Goal: Task Accomplishment & Management: Complete application form

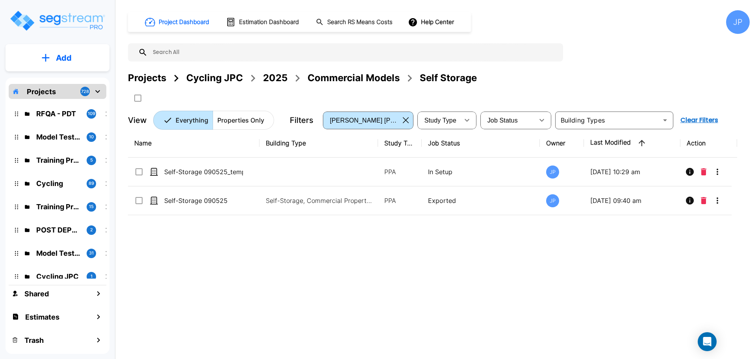
click at [346, 80] on div "Commercial Models" at bounding box center [353, 78] width 92 height 14
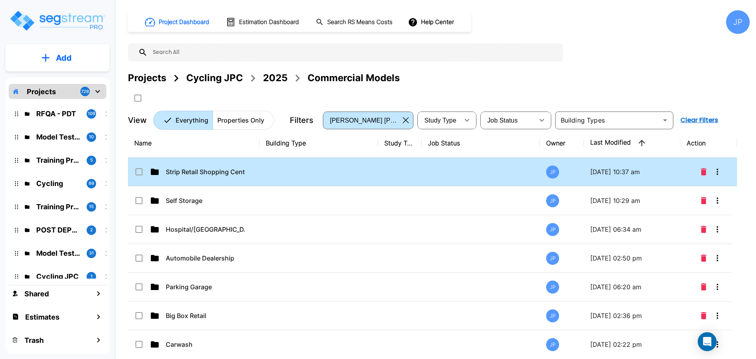
click at [216, 165] on td "Strip Retail Shopping Center" at bounding box center [193, 171] width 131 height 29
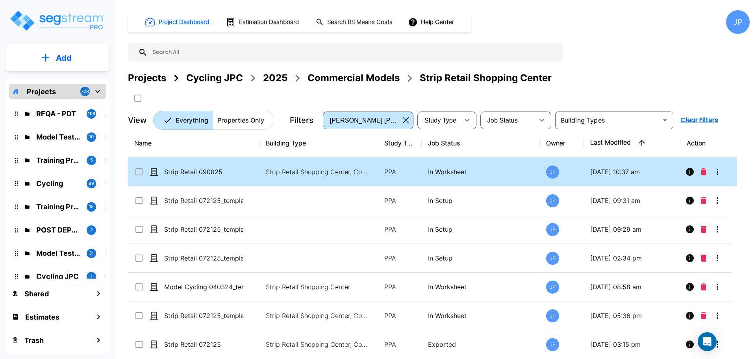
click at [320, 171] on p "Strip Retail Shopping Center, Commercial Property Site" at bounding box center [319, 171] width 106 height 9
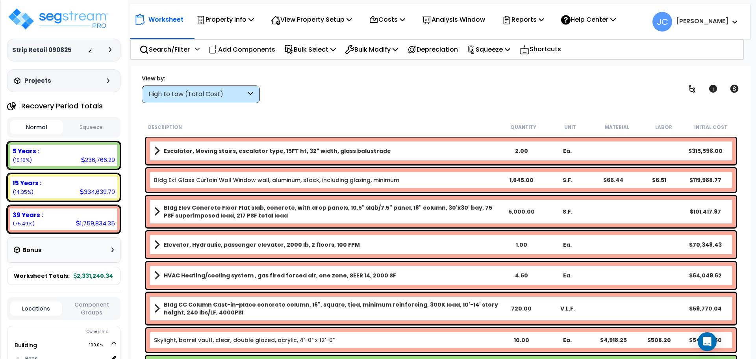
click at [213, 94] on div "High to Low (Total Cost)" at bounding box center [196, 94] width 97 height 9
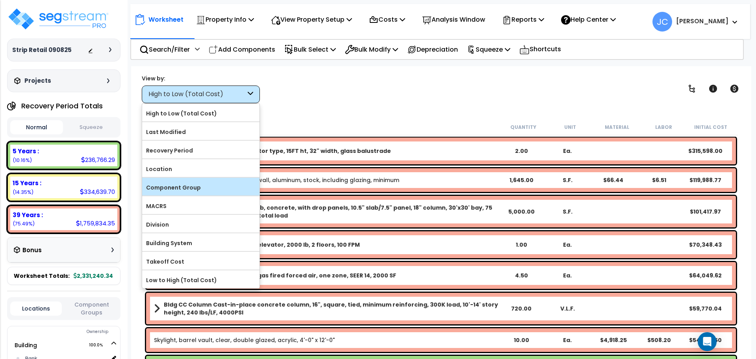
click at [200, 182] on label "Component Group" at bounding box center [200, 187] width 117 height 12
click at [0, 0] on input "Component Group" at bounding box center [0, 0] width 0 height 0
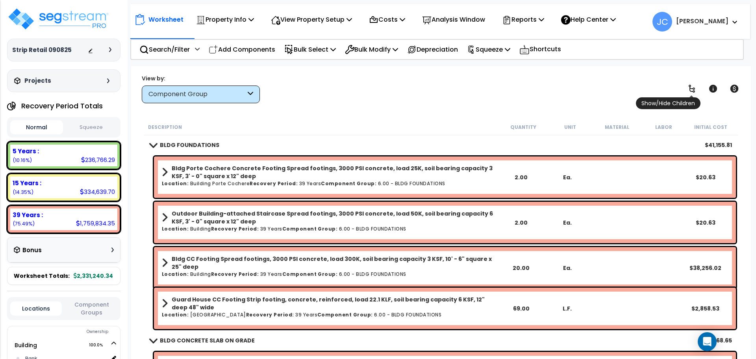
click at [686, 87] on link at bounding box center [691, 88] width 17 height 17
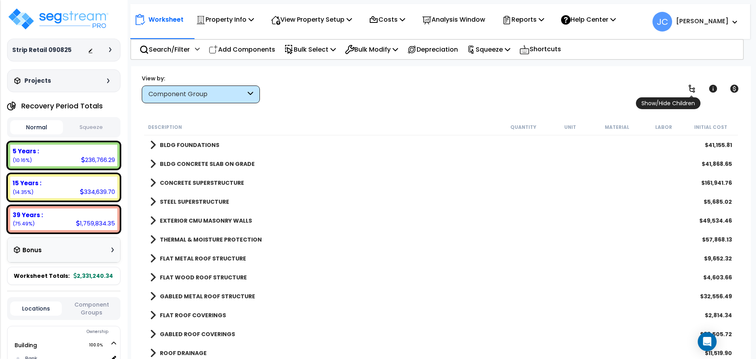
click at [687, 85] on icon at bounding box center [691, 88] width 9 height 9
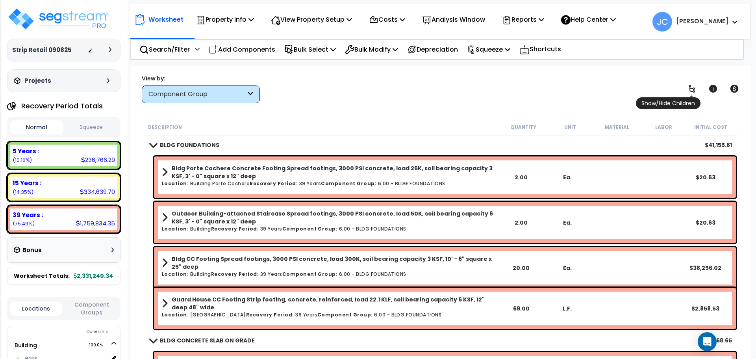
click at [687, 85] on icon at bounding box center [691, 88] width 9 height 9
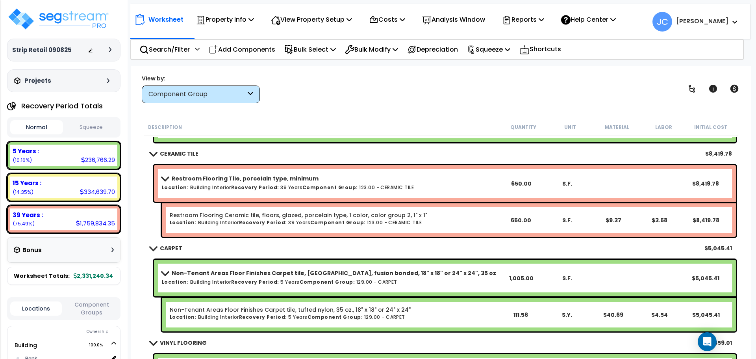
scroll to position [12466, 0]
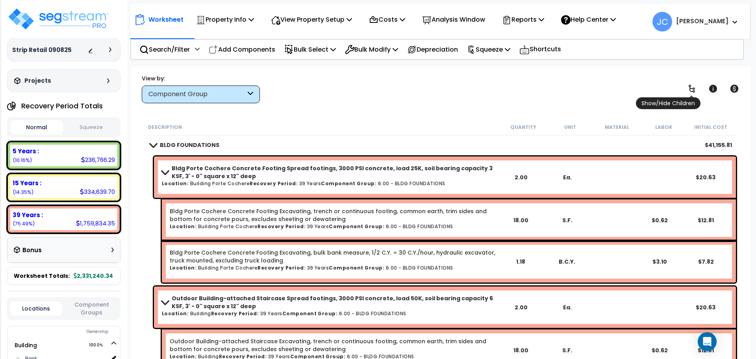
click at [695, 84] on icon at bounding box center [691, 88] width 9 height 9
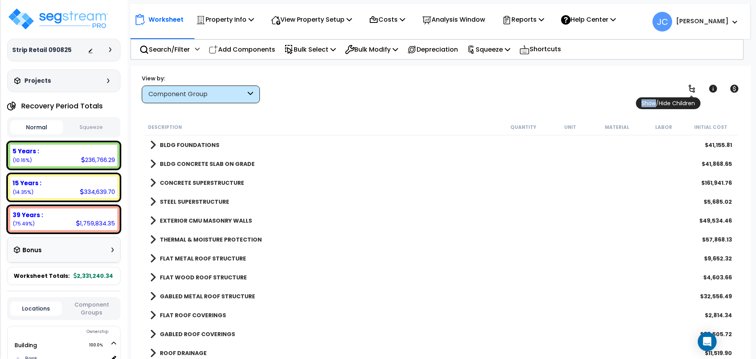
click at [695, 84] on icon at bounding box center [691, 88] width 9 height 9
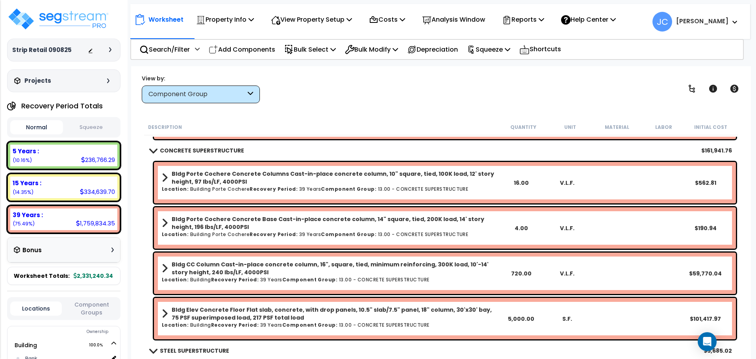
scroll to position [250, 0]
click at [340, 20] on p "View Property Setup" at bounding box center [311, 19] width 81 height 11
click at [329, 53] on link "View Questionnaire" at bounding box center [306, 54] width 78 height 16
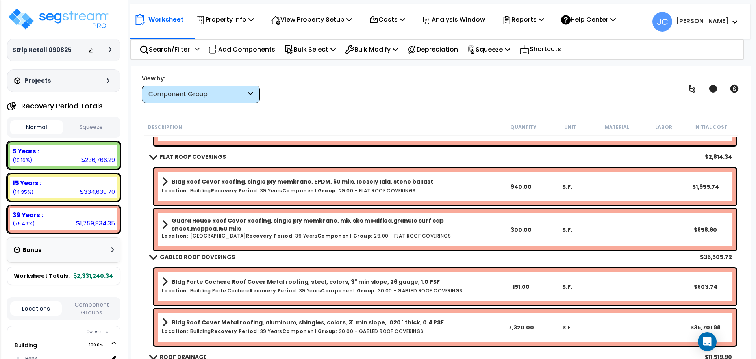
scroll to position [1418, 0]
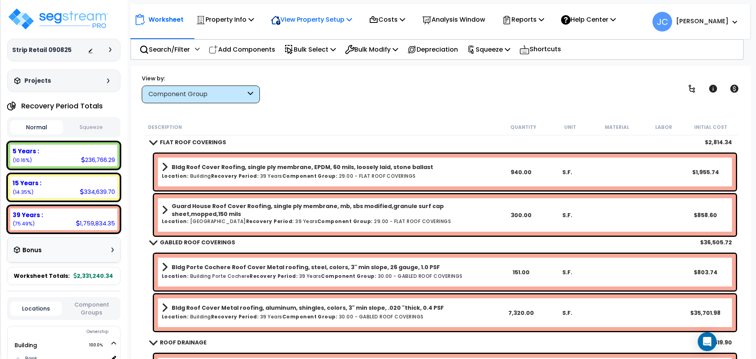
click at [338, 24] on p "View Property Setup" at bounding box center [311, 19] width 81 height 11
click at [323, 52] on link "View Questionnaire" at bounding box center [306, 54] width 78 height 16
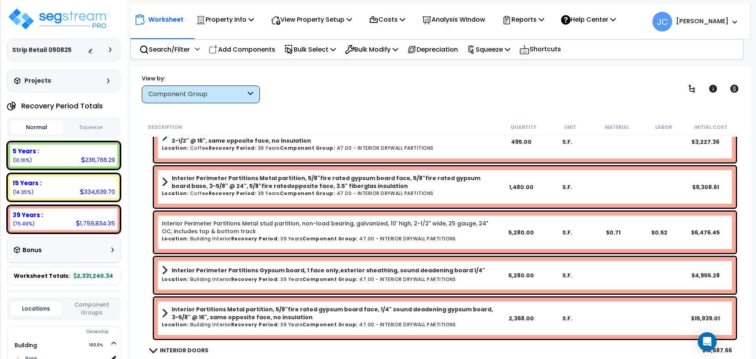
scroll to position [3702, 0]
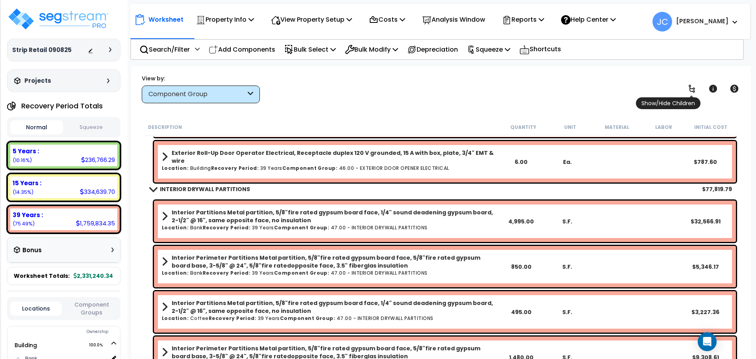
click at [695, 89] on icon at bounding box center [691, 88] width 9 height 9
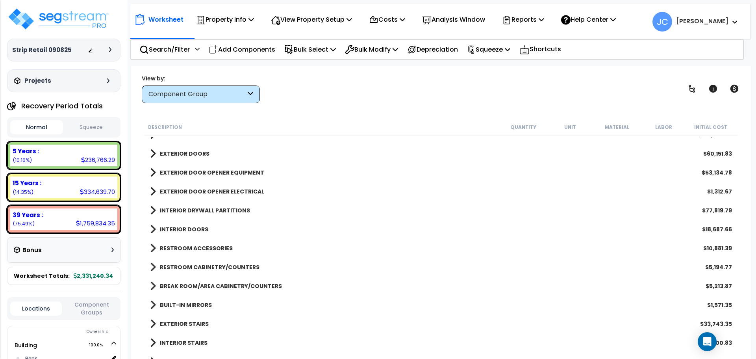
scroll to position [370, 0]
click at [206, 208] on b "INTERIOR DRYWALL PARTITIONS" at bounding box center [205, 209] width 90 height 8
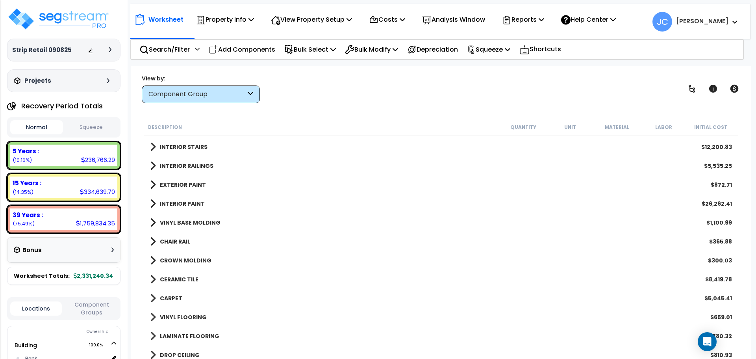
scroll to position [879, 0]
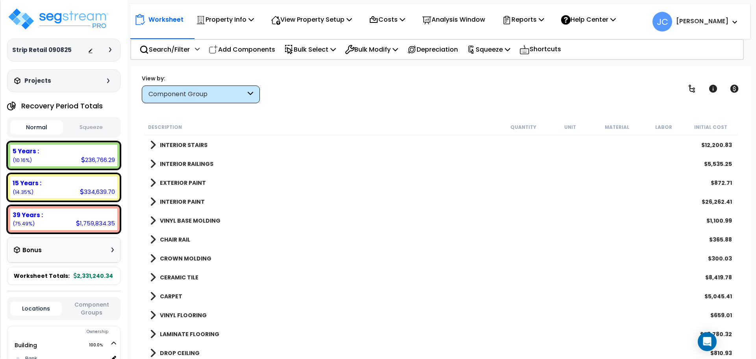
click at [187, 203] on b "INTERIOR PAINT" at bounding box center [182, 202] width 45 height 8
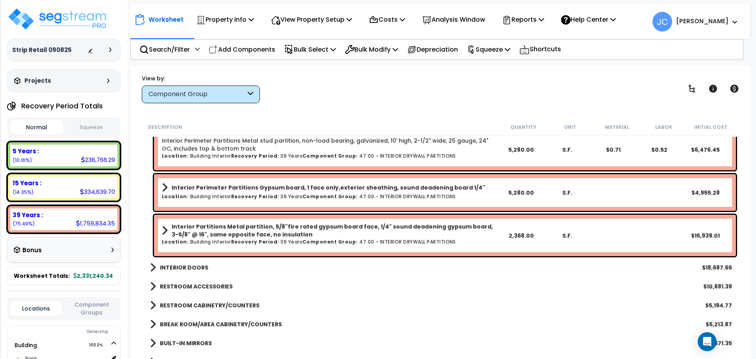
scroll to position [644, 0]
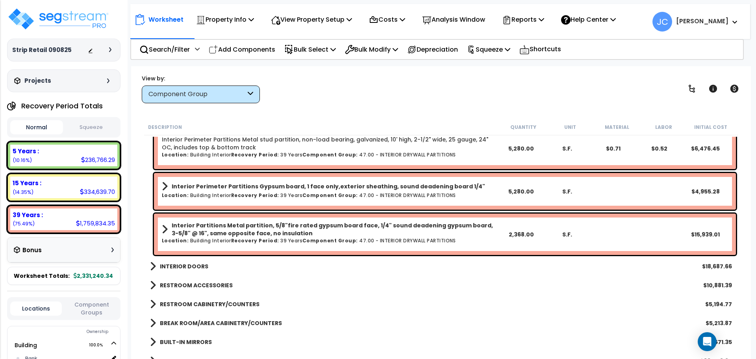
click at [179, 269] on b "INTERIOR DOORS" at bounding box center [184, 266] width 48 height 8
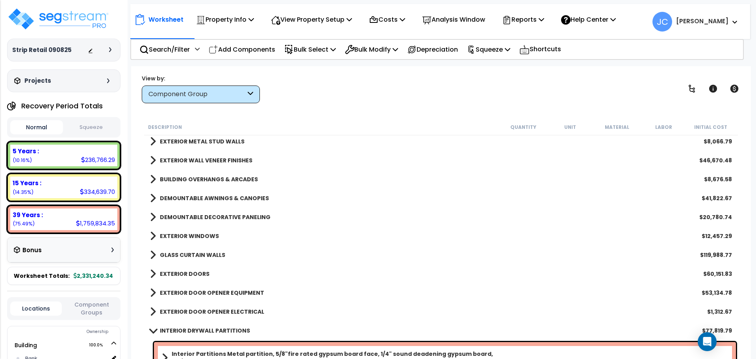
scroll to position [0, 0]
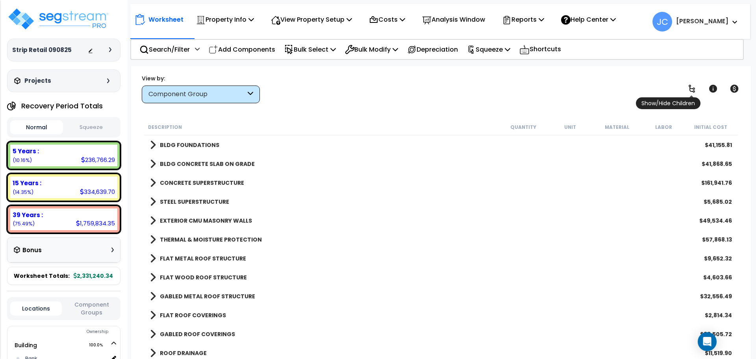
click at [683, 90] on link at bounding box center [691, 88] width 17 height 17
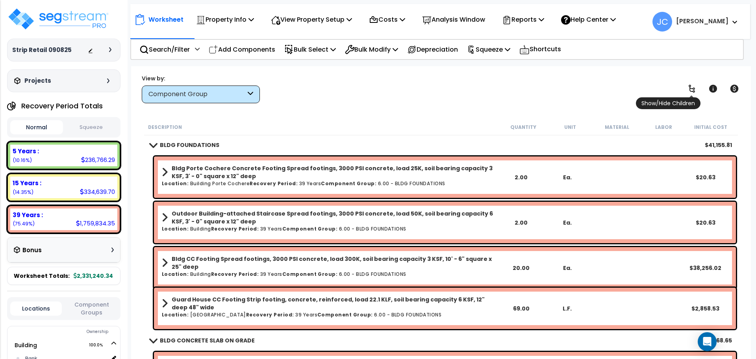
click at [686, 89] on link at bounding box center [691, 88] width 17 height 17
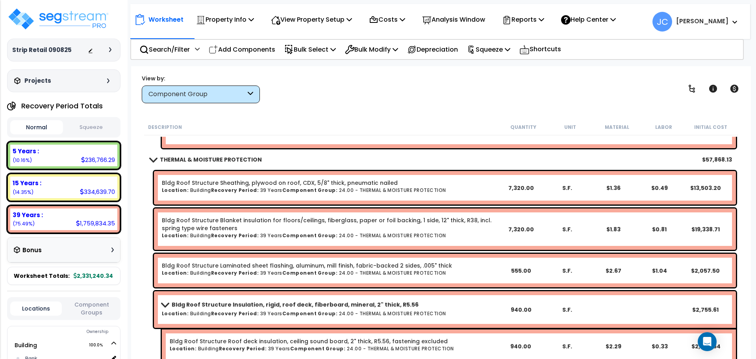
scroll to position [2856, 0]
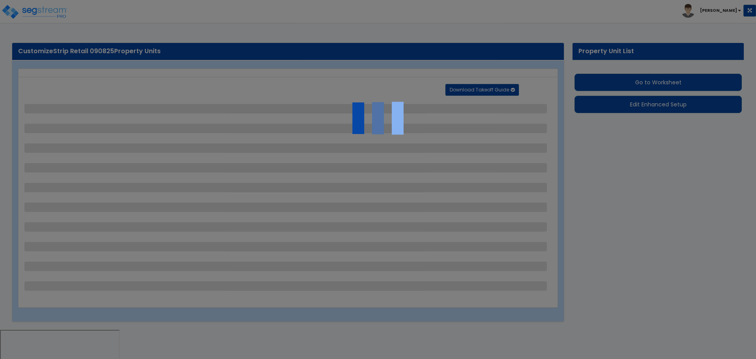
select select "2"
select select "1"
select select "2"
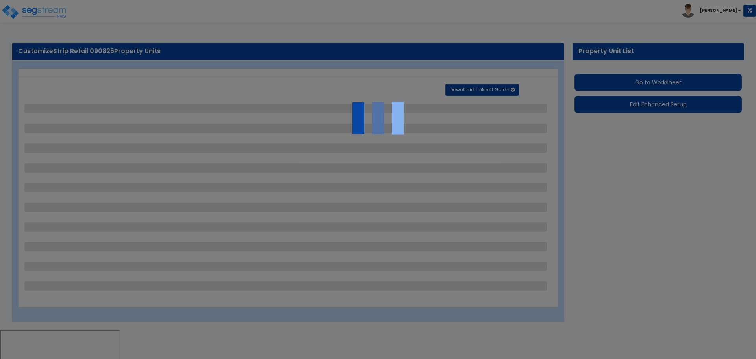
select select "3"
select select "1"
select select "2"
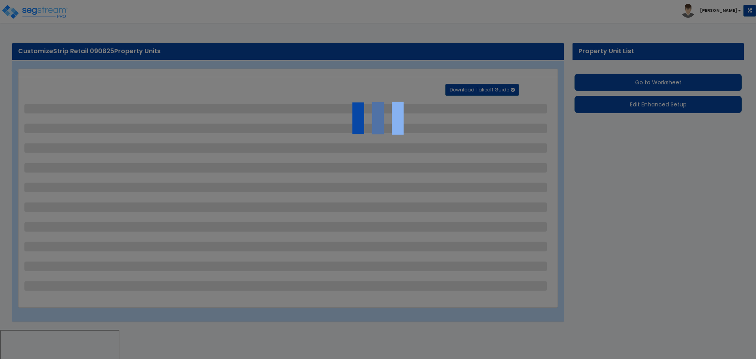
select select "4"
select select "2"
select select "1"
select select "2"
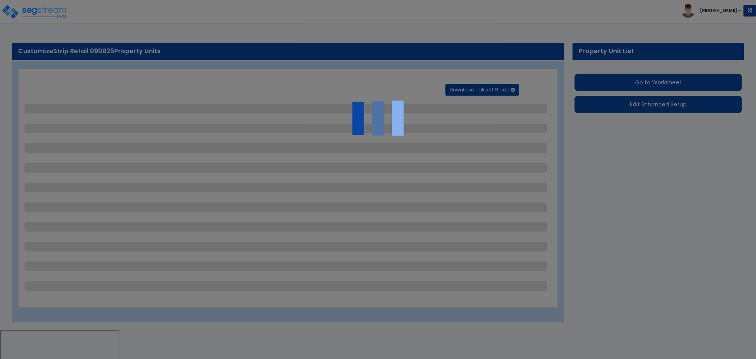
select select "2"
select select "1"
select select "2"
select select "6"
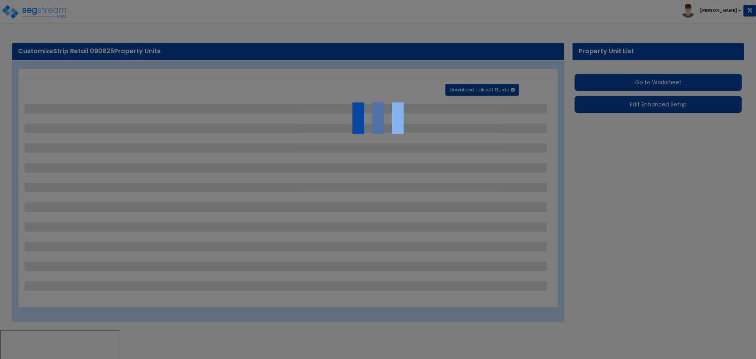
select select "11"
select select "2"
select select "3"
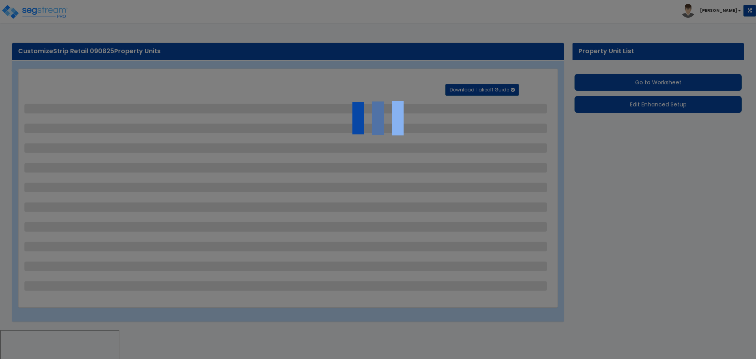
select select "2"
select select "1"
select select "2"
select select "7"
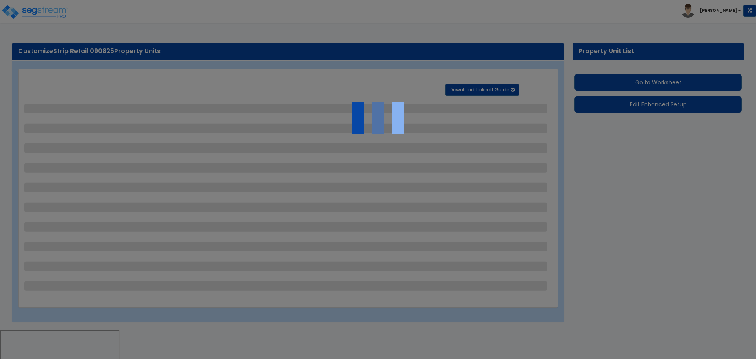
select select "2"
select select "1"
select select "16"
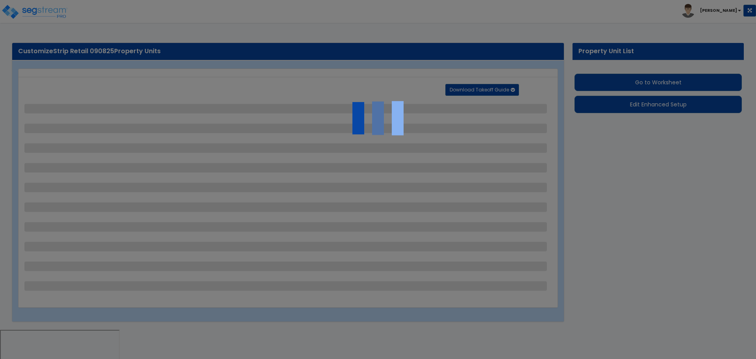
select select "2"
select select "5"
select select "4"
select select "1"
select select "4"
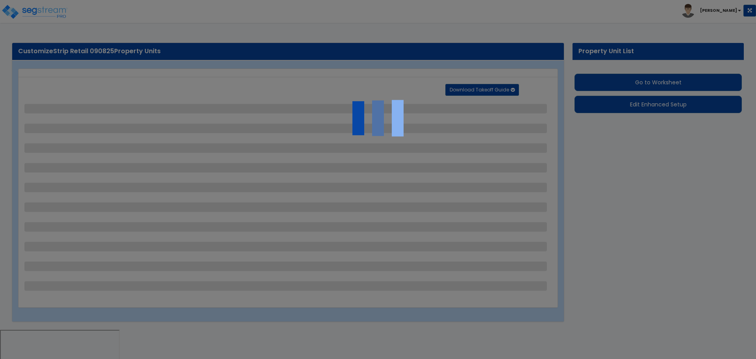
select select "1"
select select "2"
select select "4"
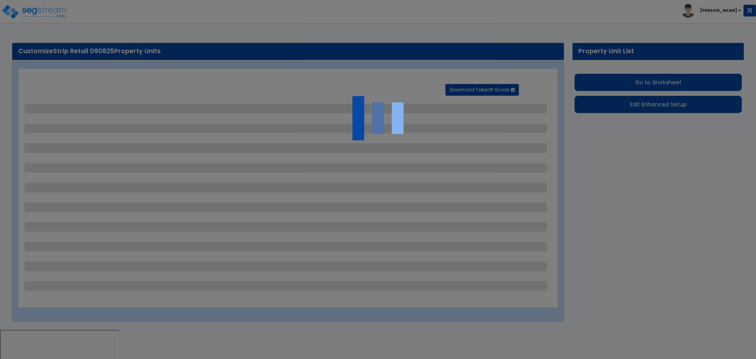
select select "2"
select select "1"
select select "2"
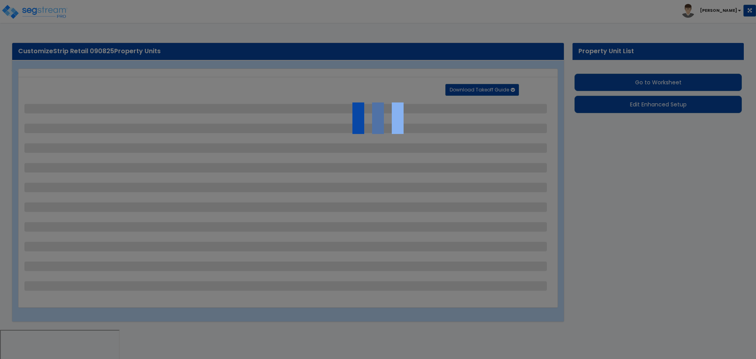
select select "1"
select select "2"
select select "1"
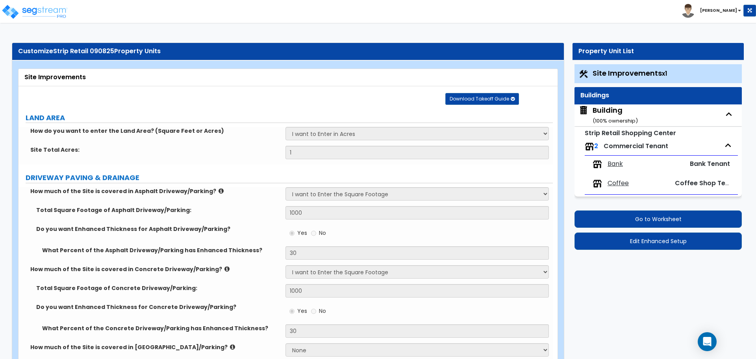
click at [609, 107] on div "Building ( 100 % ownership)" at bounding box center [614, 115] width 45 height 20
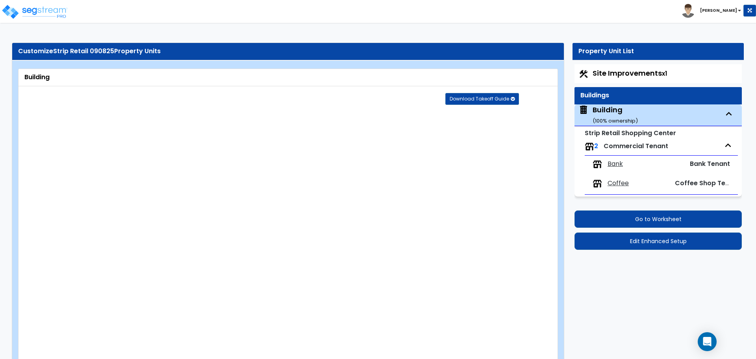
radio input "true"
type input "10"
type input "2"
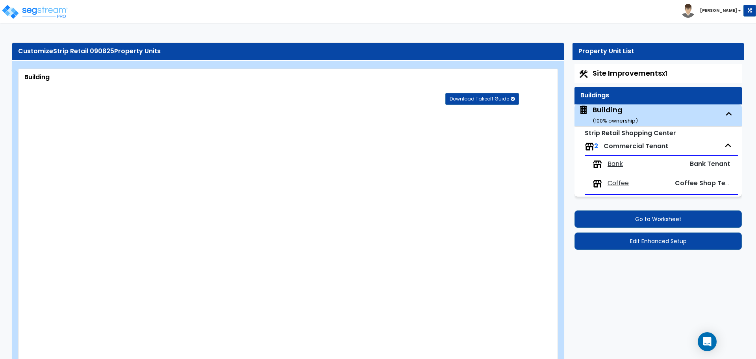
select select "3"
radio input "true"
type input "2"
select select "4"
select select "2"
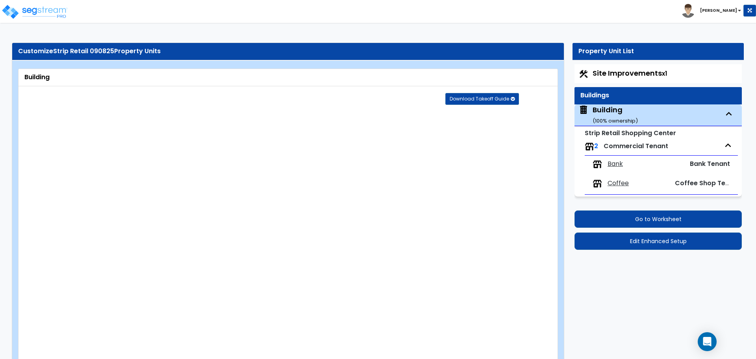
select select "4"
select select "1"
select select "4"
select select "2"
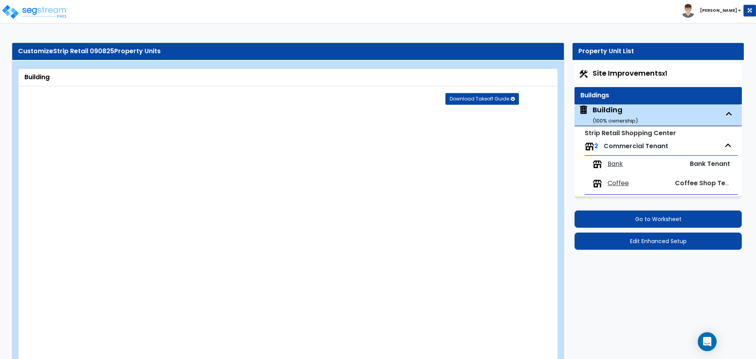
type input "30"
type input "100"
select select "2"
type input "8000"
type input "5000"
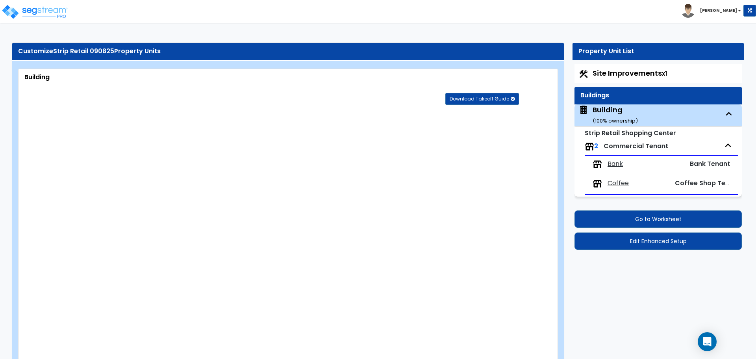
select select "3"
select select "1"
select select "3"
select select "1"
select select "13"
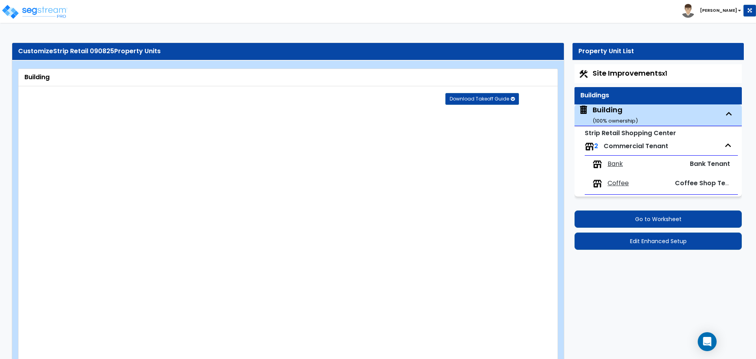
type input "20"
select select "11"
type input "40"
select select "8"
select select "3"
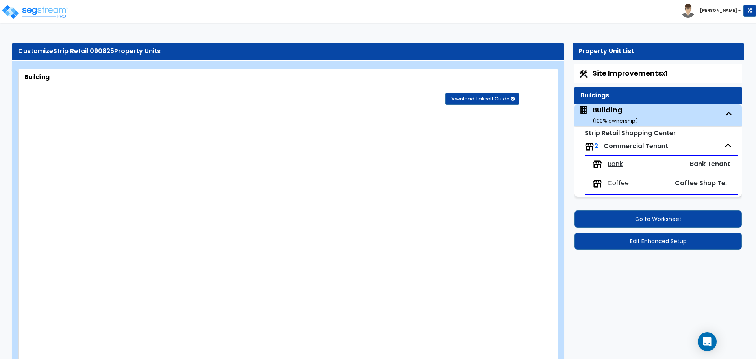
select select "1"
select select "4"
select select "1"
select select "3"
radio input "true"
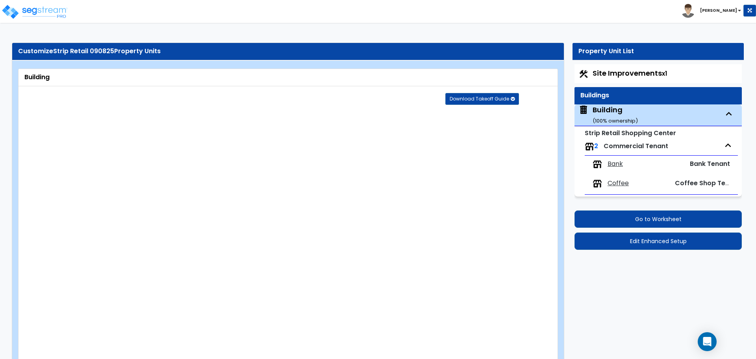
select select "3"
type input "10"
radio input "true"
select select "3"
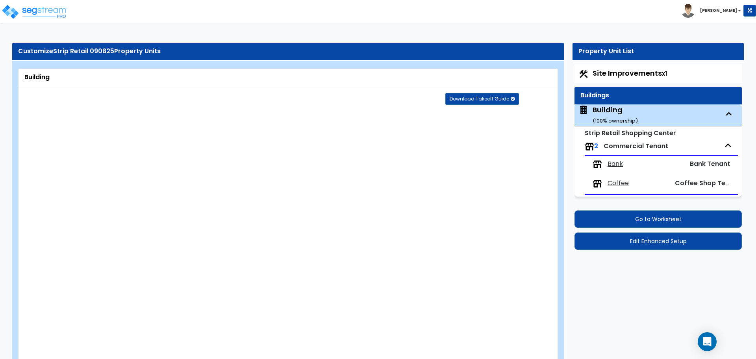
type input "100"
radio input "true"
type input "200"
radio input "true"
type input "6"
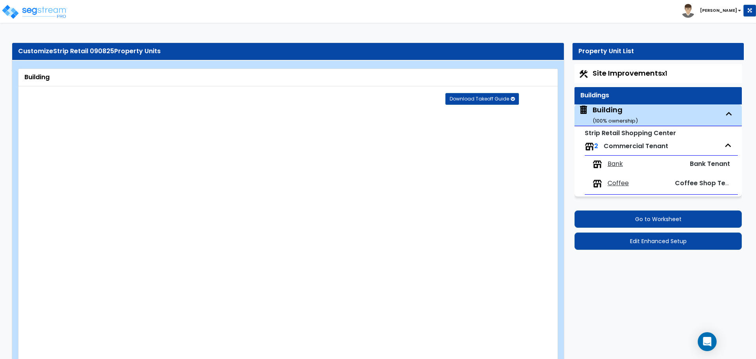
type input "8"
type input "10"
radio input "true"
type input "12"
type input "100"
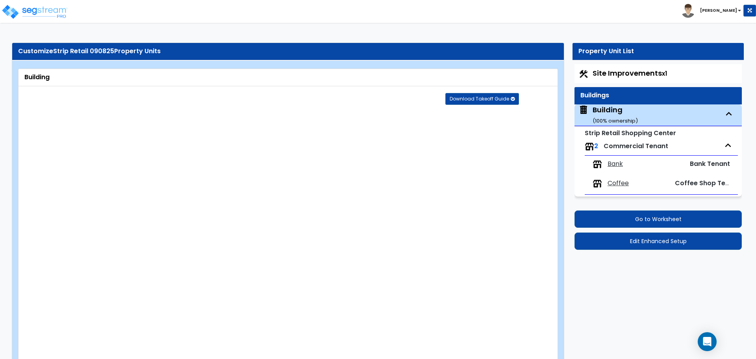
type input "5"
type input "10"
select select "6"
select select "1"
radio input "true"
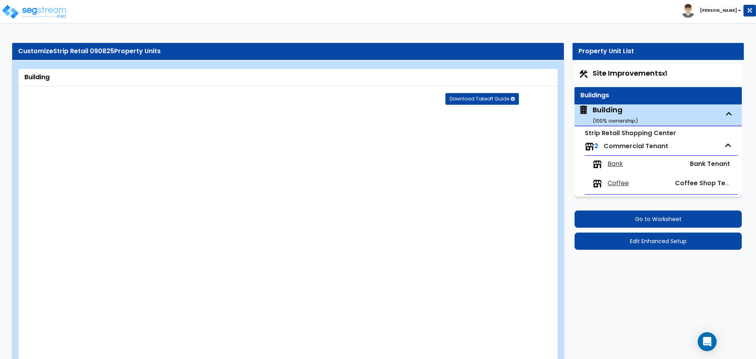
type input "2"
type input "4"
radio input "true"
type input "3"
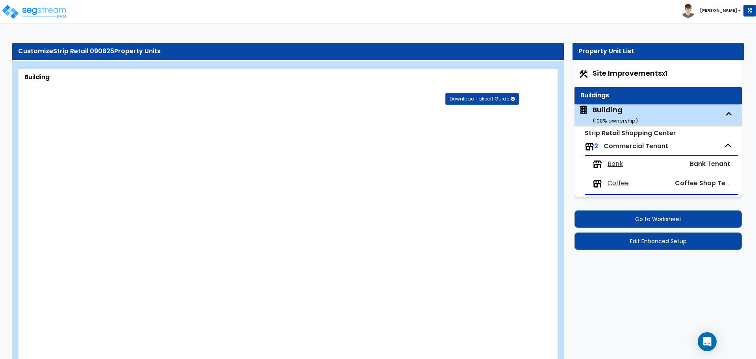
radio input "true"
select select "2"
select select "3"
type input "2"
select select "4"
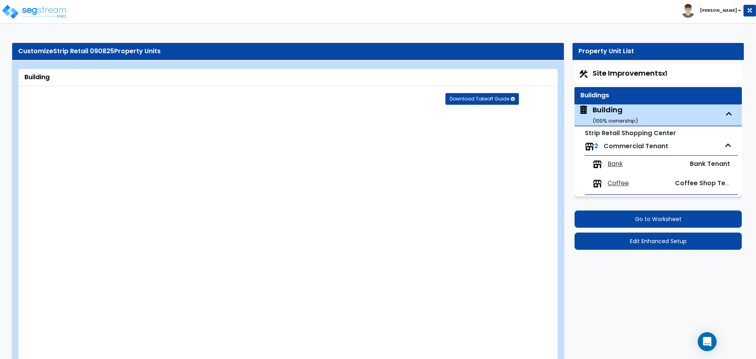
type input "4"
select select "2"
radio input "true"
select select "1"
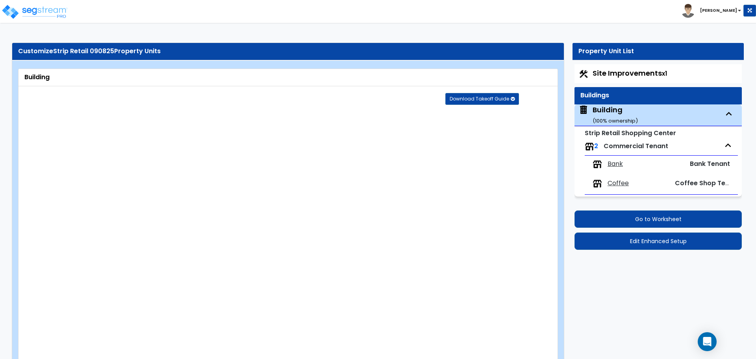
radio input "true"
type input "4"
radio input "true"
type input "3"
radio input "true"
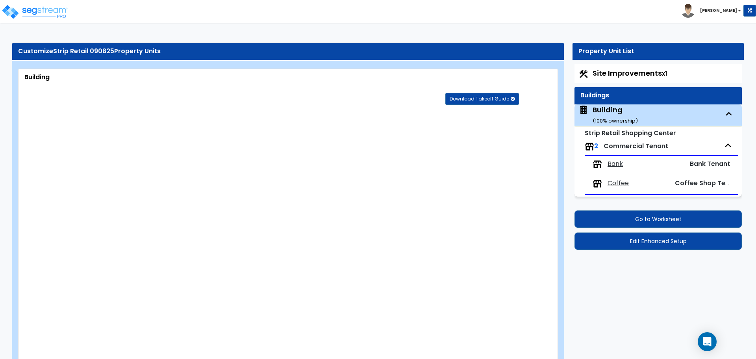
type input "6"
radio input "true"
select select "2"
type input "70"
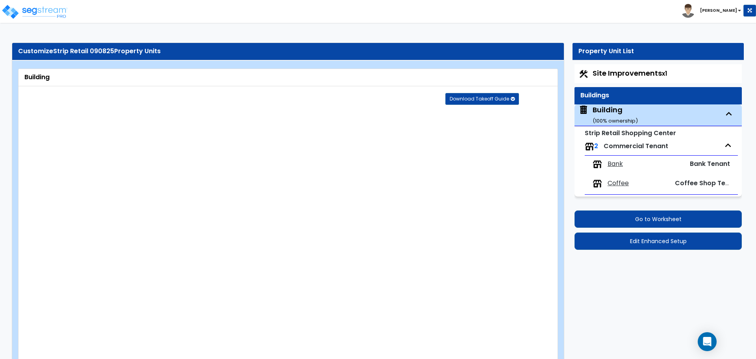
select select "3"
radio input "true"
select select "2"
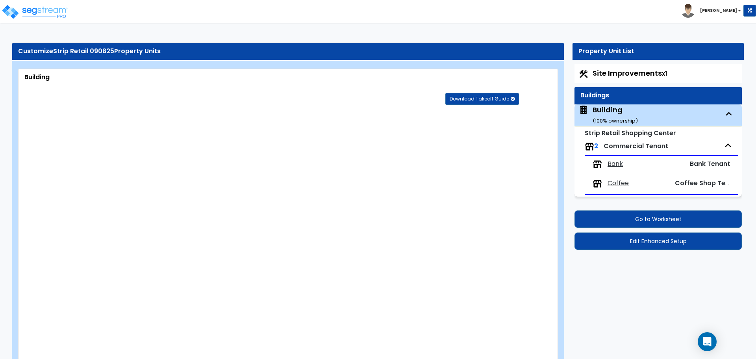
select select "2"
select select "3"
type input "70"
select select "7"
select select "2"
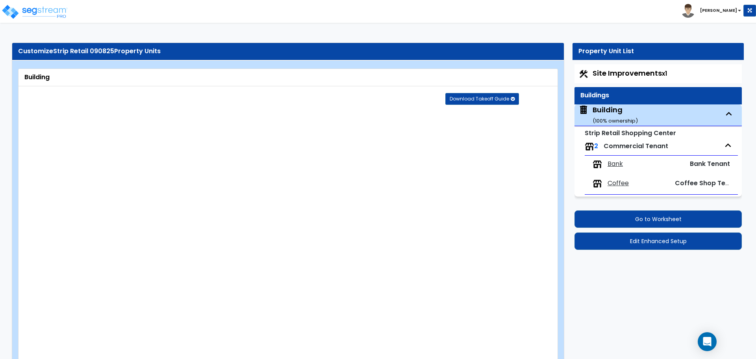
select select "2"
type input "70"
select select "4"
radio input "true"
type input "60"
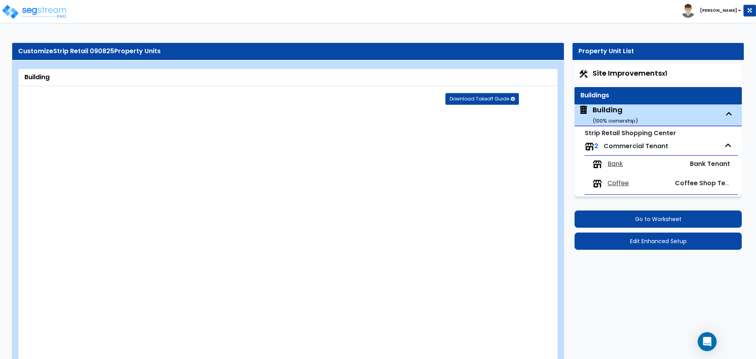
type input "3"
type input "8"
type input "1"
radio input "true"
type input "3"
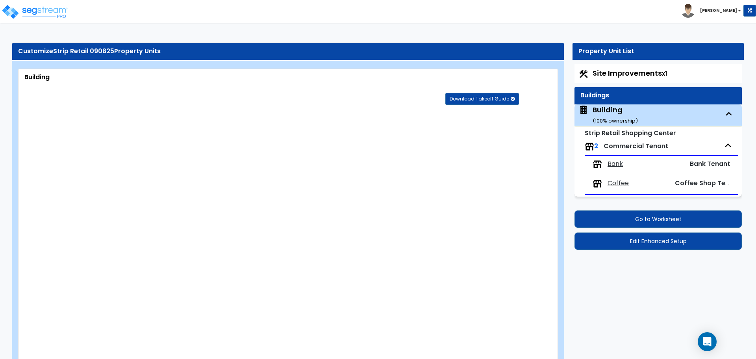
type input "2"
select select "1"
select select "3"
radio input "true"
type input "2"
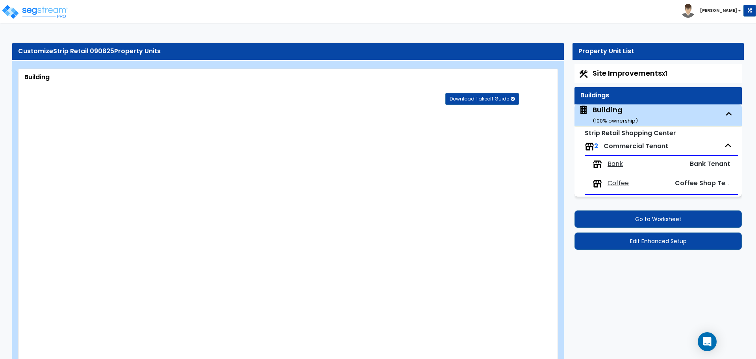
select select "4"
radio input "true"
type input "2"
radio input "true"
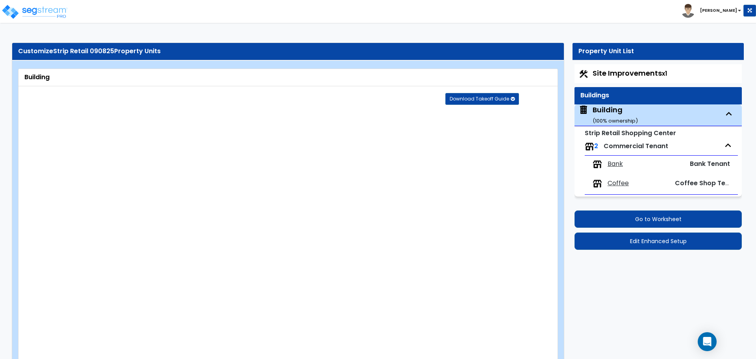
type input "1"
radio input "true"
type input "500"
radio input "true"
type input "1"
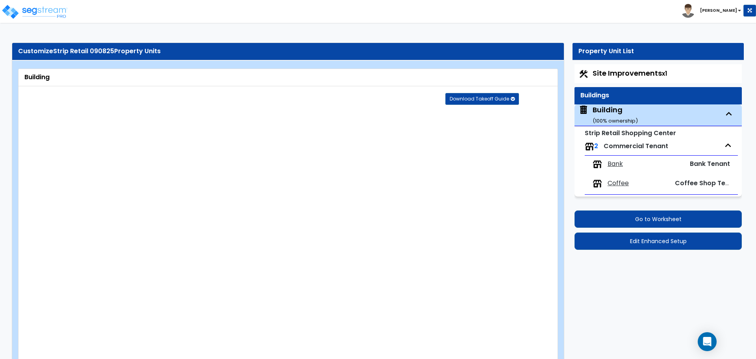
type input "200"
select select "7"
type input "9"
type input "6"
type input "1"
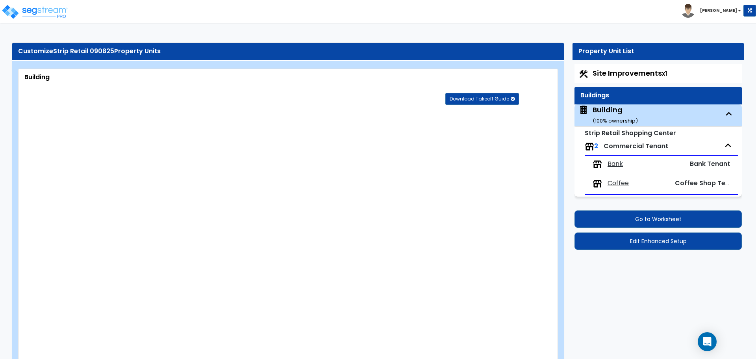
select select "1"
type input "1"
radio input "true"
type input "1"
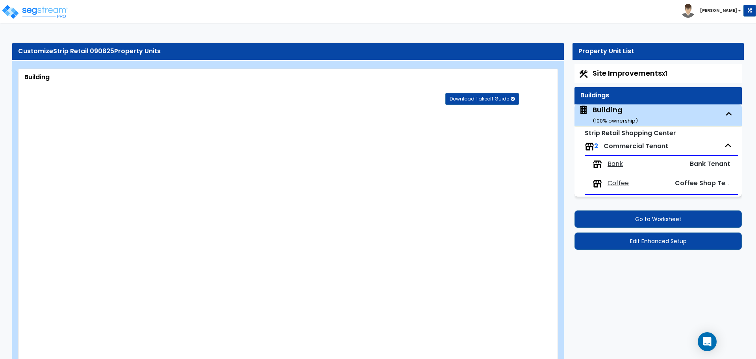
radio input "true"
type input "1"
radio input "true"
type input "1"
radio input "true"
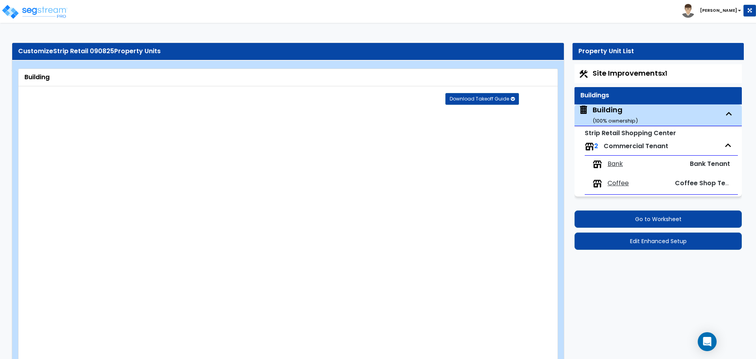
radio input "true"
type input "3"
select select "2"
select select "3"
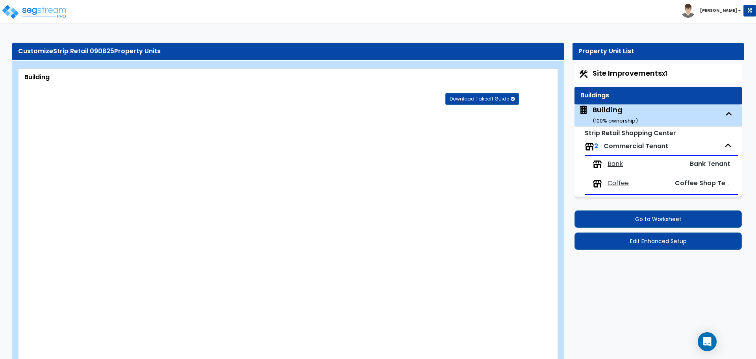
radio input "true"
type input "3"
radio input "true"
type input "2"
type input "8"
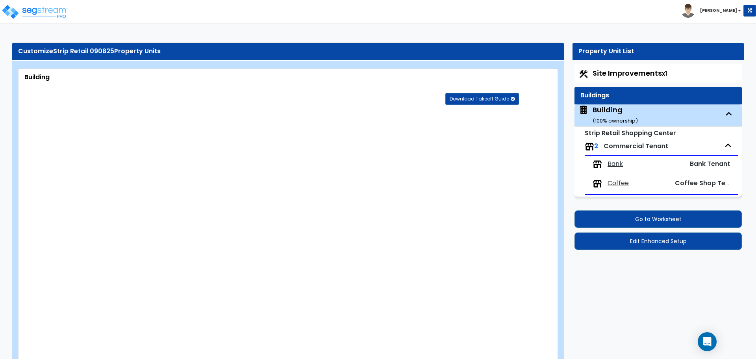
type input "8"
type input "3"
type input "4"
select select "1"
radio input "true"
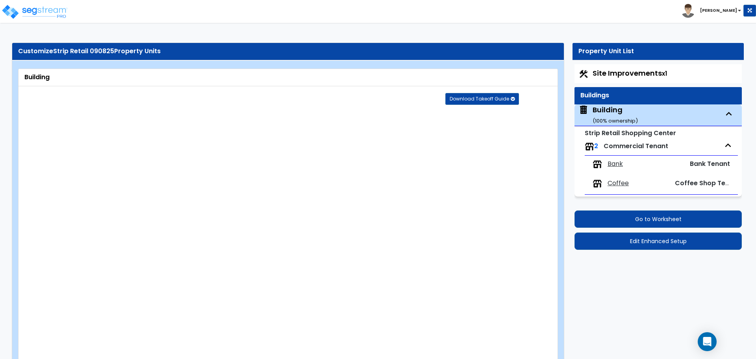
type input "5"
radio input "true"
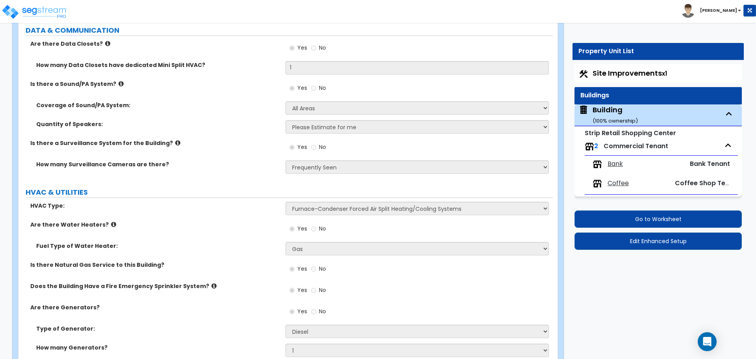
scroll to position [3980, 0]
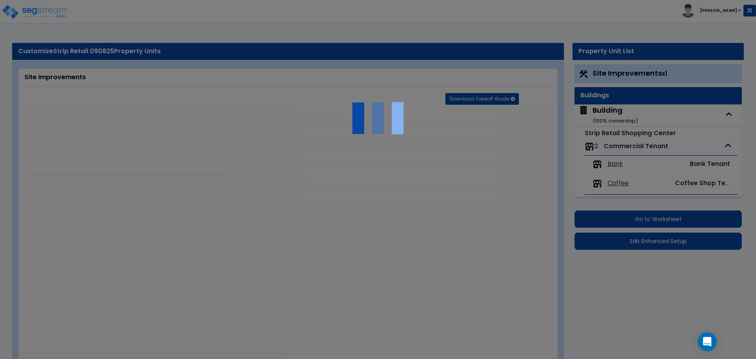
type input "1"
select select "2"
type input "1000"
radio input "true"
type input "30"
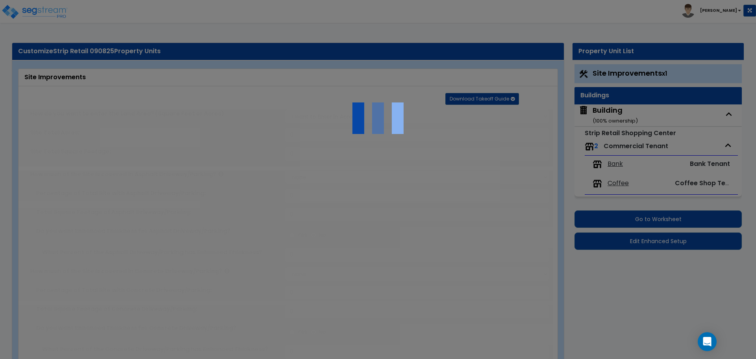
select select "2"
type input "1000"
radio input "true"
type input "30"
radio input "true"
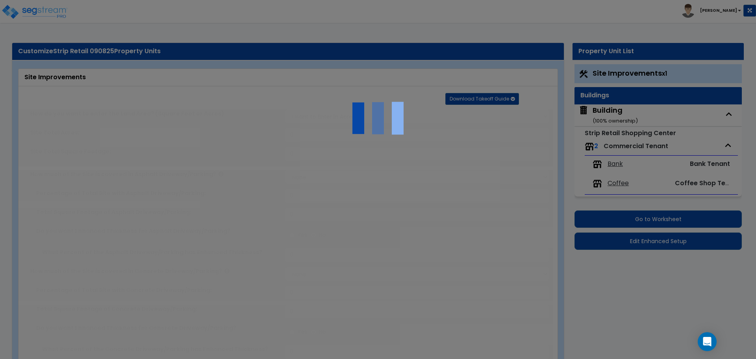
type input "6"
radio input "true"
type input "10"
type input "20"
type input "30"
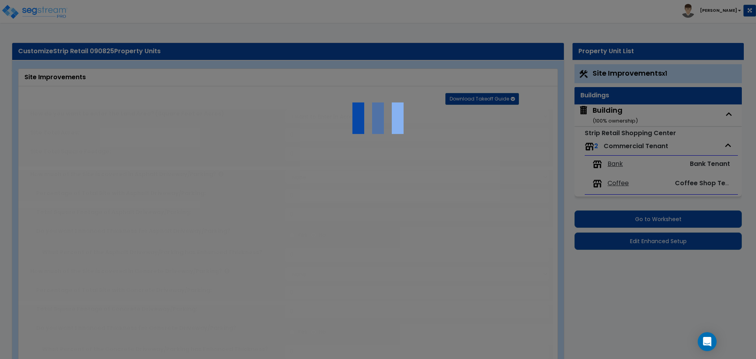
radio input "true"
type input "5"
radio input "true"
select select "2"
select select "1"
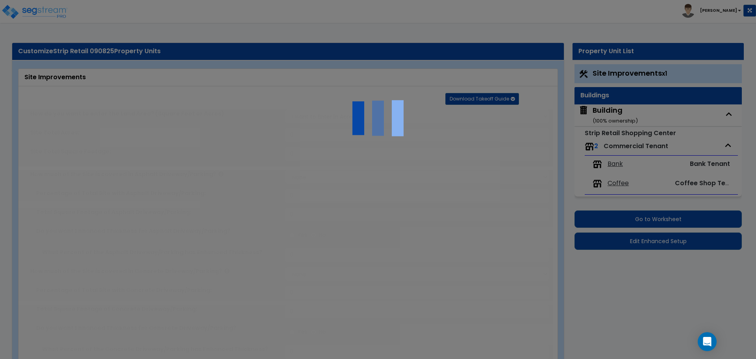
type input "100"
radio input "true"
select select "2"
select select "3"
type input "1"
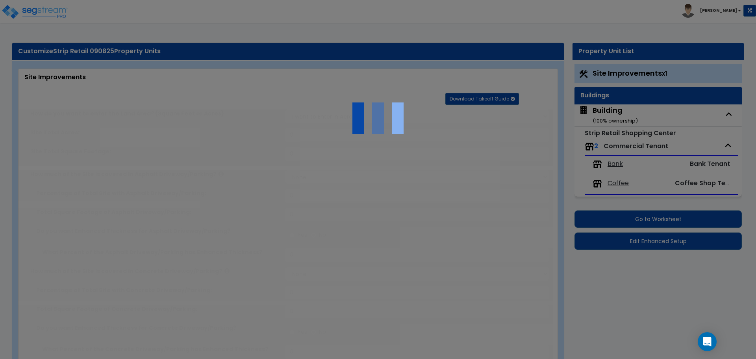
type input "1"
radio input "true"
type input "3"
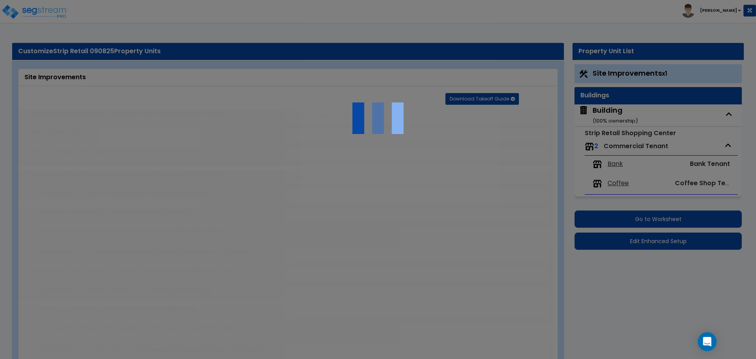
radio input "true"
select select "1"
type input "10"
radio input "true"
type input "50"
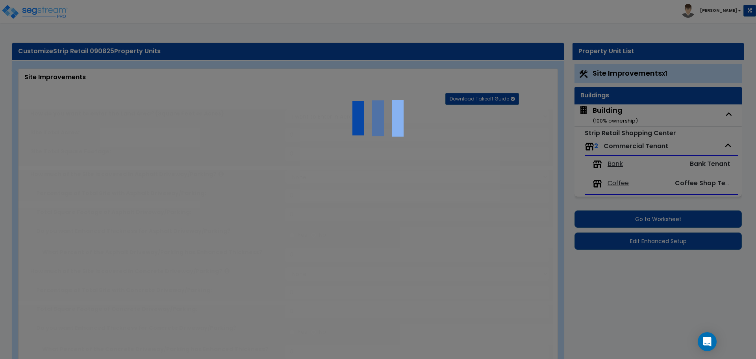
radio input "true"
select select "1"
type input "10"
radio input "true"
type input "2"
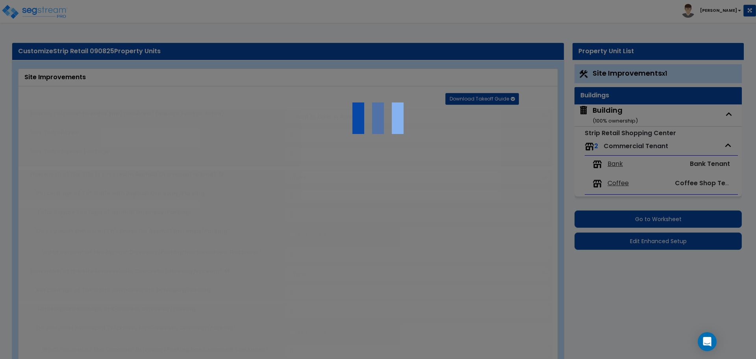
radio input "true"
type input "8"
select select "2"
radio input "true"
select select "2"
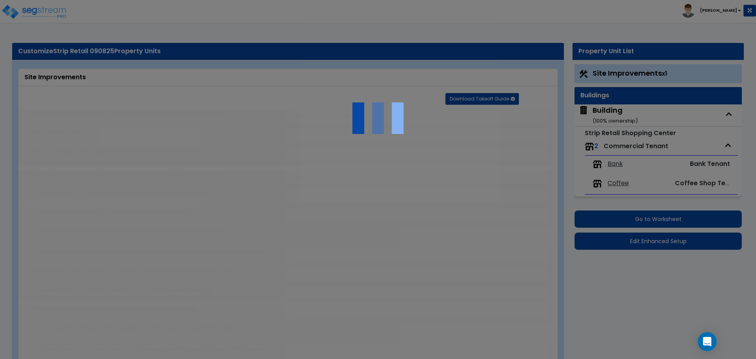
select select "4"
radio input "true"
select select "2"
type input "100"
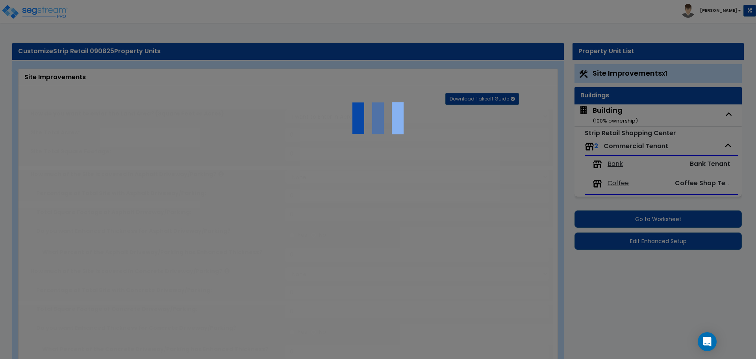
select select "1"
radio input "true"
type input "10"
radio input "true"
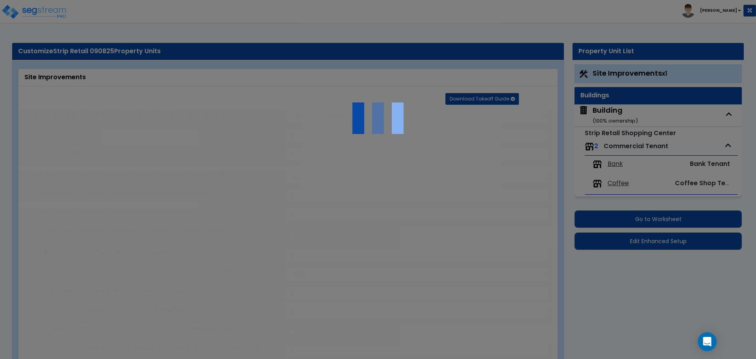
select select "2"
type input "500"
radio input "true"
select select "2"
type input "4"
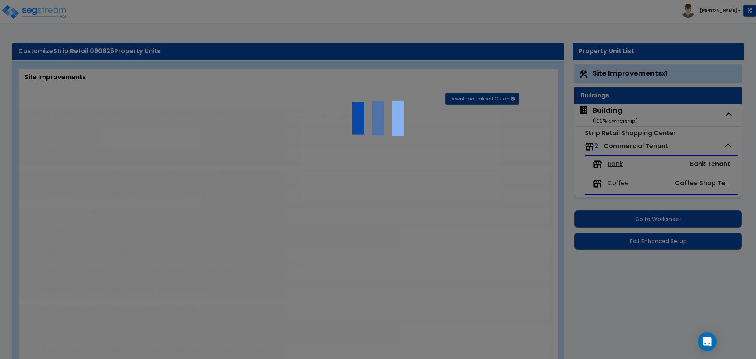
type input "8"
radio input "true"
select select "1"
radio input "true"
select select "2"
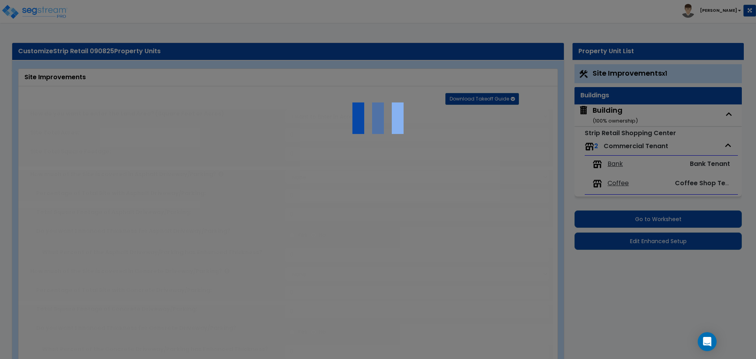
type input "50"
radio input "true"
type input "100"
radio input "true"
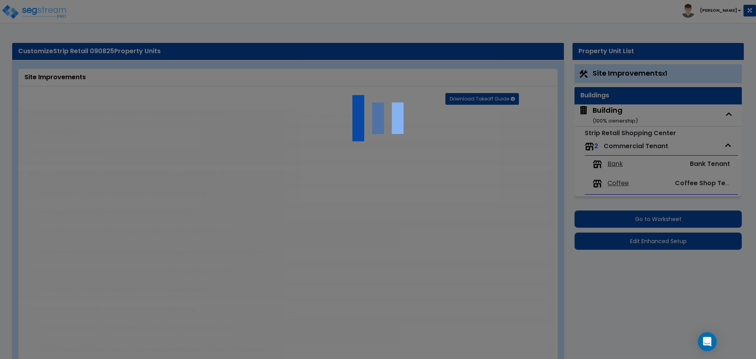
type input "630"
radio input "true"
select select "2"
select select "6"
type input "2"
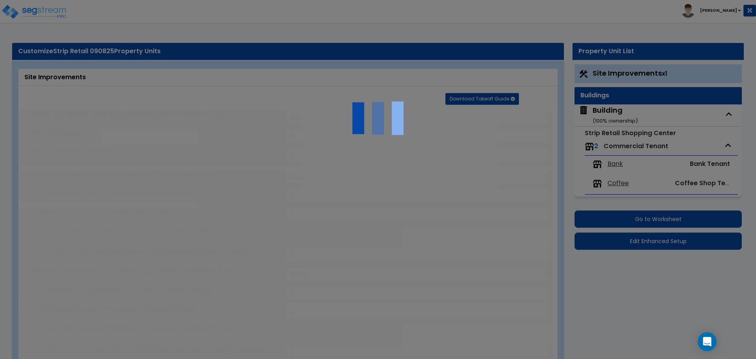
select select "11"
type input "1"
radio input "true"
select select "2"
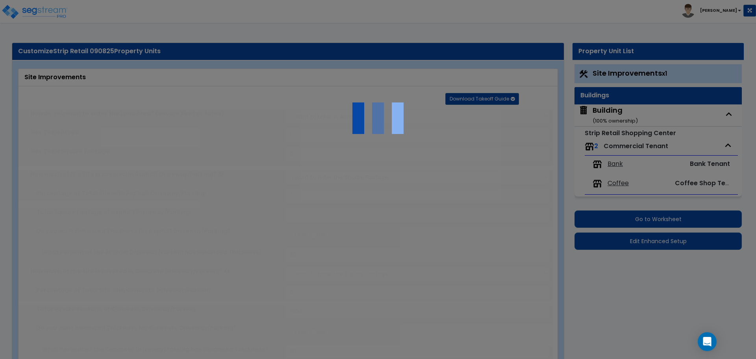
select select "2"
select select "3"
radio input "true"
type input "2"
select select "2"
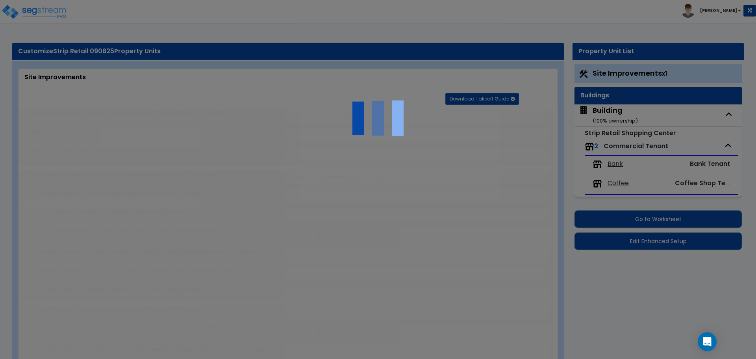
type input "1000"
radio input "true"
type input "3"
select select "1"
radio input "true"
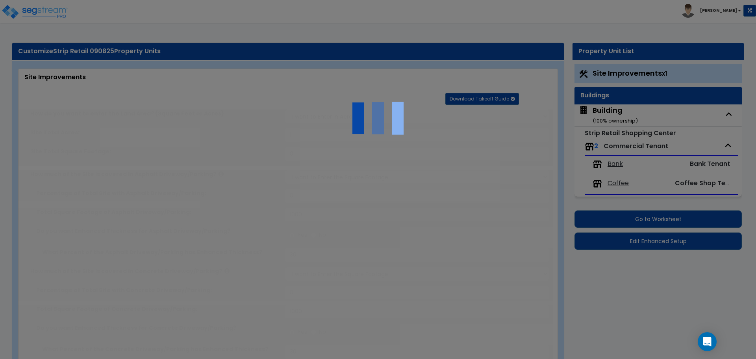
select select "2"
radio input "true"
type input "2"
radio input "true"
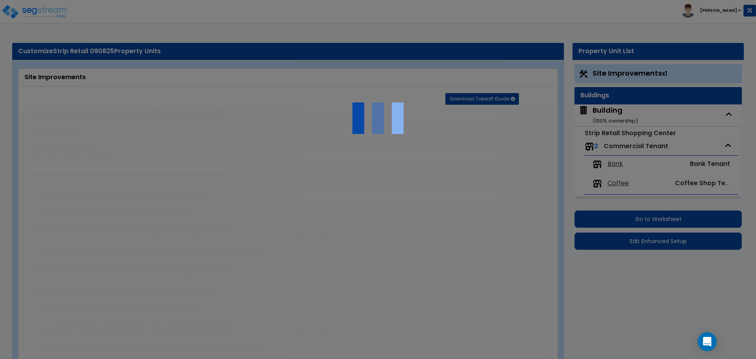
type input "2"
type input "300"
select select "7"
select select "2"
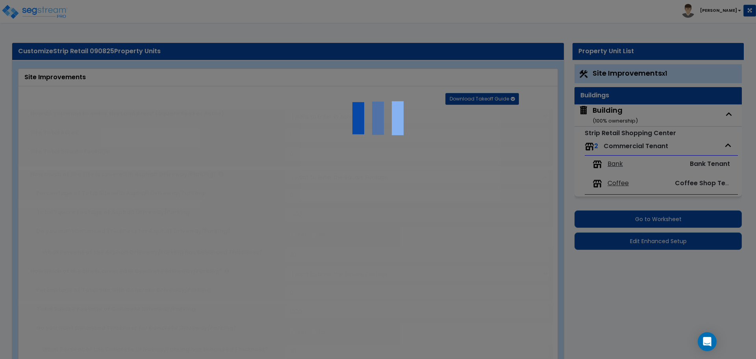
select select "1"
select select "16"
radio input "true"
select select "2"
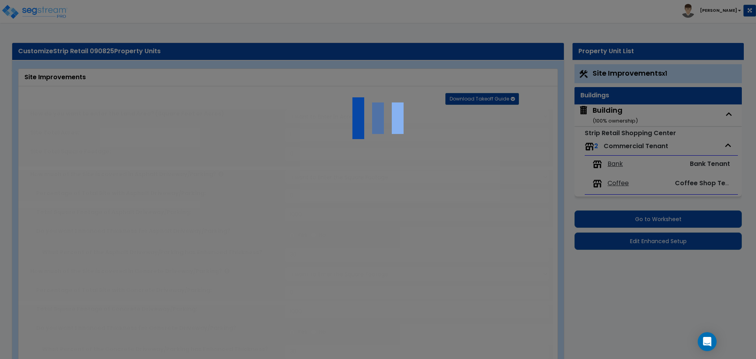
type input "4"
type input "2"
select select "5"
select select "4"
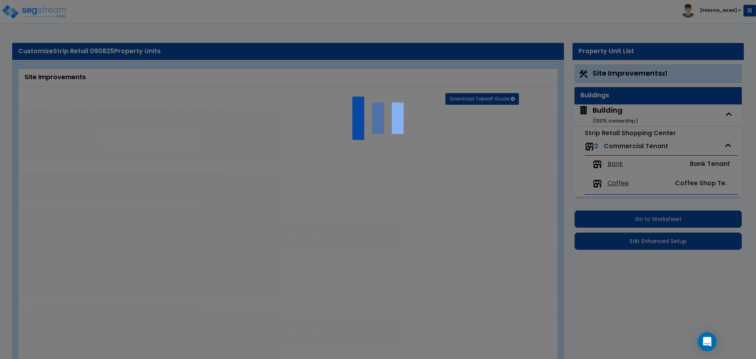
radio input "true"
select select "1"
type input "40"
select select "4"
type input "4"
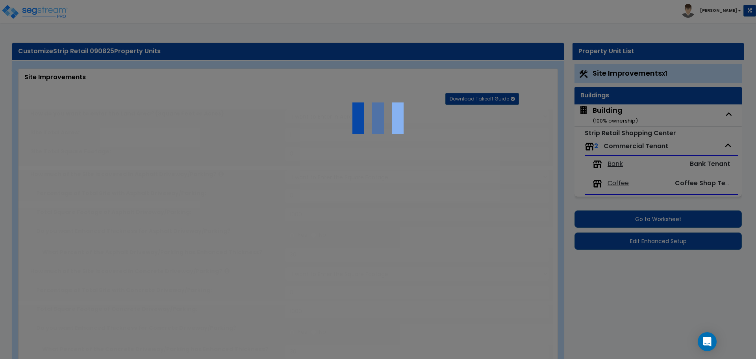
select select "1"
radio input "true"
select select "2"
type input "1"
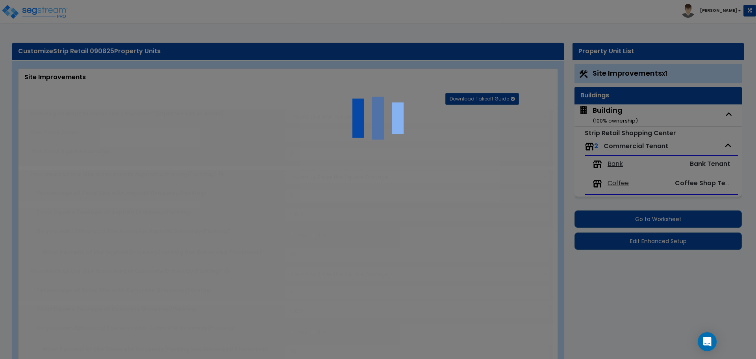
type input "150"
type input "6"
select select "4"
select select "2"
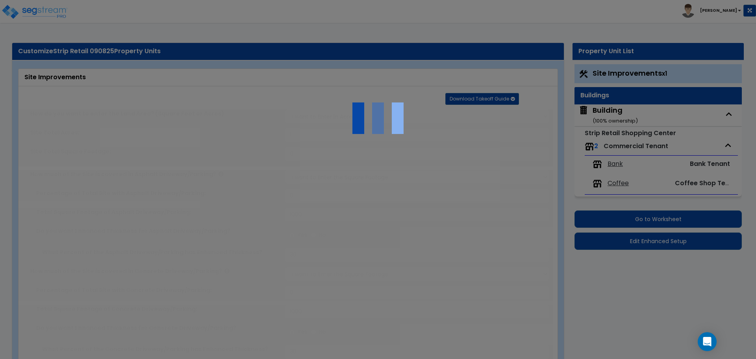
select select "1"
type input "1"
type input "100"
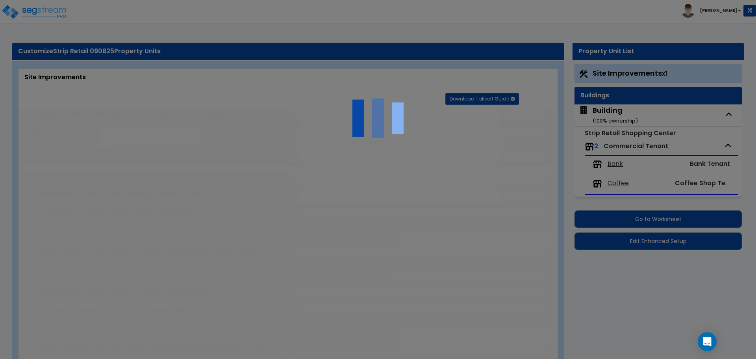
type input "6"
select select "2"
select select "1"
select select "2"
select select "1"
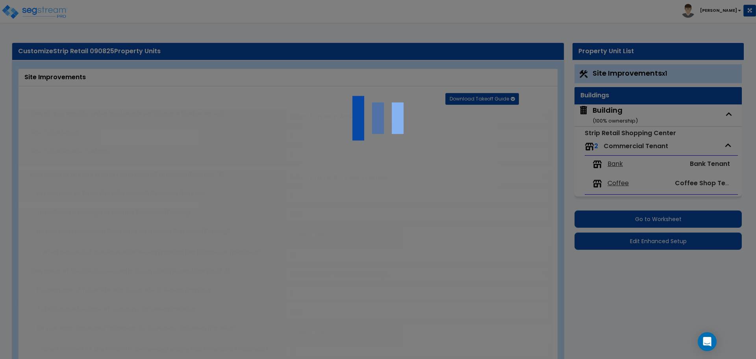
radio input "true"
type input "3"
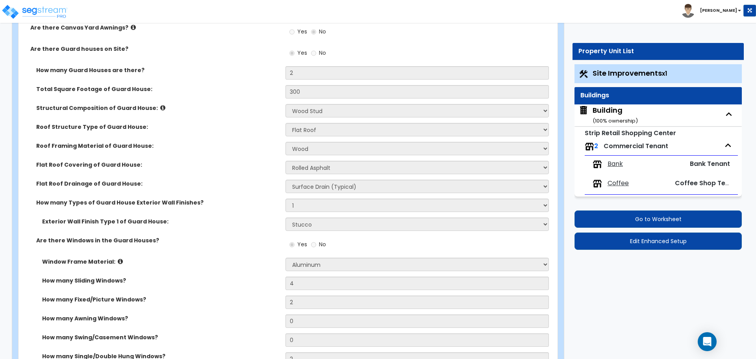
scroll to position [2583, 0]
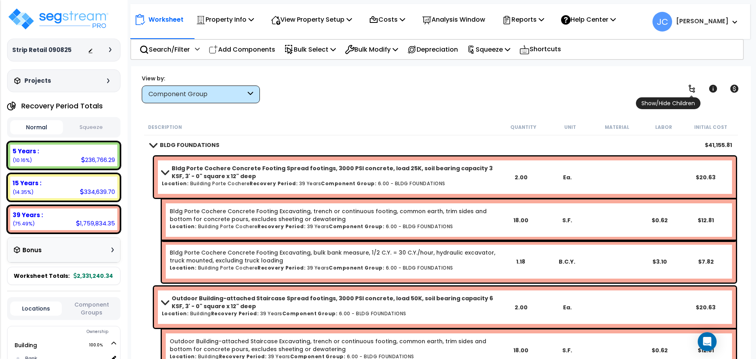
click at [691, 97] on span "Show/Hide Children" at bounding box center [668, 103] width 65 height 12
click at [691, 89] on icon at bounding box center [691, 88] width 9 height 9
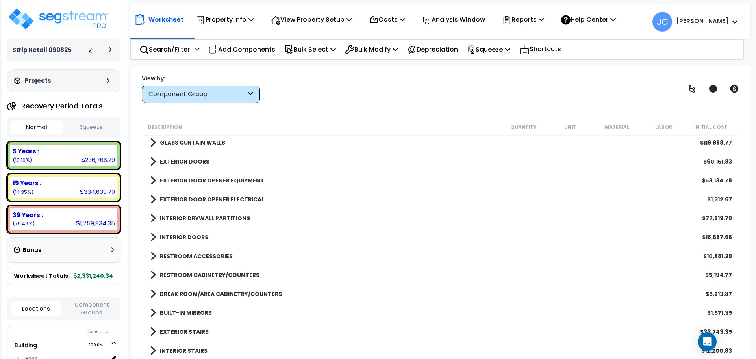
scroll to position [364, 0]
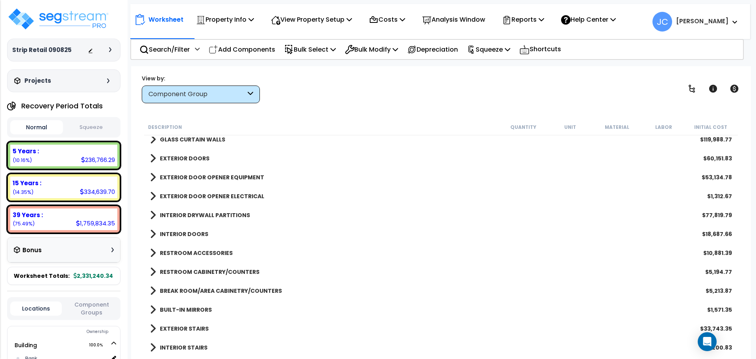
click at [196, 233] on b "INTERIOR DOORS" at bounding box center [184, 234] width 48 height 8
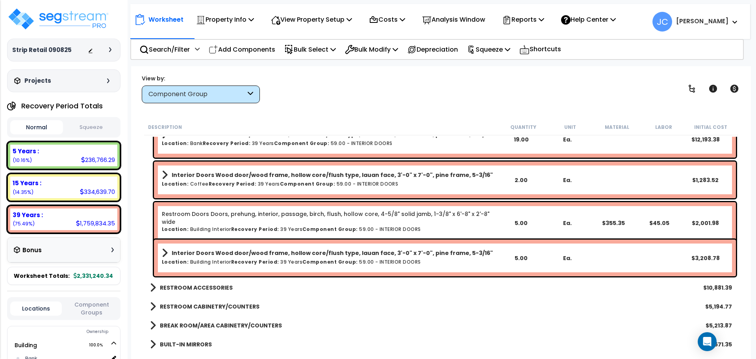
scroll to position [496, 0]
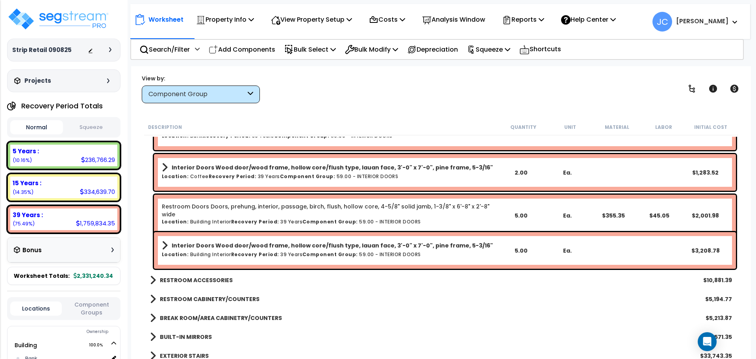
click at [205, 279] on b "RESTROOM ACCESSORIES" at bounding box center [196, 280] width 73 height 8
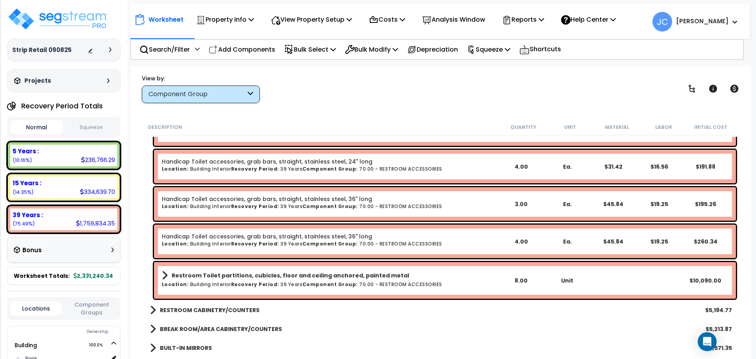
scroll to position [691, 0]
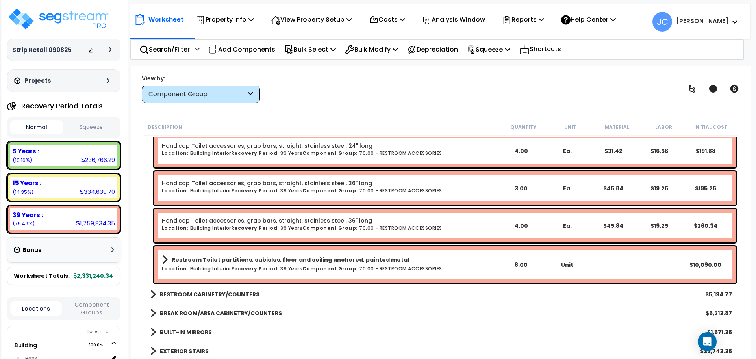
click at [244, 294] on b "RESTROOM CABINETRY/COUNTERS" at bounding box center [210, 294] width 100 height 8
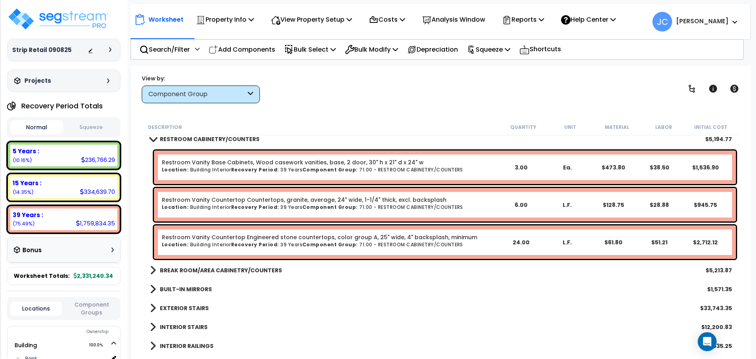
scroll to position [830, 0]
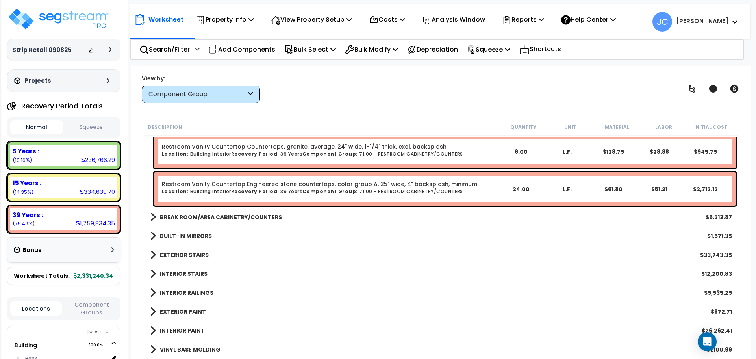
click at [235, 216] on b "BREAK ROOM/AREA CABINETRY/COUNTERS" at bounding box center [221, 217] width 122 height 8
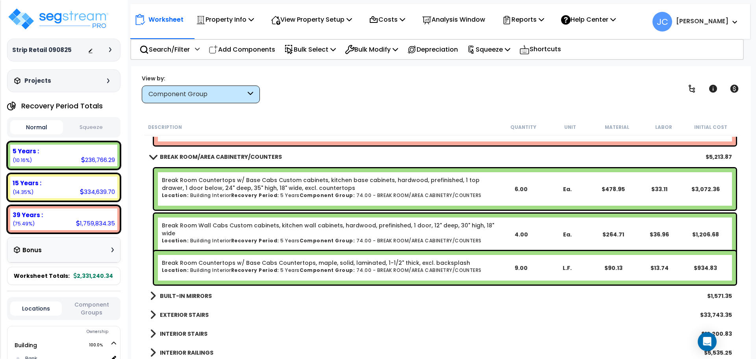
scroll to position [970, 0]
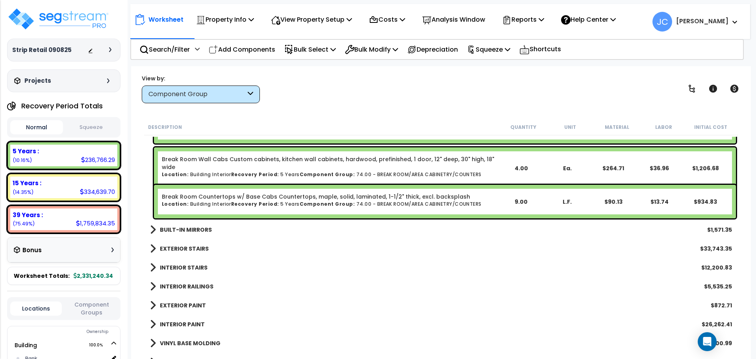
click at [179, 231] on b "BUILT-IN MIRRORS" at bounding box center [186, 230] width 52 height 8
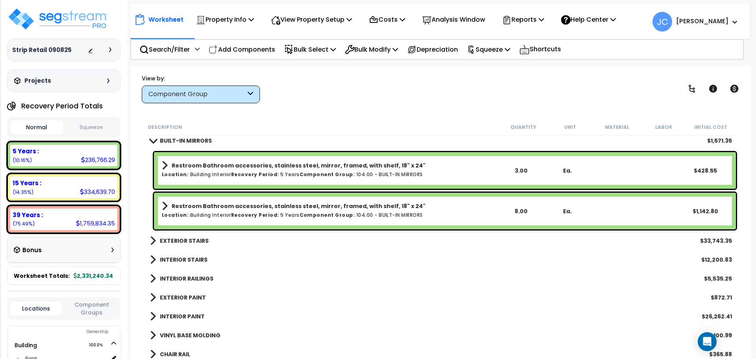
scroll to position [1115, 0]
click at [192, 243] on b "EXTERIOR STAIRS" at bounding box center [184, 240] width 49 height 8
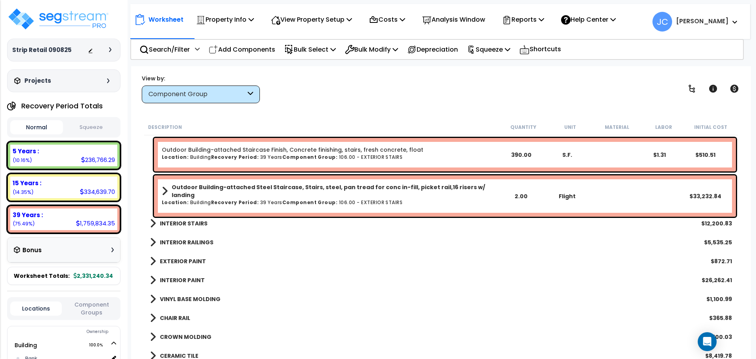
scroll to position [1230, 0]
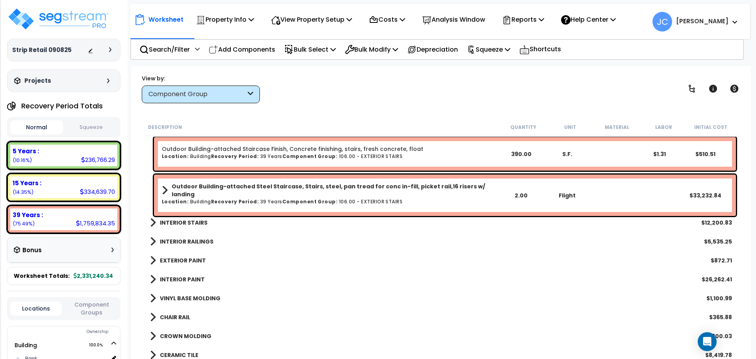
click at [184, 225] on b "INTERIOR STAIRS" at bounding box center [184, 222] width 48 height 8
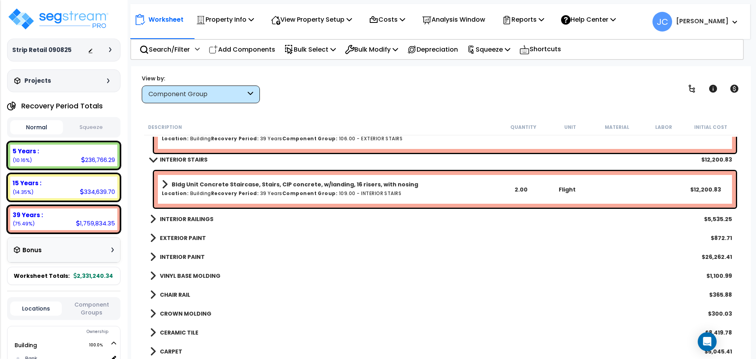
scroll to position [1294, 0]
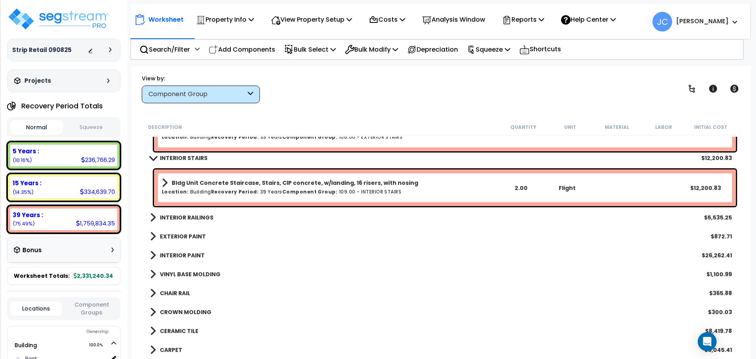
click at [204, 215] on b "INTERIOR RAILINGS" at bounding box center [187, 217] width 54 height 8
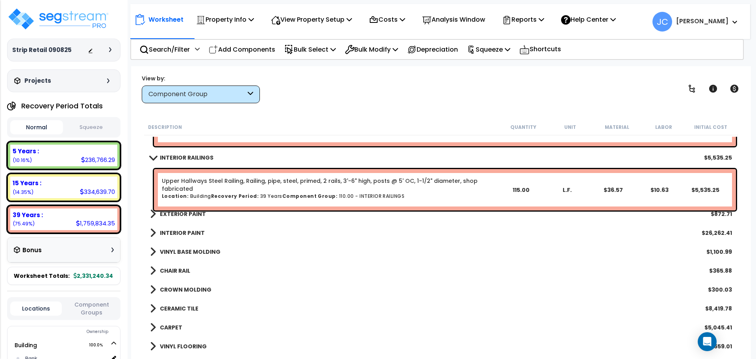
scroll to position [1354, 0]
click at [195, 213] on b "EXTERIOR PAINT" at bounding box center [183, 213] width 46 height 8
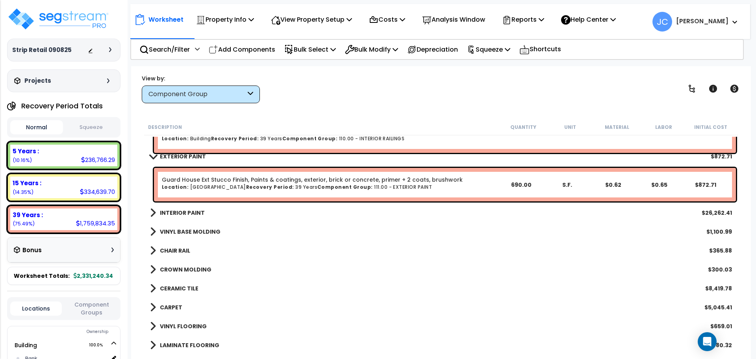
scroll to position [1412, 0]
click at [171, 205] on div "INTERIOR PAINT $26,262.41" at bounding box center [441, 211] width 590 height 19
click at [174, 209] on b "INTERIOR PAINT" at bounding box center [182, 212] width 45 height 8
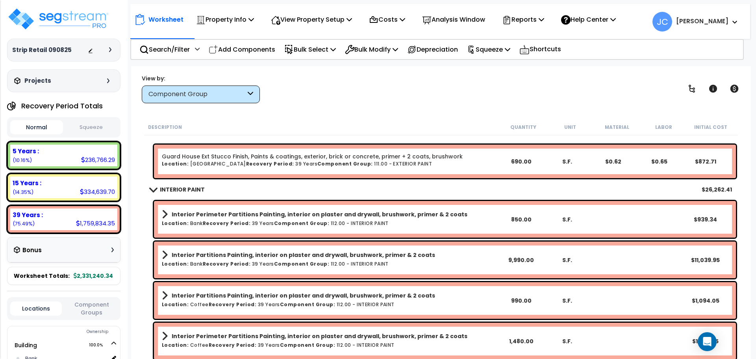
scroll to position [1462, 0]
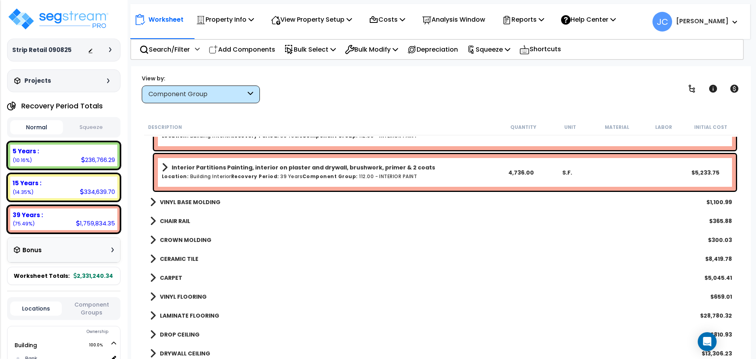
click at [205, 200] on b "VINYL BASE MOLDING" at bounding box center [190, 202] width 61 height 8
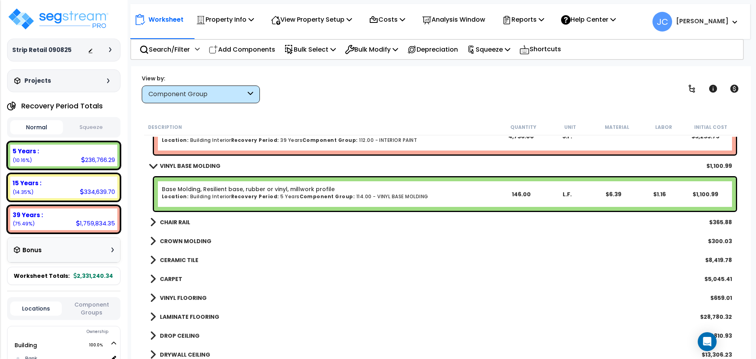
scroll to position [1768, 0]
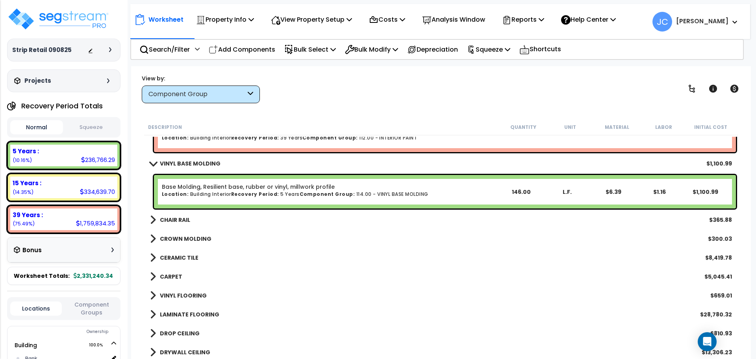
click at [176, 220] on b "CHAIR RAIL" at bounding box center [175, 220] width 30 height 8
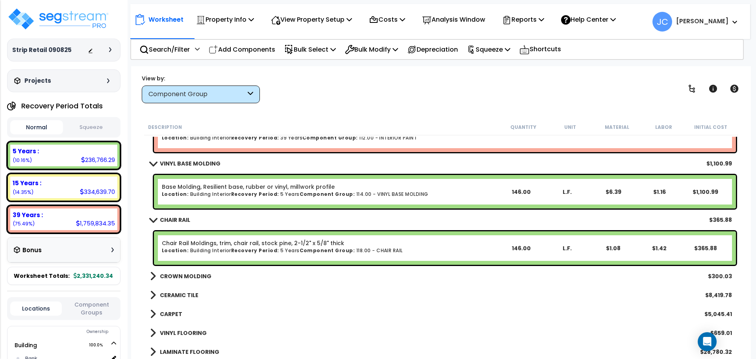
click at [200, 272] on b "CROWN MOLDING" at bounding box center [186, 276] width 52 height 8
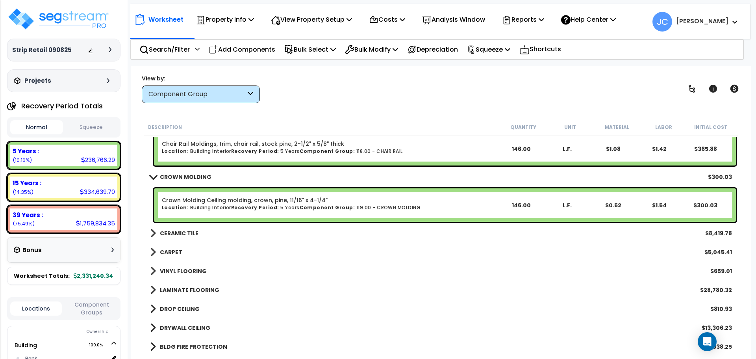
scroll to position [1868, 0]
click at [186, 231] on b "CERAMIC TILE" at bounding box center [179, 232] width 39 height 8
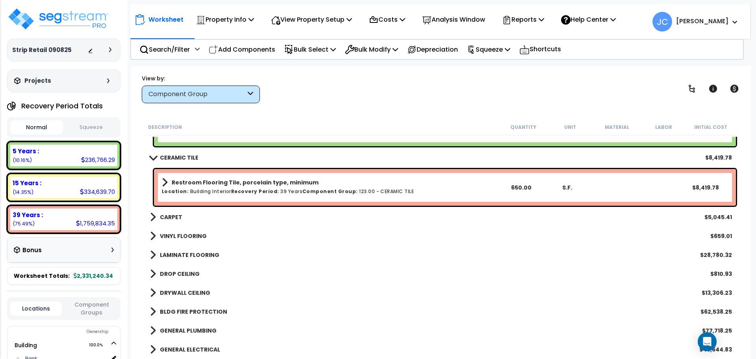
scroll to position [1945, 0]
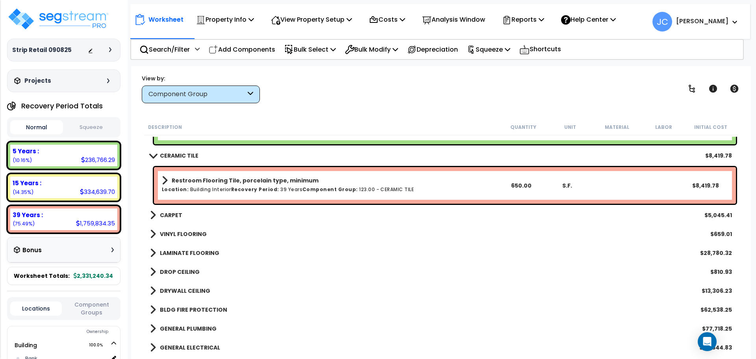
click at [177, 214] on b "CARPET" at bounding box center [171, 215] width 22 height 8
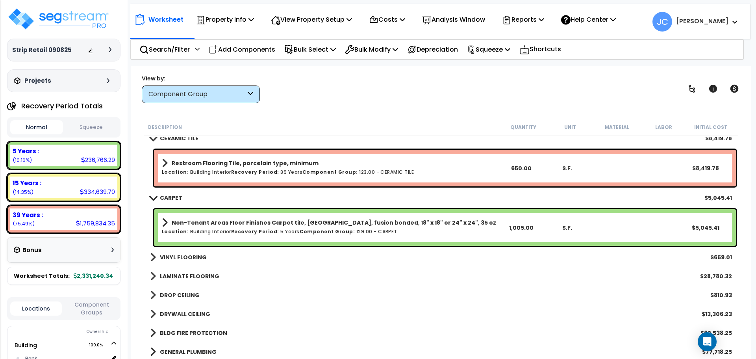
scroll to position [1967, 0]
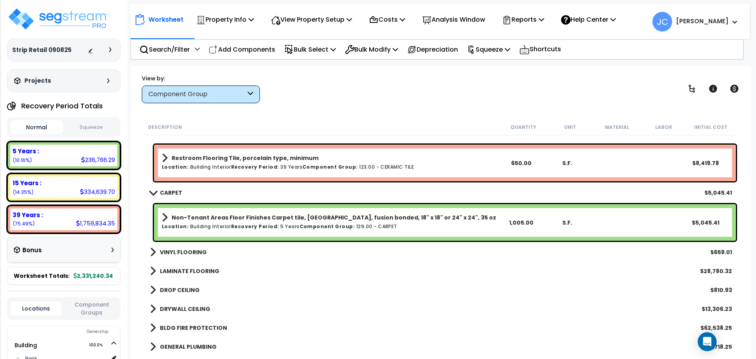
click at [200, 252] on b "VINYL FLOORING" at bounding box center [183, 252] width 47 height 8
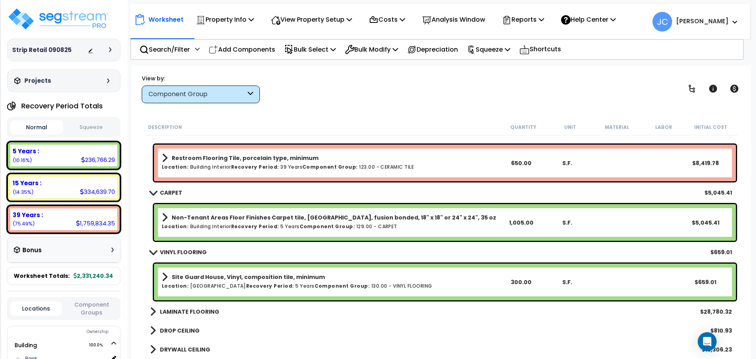
scroll to position [1981, 0]
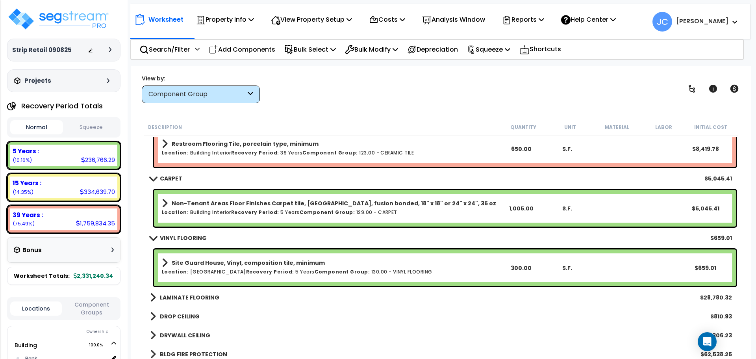
click at [200, 292] on link "LAMINATE FLOORING" at bounding box center [184, 297] width 69 height 11
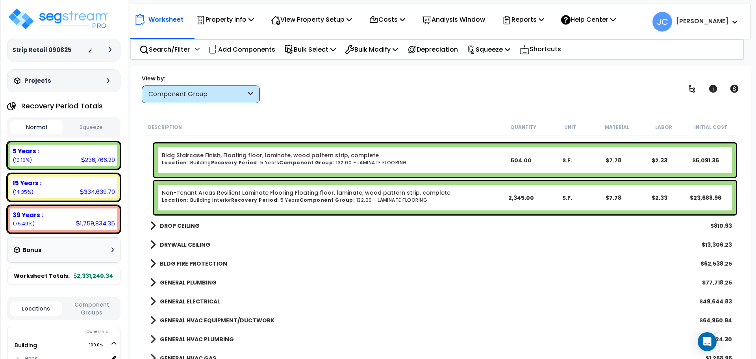
scroll to position [2156, 0]
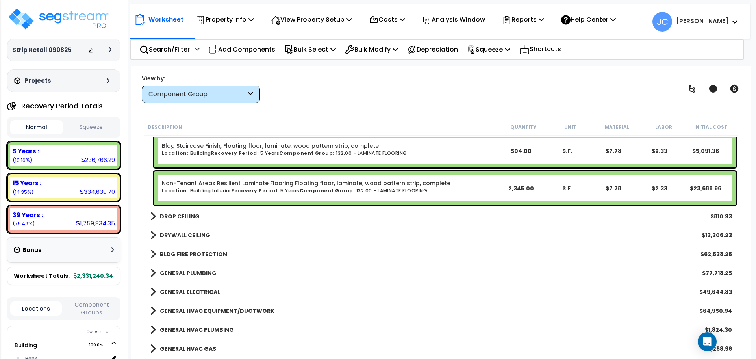
click at [186, 219] on b "DROP CEILING" at bounding box center [180, 216] width 40 height 8
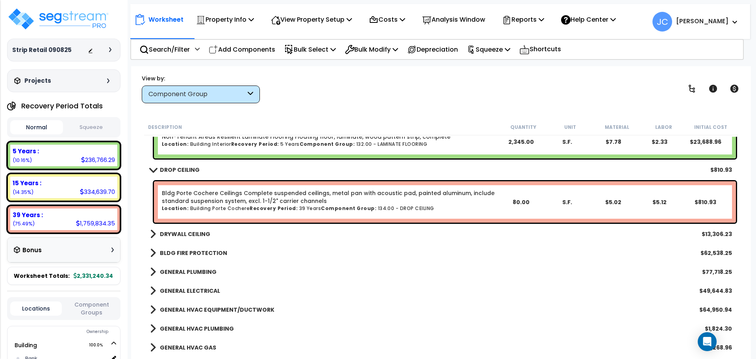
scroll to position [2222, 0]
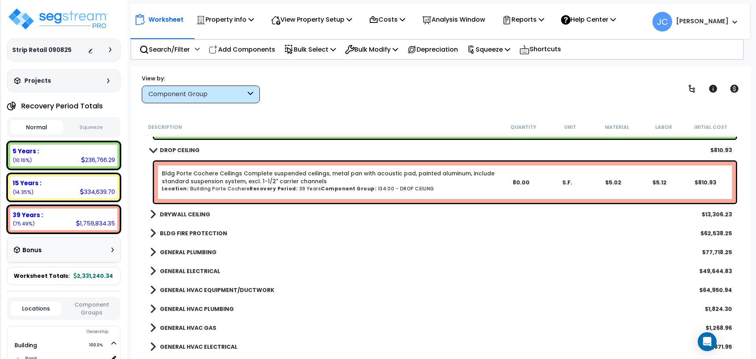
click at [192, 212] on b "DRYWALL CEILING" at bounding box center [185, 214] width 50 height 8
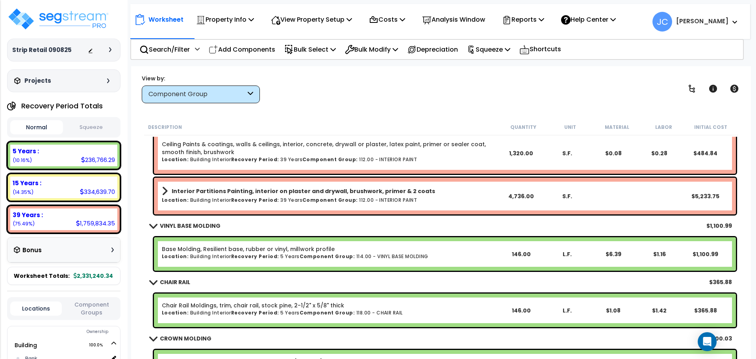
scroll to position [1701, 0]
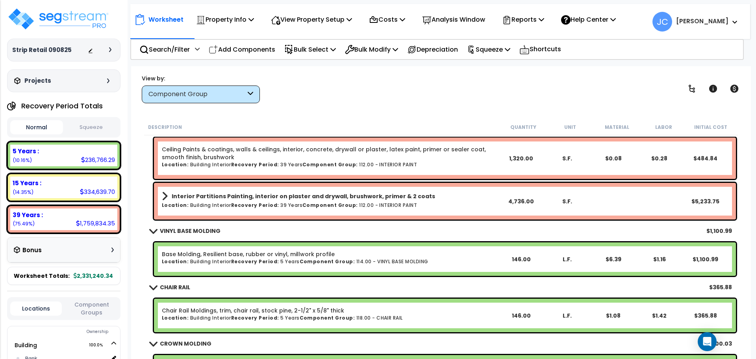
click at [334, 98] on div "View by: Component Group High to Low (Total Cost)" at bounding box center [441, 88] width 604 height 29
click at [348, 89] on div "View by: Component Group High to Low (Total Cost)" at bounding box center [441, 88] width 604 height 29
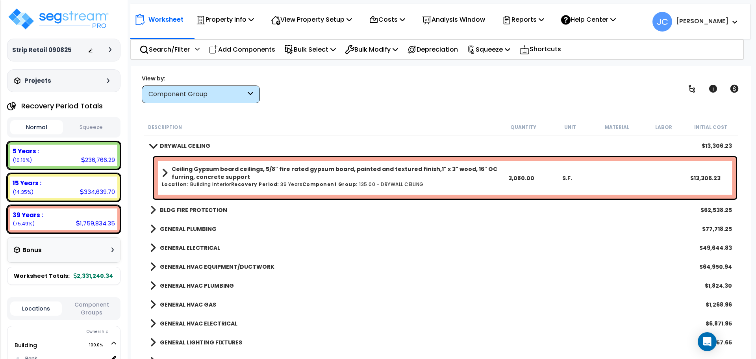
scroll to position [2294, 0]
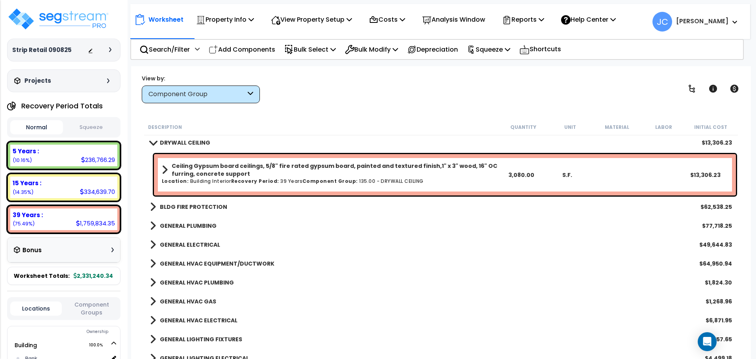
click at [334, 106] on div "Worksheet Property Info Property Setup Add Property Unit Template property Clon…" at bounding box center [440, 245] width 619 height 359
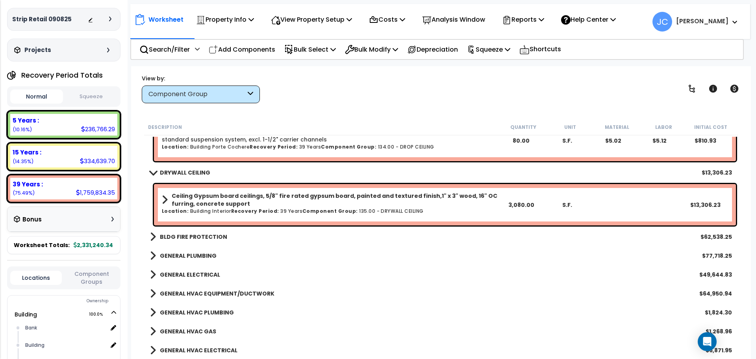
scroll to position [2271, 0]
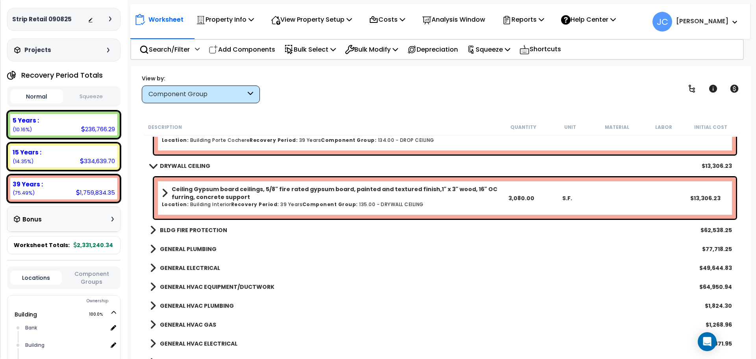
click at [204, 226] on b "BLDG FIRE PROTECTION" at bounding box center [193, 230] width 67 height 8
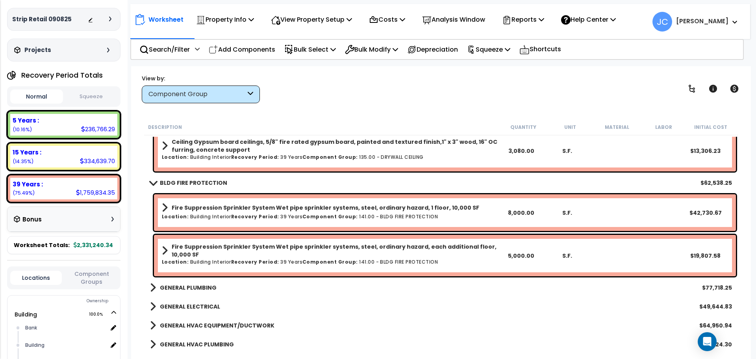
scroll to position [2319, 0]
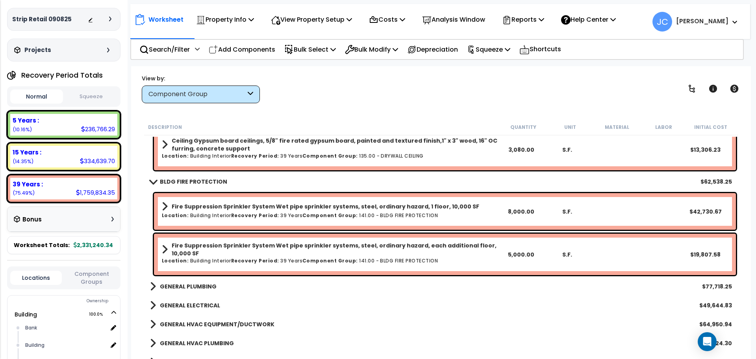
click at [197, 285] on b "GENERAL PLUMBING" at bounding box center [188, 286] width 57 height 8
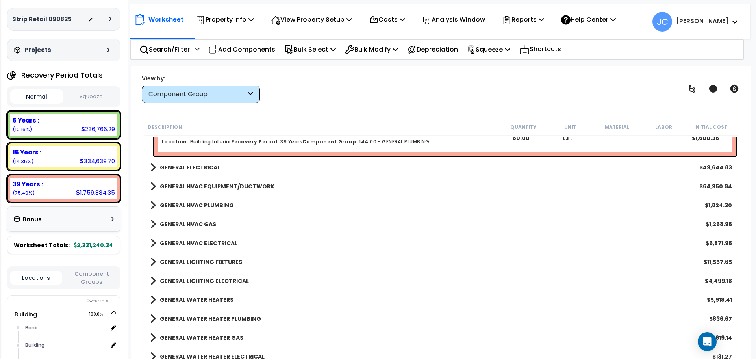
scroll to position [3127, 0]
click at [163, 166] on b "GENERAL ELECTRICAL" at bounding box center [190, 167] width 60 height 8
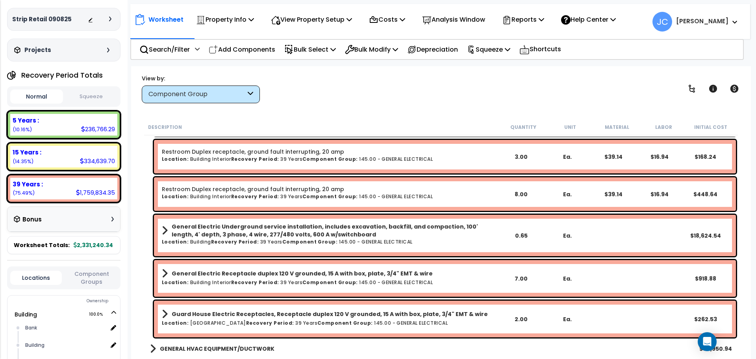
scroll to position [3648, 0]
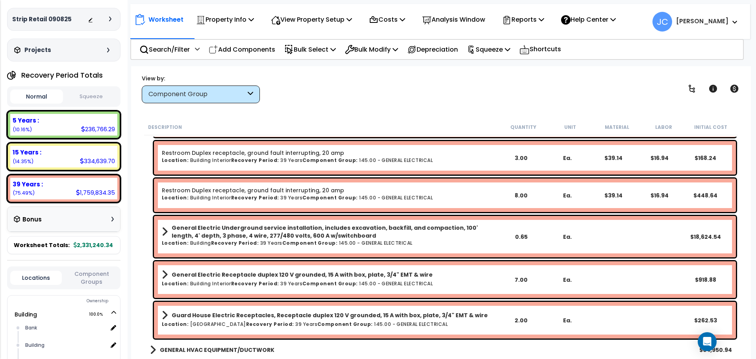
click at [270, 235] on b "General Electric Underground service installation, includes excavation, backfil…" at bounding box center [335, 232] width 326 height 16
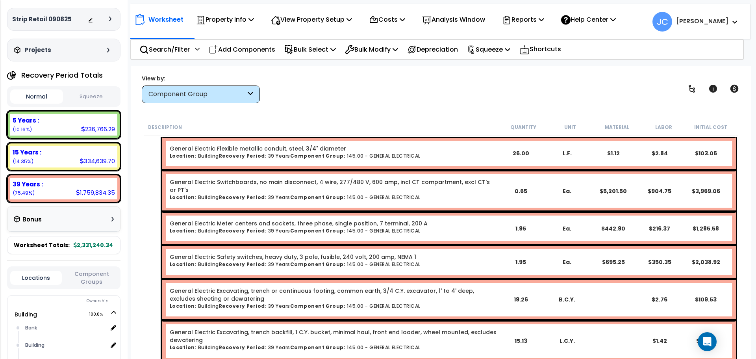
scroll to position [4112, 0]
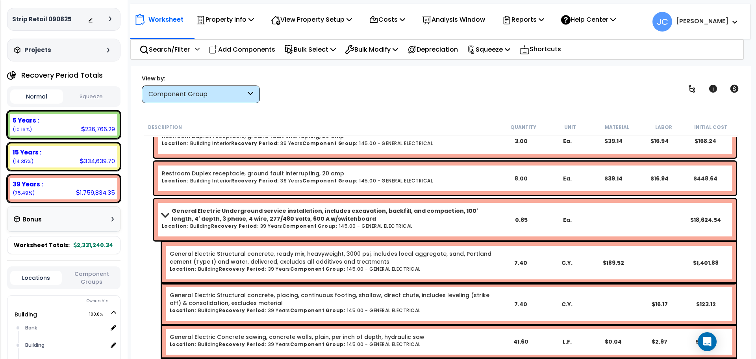
click at [266, 219] on b "General Electric Underground service installation, includes excavation, backfil…" at bounding box center [335, 215] width 326 height 16
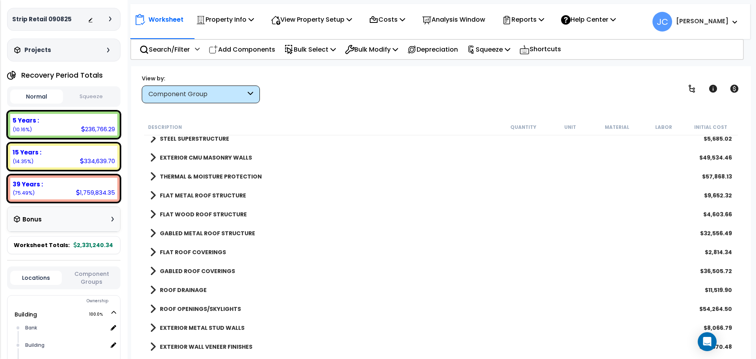
scroll to position [0, 0]
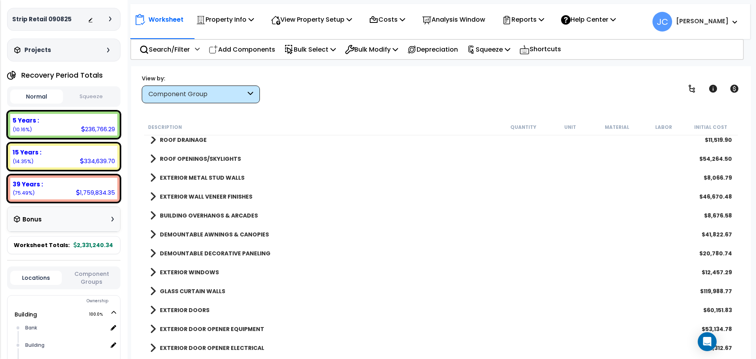
click at [353, 182] on div "EXTERIOR METAL STUD WALLS $8,066.79" at bounding box center [441, 177] width 590 height 19
click at [346, 181] on div "EXTERIOR METAL STUD WALLS $8,066.79" at bounding box center [441, 177] width 590 height 19
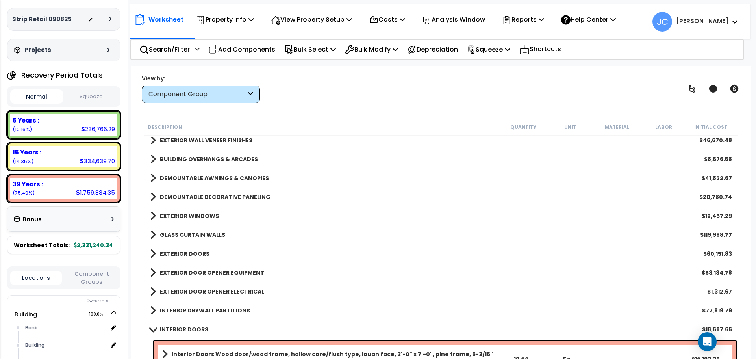
click at [494, 131] on div "Description Quantity Unit Material Labor Initial Cost" at bounding box center [441, 127] width 594 height 17
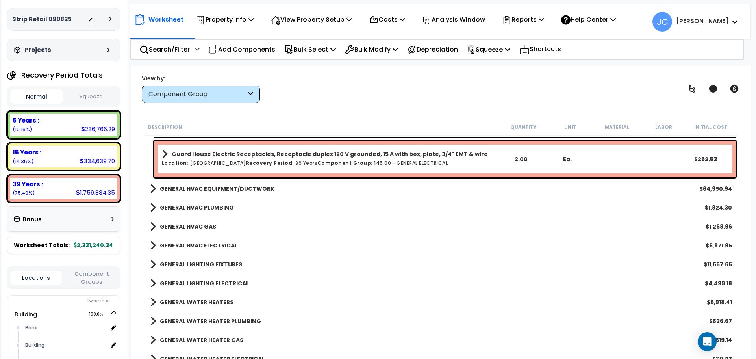
scroll to position [3820, 0]
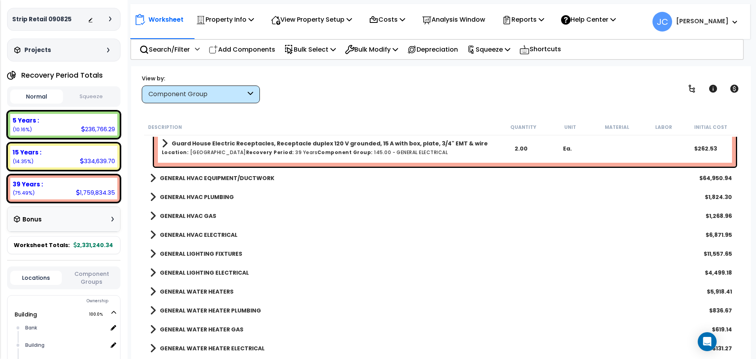
click at [224, 176] on b "GENERAL HVAC EQUIPMENT/DUCTWORK" at bounding box center [217, 178] width 115 height 8
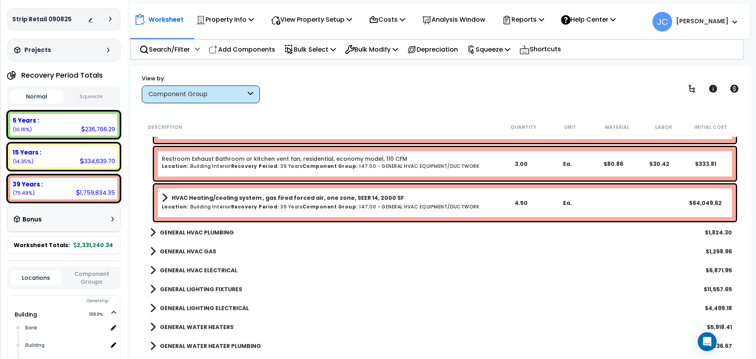
scroll to position [3975, 0]
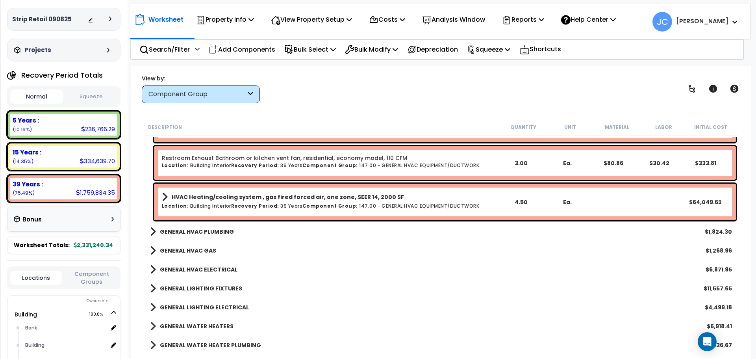
click at [221, 268] on b "GENERAL HVAC ELECTRICAL" at bounding box center [199, 269] width 78 height 8
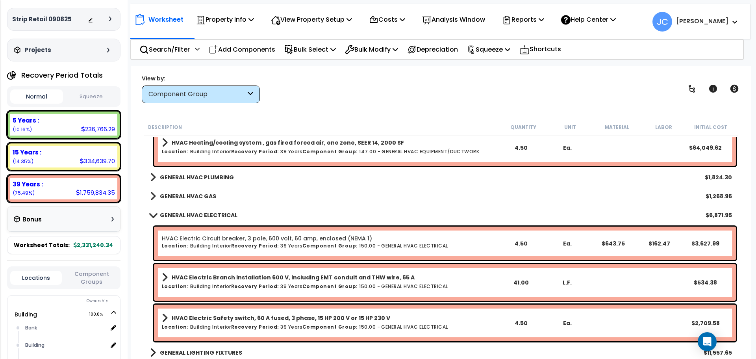
scroll to position [4031, 0]
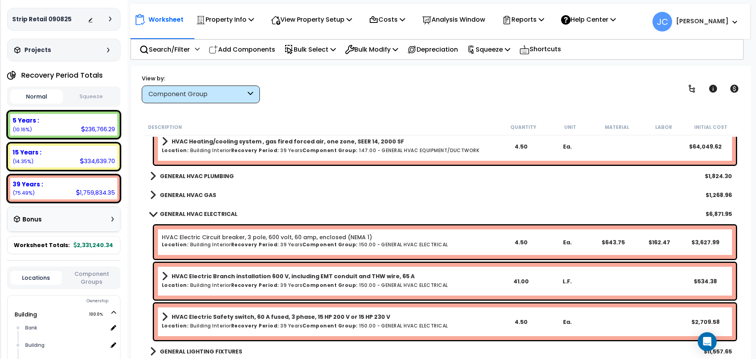
click at [214, 174] on b "GENERAL HVAC PLUMBING" at bounding box center [197, 176] width 74 height 8
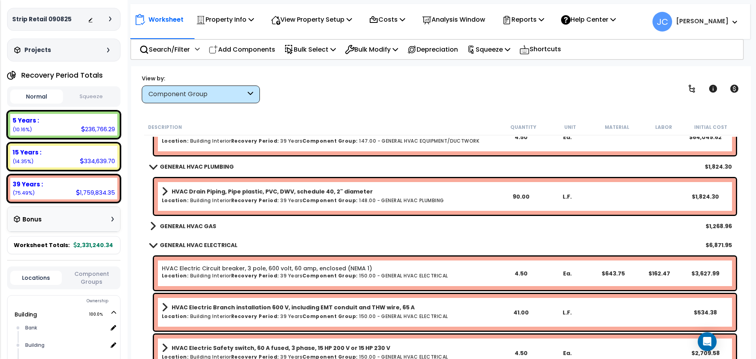
scroll to position [4048, 0]
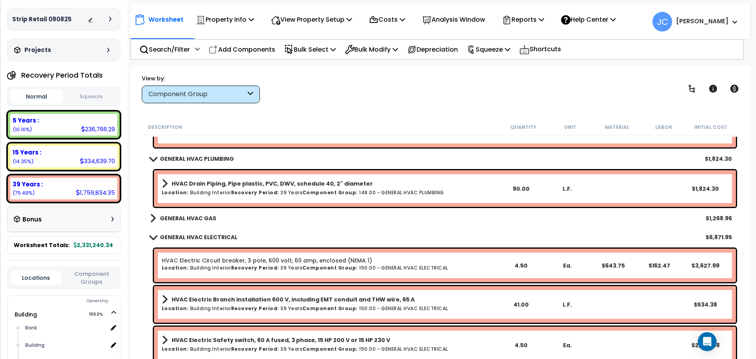
click at [194, 214] on b "GENERAL HVAC GAS" at bounding box center [188, 218] width 56 height 8
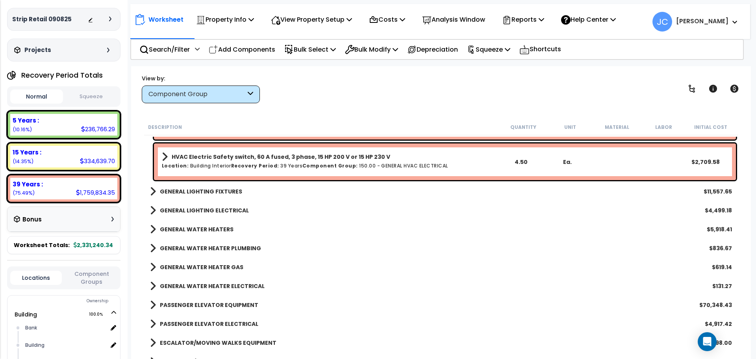
scroll to position [4281, 0]
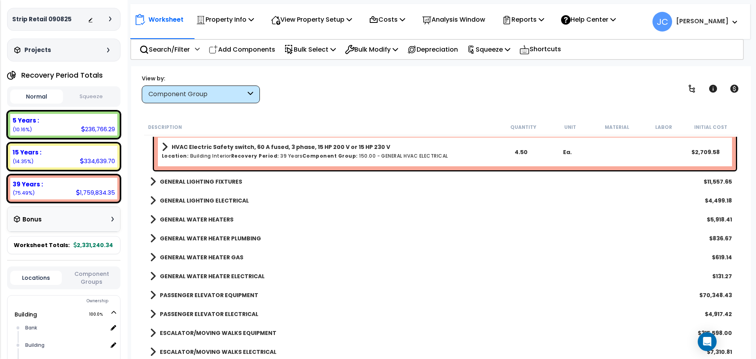
click at [216, 180] on b "GENERAL LIGHTING FIXTURES" at bounding box center [201, 182] width 82 height 8
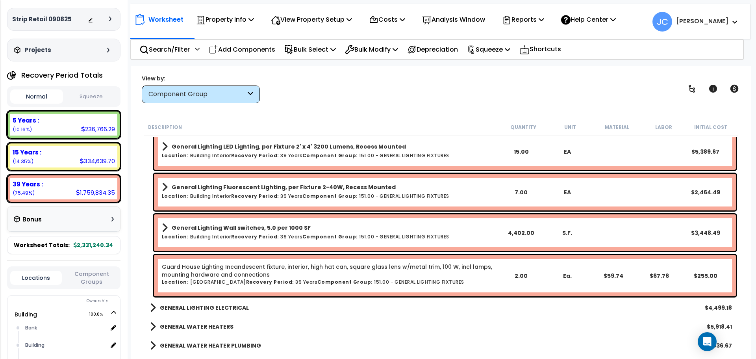
scroll to position [4347, 0]
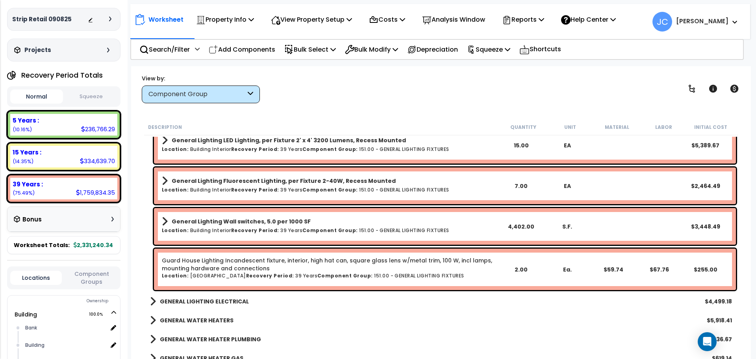
click at [203, 296] on link "GENERAL LIGHTING ELECTRICAL" at bounding box center [199, 301] width 99 height 11
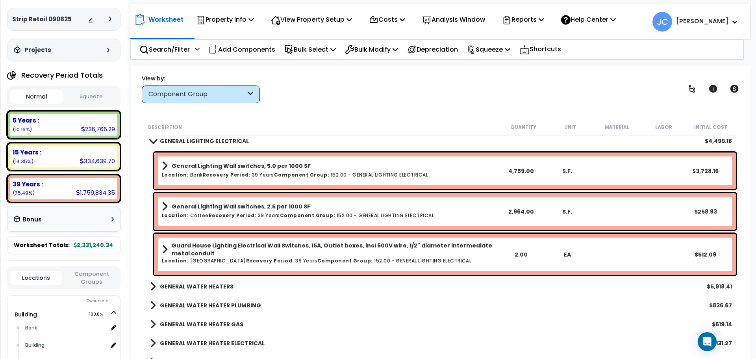
scroll to position [4510, 0]
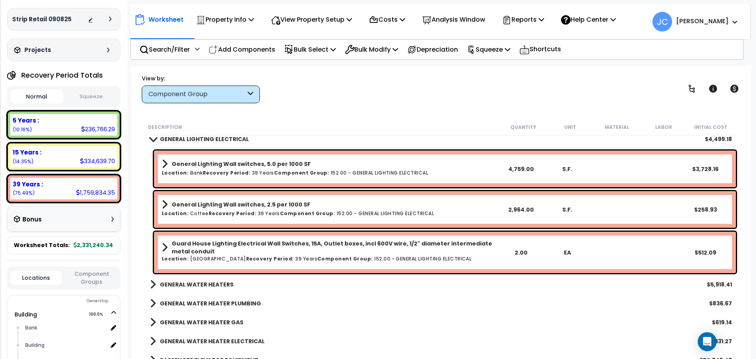
click at [216, 283] on b "GENERAL WATER HEATERS" at bounding box center [197, 284] width 74 height 8
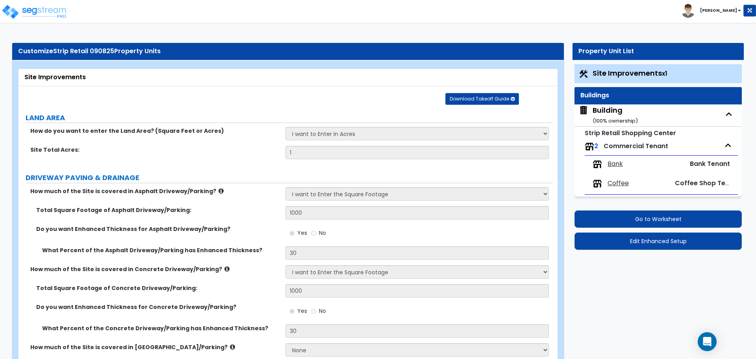
select select "2"
select select "1"
select select "2"
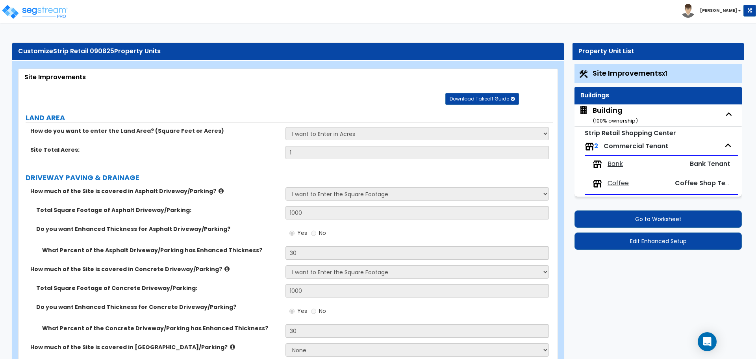
select select "3"
select select "1"
select select "2"
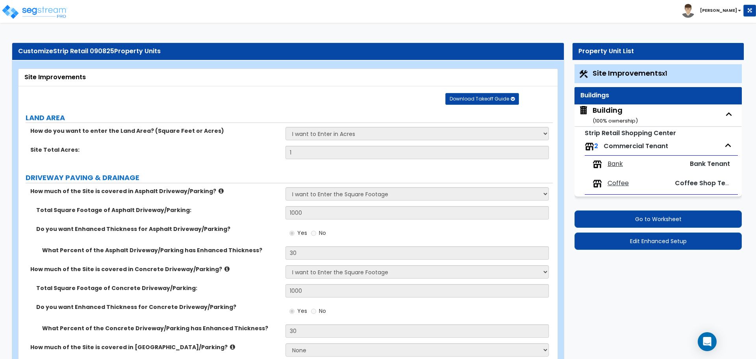
select select "4"
select select "2"
select select "1"
select select "2"
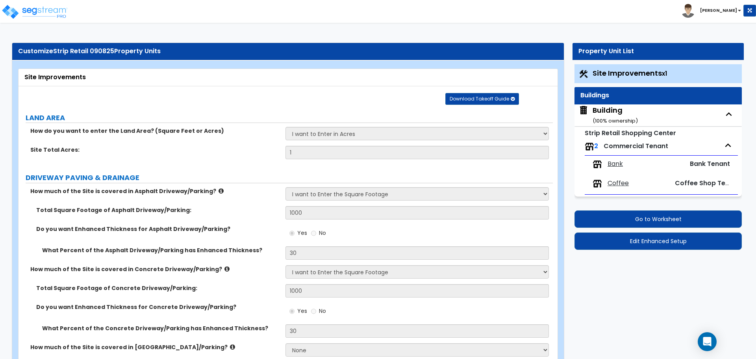
select select "2"
select select "1"
select select "2"
select select "6"
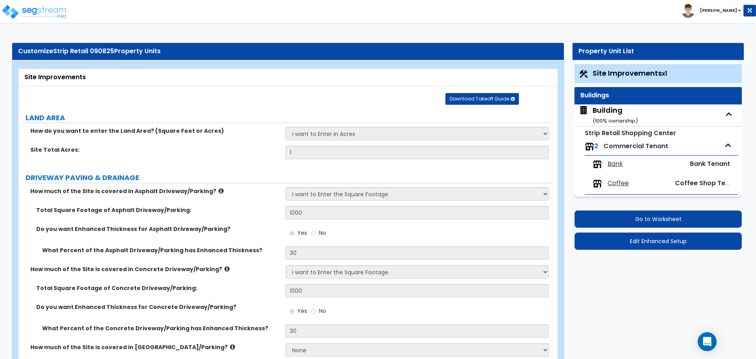
select select "11"
select select "2"
select select "3"
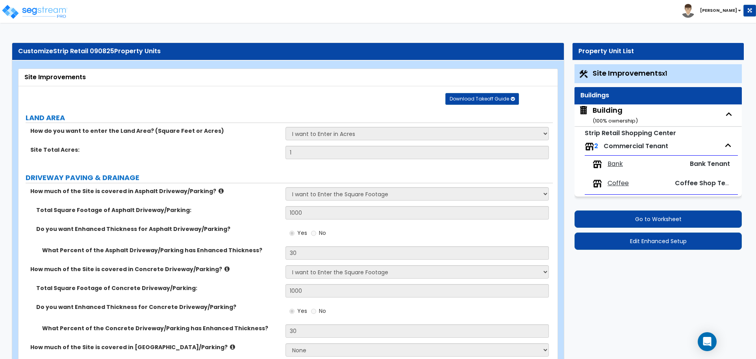
select select "2"
select select "1"
select select "2"
select select "7"
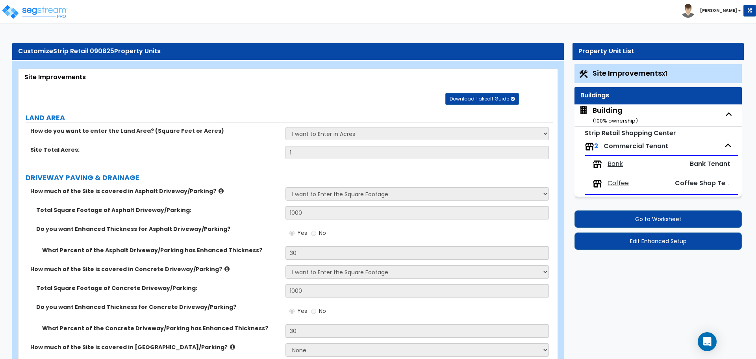
select select "2"
select select "1"
select select "16"
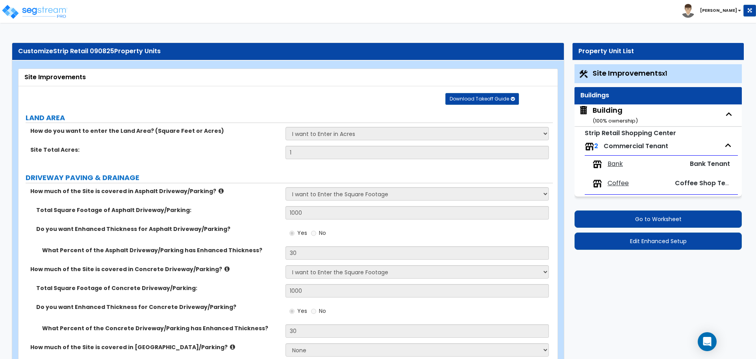
select select "2"
select select "5"
select select "4"
select select "1"
select select "4"
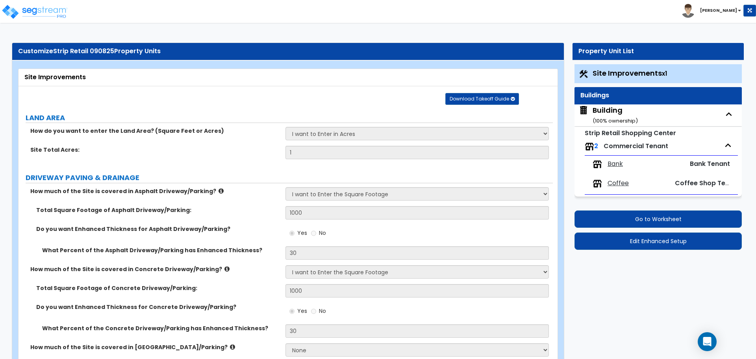
select select "1"
select select "2"
select select "4"
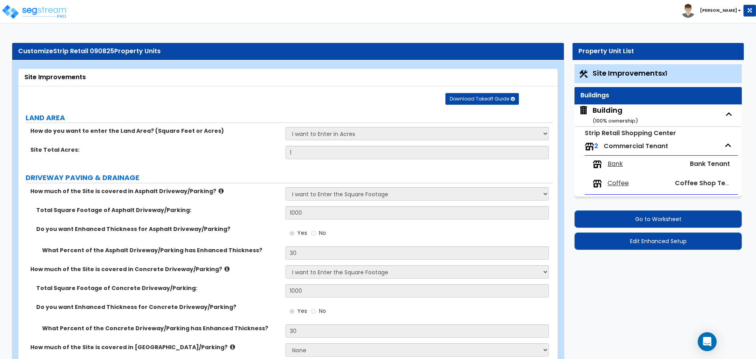
select select "2"
select select "1"
select select "2"
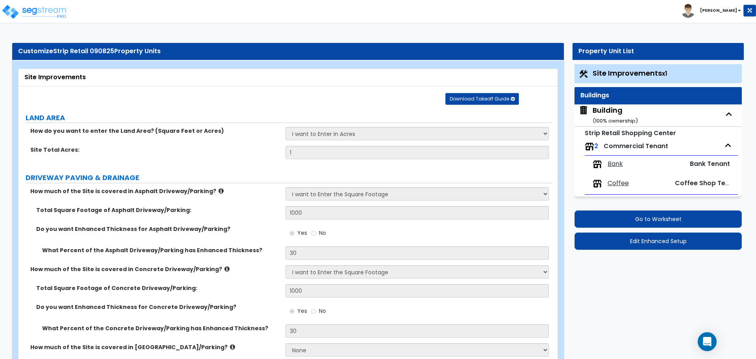
select select "1"
select select "2"
select select "1"
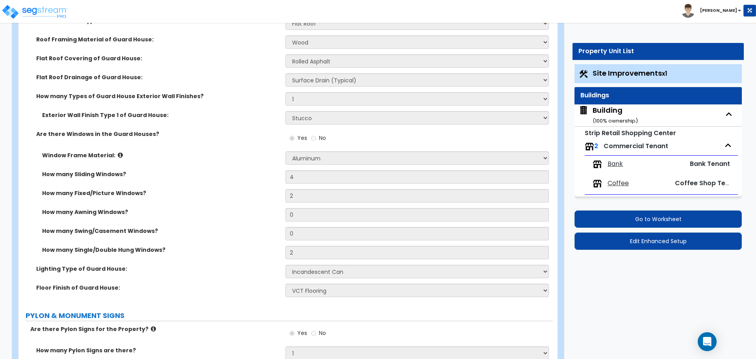
scroll to position [2639, 0]
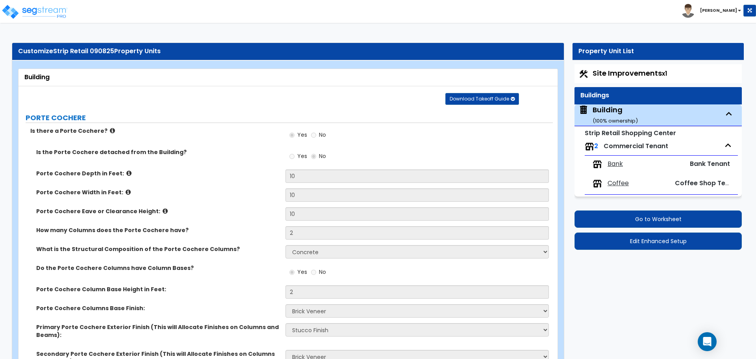
select select "3"
select select "4"
select select "2"
select select "4"
select select "1"
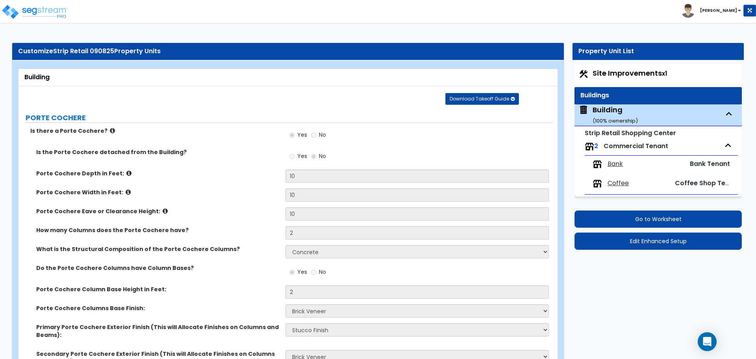
select select "4"
select select "2"
select select "3"
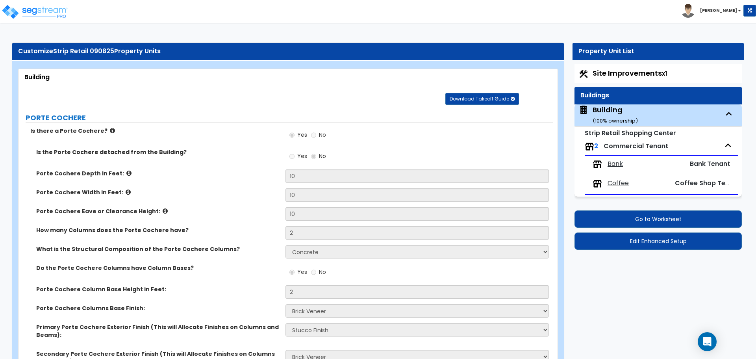
select select "1"
select select "3"
select select "1"
select select "13"
select select "11"
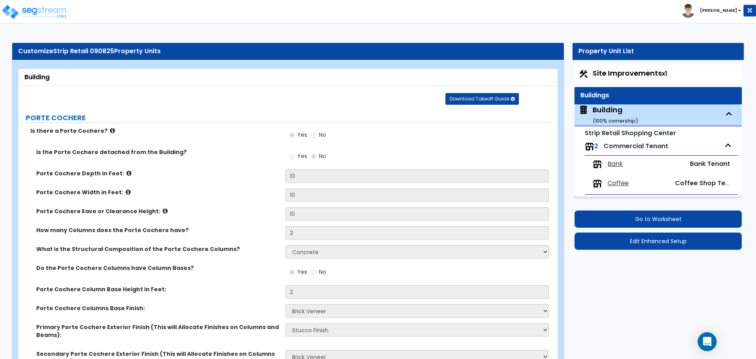
select select "8"
select select "3"
select select "1"
select select "4"
select select "1"
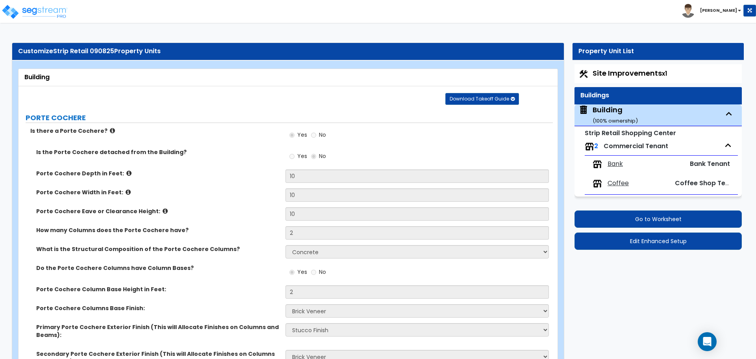
select select "3"
select select "6"
select select "1"
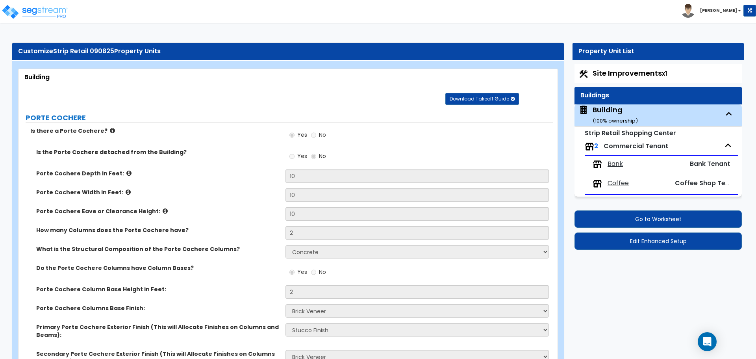
select select "2"
select select "3"
select select "4"
select select "2"
select select "1"
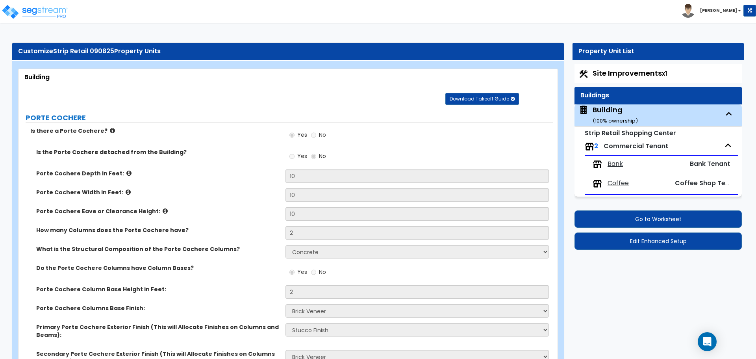
select select "2"
select select "3"
select select "2"
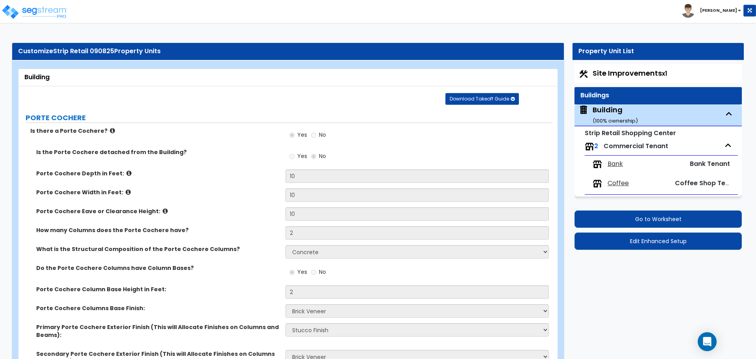
select select "3"
select select "7"
select select "2"
select select "4"
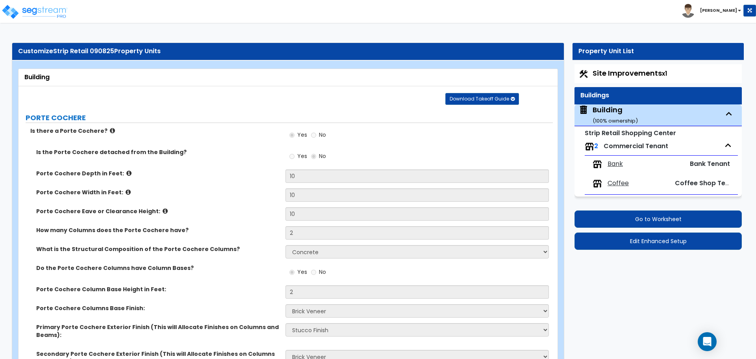
select select "1"
select select "3"
select select "4"
select select "7"
select select "1"
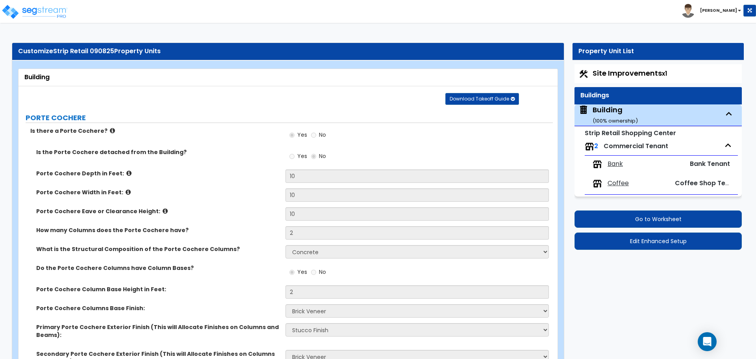
select select "1"
select select "2"
select select "3"
select select "1"
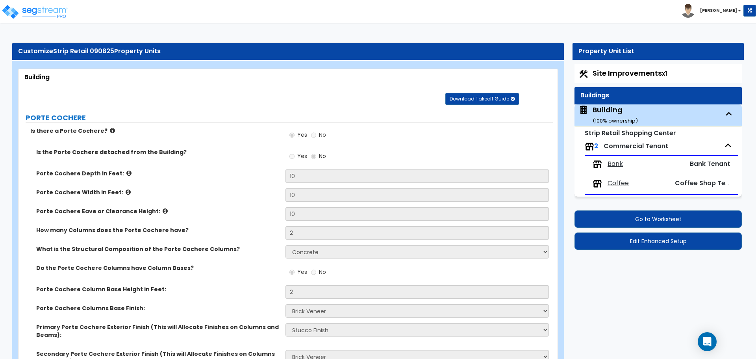
select select "1"
select select "3"
select select "2"
select select "1"
select select "2"
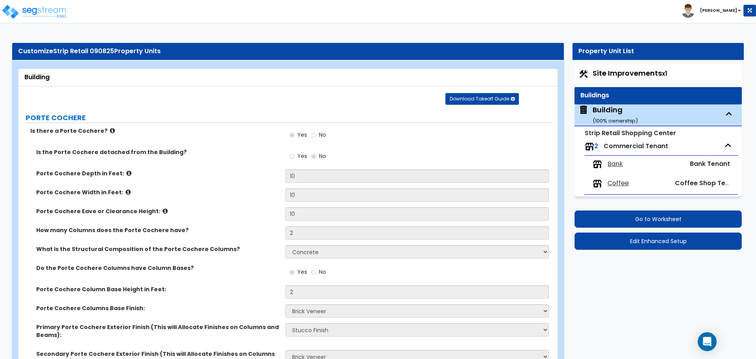
select select "1"
select select "7"
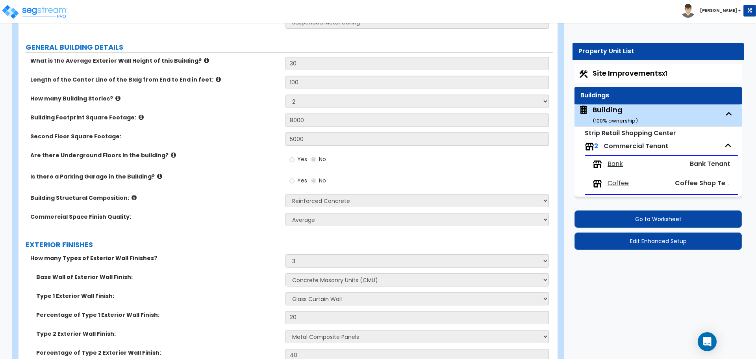
scroll to position [417, 0]
click at [139, 117] on icon at bounding box center [141, 118] width 5 height 6
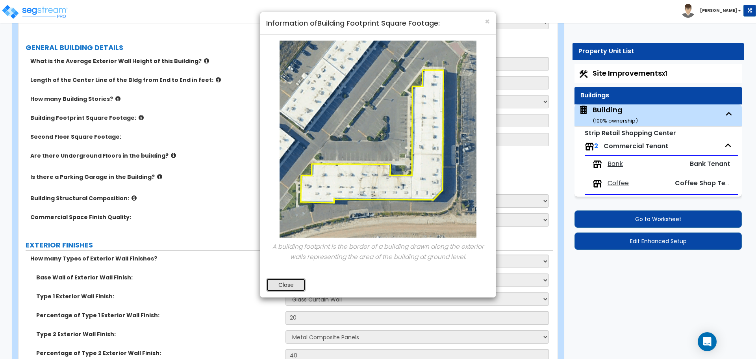
click at [290, 287] on button "Close" at bounding box center [285, 284] width 39 height 13
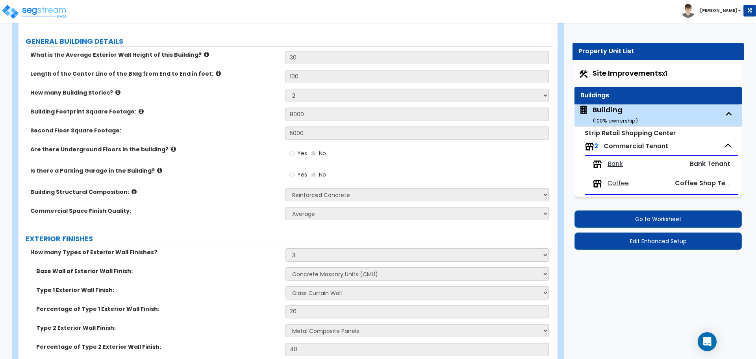
scroll to position [424, 0]
click at [614, 163] on span "Bank" at bounding box center [614, 163] width 15 height 9
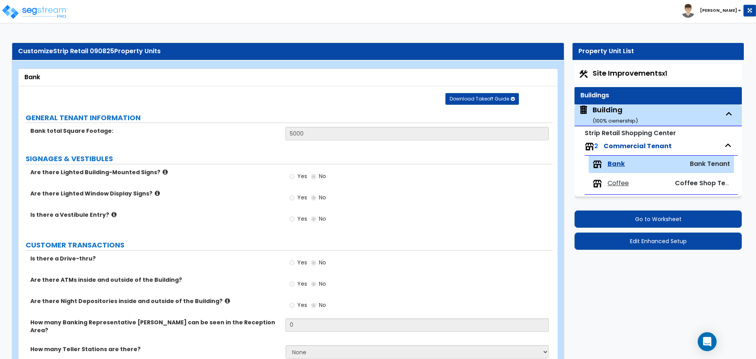
click at [622, 182] on span "Coffee" at bounding box center [617, 183] width 21 height 9
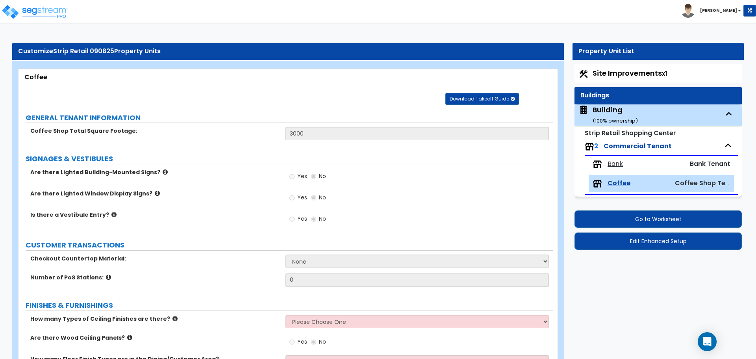
click at [615, 160] on span "Bank" at bounding box center [614, 163] width 15 height 9
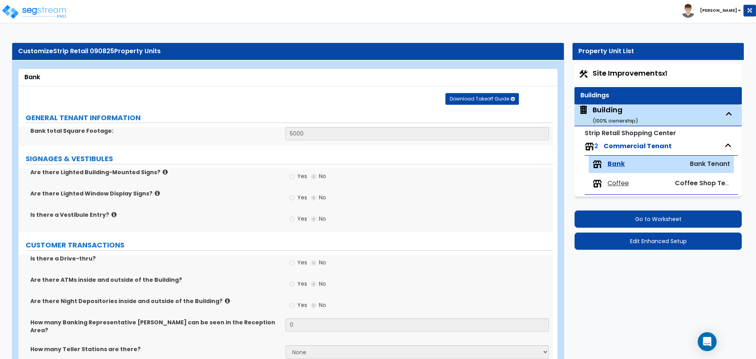
click at [613, 114] on div "Building ( 100 % ownership)" at bounding box center [614, 115] width 45 height 20
select select "3"
select select "4"
select select "2"
select select "4"
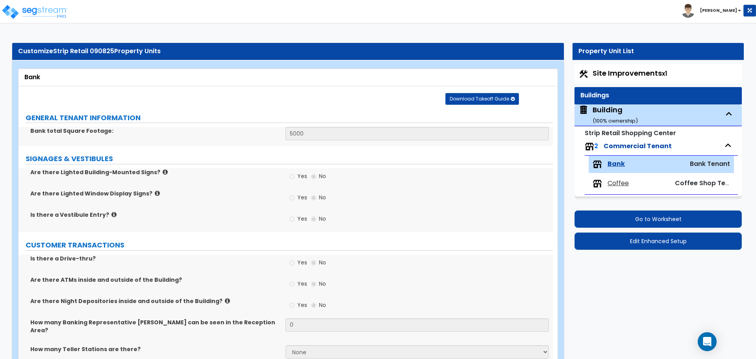
select select "1"
select select "4"
select select "2"
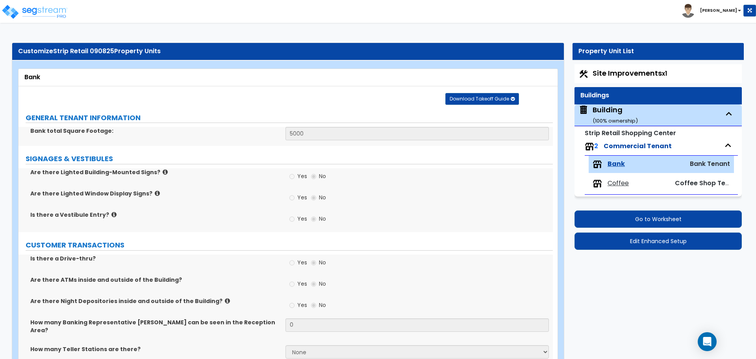
select select "3"
select select "1"
select select "3"
select select "1"
select select "13"
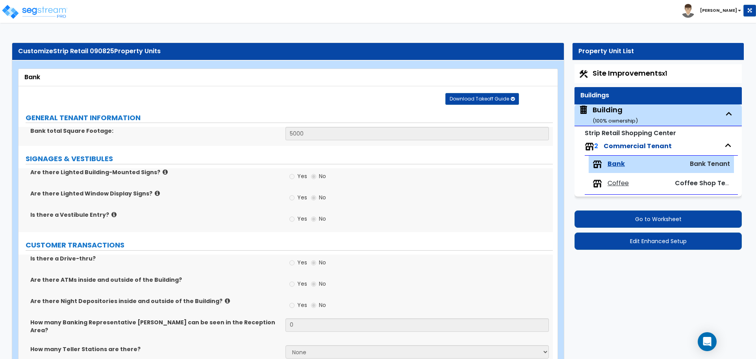
select select "11"
select select "8"
select select "3"
select select "1"
select select "4"
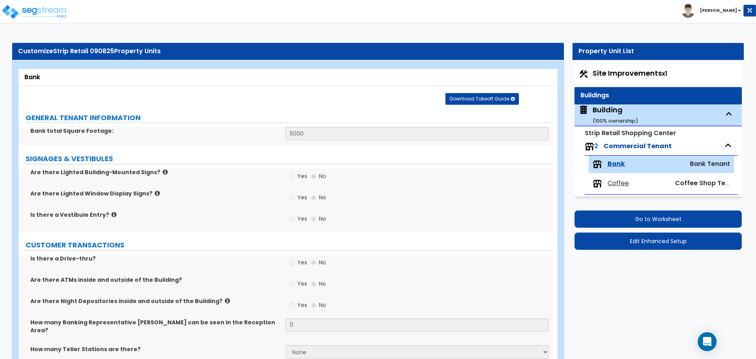
select select "1"
select select "3"
select select "6"
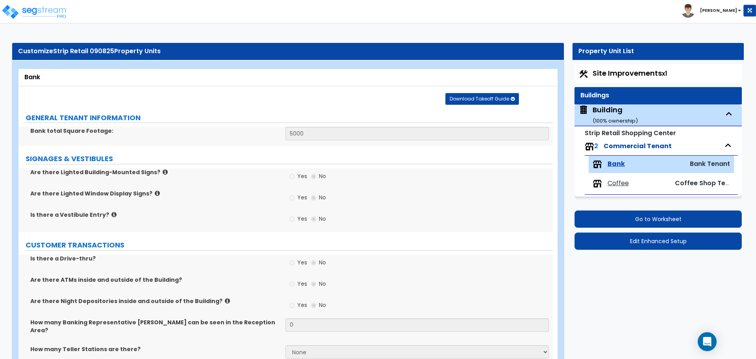
select select "1"
select select "2"
select select "3"
select select "4"
select select "2"
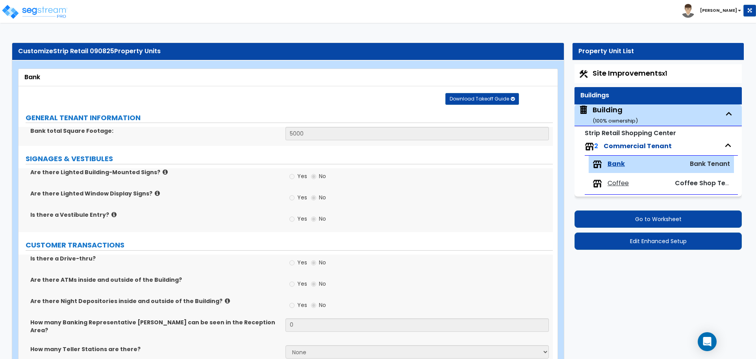
select select "1"
select select "2"
select select "3"
select select "2"
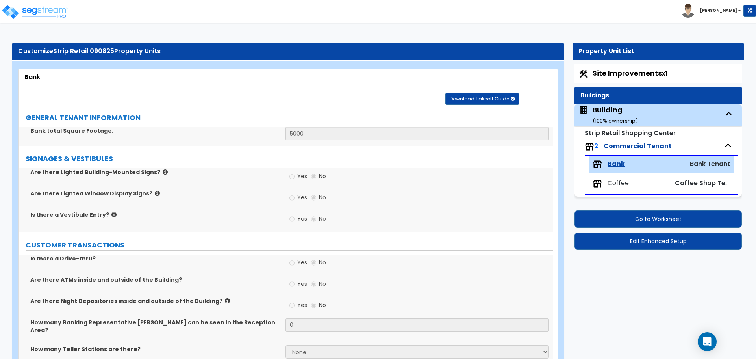
select select "2"
select select "4"
select select "1"
select select "3"
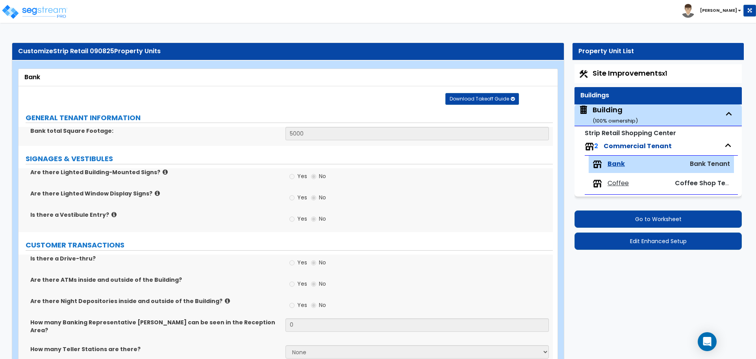
select select "4"
select select "2"
select select "1"
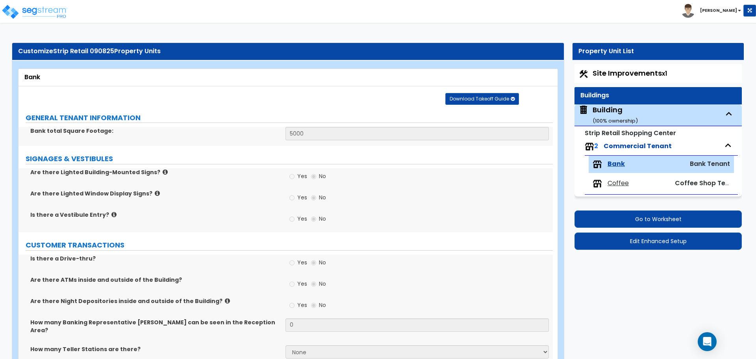
select select "3"
select select "2"
select select "1"
select select "2"
select select "1"
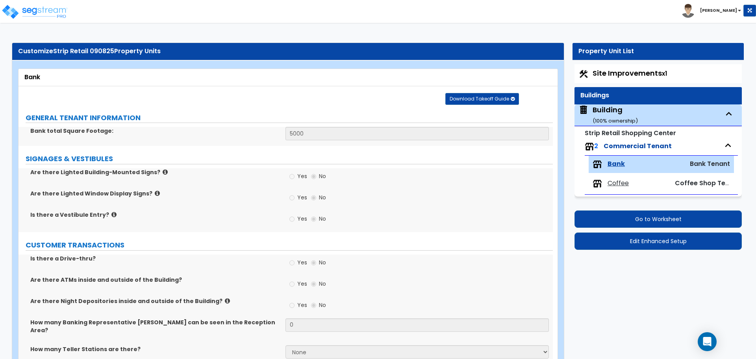
select select "7"
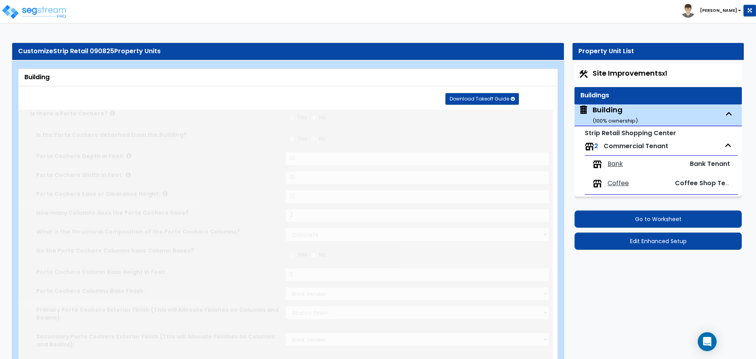
select select "2"
select select "3"
type input "70"
select select "7"
type input "1"
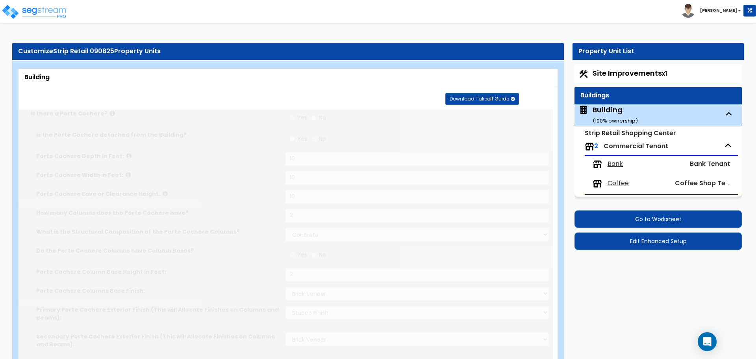
type input "200"
select select "7"
type input "9"
type input "6"
type input "1"
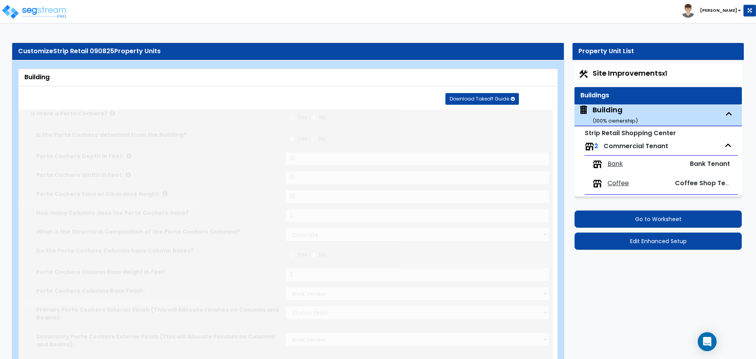
select select "1"
type input "1"
radio input "true"
type input "1"
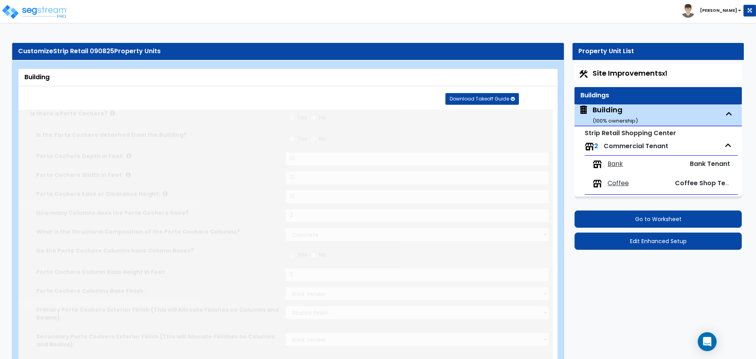
radio input "true"
type input "1"
radio input "true"
type input "1"
radio input "true"
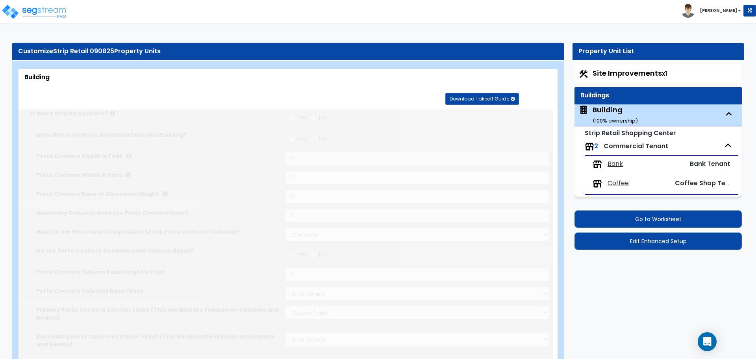
select select "3"
type input "2"
type input "3"
type input "5"
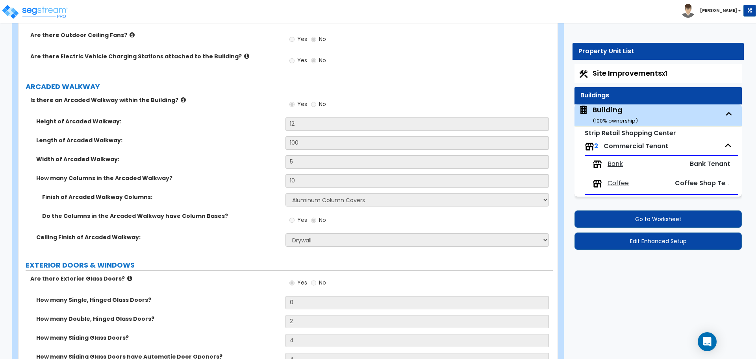
scroll to position [1432, 0]
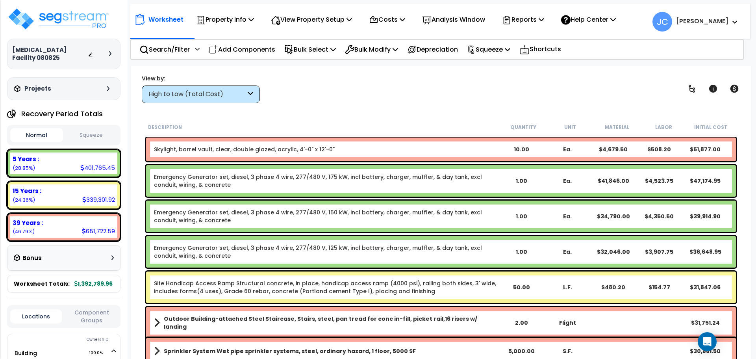
scroll to position [35, 0]
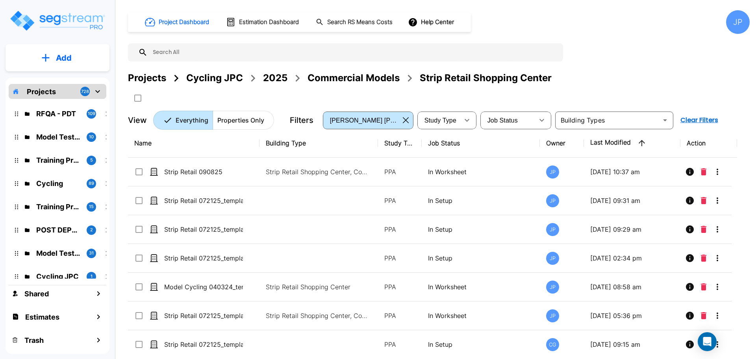
click at [150, 74] on div "Projects" at bounding box center [147, 78] width 38 height 14
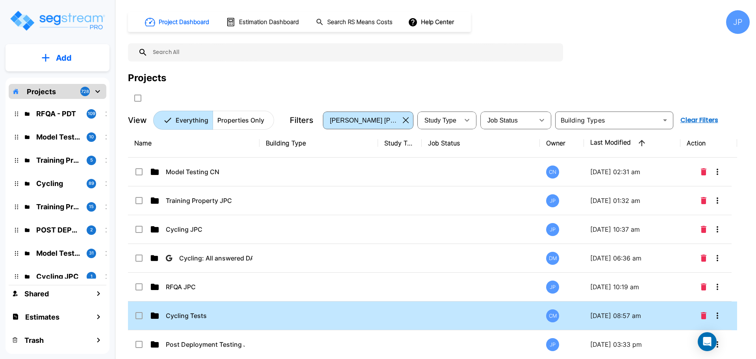
scroll to position [6, 0]
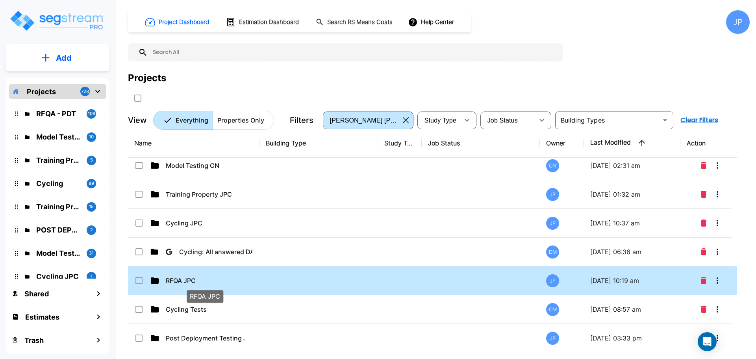
click at [234, 279] on p "RFQA JPC" at bounding box center [205, 280] width 79 height 9
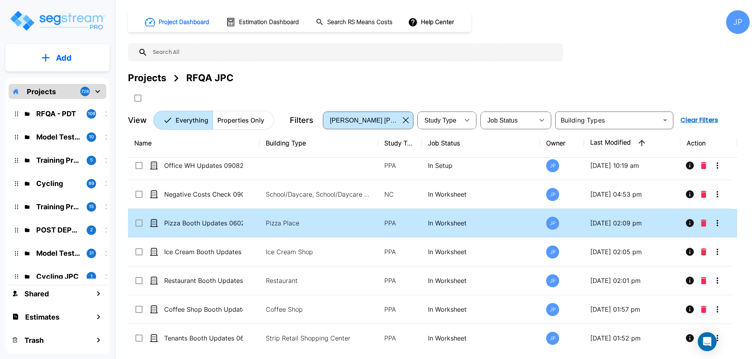
scroll to position [0, 0]
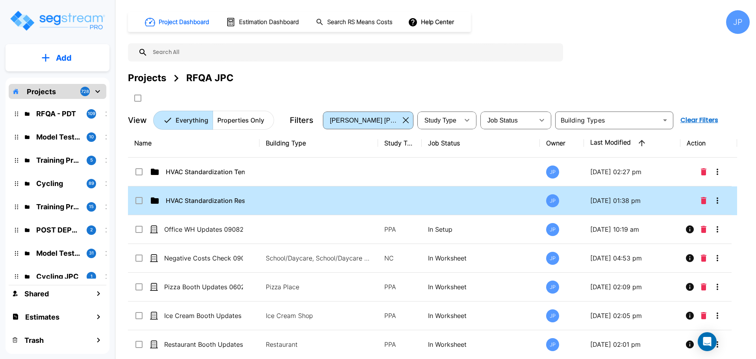
click at [232, 203] on p "HVAC Standardization Residential" at bounding box center [205, 200] width 79 height 9
click at [225, 200] on p "HVAC Standardization Residential" at bounding box center [205, 200] width 79 height 9
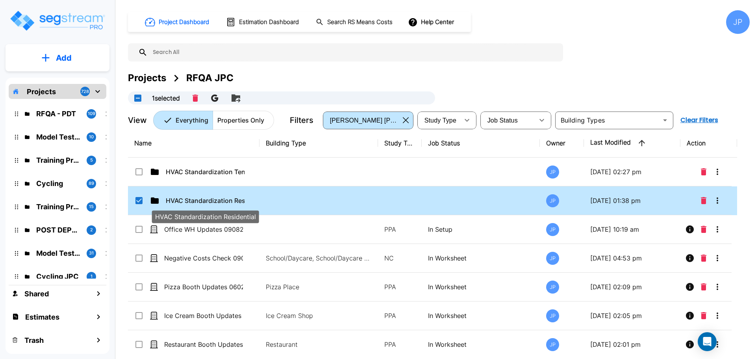
click at [225, 200] on p "HVAC Standardization Residential" at bounding box center [205, 200] width 79 height 9
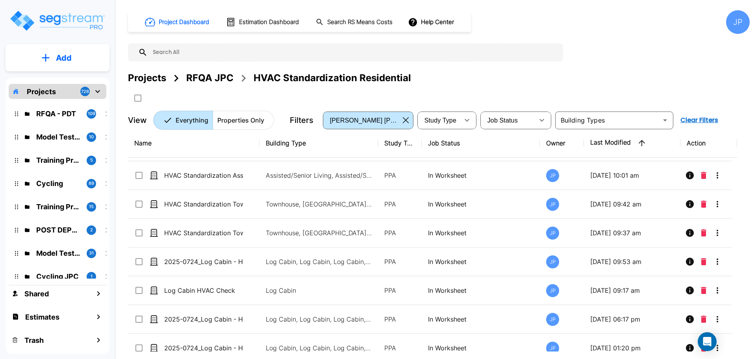
scroll to position [207, 0]
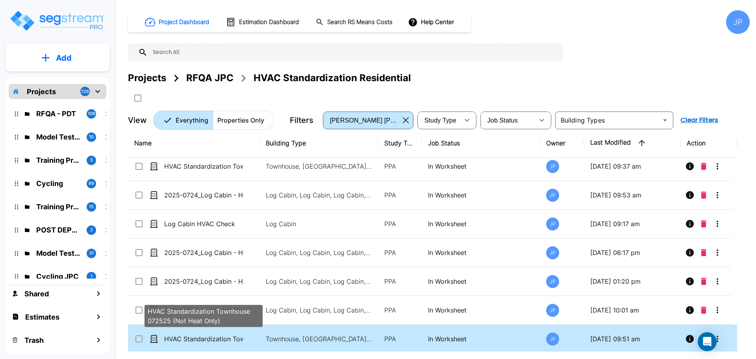
click at [202, 336] on p "HVAC Standardization Townhouse 072525 (Not Heat Only)" at bounding box center [203, 338] width 79 height 9
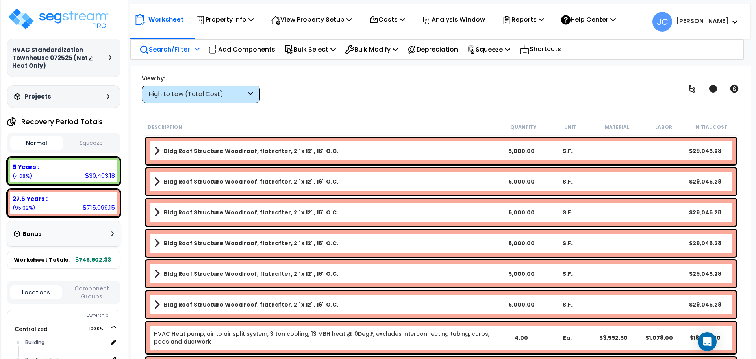
click at [176, 40] on div "Search/Filter Additional Search / Filter" at bounding box center [169, 49] width 60 height 18
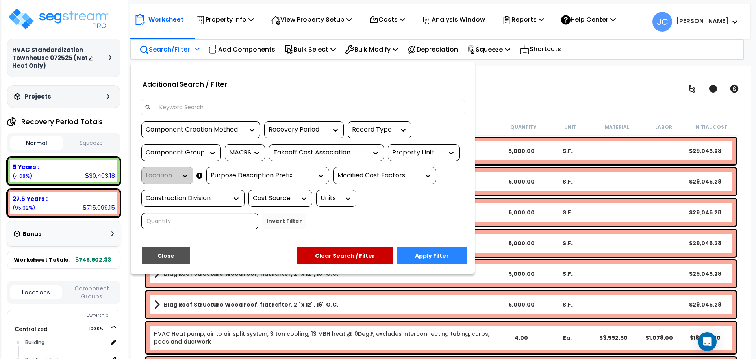
click at [409, 157] on div "Property Unit" at bounding box center [417, 152] width 51 height 9
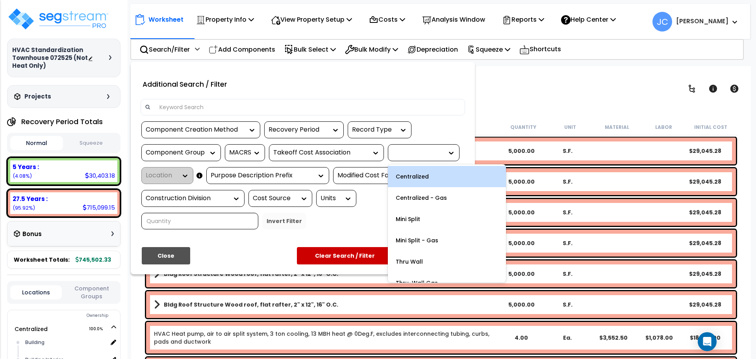
click at [514, 111] on div at bounding box center [378, 179] width 756 height 359
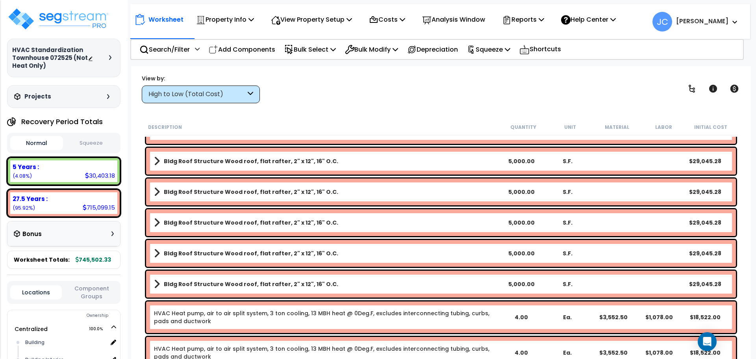
scroll to position [21, 0]
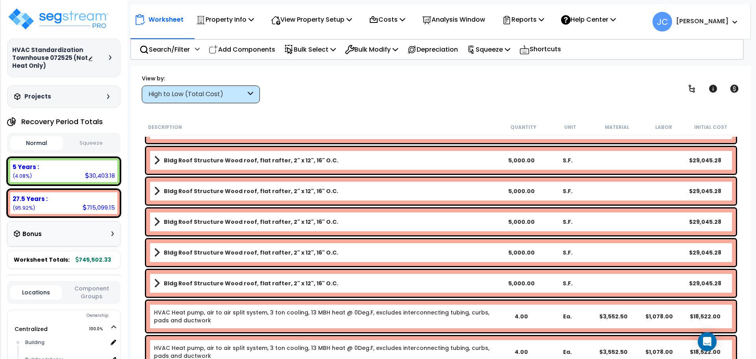
click at [233, 96] on div "High to Low (Total Cost)" at bounding box center [196, 94] width 97 height 9
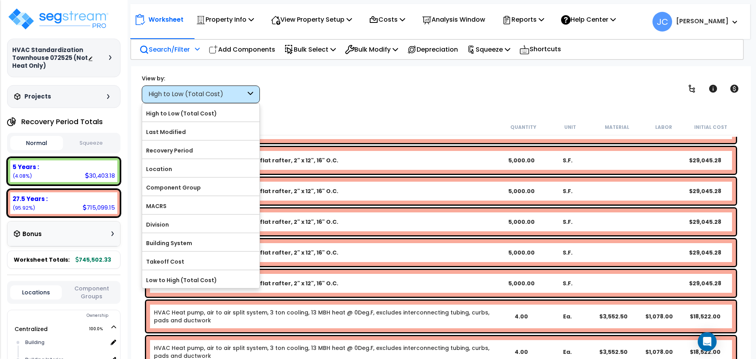
click at [185, 52] on p "Search/Filter" at bounding box center [164, 49] width 50 height 11
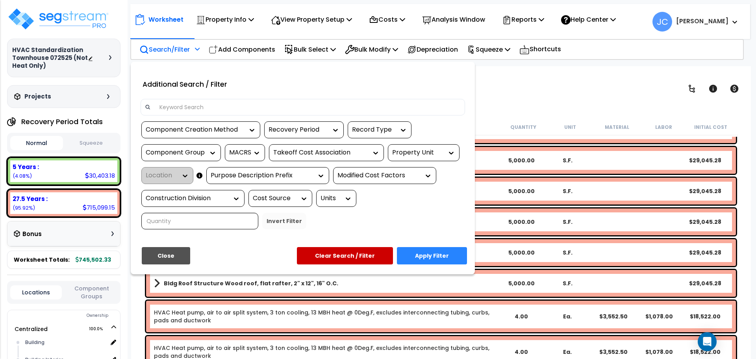
click at [436, 151] on div "Property Unit" at bounding box center [417, 152] width 51 height 9
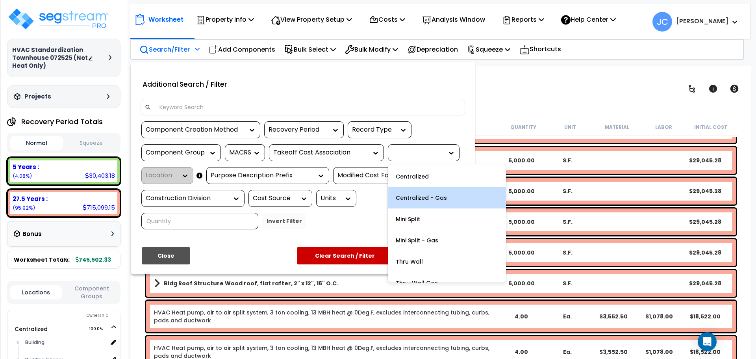
click at [419, 198] on div "Centralized - Gas" at bounding box center [447, 197] width 118 height 21
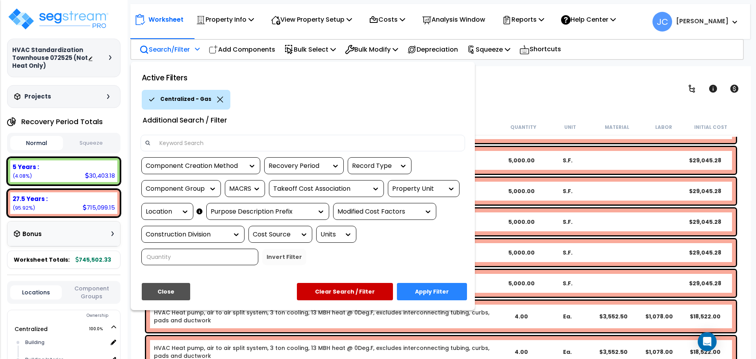
click at [182, 207] on icon at bounding box center [185, 211] width 8 height 8
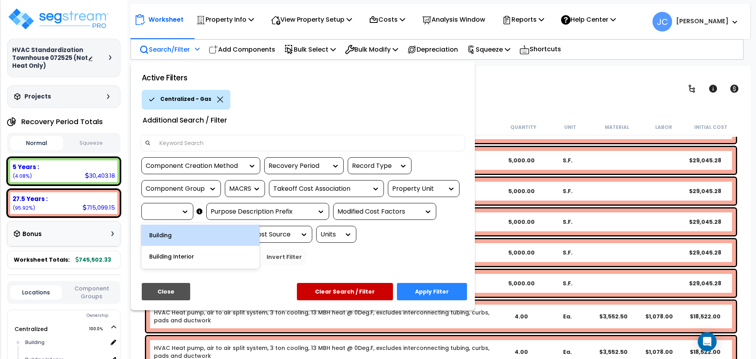
click at [179, 233] on div "Building" at bounding box center [200, 234] width 118 height 21
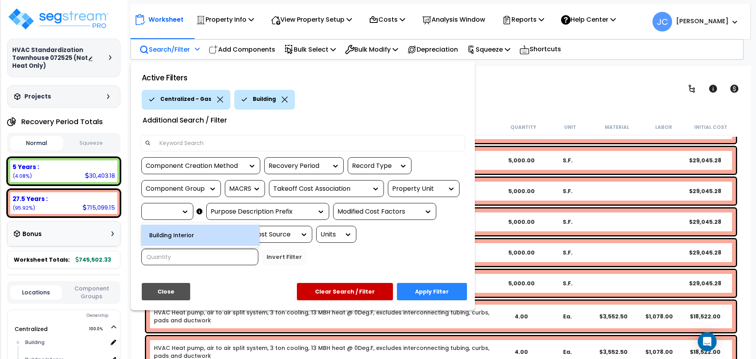
click at [173, 213] on div at bounding box center [161, 211] width 31 height 9
click at [173, 233] on div "Building Interior" at bounding box center [200, 234] width 118 height 21
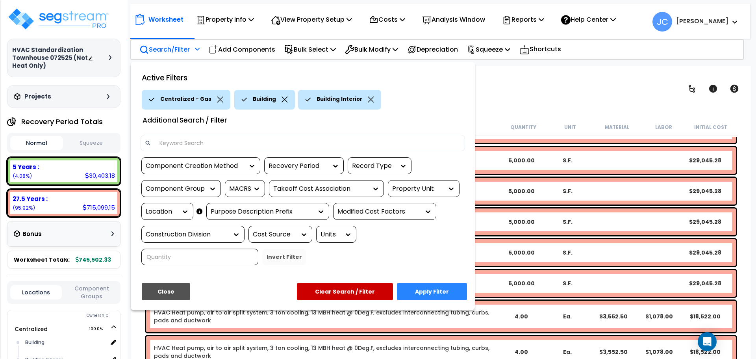
click at [415, 283] on button "Apply Filter" at bounding box center [432, 291] width 70 height 17
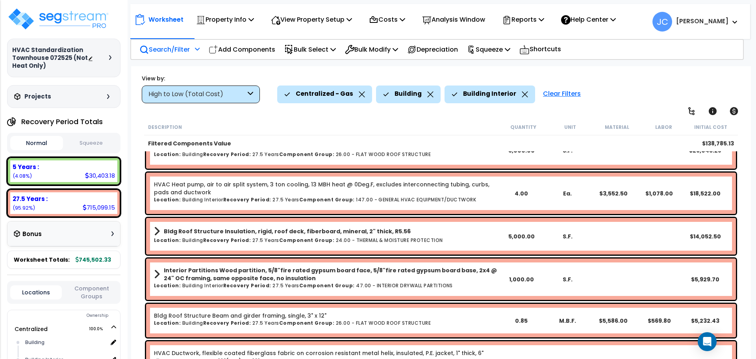
scroll to position [0, 0]
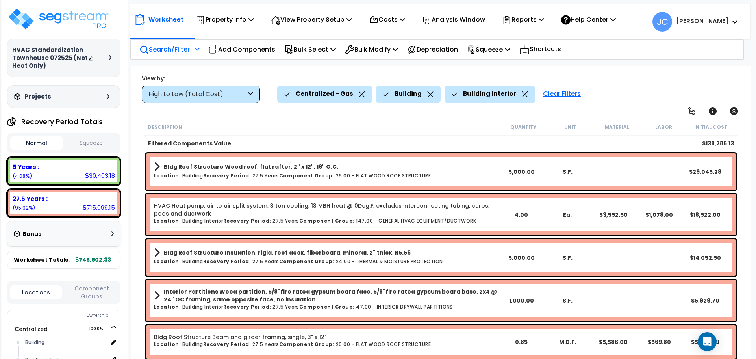
click at [227, 90] on div "High to Low (Total Cost)" at bounding box center [196, 94] width 97 height 9
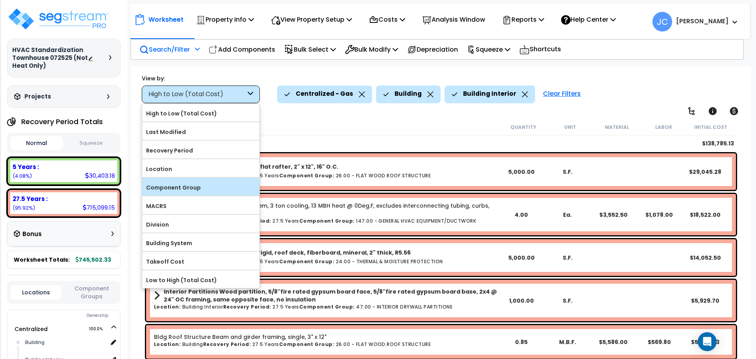
click at [205, 181] on label "Component Group" at bounding box center [200, 187] width 117 height 12
click at [0, 0] on input "Component Group" at bounding box center [0, 0] width 0 height 0
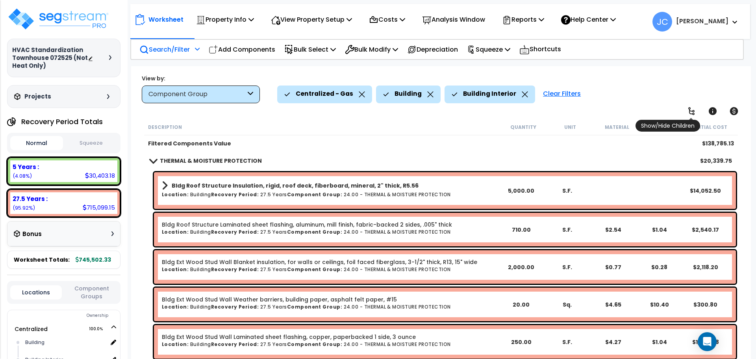
click at [694, 112] on icon at bounding box center [690, 110] width 9 height 9
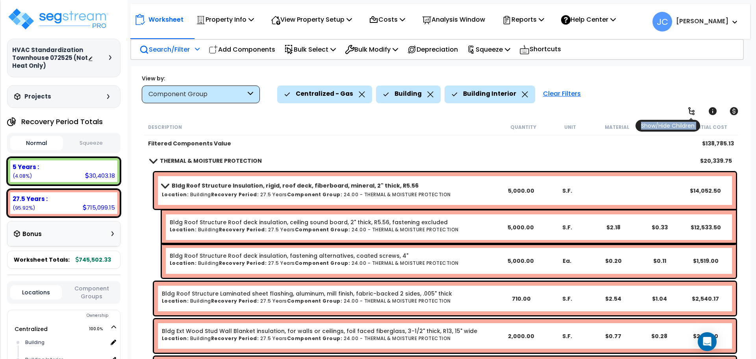
click at [694, 112] on icon at bounding box center [690, 110] width 9 height 9
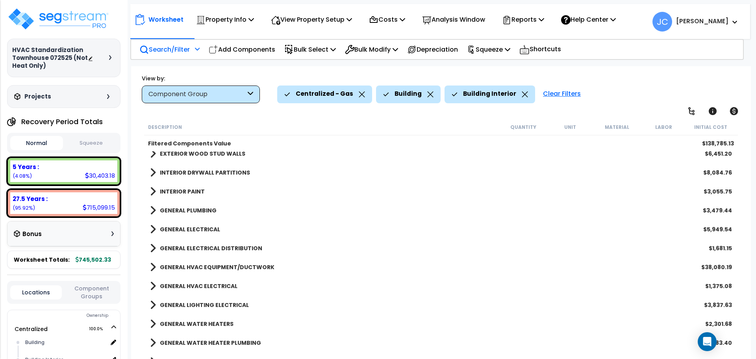
scroll to position [89, 0]
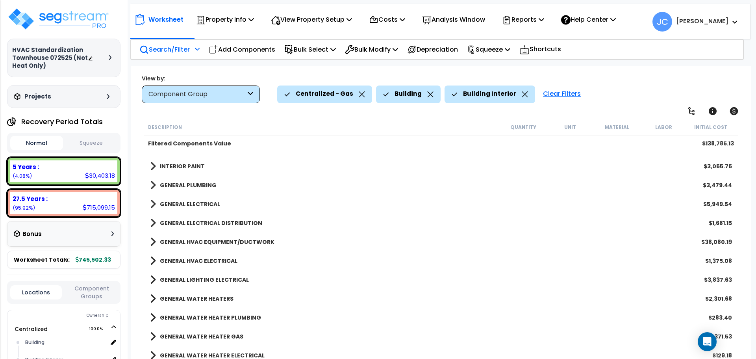
click at [196, 239] on b "GENERAL HVAC EQUIPMENT/DUCTWORK" at bounding box center [217, 242] width 115 height 8
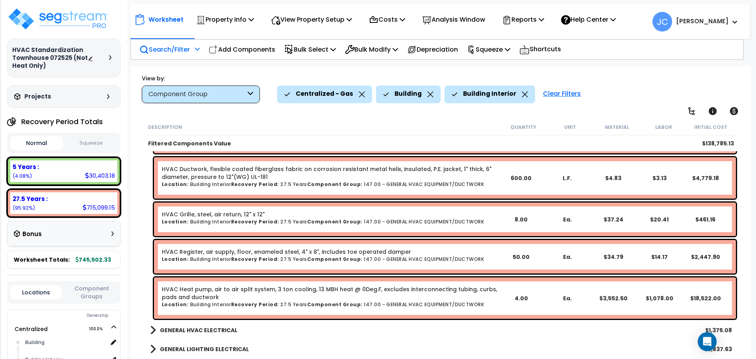
scroll to position [442, 0]
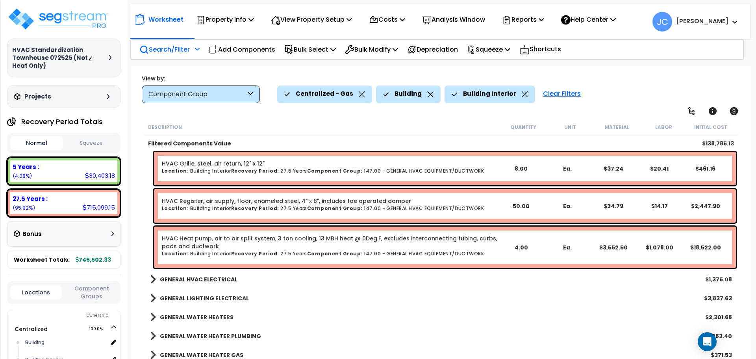
click at [202, 277] on b "GENERAL HVAC ELECTRICAL" at bounding box center [199, 279] width 78 height 8
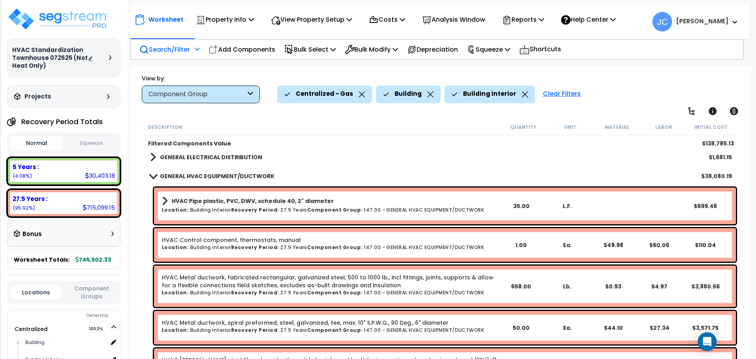
scroll to position [147, 0]
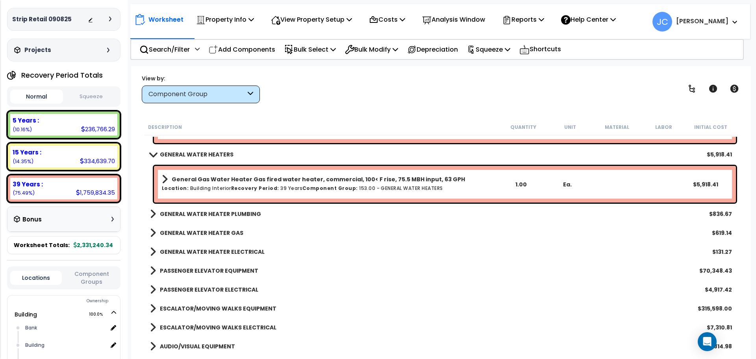
scroll to position [4639, 0]
click at [248, 212] on b "GENERAL WATER HEATER PLUMBING" at bounding box center [210, 215] width 101 height 8
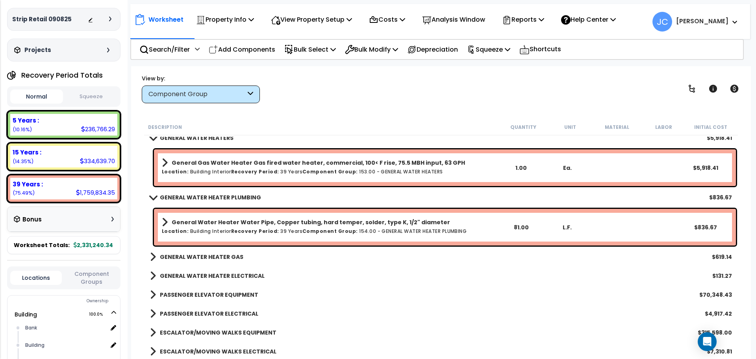
scroll to position [4661, 0]
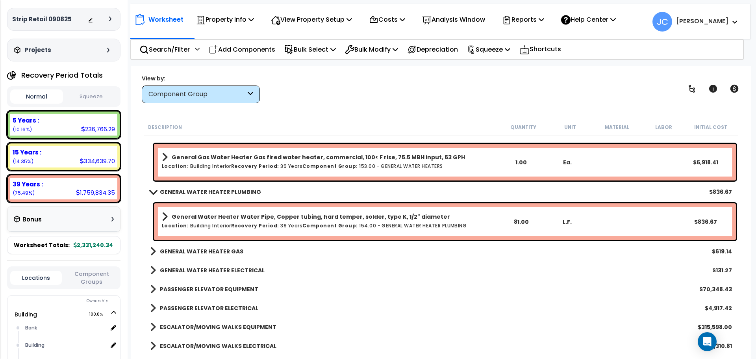
click at [214, 244] on div "GENERAL WATER HEATER GAS $619.14" at bounding box center [441, 251] width 590 height 19
click at [189, 250] on b "GENERAL WATER HEATER GAS" at bounding box center [201, 251] width 83 height 8
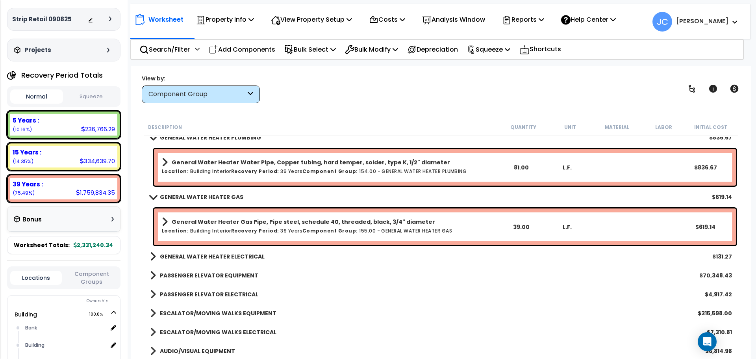
scroll to position [4720, 0]
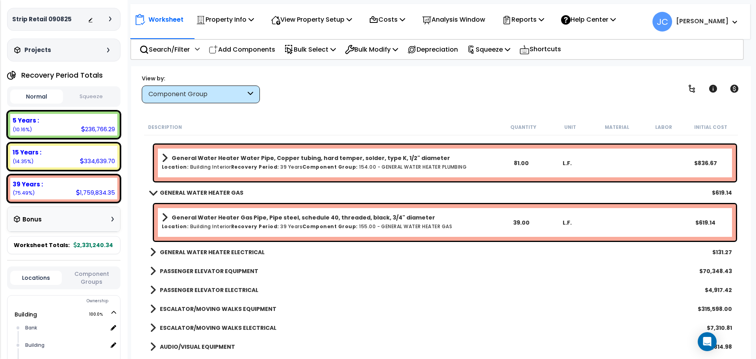
click at [205, 252] on b "GENERAL WATER HEATER ELECTRICAL" at bounding box center [212, 252] width 105 height 8
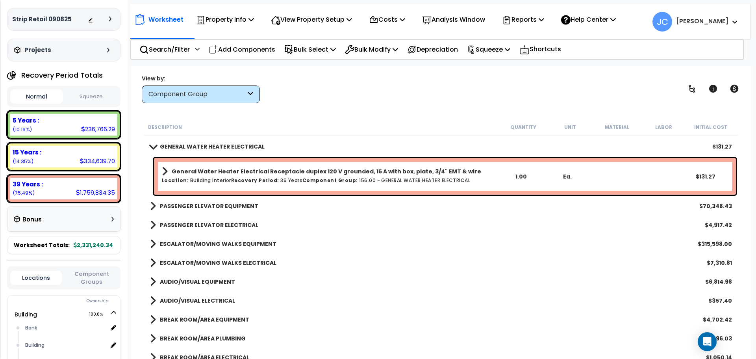
scroll to position [4821, 0]
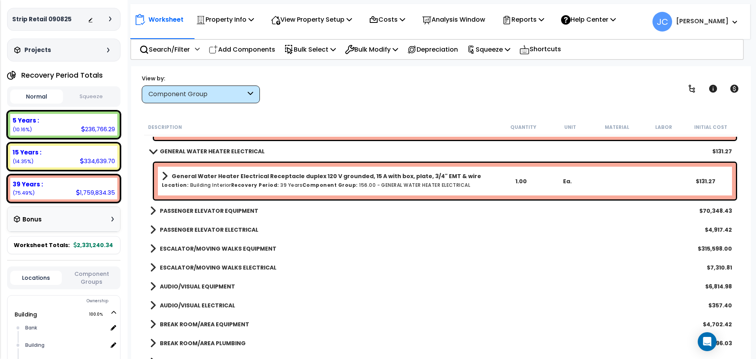
click at [212, 207] on b "PASSENGER ELEVATOR EQUIPMENT" at bounding box center [209, 211] width 98 height 8
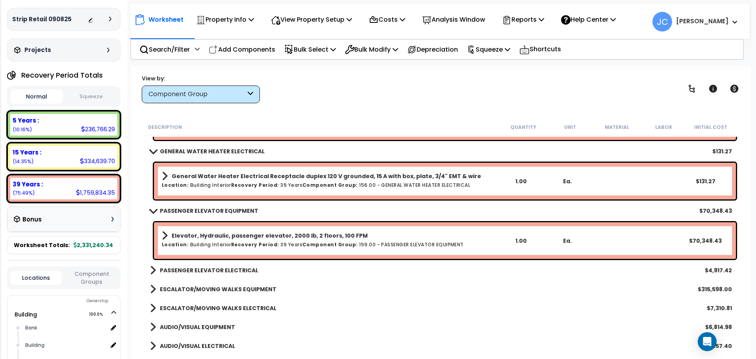
scroll to position [4832, 0]
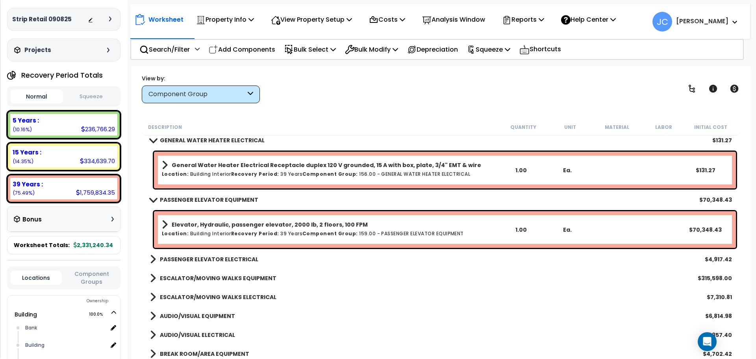
click at [226, 259] on b "PASSENGER ELEVATOR ELECTRICAL" at bounding box center [209, 259] width 98 height 8
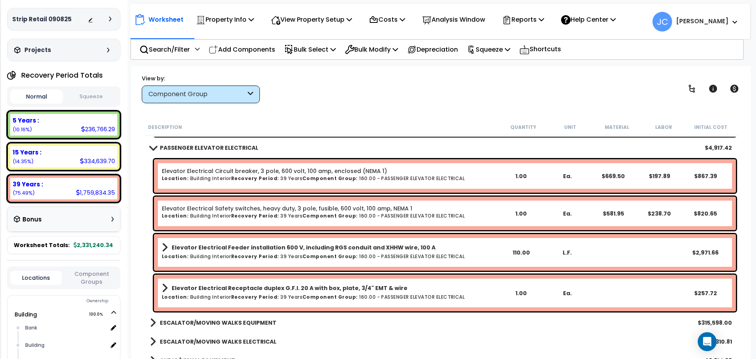
scroll to position [4945, 0]
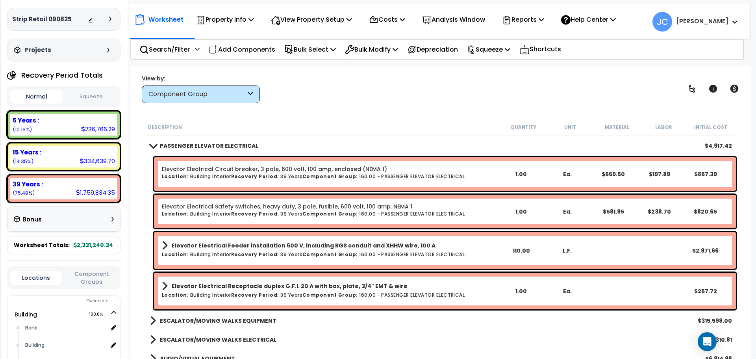
click at [342, 104] on div "Worksheet Property Info Property Setup Add Property Unit Template property Clon…" at bounding box center [440, 245] width 619 height 359
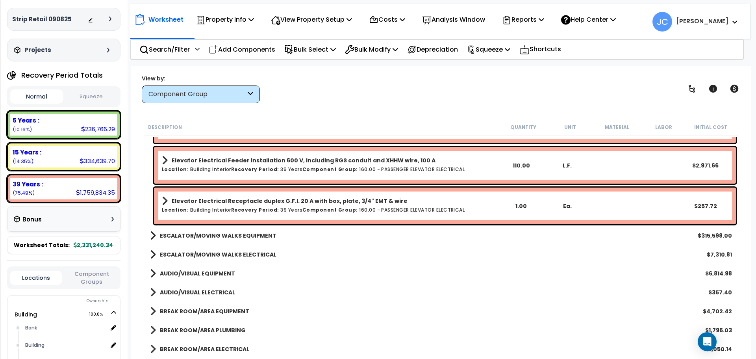
click at [236, 235] on b "ESCALATOR/MOVING WALKS EQUIPMENT" at bounding box center [218, 235] width 116 height 8
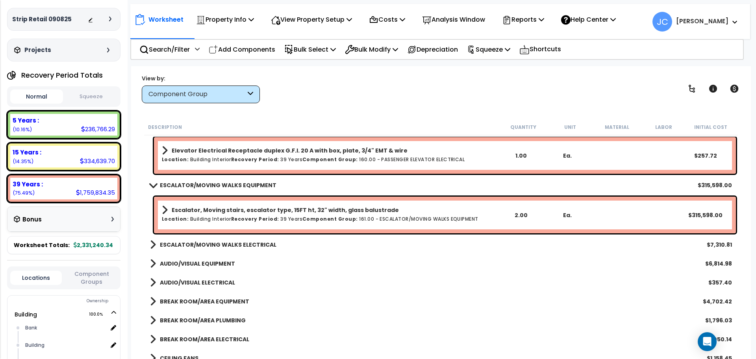
click at [237, 243] on b "ESCALATOR/MOVING WALKS ELECTRICAL" at bounding box center [218, 244] width 116 height 8
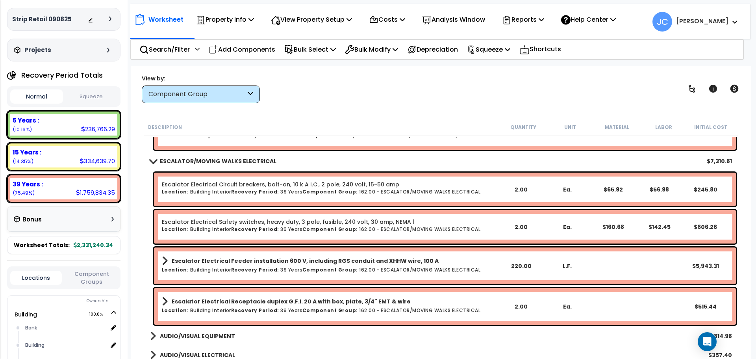
scroll to position [5164, 0]
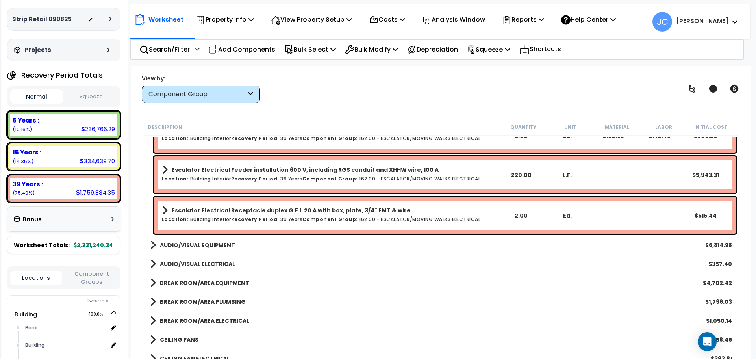
click at [221, 246] on b "AUDIO/VISUAL EQUIPMENT" at bounding box center [197, 245] width 75 height 8
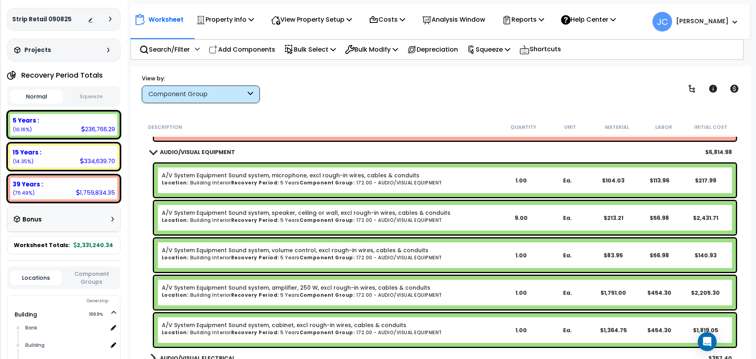
scroll to position [5355, 0]
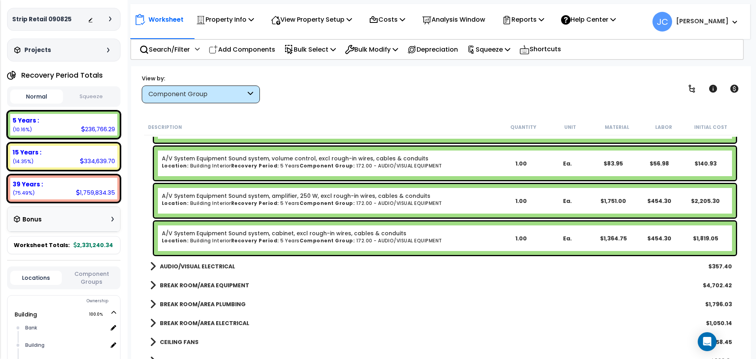
click at [214, 267] on b "AUDIO/VISUAL ELECTRICAL" at bounding box center [197, 266] width 75 height 8
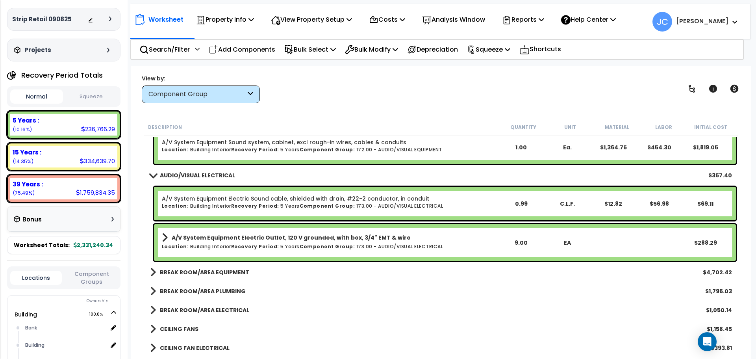
scroll to position [5532, 0]
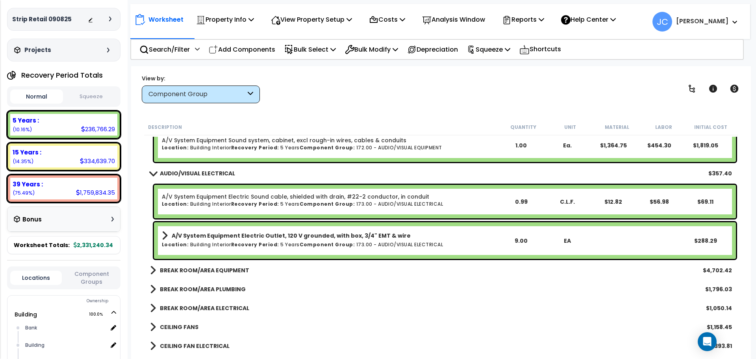
click at [214, 266] on b "BREAK ROOM/AREA EQUIPMENT" at bounding box center [204, 270] width 89 height 8
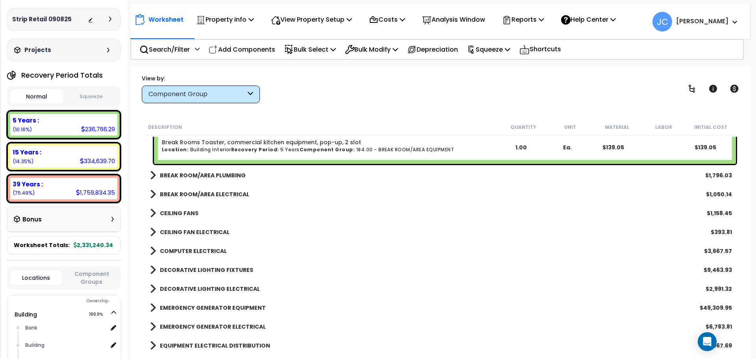
scroll to position [5834, 0]
click at [209, 174] on b "BREAK ROOM/AREA PLUMBING" at bounding box center [203, 175] width 86 height 8
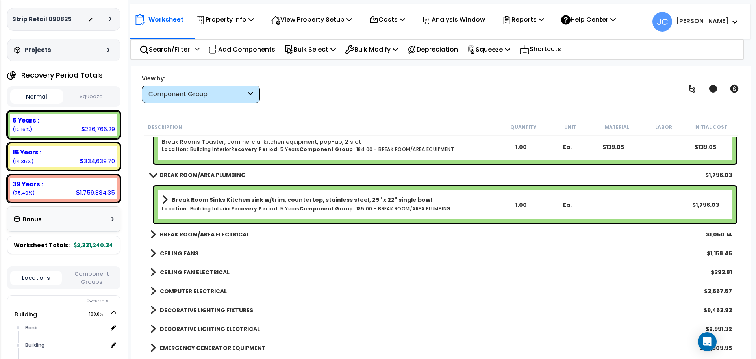
click at [229, 232] on b "BREAK ROOM/AREA ELECTRICAL" at bounding box center [204, 234] width 89 height 8
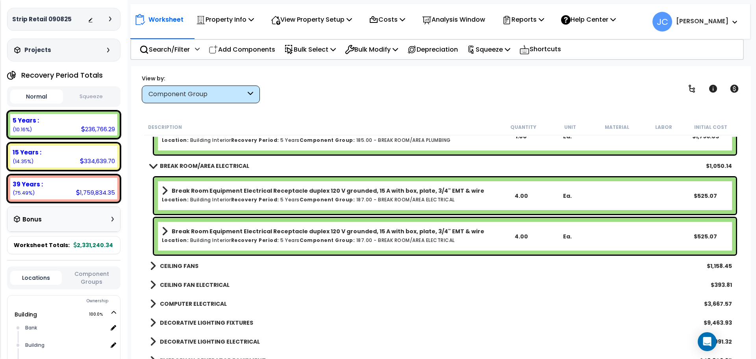
scroll to position [5904, 0]
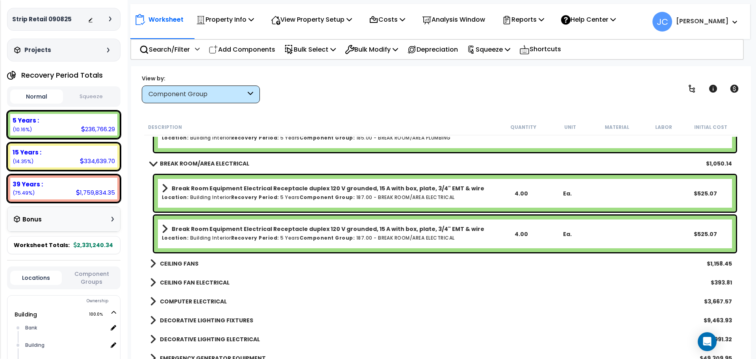
click at [184, 260] on b "CEILING FANS" at bounding box center [179, 263] width 39 height 8
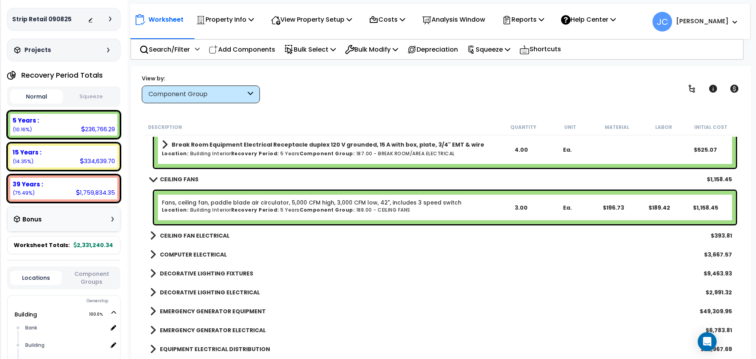
scroll to position [5989, 0]
click at [191, 233] on b "CEILING FAN ELECTRICAL" at bounding box center [195, 235] width 70 height 8
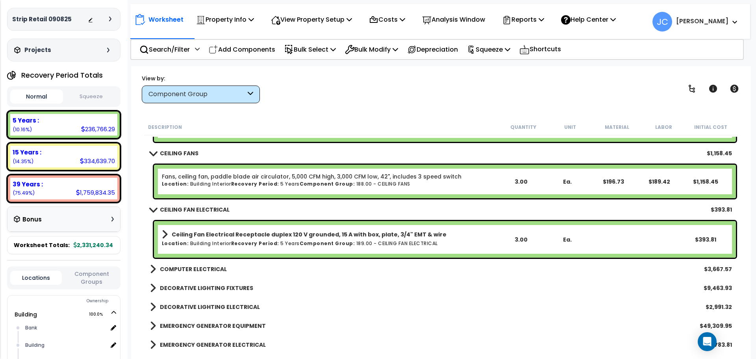
click at [205, 266] on b "COMPUTER ELECTRICAL" at bounding box center [193, 269] width 67 height 8
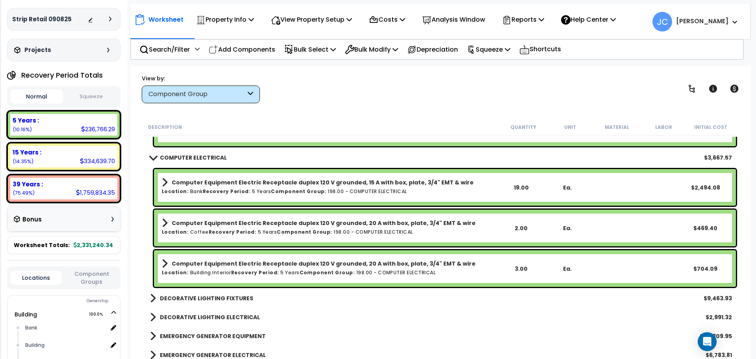
scroll to position [6137, 0]
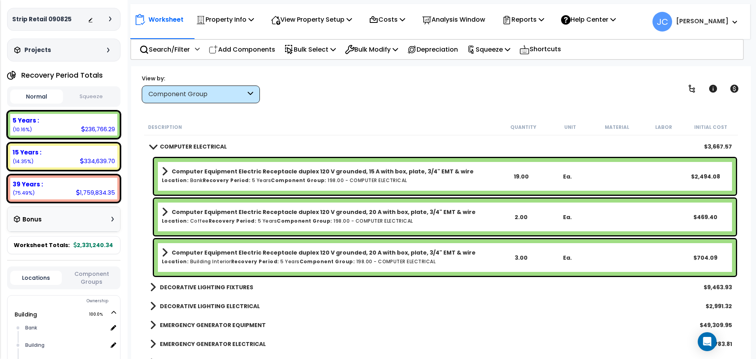
click at [220, 284] on b "DECORATIVE LIGHTING FIXTURES" at bounding box center [206, 287] width 93 height 8
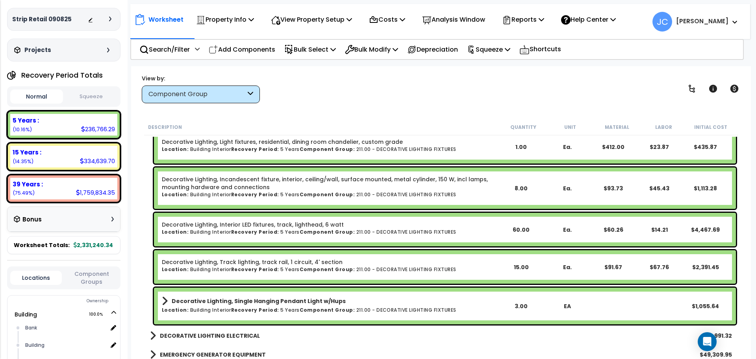
scroll to position [6307, 0]
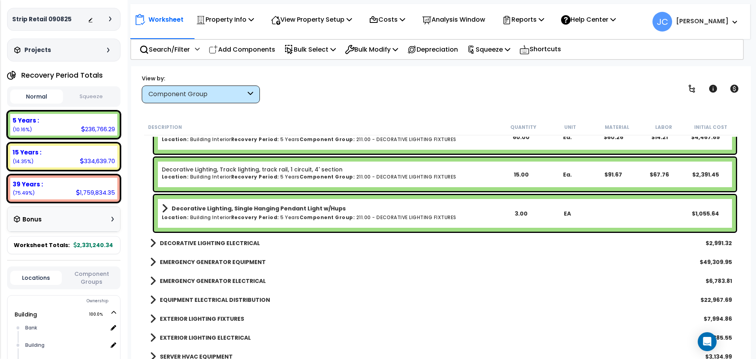
click at [200, 240] on b "DECORATIVE LIGHTING ELECTRICAL" at bounding box center [210, 243] width 100 height 8
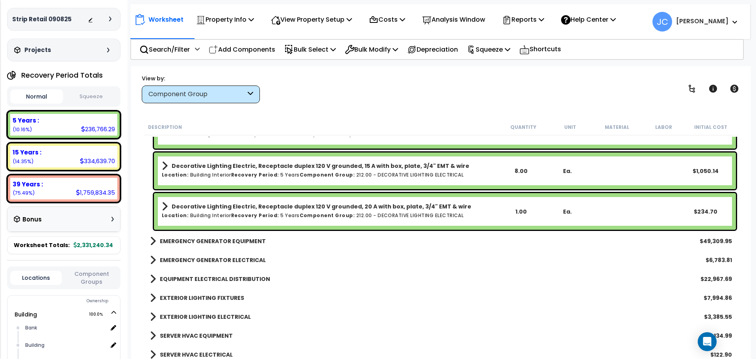
scroll to position [6596, 0]
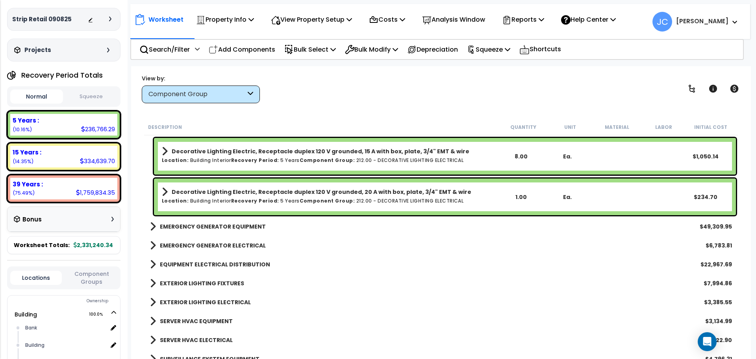
click at [221, 226] on b "EMERGENCY GENERATOR EQUIPMENT" at bounding box center [213, 226] width 106 height 8
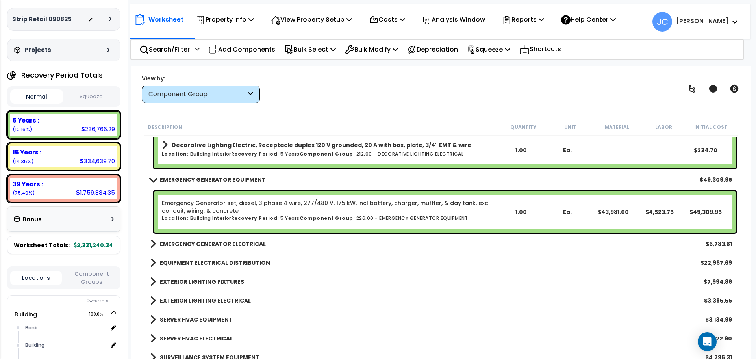
scroll to position [6646, 0]
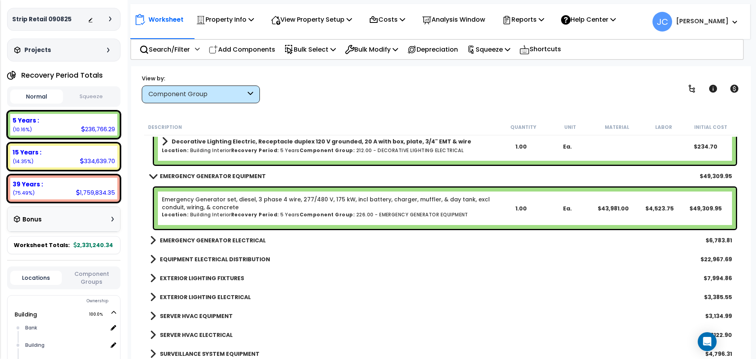
click at [254, 239] on b "EMERGENCY GENERATOR ELECTRICAL" at bounding box center [213, 240] width 106 height 8
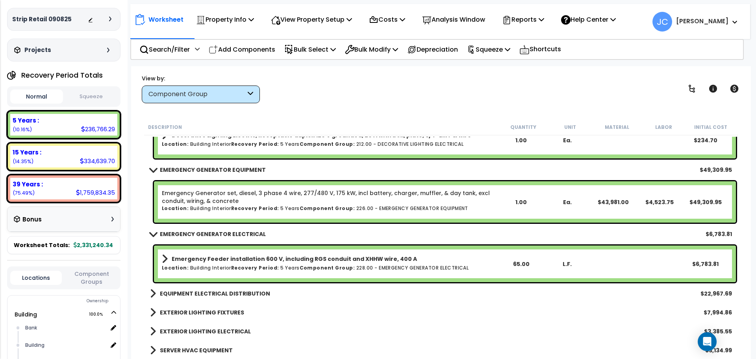
scroll to position [6651, 0]
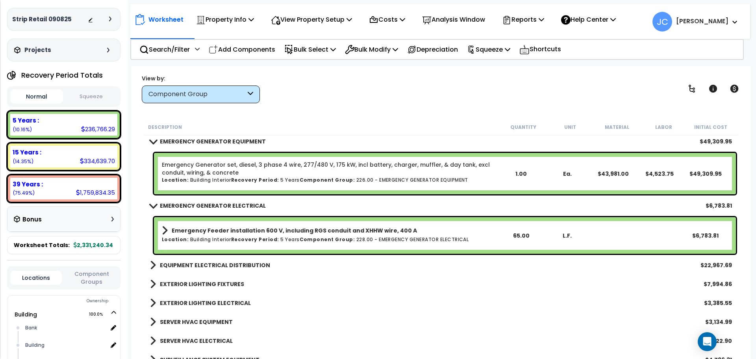
click at [236, 264] on b "EQUIPMENT ELECTRICAL DISTRIBUTION" at bounding box center [215, 265] width 110 height 8
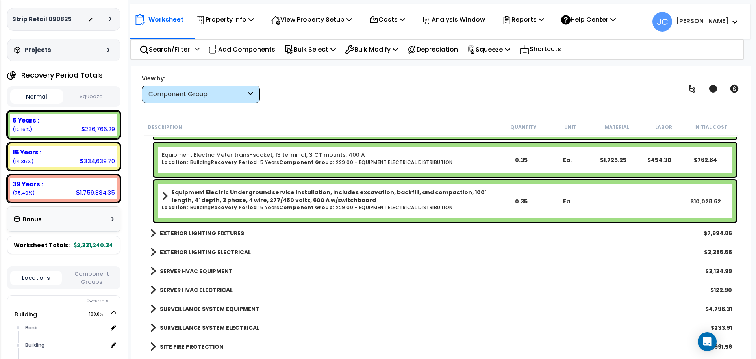
scroll to position [7184, 0]
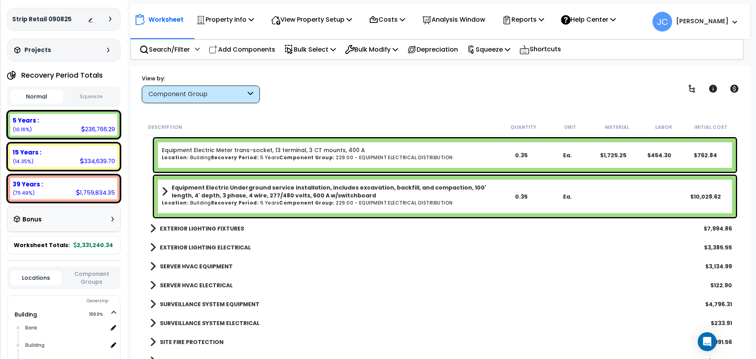
click at [205, 231] on b "EXTERIOR LIGHTING FIXTURES" at bounding box center [202, 228] width 84 height 8
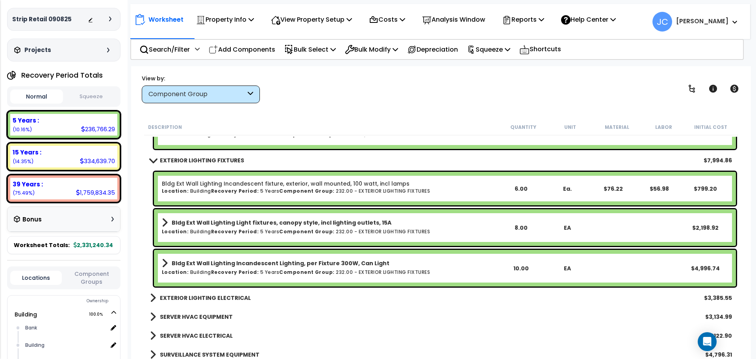
scroll to position [7278, 0]
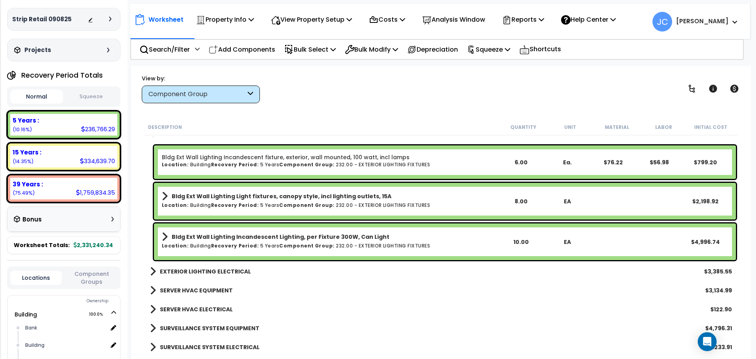
click at [224, 266] on link "EXTERIOR LIGHTING ELECTRICAL" at bounding box center [200, 271] width 101 height 11
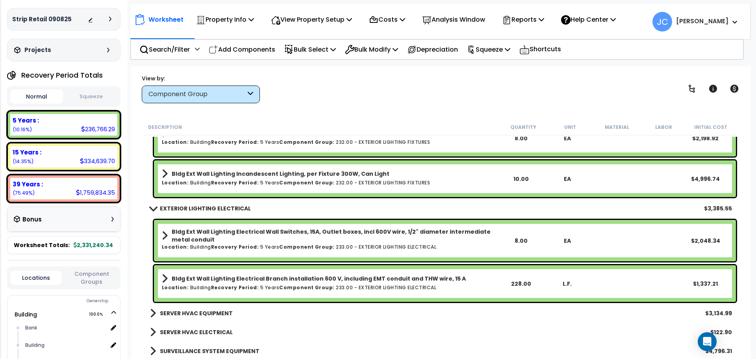
scroll to position [7347, 0]
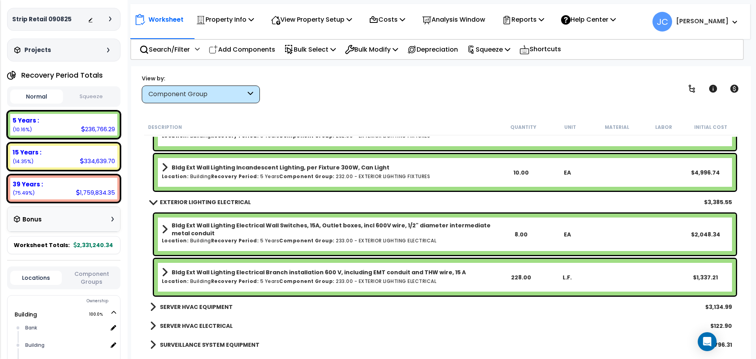
click at [229, 304] on b "SERVER HVAC EQUIPMENT" at bounding box center [196, 307] width 73 height 8
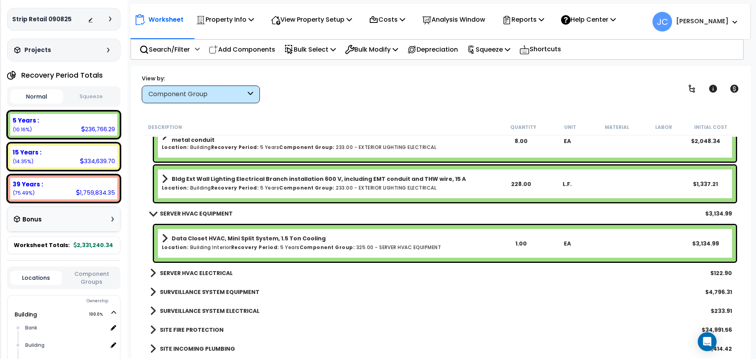
scroll to position [7441, 0]
click at [200, 274] on b "SERVER HVAC ELECTRICAL" at bounding box center [196, 272] width 73 height 8
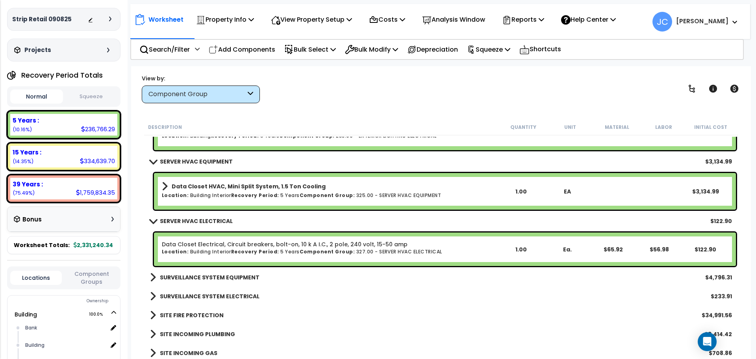
scroll to position [7505, 0]
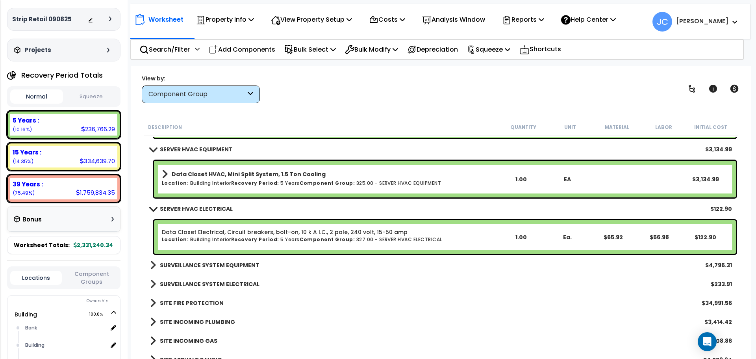
click at [223, 263] on b "SURVEILLANCE SYSTEM EQUIPMENT" at bounding box center [210, 265] width 100 height 8
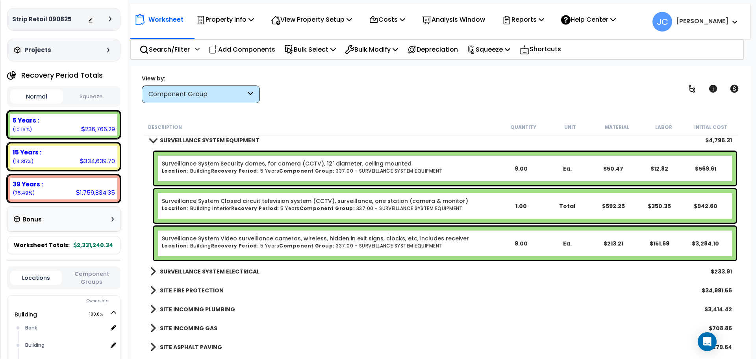
scroll to position [7666, 0]
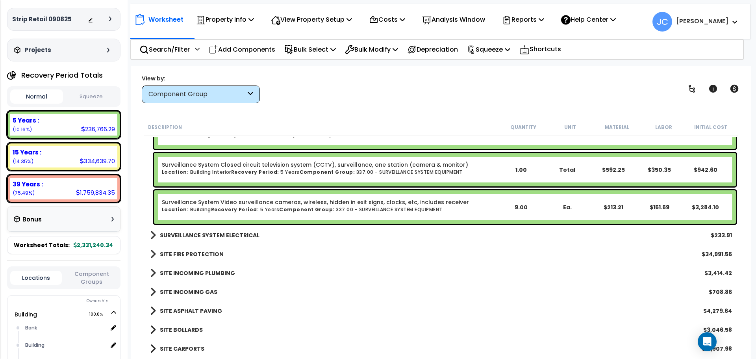
click at [241, 226] on div "SURVEILLANCE SYSTEM ELECTRICAL $233.91" at bounding box center [441, 235] width 590 height 19
click at [244, 233] on b "SURVEILLANCE SYSTEM ELECTRICAL" at bounding box center [210, 235] width 100 height 8
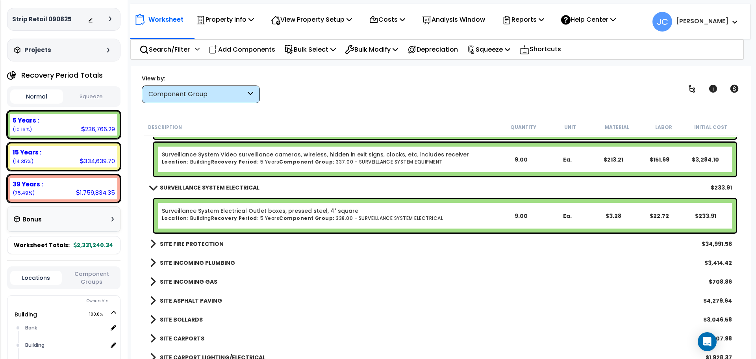
scroll to position [7714, 0]
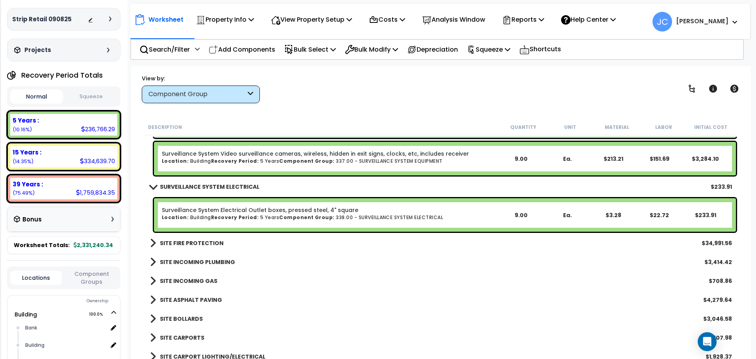
click at [195, 241] on b "SITE FIRE PROTECTION" at bounding box center [192, 243] width 64 height 8
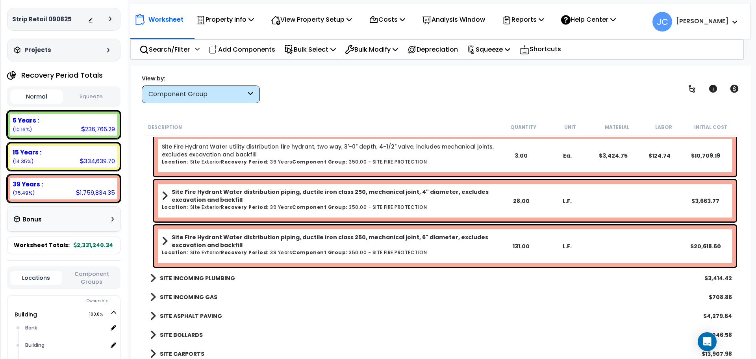
scroll to position [7834, 0]
click at [207, 276] on b "SITE INCOMING PLUMBING" at bounding box center [197, 277] width 75 height 8
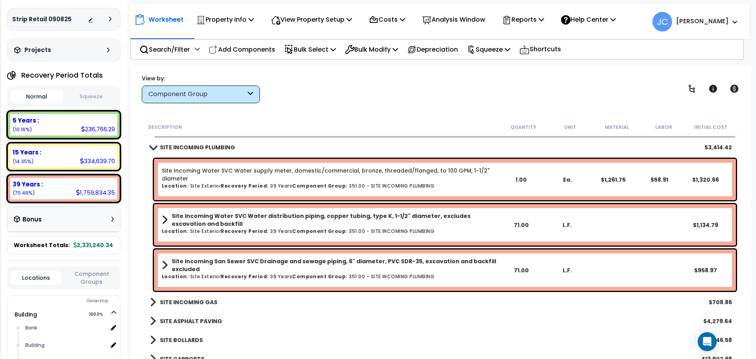
scroll to position [7968, 0]
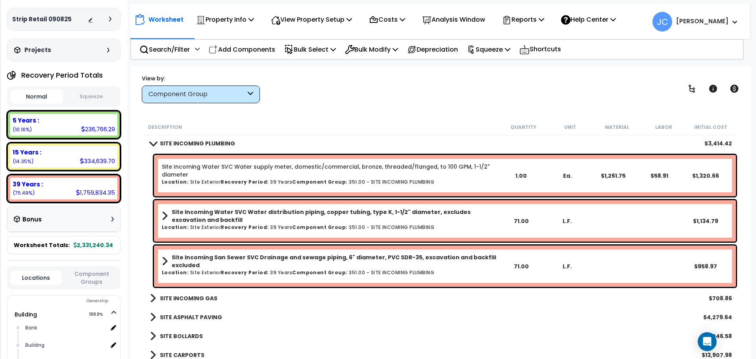
click at [332, 224] on b "Component Group:" at bounding box center [319, 227] width 55 height 7
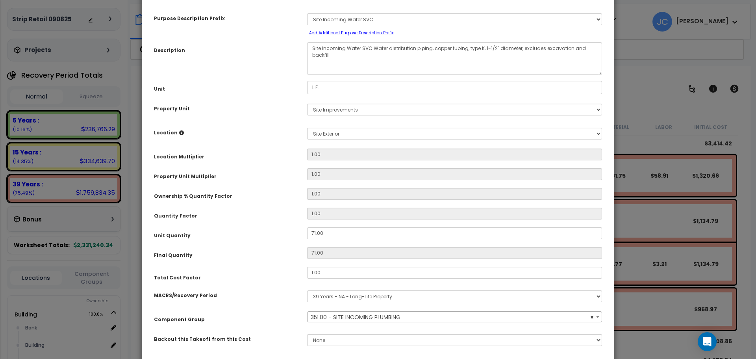
select select "25595"
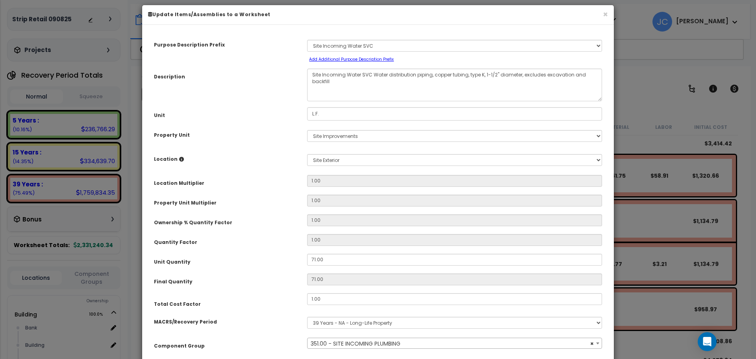
scroll to position [6, 0]
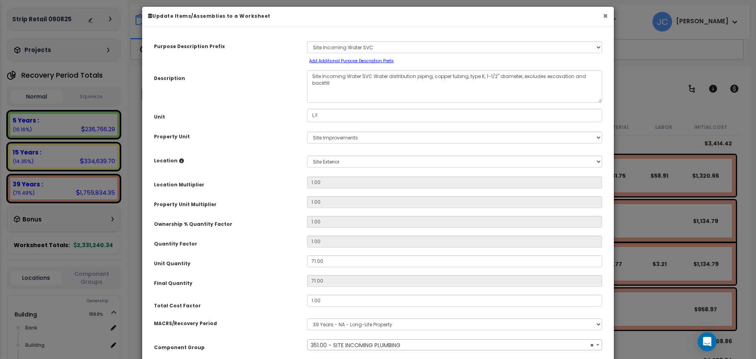
click at [605, 17] on button "×" at bounding box center [605, 16] width 5 height 8
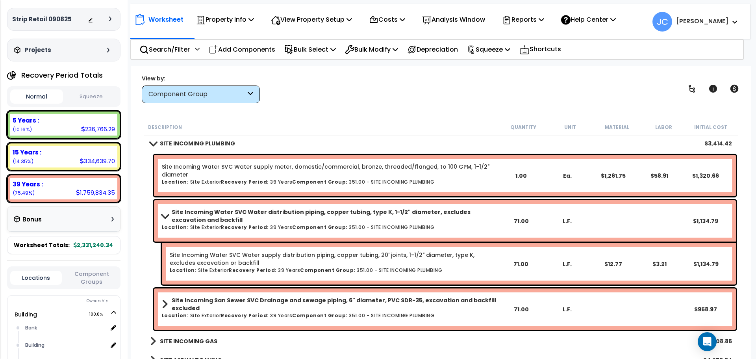
click at [350, 217] on b "Site Incoming Water SVC Water distribution piping, copper tubing, type K, 1-1/2…" at bounding box center [335, 216] width 326 height 16
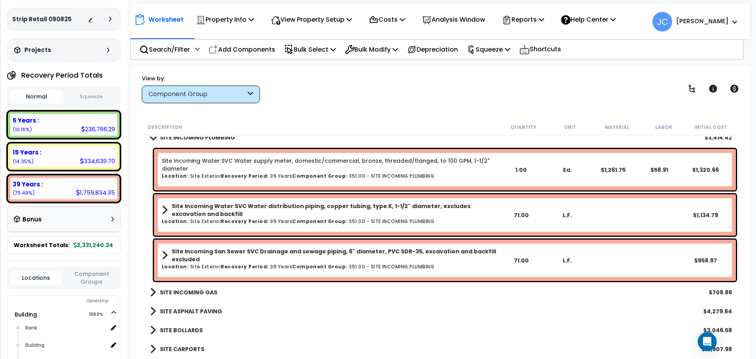
scroll to position [7989, 0]
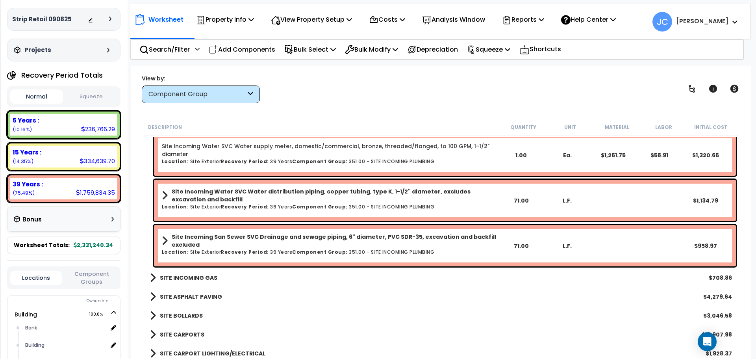
click at [205, 277] on b "SITE INCOMING GAS" at bounding box center [188, 278] width 57 height 8
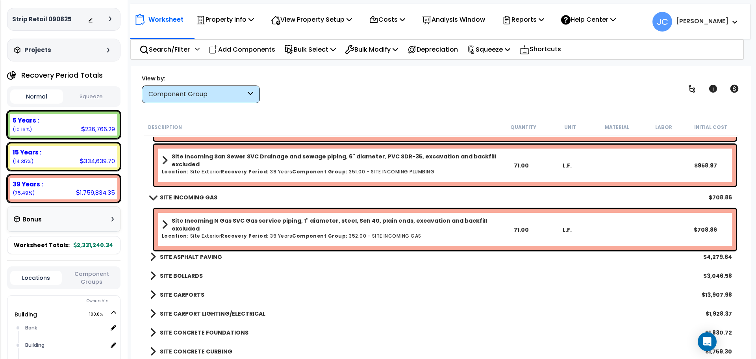
scroll to position [8086, 0]
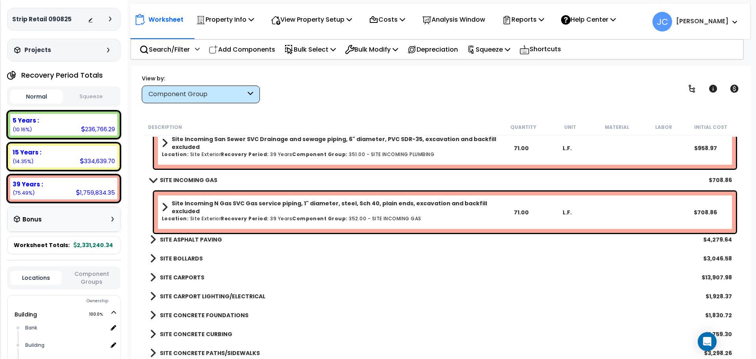
click at [202, 241] on b "SITE ASPHALT PAVING" at bounding box center [191, 239] width 62 height 8
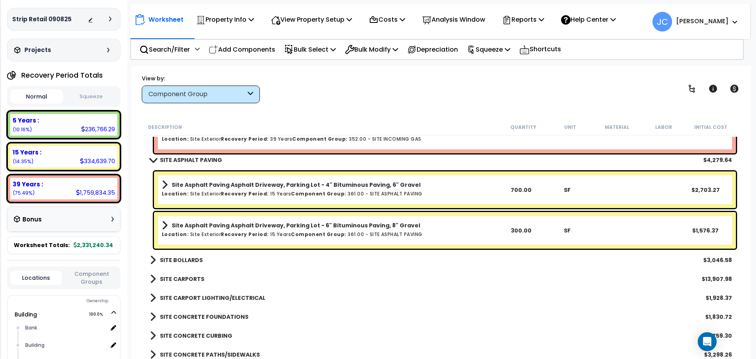
scroll to position [8167, 0]
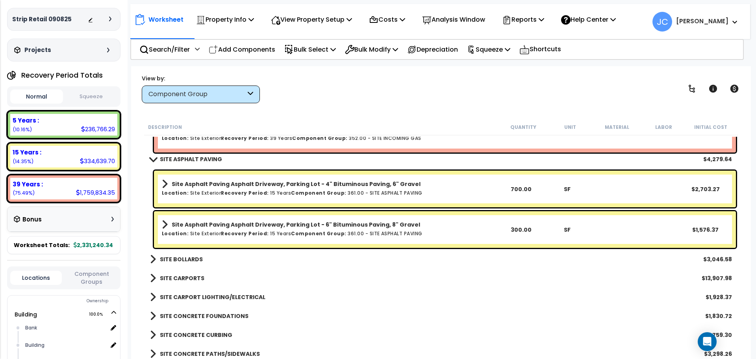
click at [189, 256] on b "SITE BOLLARDS" at bounding box center [181, 259] width 43 height 8
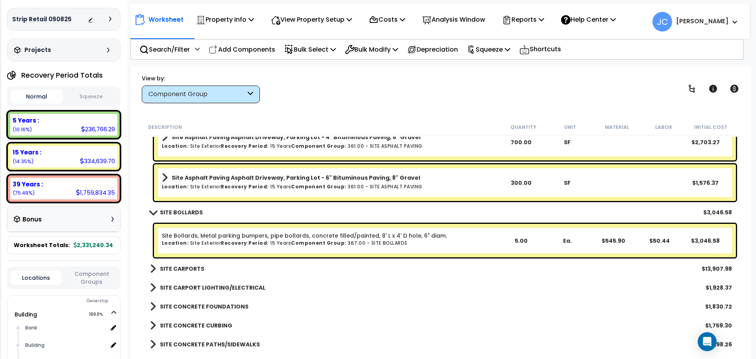
scroll to position [8215, 0]
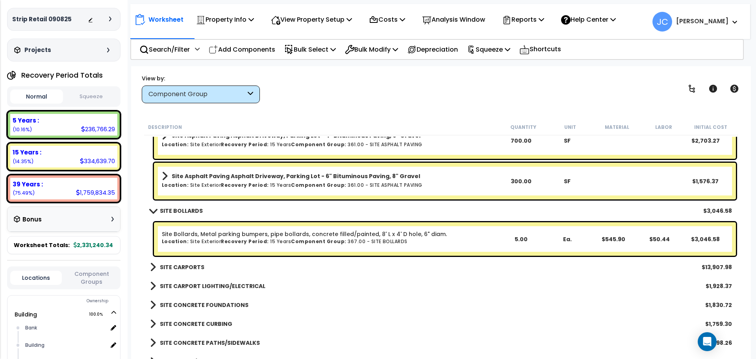
click at [197, 264] on b "SITE CARPORTS" at bounding box center [182, 267] width 44 height 8
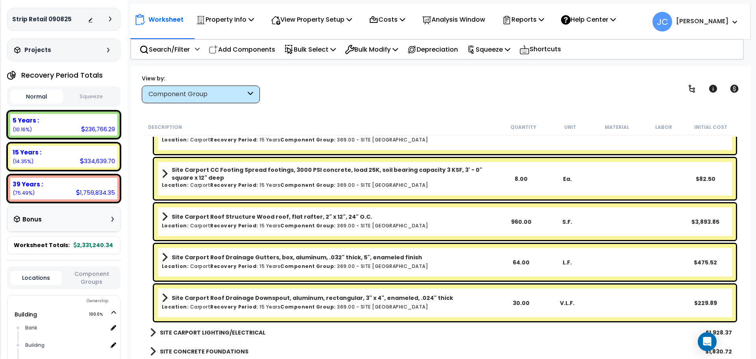
scroll to position [8502, 0]
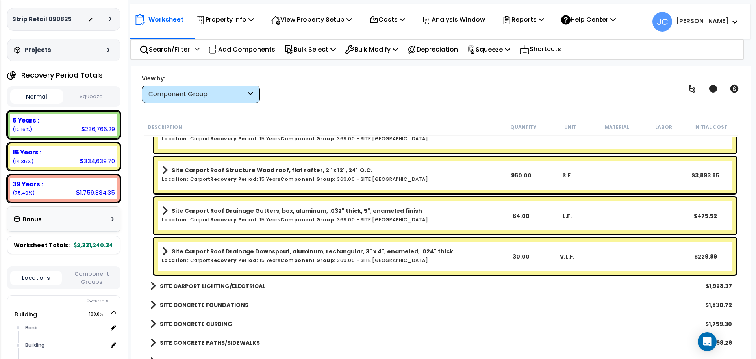
click at [255, 287] on b "SITE CARPORT LIGHTING/ELECTRICAL" at bounding box center [212, 286] width 105 height 8
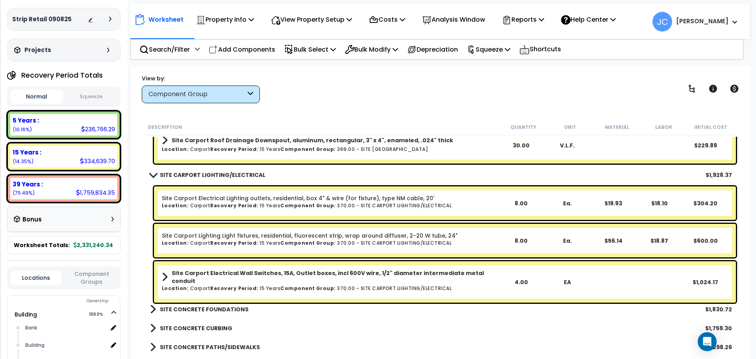
scroll to position [8620, 0]
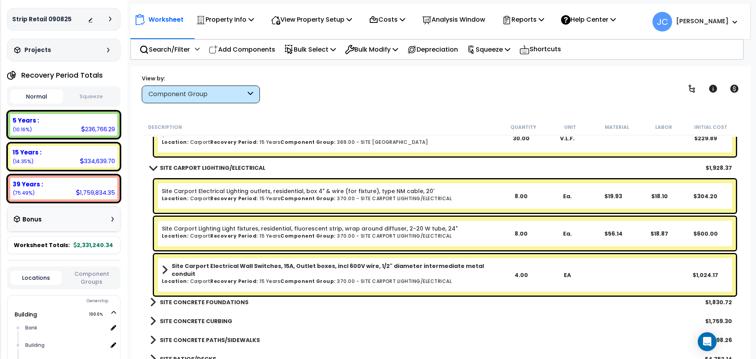
click at [231, 302] on b "SITE CONCRETE FOUNDATIONS" at bounding box center [204, 302] width 89 height 8
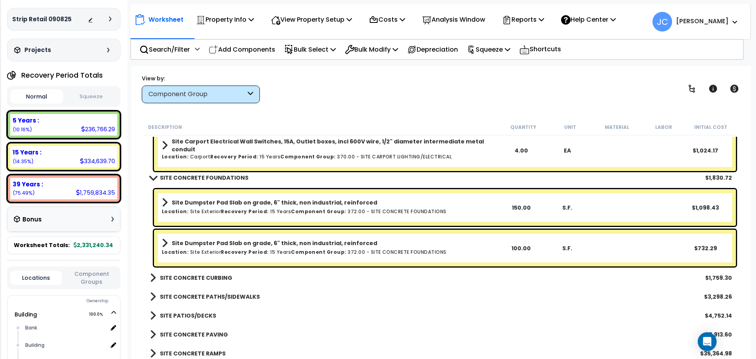
scroll to position [8751, 0]
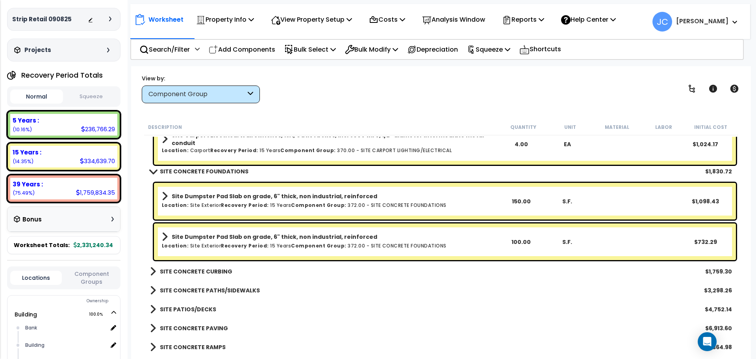
click at [204, 268] on b "SITE CONCRETE CURBING" at bounding box center [196, 271] width 72 height 8
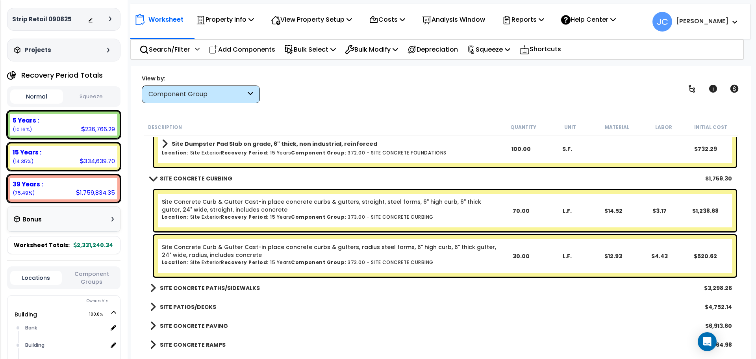
scroll to position [8851, 0]
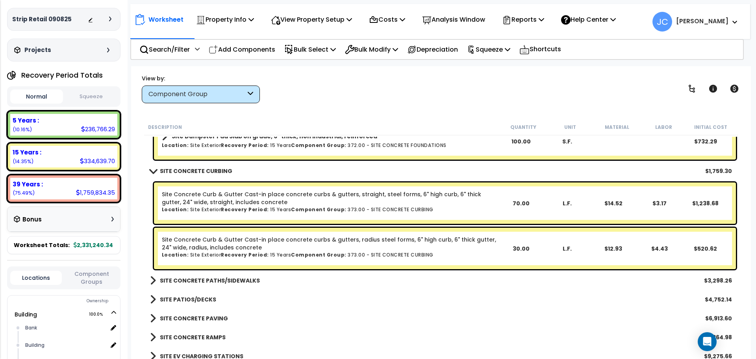
click at [228, 280] on b "SITE CONCRETE PATHS/SIDEWALKS" at bounding box center [210, 280] width 100 height 8
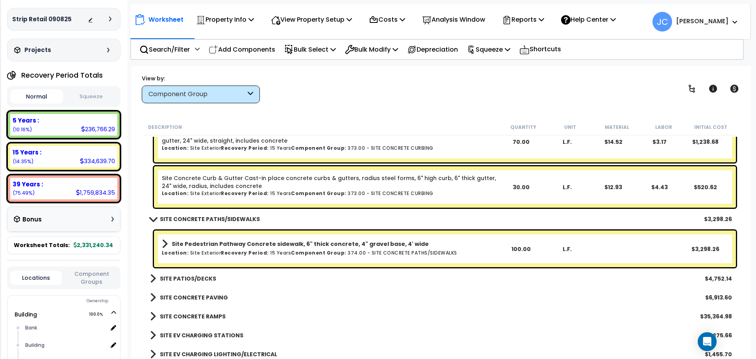
scroll to position [8913, 0]
click at [194, 279] on b "SITE PATIOS/DECKS" at bounding box center [188, 278] width 56 height 8
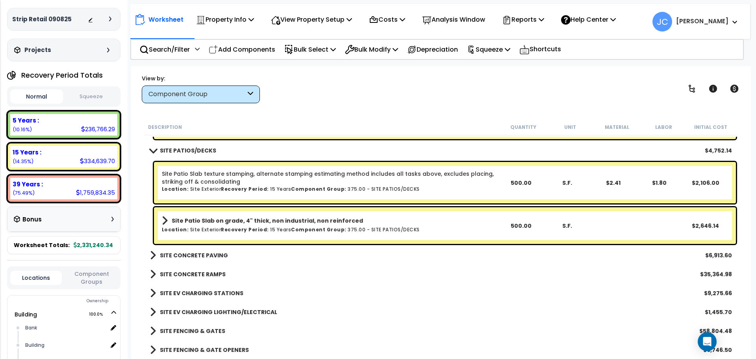
scroll to position [9042, 0]
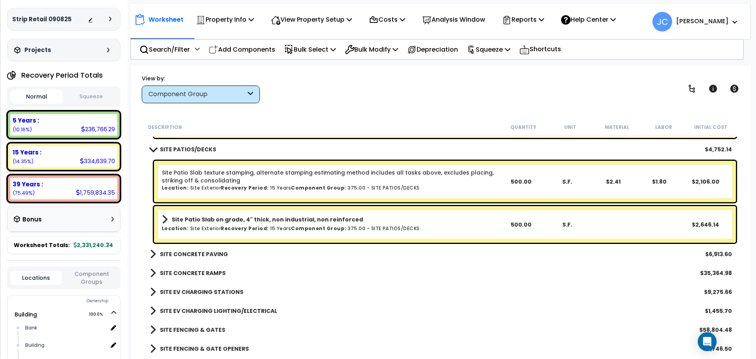
click at [196, 255] on b "SITE CONCRETE PAVING" at bounding box center [194, 254] width 68 height 8
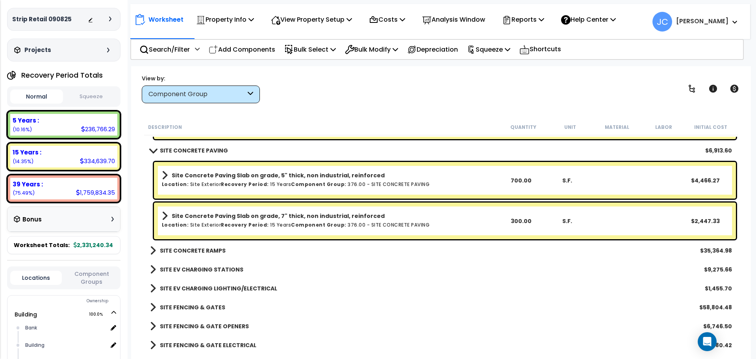
scroll to position [9145, 0]
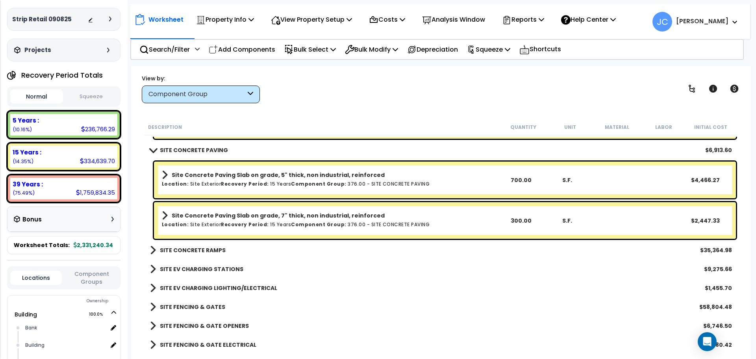
click at [198, 249] on b "SITE CONCRETE RAMPS" at bounding box center [193, 250] width 66 height 8
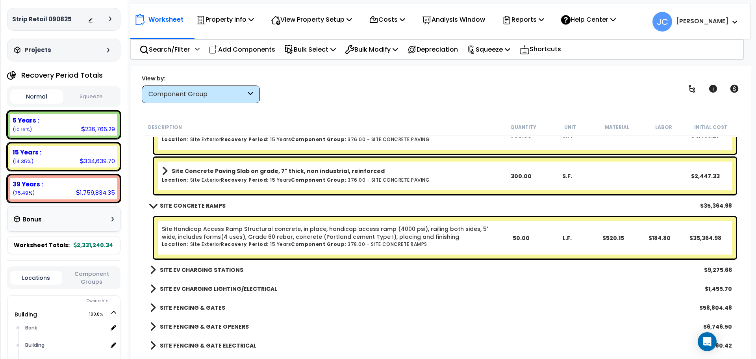
scroll to position [9191, 0]
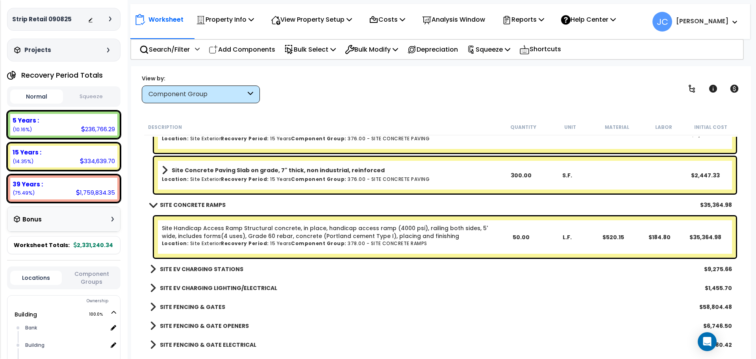
click at [209, 271] on b "SITE EV CHARGING STATIONS" at bounding box center [201, 269] width 83 height 8
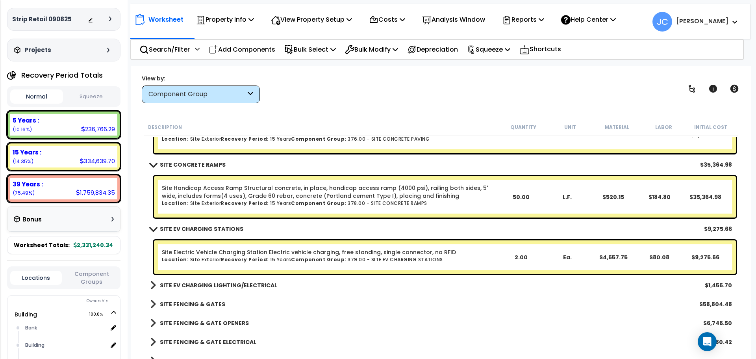
scroll to position [9232, 0]
click at [251, 282] on b "SITE EV CHARGING LIGHTING/ELECTRICAL" at bounding box center [218, 284] width 117 height 8
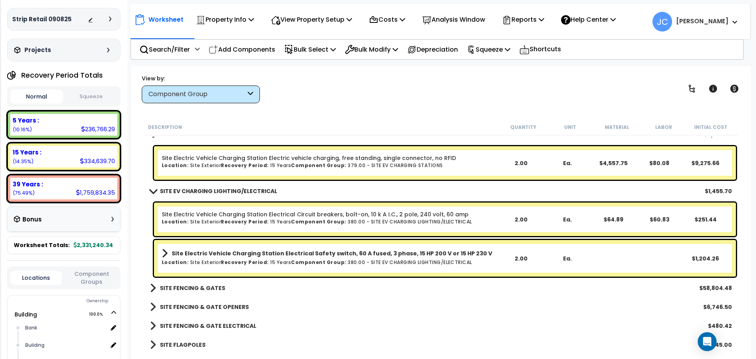
scroll to position [9327, 0]
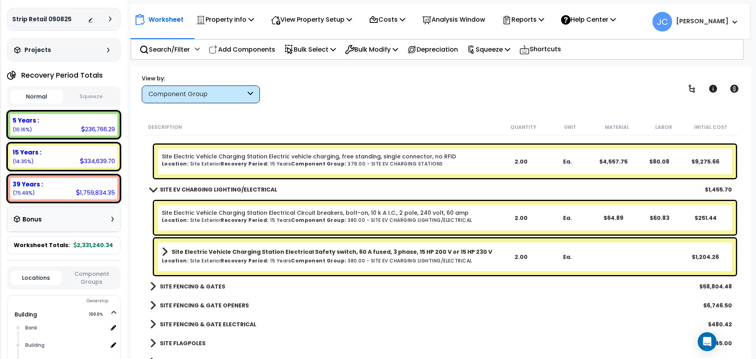
click at [213, 285] on b "SITE FENCING & GATES" at bounding box center [192, 286] width 65 height 8
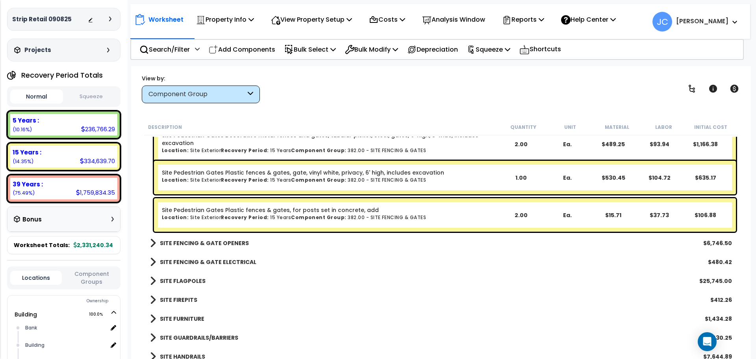
scroll to position [9613, 0]
click at [199, 239] on b "SITE FENCING & GATE OPENERS" at bounding box center [204, 243] width 89 height 8
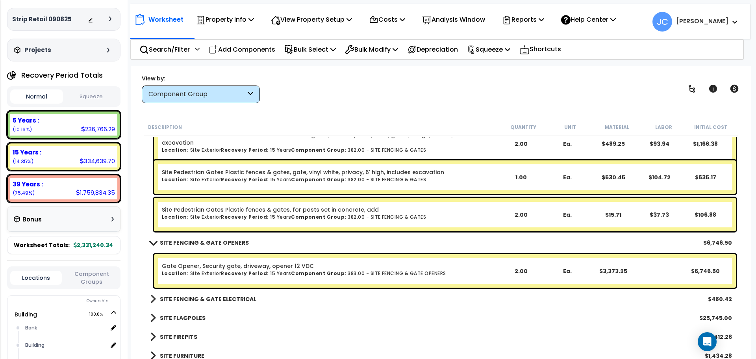
scroll to position [9655, 0]
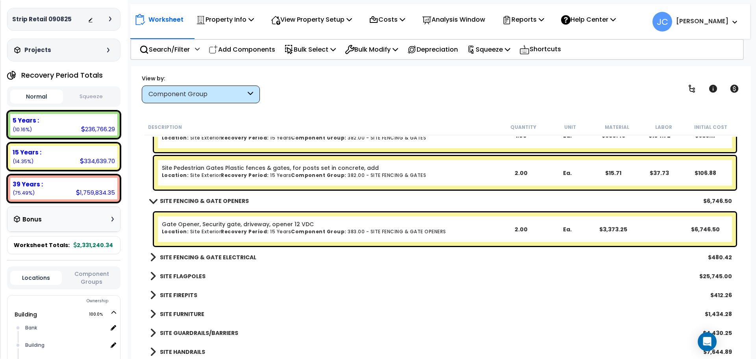
click at [233, 257] on b "SITE FENCING & GATE ELECTRICAL" at bounding box center [208, 257] width 96 height 8
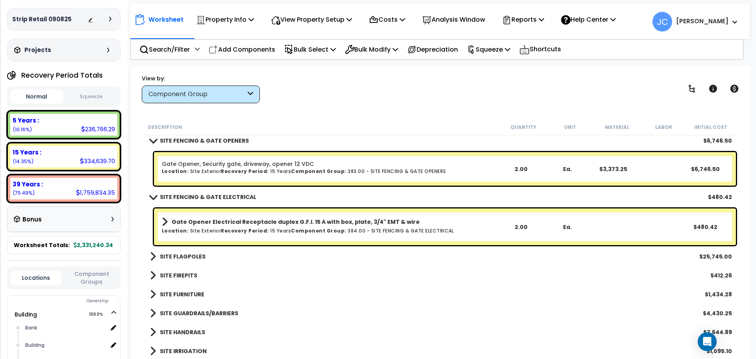
scroll to position [9720, 0]
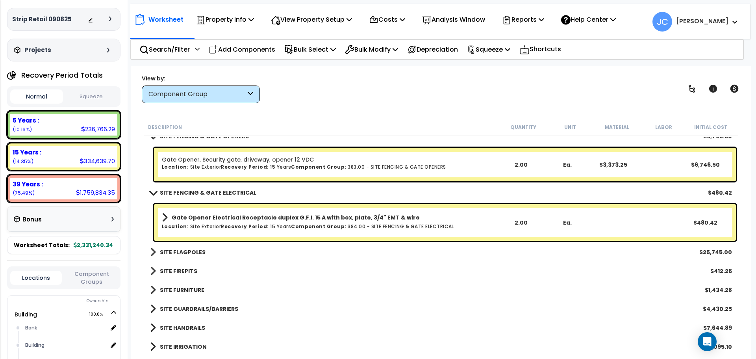
click at [180, 253] on b "SITE FLAGPOLES" at bounding box center [183, 252] width 46 height 8
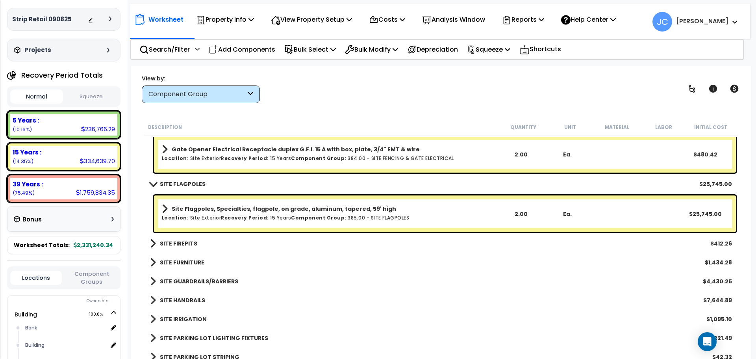
scroll to position [9791, 0]
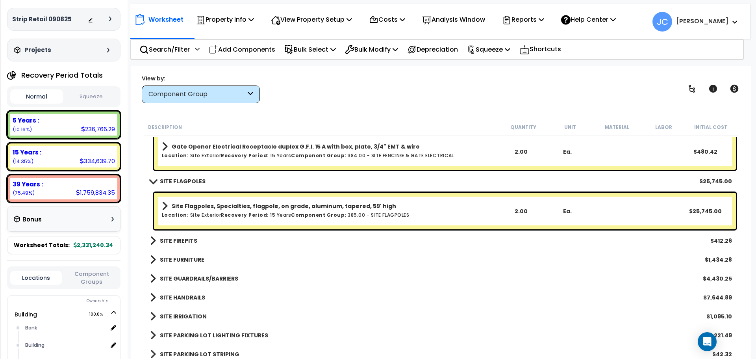
click at [178, 237] on b "SITE FIREPITS" at bounding box center [178, 241] width 37 height 8
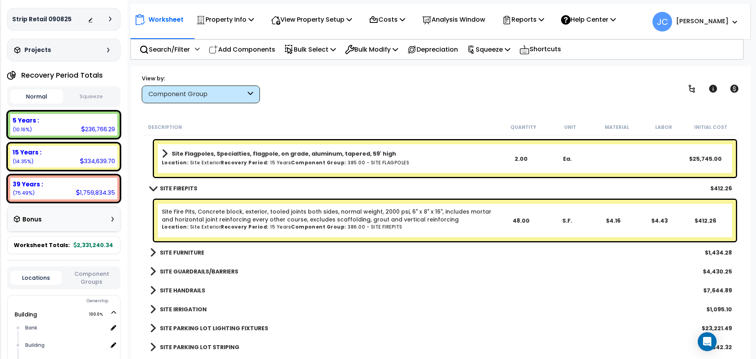
scroll to position [9845, 0]
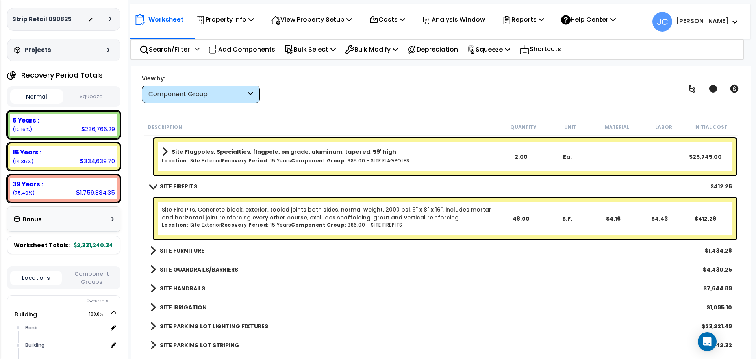
click at [109, 22] on div at bounding box center [102, 19] width 28 height 8
click at [109, 17] on icon at bounding box center [110, 19] width 2 height 5
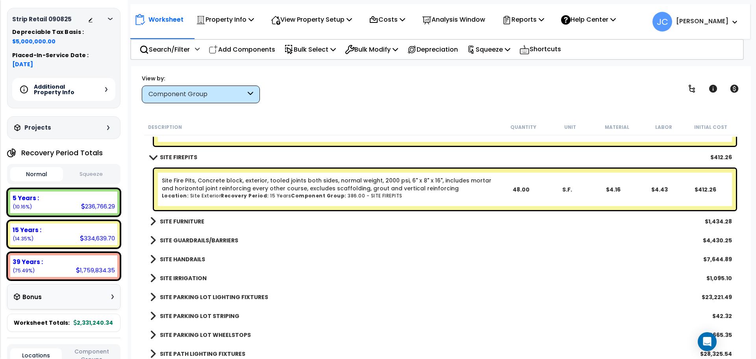
scroll to position [9875, 0]
click at [182, 219] on b "SITE FURNITURE" at bounding box center [182, 220] width 44 height 8
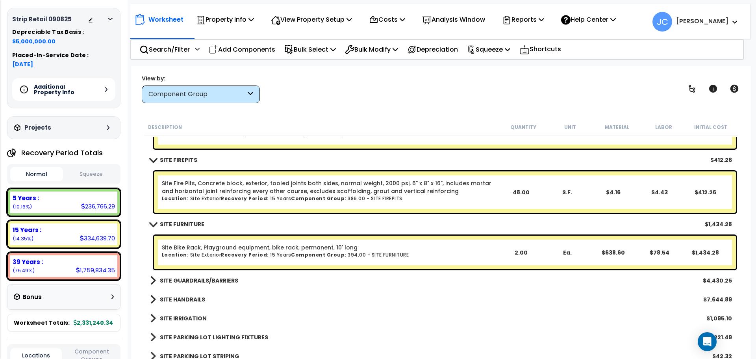
scroll to position [9873, 0]
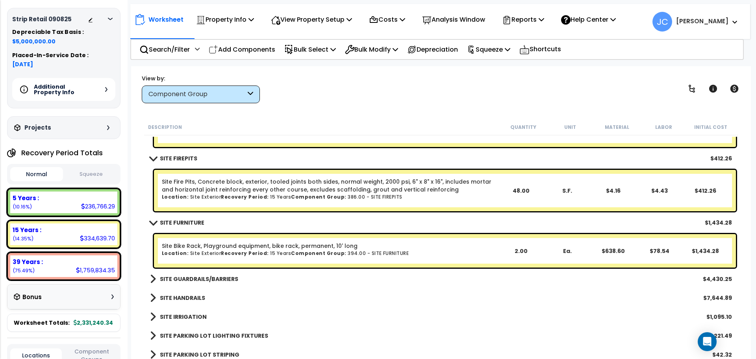
click at [229, 275] on b "SITE GUARDRAILS/BARRIERS" at bounding box center [199, 279] width 78 height 8
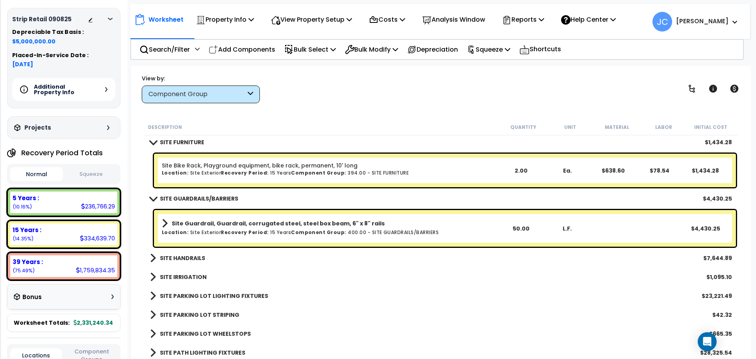
scroll to position [9954, 0]
click at [185, 259] on b "SITE HANDRAILS" at bounding box center [182, 257] width 45 height 8
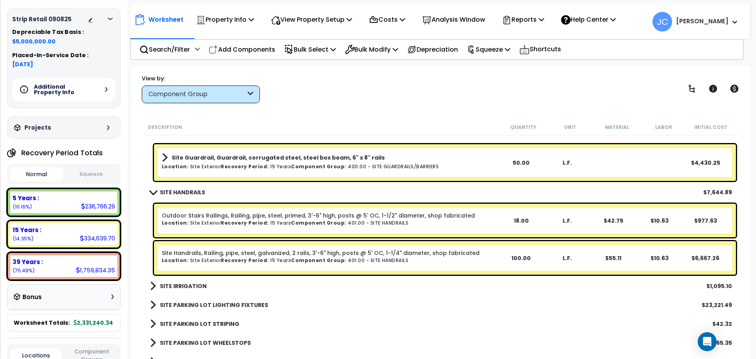
scroll to position [10022, 0]
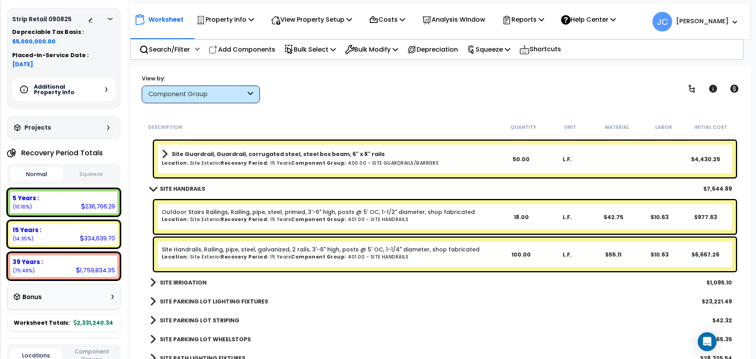
click at [187, 278] on b "SITE IRRIGATION" at bounding box center [183, 282] width 47 height 8
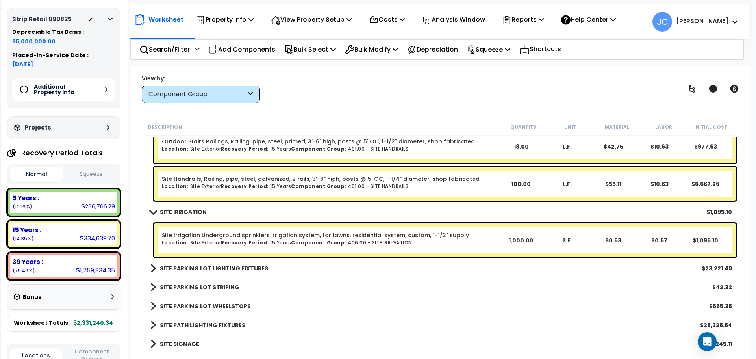
scroll to position [10097, 0]
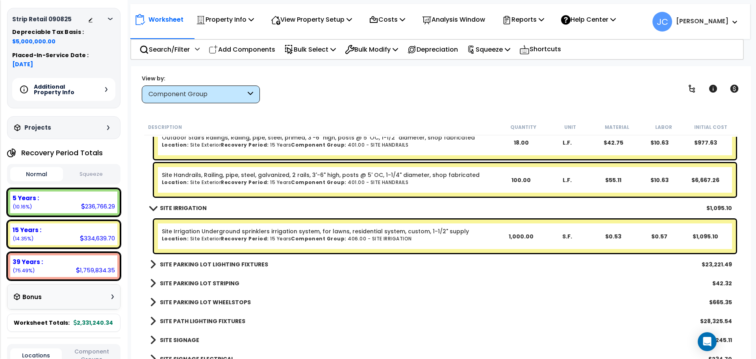
click at [229, 264] on b "SITE PARKING LOT LIGHTING FIXTURES" at bounding box center [214, 264] width 108 height 8
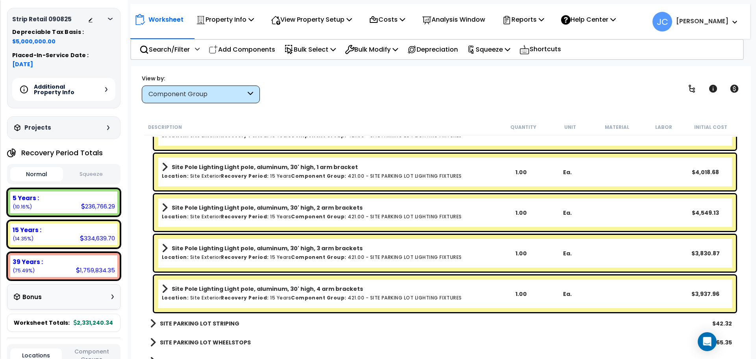
scroll to position [10346, 0]
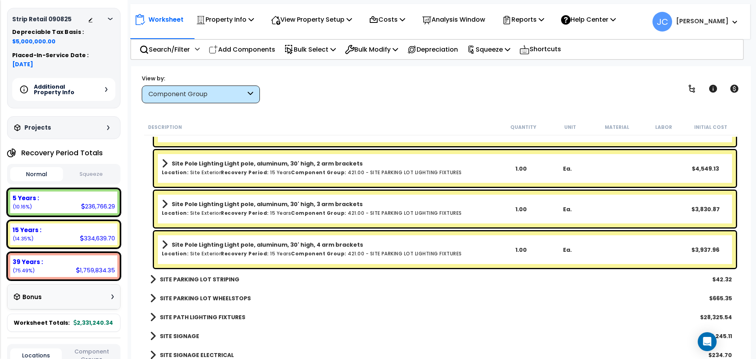
click at [219, 276] on b "SITE PARKING LOT STRIPING" at bounding box center [200, 279] width 80 height 8
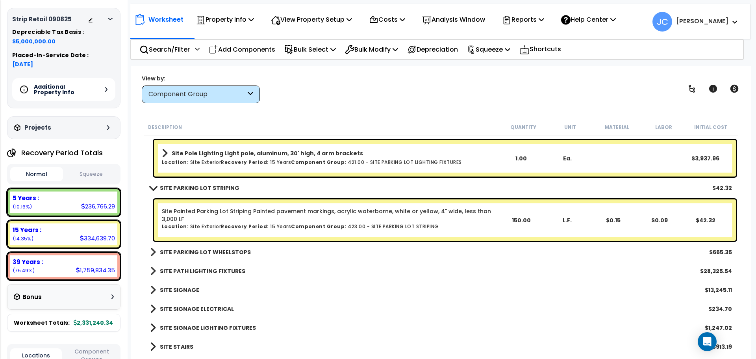
scroll to position [10438, 0]
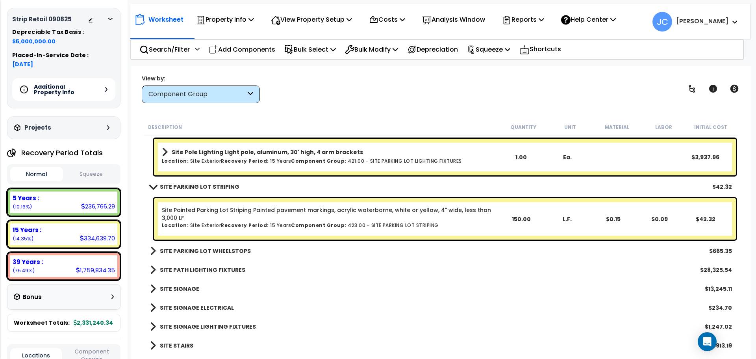
click at [237, 252] on b "SITE PARKING LOT WHEELSTOPS" at bounding box center [205, 251] width 91 height 8
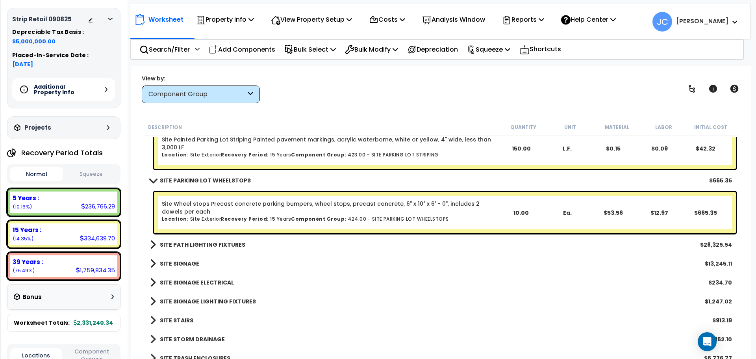
scroll to position [10517, 0]
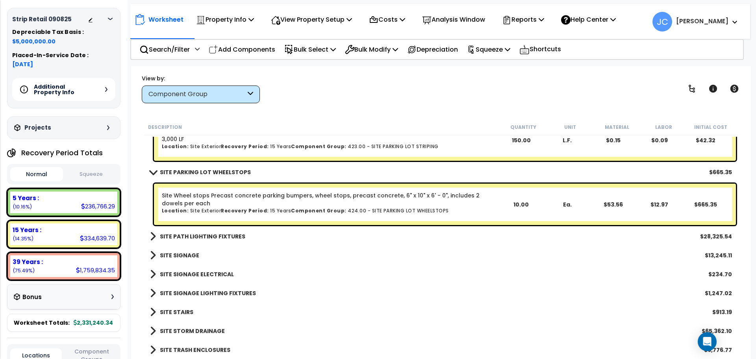
click at [233, 237] on b "SITE PATH LIGHTING FIXTURES" at bounding box center [202, 236] width 85 height 8
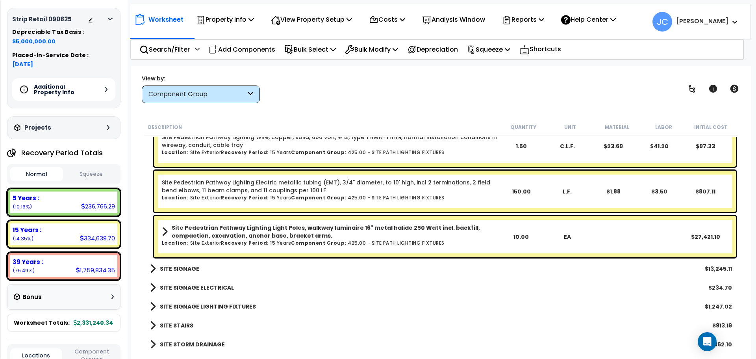
scroll to position [10652, 0]
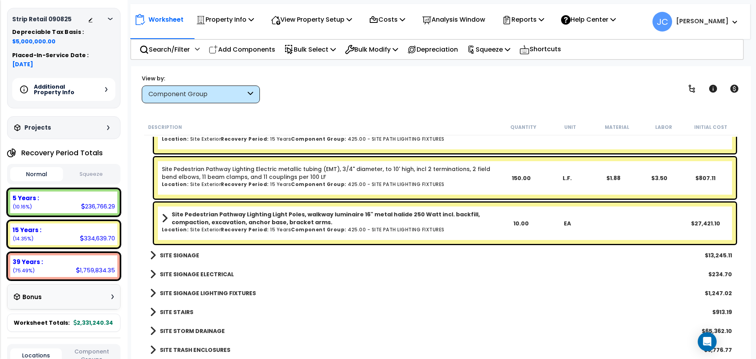
click at [180, 253] on b "SITE SIGNAGE" at bounding box center [179, 255] width 39 height 8
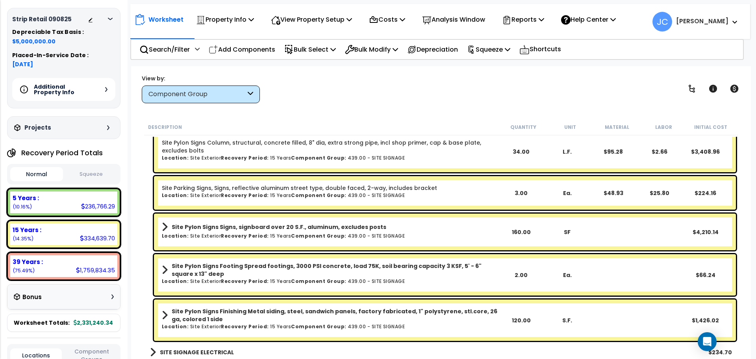
scroll to position [11002, 0]
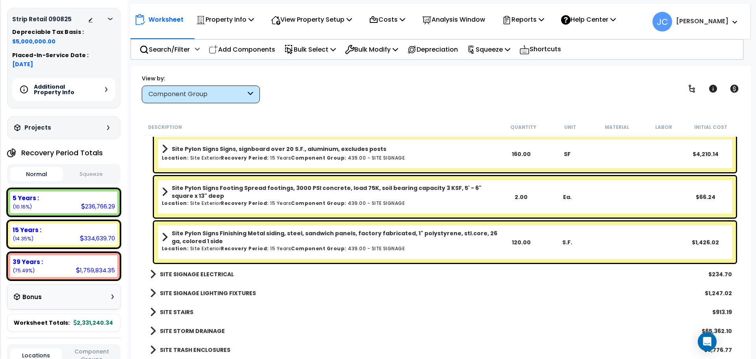
click at [215, 268] on link "SITE SIGNAGE ELECTRICAL" at bounding box center [192, 273] width 84 height 11
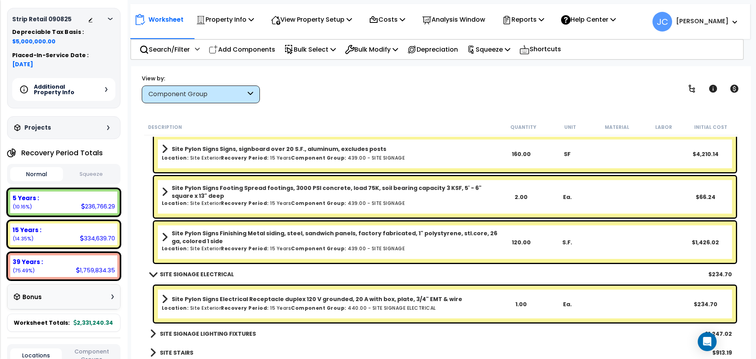
scroll to position [11043, 0]
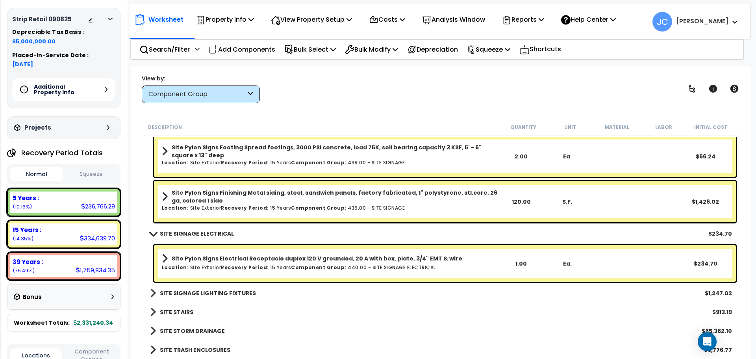
click at [222, 293] on b "SITE SIGNAGE LIGHTING FIXTURES" at bounding box center [208, 293] width 96 height 8
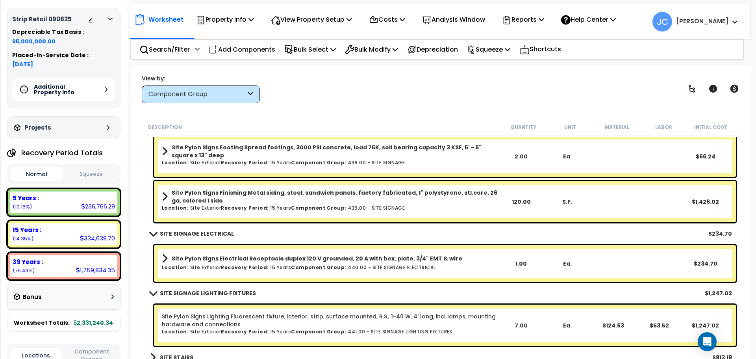
scroll to position [11088, 0]
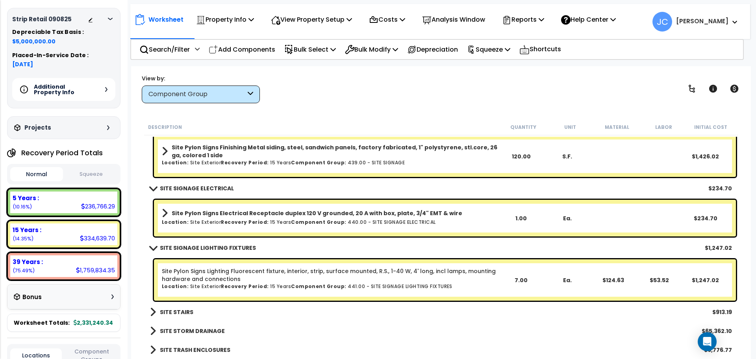
click at [173, 312] on b "SITE STAIRS" at bounding box center [176, 312] width 33 height 8
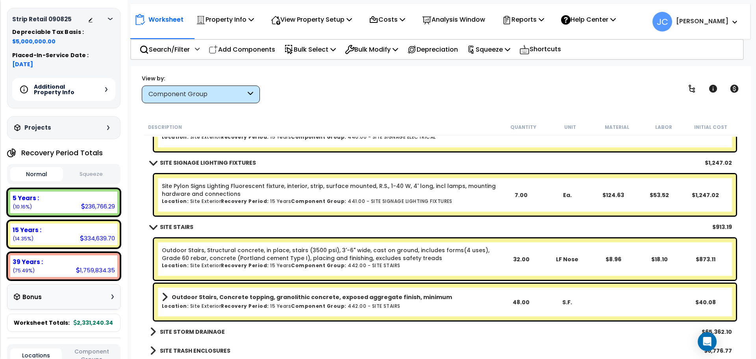
scroll to position [11174, 0]
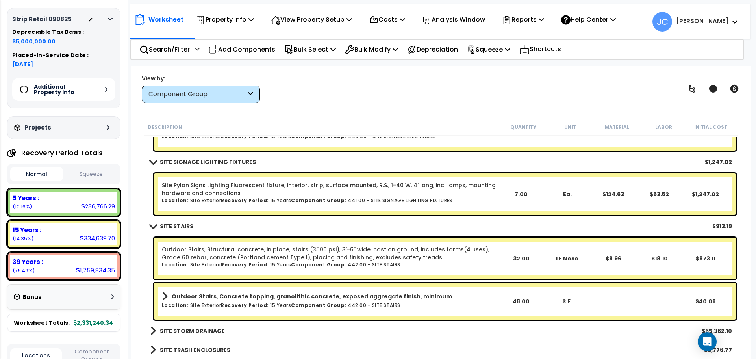
click at [220, 325] on link "SITE STORM DRAINAGE" at bounding box center [187, 330] width 75 height 11
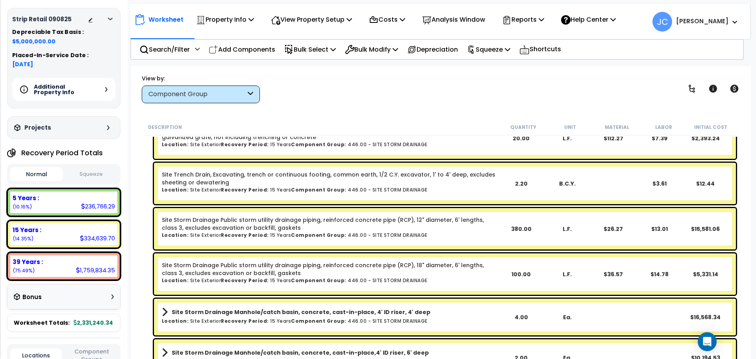
scroll to position [11526, 0]
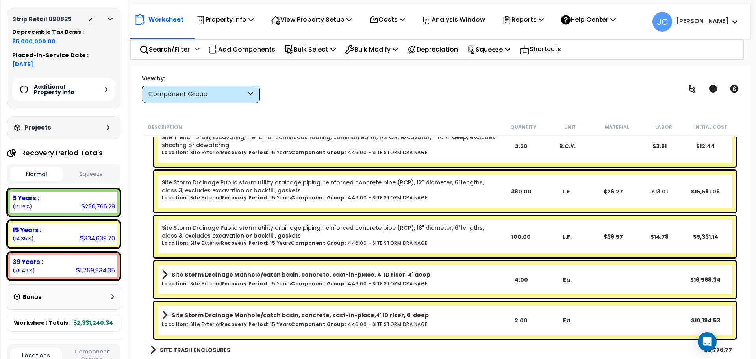
click at [217, 351] on b "SITE TRASH ENCLOSURES" at bounding box center [195, 350] width 70 height 8
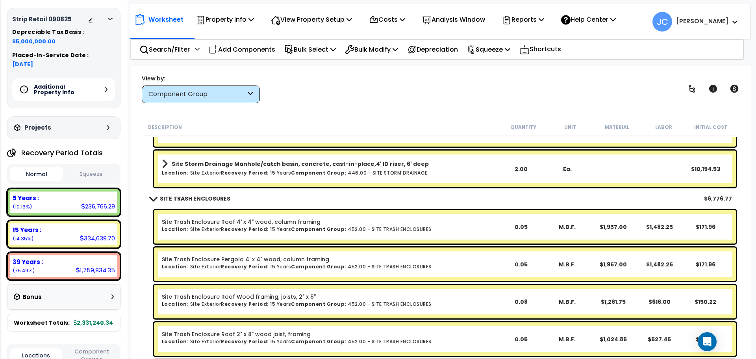
scroll to position [11677, 0]
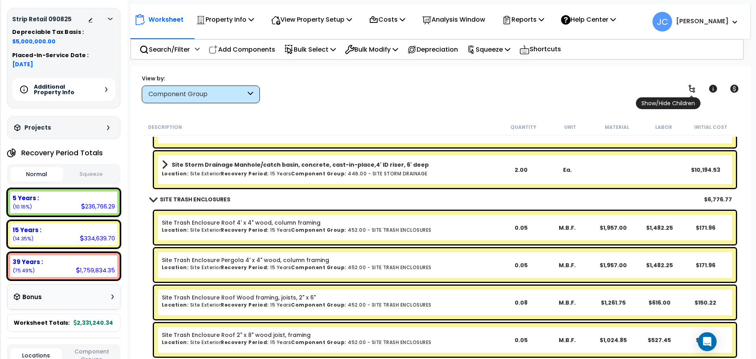
click at [690, 86] on icon at bounding box center [691, 89] width 6 height 8
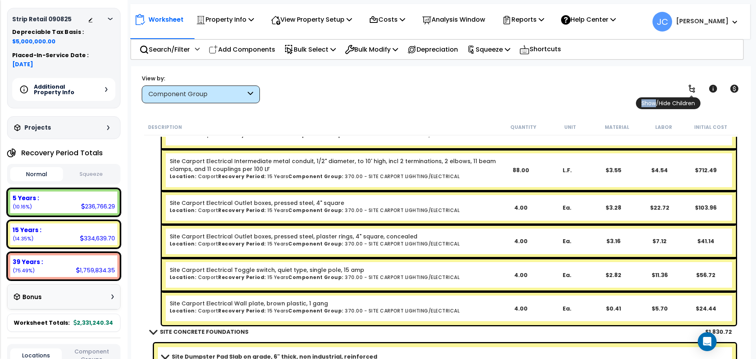
click at [690, 86] on icon at bounding box center [691, 89] width 6 height 8
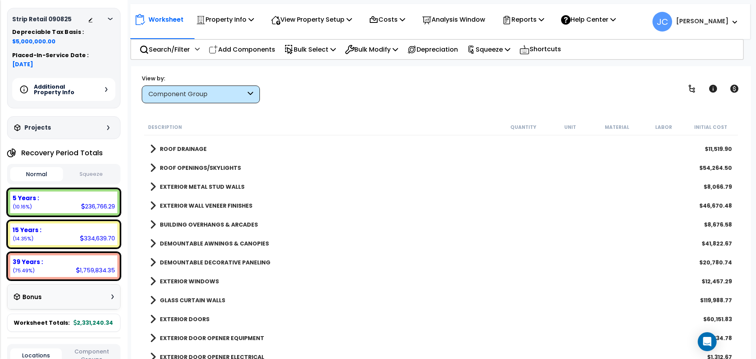
scroll to position [222, 0]
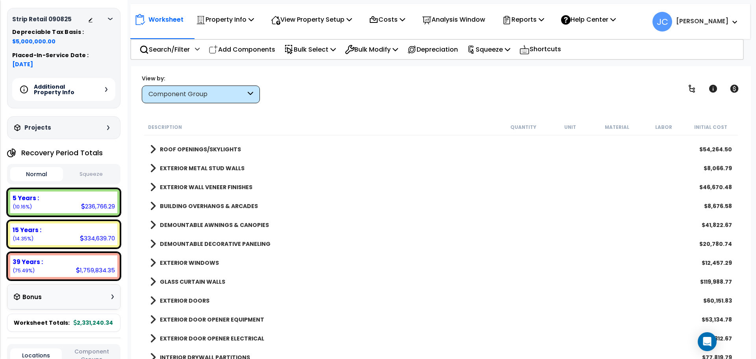
click at [196, 204] on b "BUILDING OVERHANGS & ARCADES" at bounding box center [209, 206] width 98 height 8
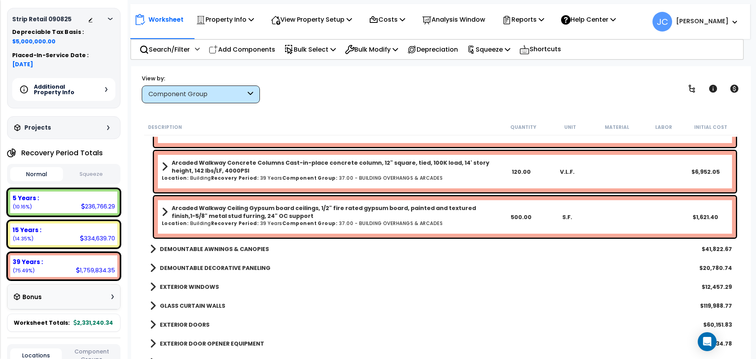
scroll to position [340, 0]
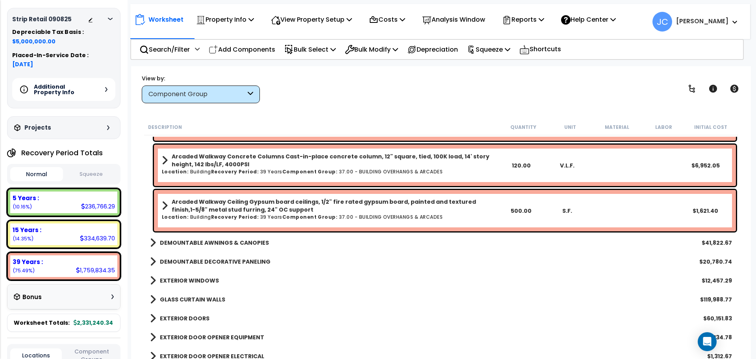
click at [229, 267] on div "DEMOUNTABLE DECORATIVE PANELING $20,780.74" at bounding box center [441, 261] width 590 height 19
click at [223, 261] on b "DEMOUNTABLE DECORATIVE PANELING" at bounding box center [215, 261] width 111 height 8
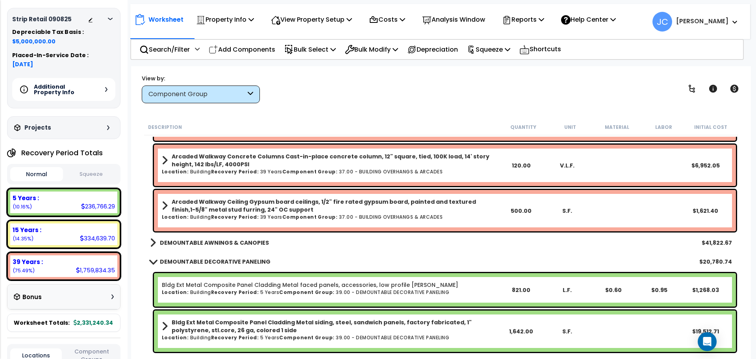
click at [223, 249] on div "DEMOUNTABLE AWNINGS & CANOPIES $41,822.67" at bounding box center [441, 242] width 590 height 19
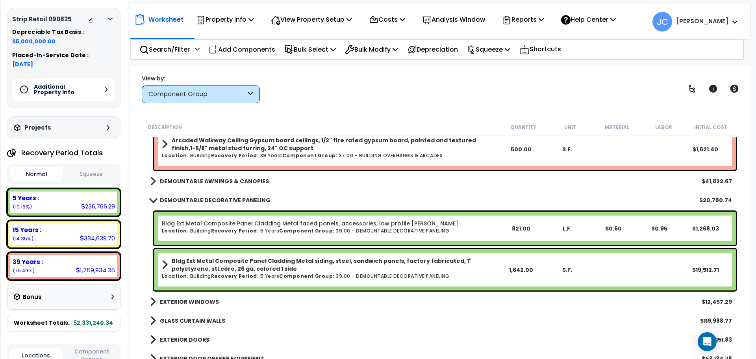
scroll to position [394, 0]
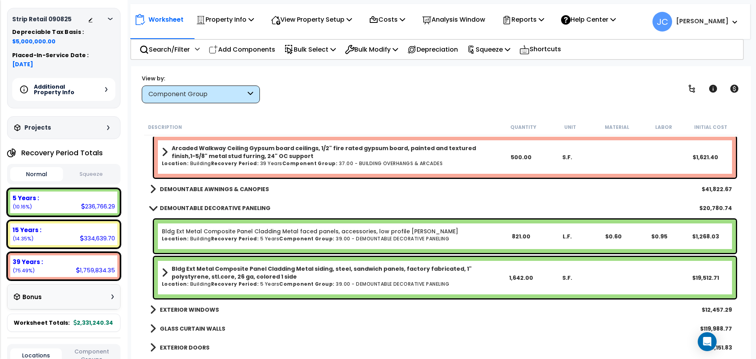
click at [173, 189] on b "DEMOUNTABLE AWNINGS & CANOPIES" at bounding box center [214, 189] width 109 height 8
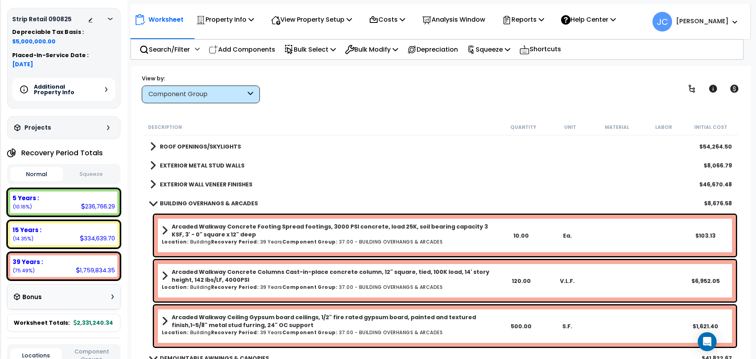
scroll to position [226, 0]
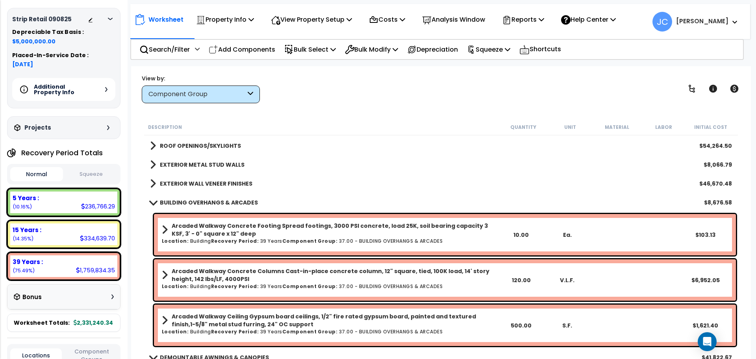
click at [186, 185] on b "EXTERIOR WALL VENEER FINISHES" at bounding box center [206, 183] width 92 height 8
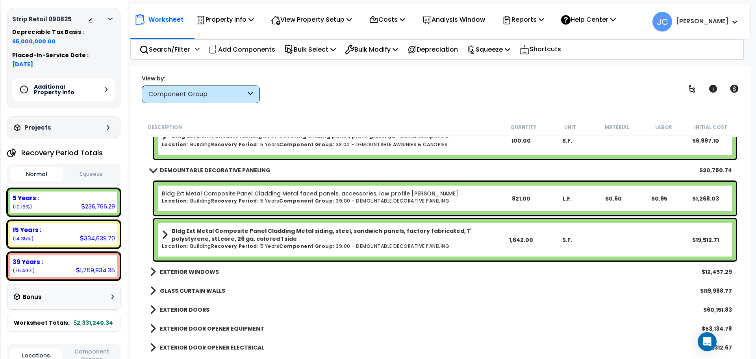
scroll to position [919, 0]
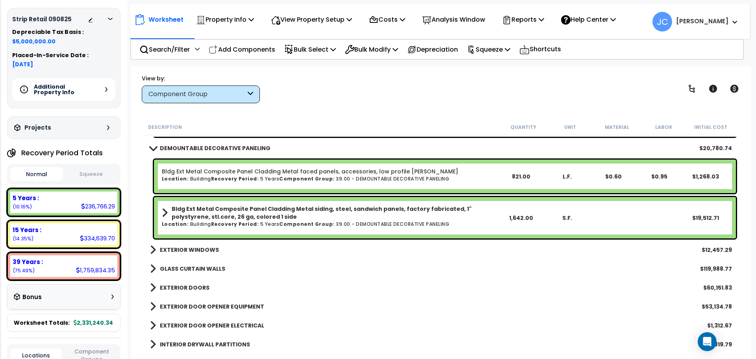
click at [250, 102] on div "Component Group" at bounding box center [201, 94] width 118 height 18
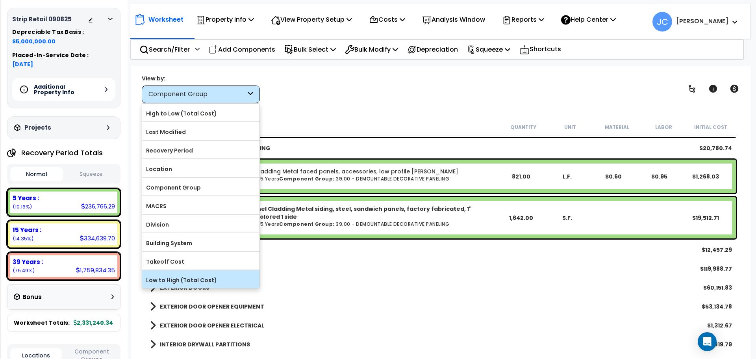
scroll to position [24, 0]
click at [203, 283] on div "Low to High (Total Cost)" at bounding box center [200, 279] width 117 height 18
click at [210, 270] on div "Low to High (Total Cost)" at bounding box center [200, 279] width 117 height 18
click at [237, 274] on label "Low to High (Total Cost)" at bounding box center [200, 280] width 117 height 12
click at [0, 0] on input "Low to High (Total Cost)" at bounding box center [0, 0] width 0 height 0
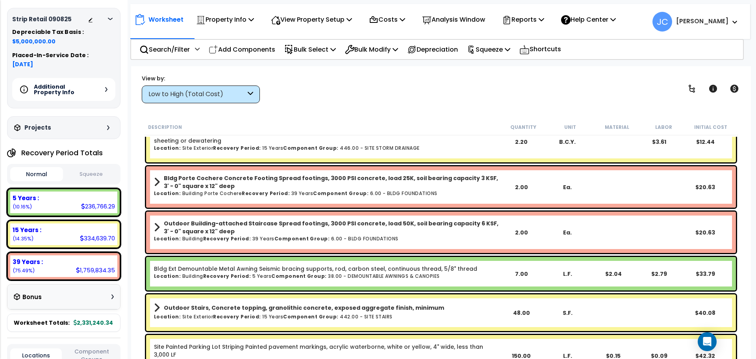
scroll to position [0, 0]
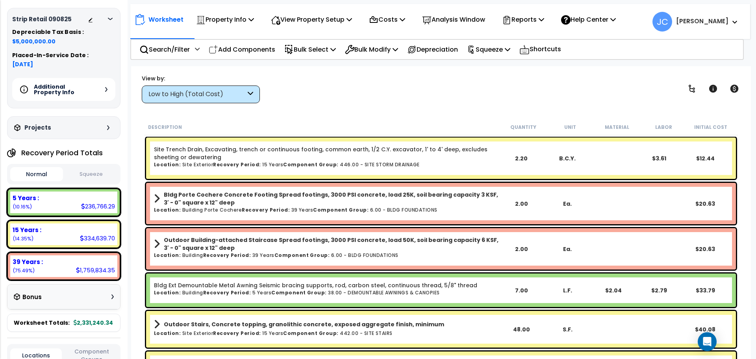
click at [221, 92] on div "Low to High (Total Cost)" at bounding box center [196, 94] width 97 height 9
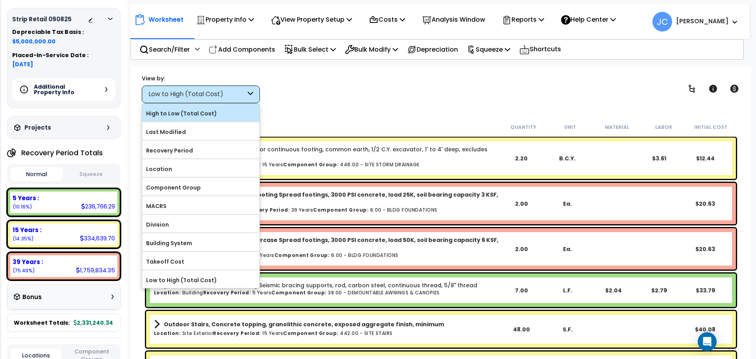
click at [200, 116] on label "High to Low (Total Cost)" at bounding box center [200, 113] width 117 height 12
click at [0, 0] on input "High to Low (Total Cost)" at bounding box center [0, 0] width 0 height 0
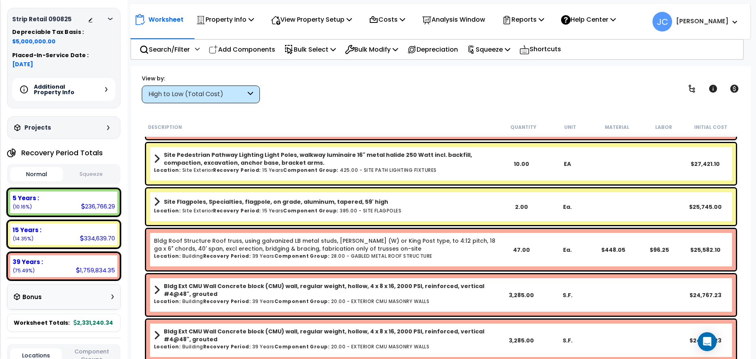
scroll to position [743, 0]
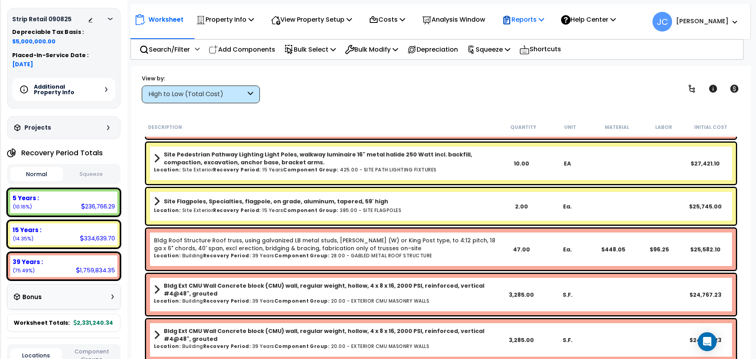
click at [520, 20] on p "Reports" at bounding box center [523, 19] width 42 height 11
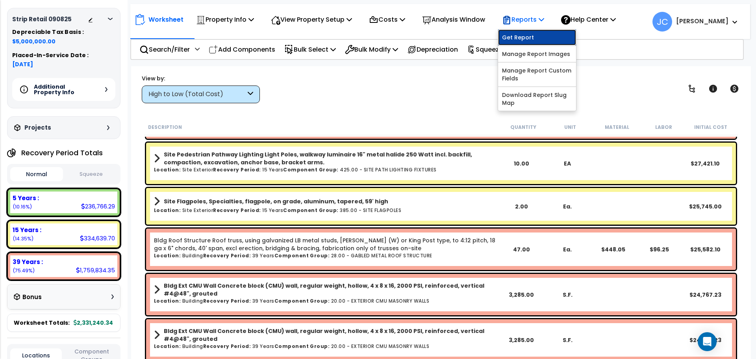
click at [520, 37] on link "Get Report" at bounding box center [537, 38] width 78 height 16
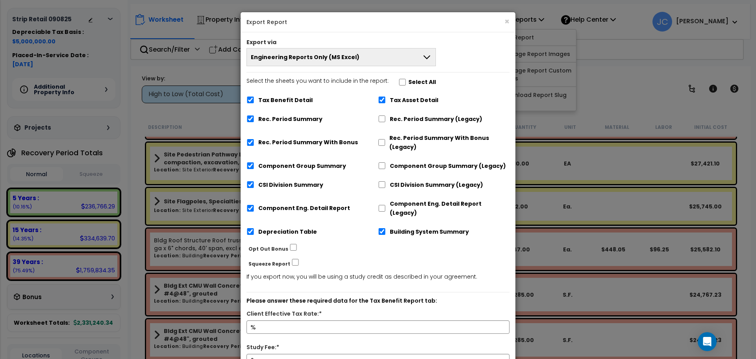
click at [385, 53] on button "Engineering Reports Only (MS Excel)" at bounding box center [340, 57] width 189 height 18
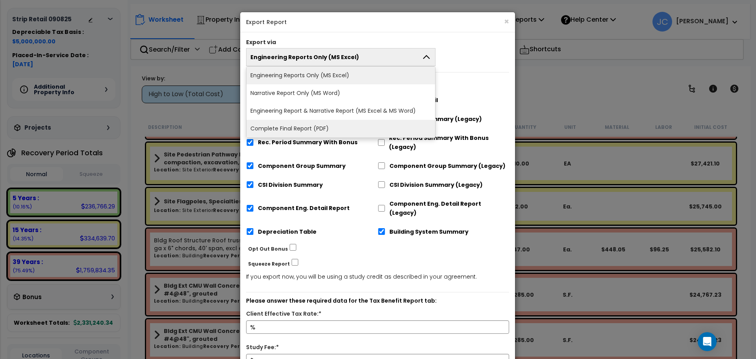
click at [376, 129] on li "Complete Final Report (PDF)" at bounding box center [340, 129] width 189 height 18
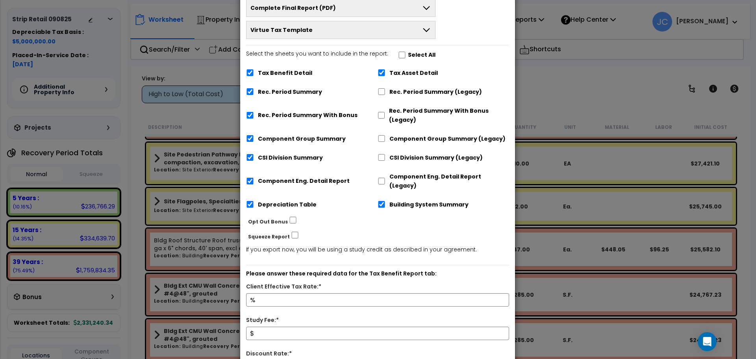
scroll to position [0, 0]
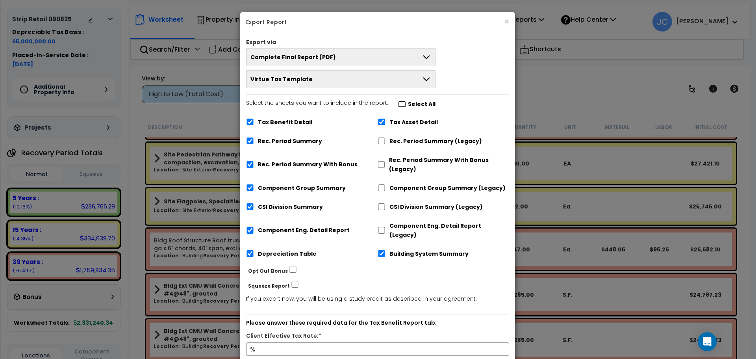
click at [400, 106] on input "Select the sheets you want to include in the report: Select All" at bounding box center [402, 104] width 8 height 7
checkbox input "true"
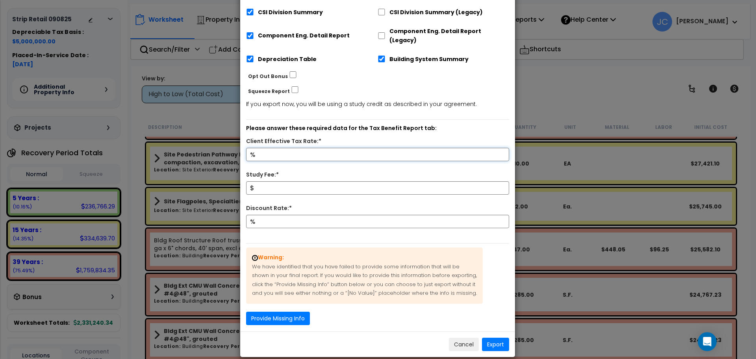
click at [332, 149] on input "Client Effective Tax Rate:*" at bounding box center [377, 154] width 263 height 13
type input "32"
type input "5,000"
type input "9"
click at [291, 311] on button "Provide Missing Info" at bounding box center [278, 317] width 64 height 13
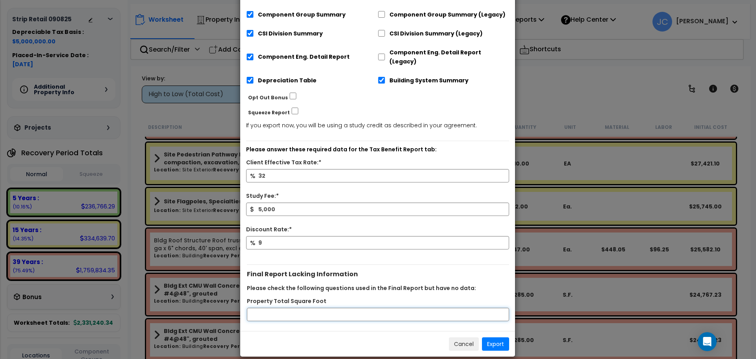
click at [291, 307] on input "Property Total Square Foot" at bounding box center [378, 313] width 262 height 13
type input "13000"
click at [490, 337] on button "Export" at bounding box center [495, 343] width 27 height 13
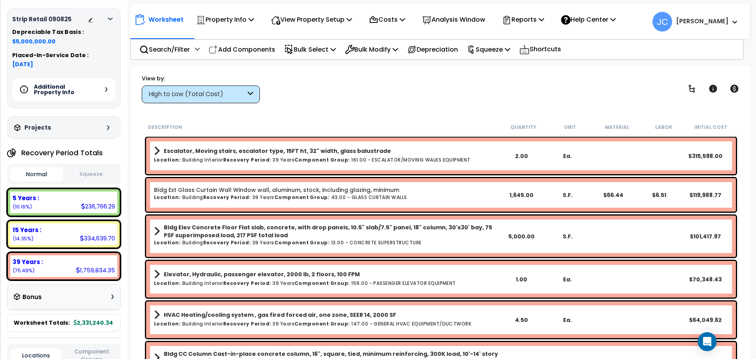
click at [337, 3] on div "Property Name DB Costs Setup Indirect Costs Direct Costs Costs Setup Rapid Take…" at bounding box center [378, 15] width 756 height 31
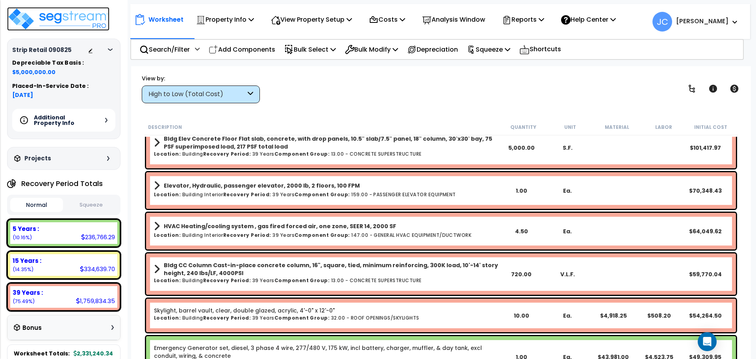
click at [52, 22] on img at bounding box center [58, 19] width 102 height 24
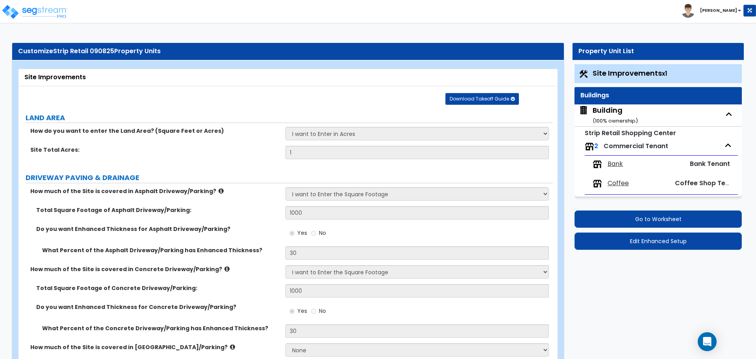
select select "2"
select select "1"
select select "2"
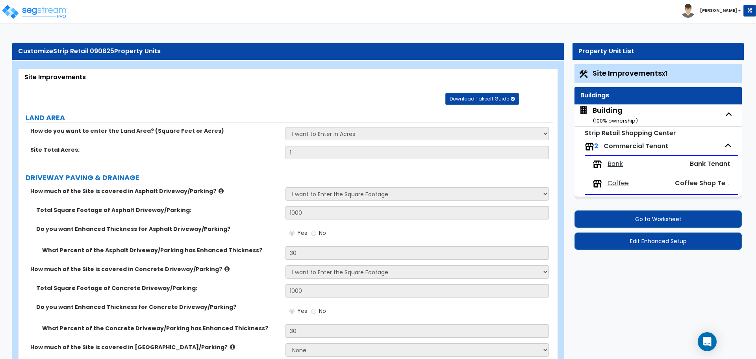
select select "3"
select select "1"
select select "2"
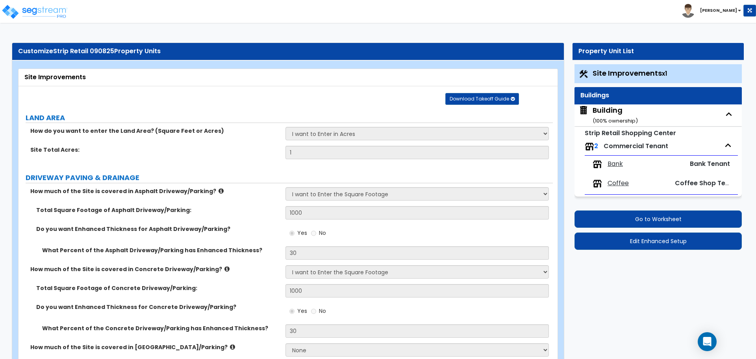
select select "4"
select select "2"
select select "1"
select select "2"
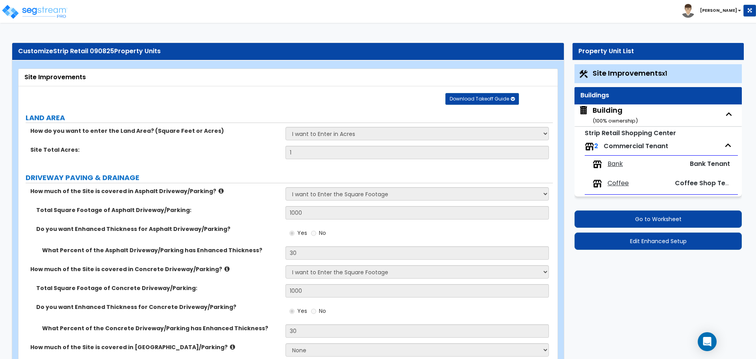
select select "2"
select select "1"
select select "2"
select select "6"
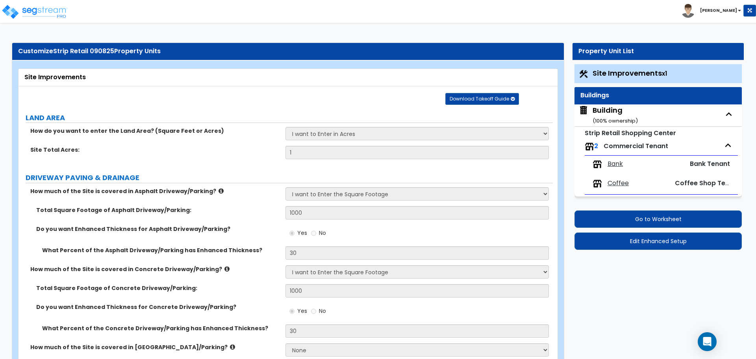
select select "11"
select select "2"
select select "3"
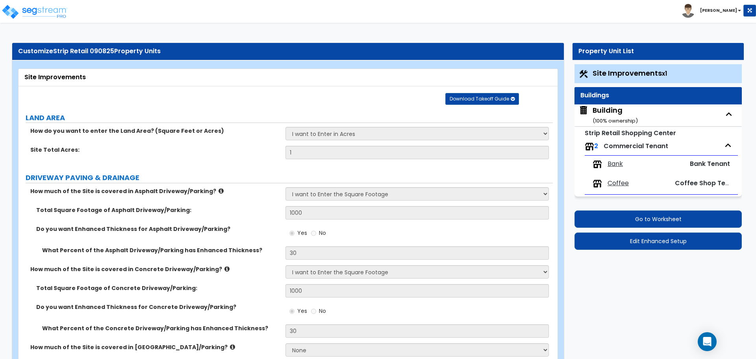
select select "2"
select select "1"
select select "2"
select select "7"
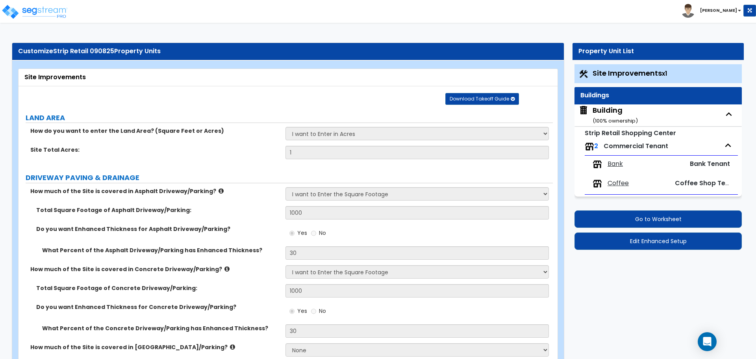
select select "2"
select select "1"
select select "16"
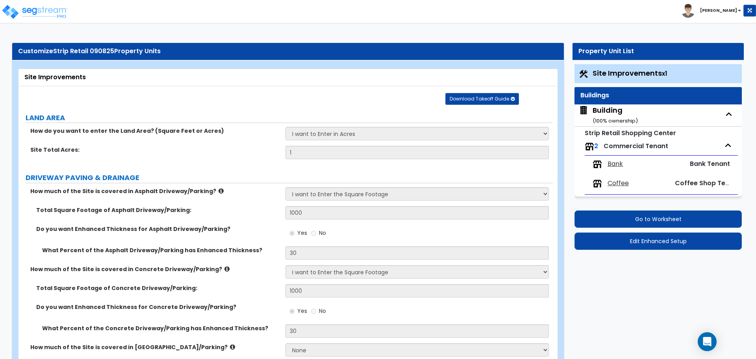
select select "2"
select select "5"
select select "4"
select select "1"
select select "4"
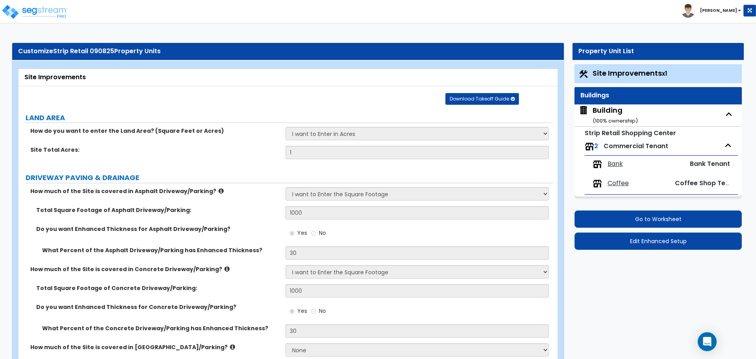
select select "1"
select select "2"
select select "4"
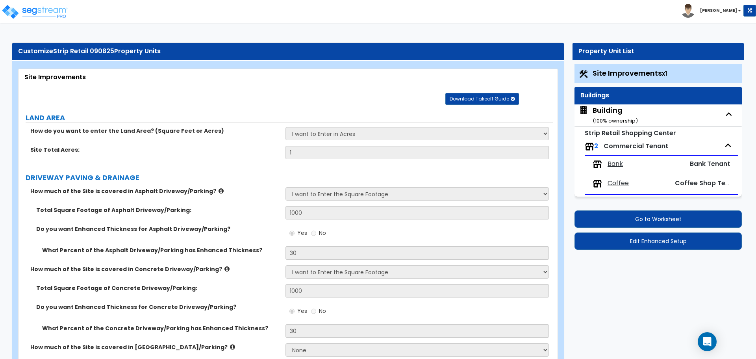
select select "2"
select select "1"
select select "2"
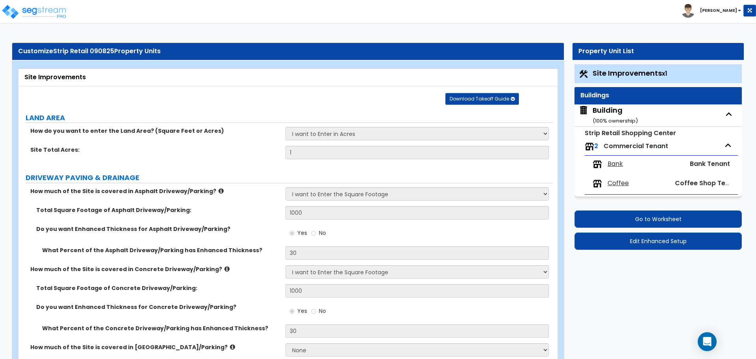
select select "1"
select select "2"
select select "1"
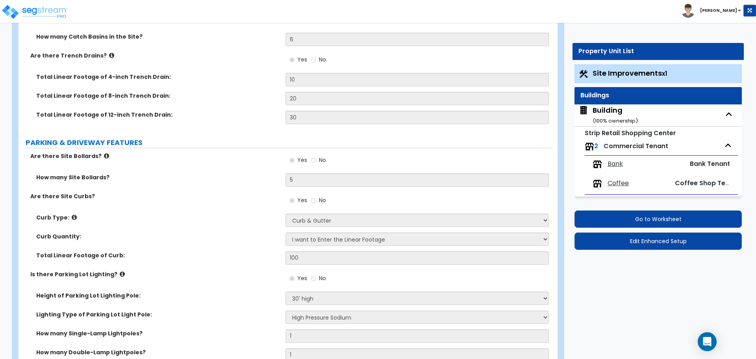
scroll to position [369, 0]
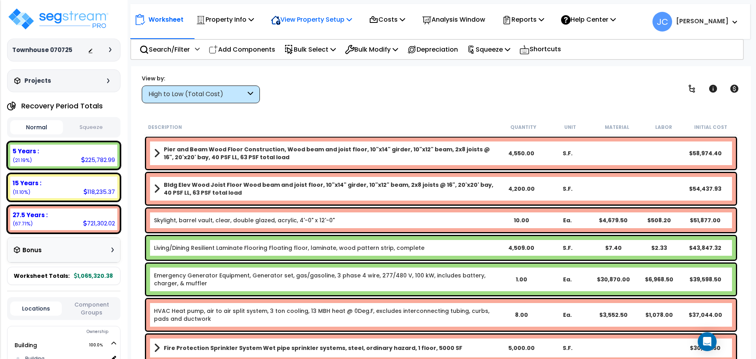
click at [313, 23] on p "View Property Setup" at bounding box center [311, 19] width 81 height 11
click at [312, 57] on link "View Questionnaire" at bounding box center [306, 54] width 78 height 16
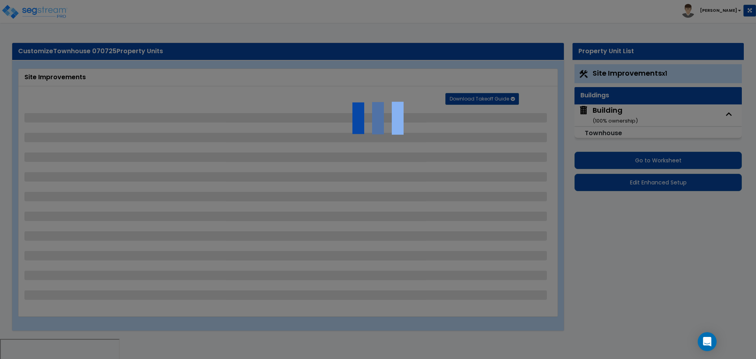
select select "2"
select select "1"
select select "2"
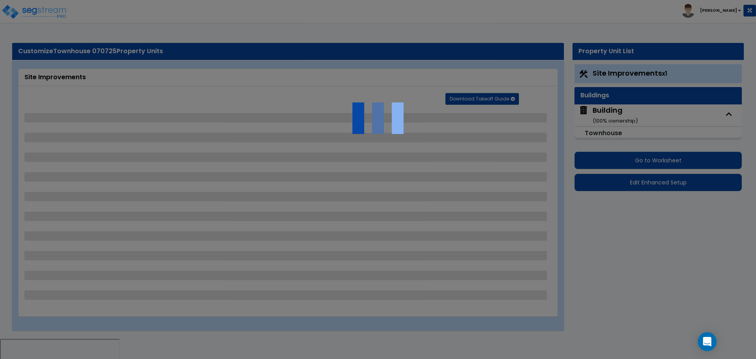
select select "1"
select select "2"
select select "1"
select select "2"
select select "1"
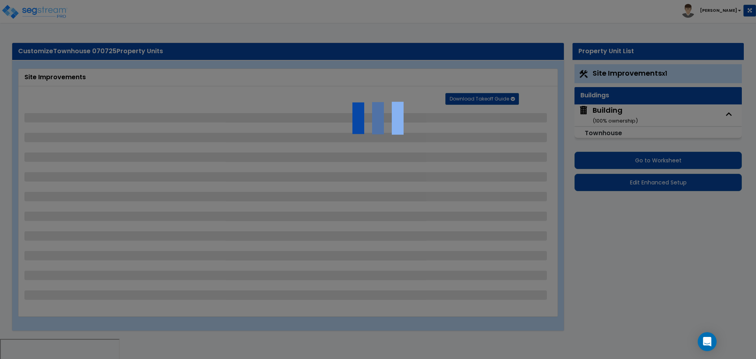
select select "1"
select select "11"
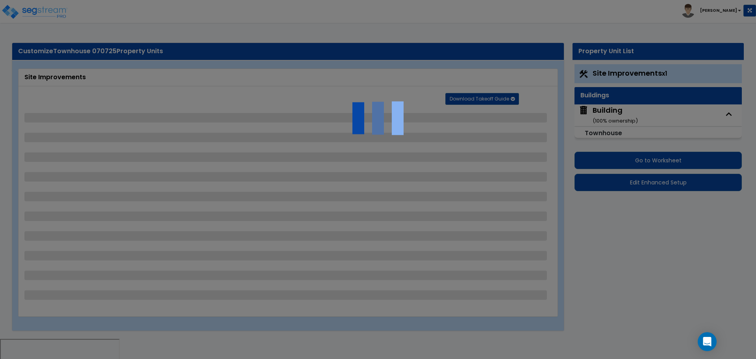
select select "1"
select select "3"
select select "2"
select select "1"
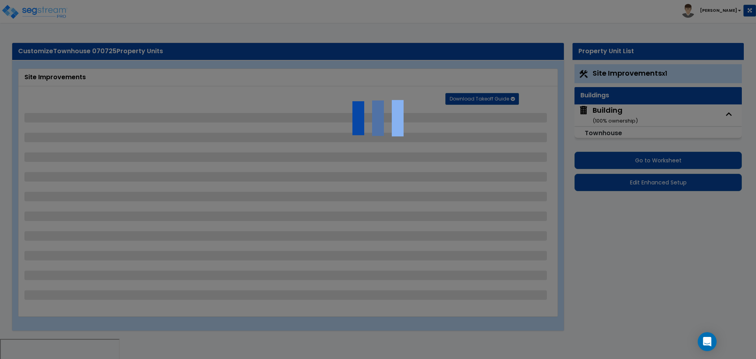
select select "2"
select select "1"
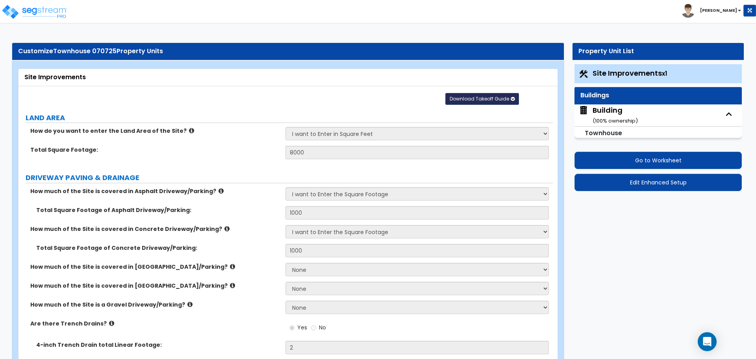
click at [467, 97] on span "Download Takeoff Guide" at bounding box center [478, 98] width 59 height 7
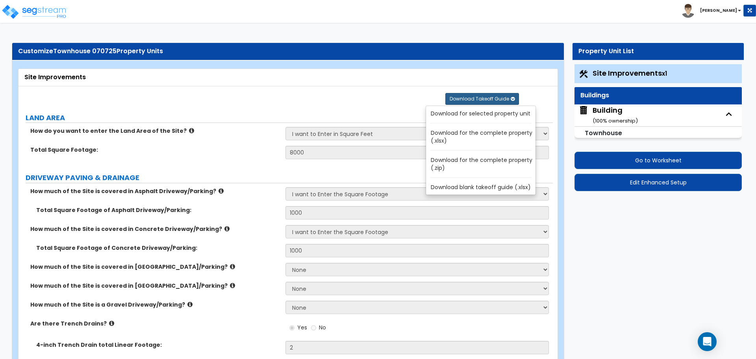
click at [466, 164] on link "Download for the complete property (.zip)" at bounding box center [482, 163] width 106 height 19
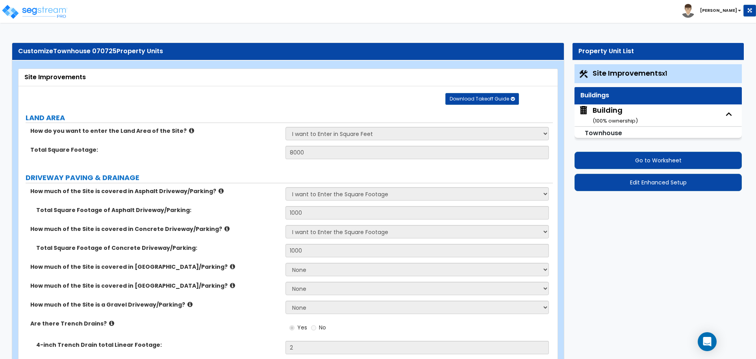
click at [633, 148] on div "Go to Worksheet Edit Enhanced Setup" at bounding box center [657, 168] width 167 height 45
click at [634, 152] on button "Go to Worksheet" at bounding box center [657, 160] width 167 height 17
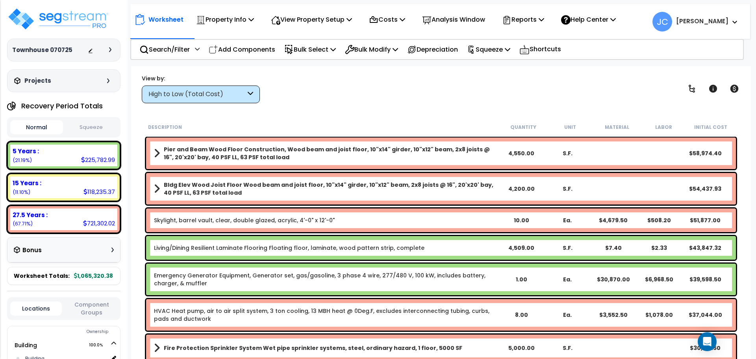
click at [113, 54] on div at bounding box center [102, 50] width 28 height 8
click at [112, 50] on div at bounding box center [112, 49] width 6 height 5
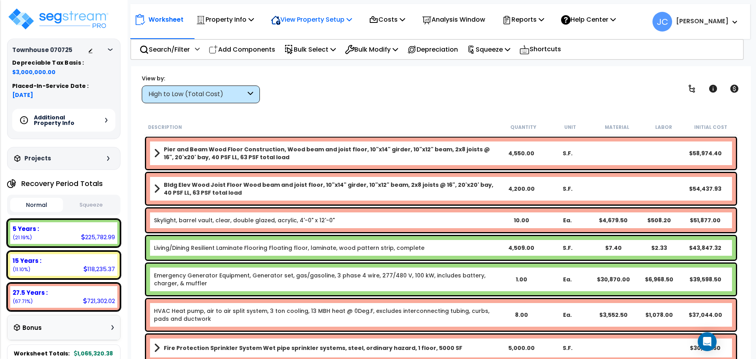
click at [320, 25] on div "View Property Setup" at bounding box center [311, 19] width 81 height 18
click at [318, 50] on link "View Questionnaire" at bounding box center [306, 54] width 78 height 16
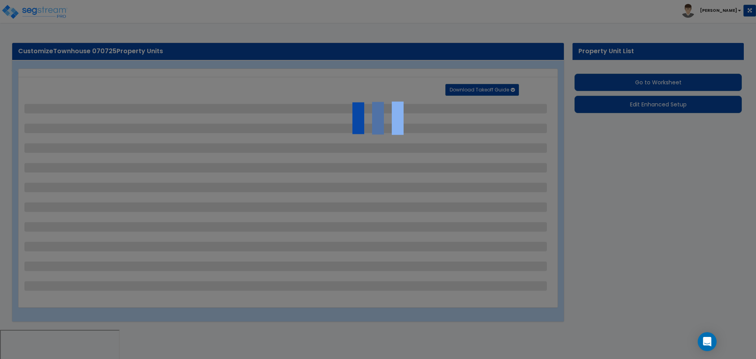
select select "2"
select select "1"
select select "2"
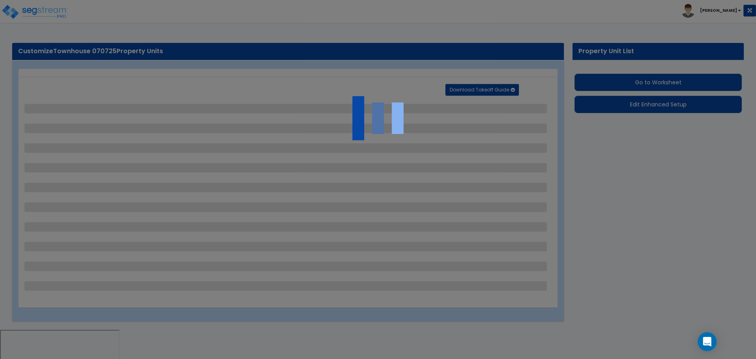
select select "1"
select select "2"
select select "1"
select select "2"
select select "1"
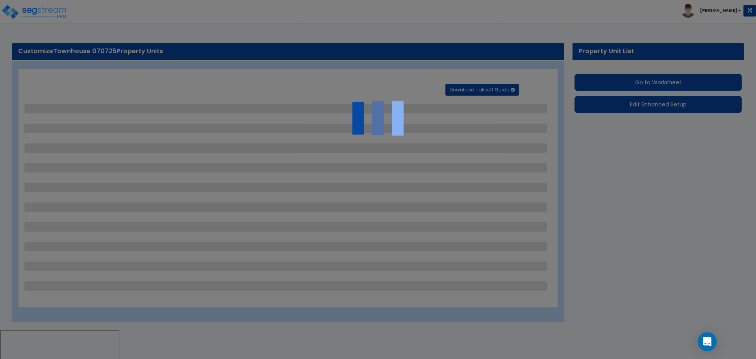
select select "1"
select select "11"
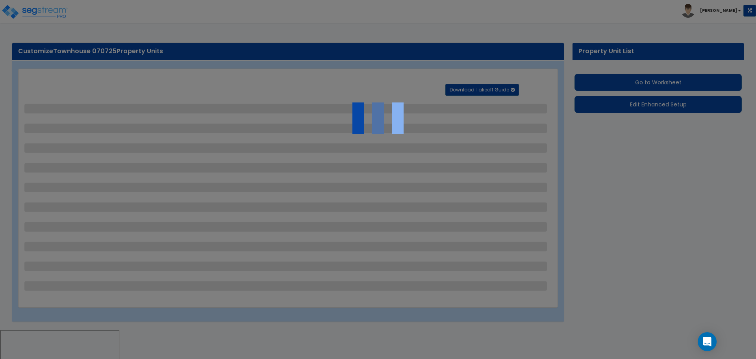
select select "1"
select select "3"
select select "2"
select select "1"
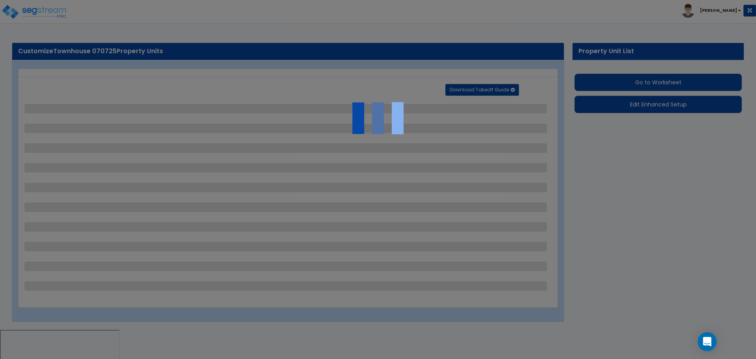
select select "2"
select select "1"
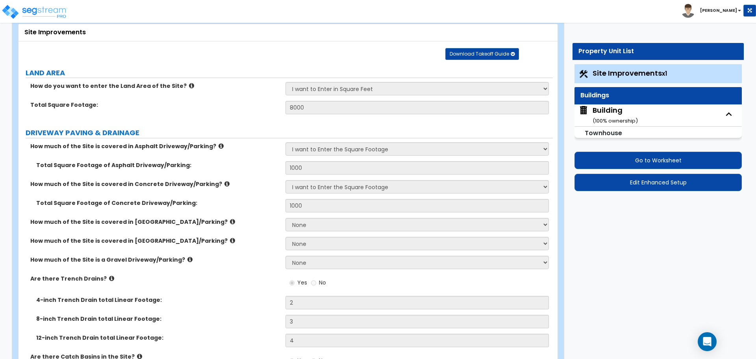
scroll to position [31, 0]
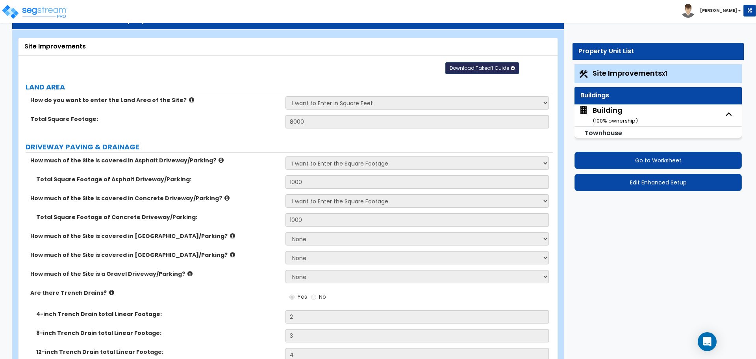
click at [473, 63] on button "Download Takeoff Guide" at bounding box center [482, 68] width 74 height 12
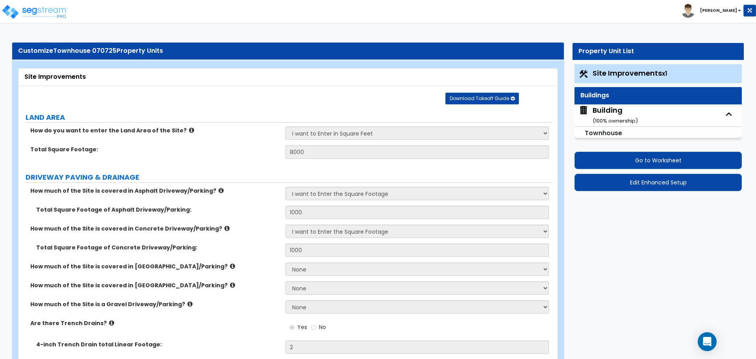
scroll to position [0, 0]
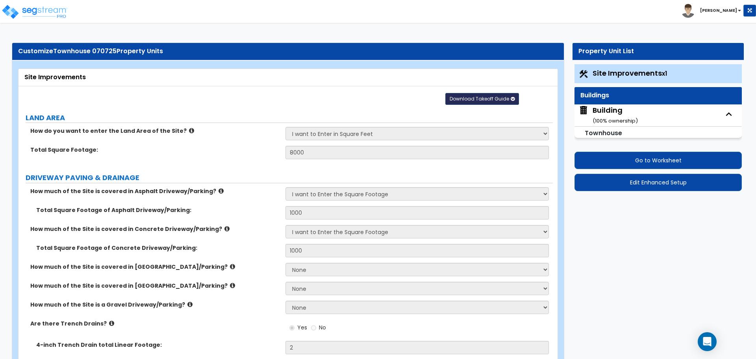
click at [470, 98] on span "Download Takeoff Guide" at bounding box center [478, 98] width 59 height 7
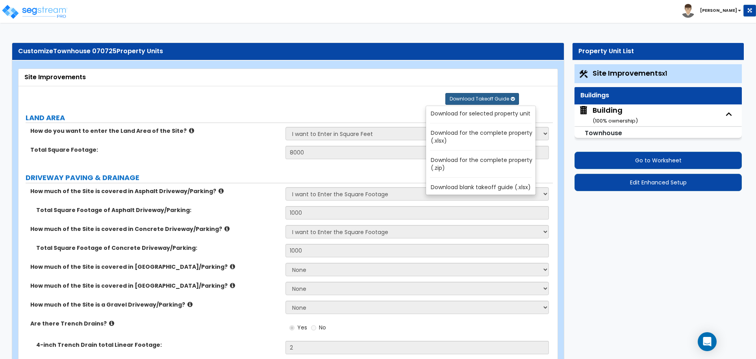
click at [341, 98] on div "Download Takeoff Guide Download for selected property unit Download for the com…" at bounding box center [290, 98] width 533 height 13
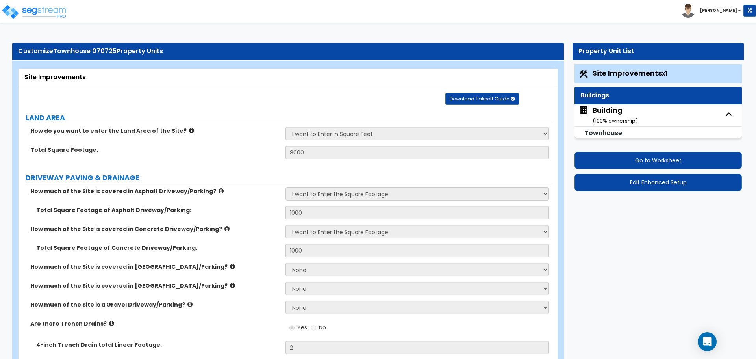
click at [494, 92] on div "Download Takeoff Guide Download for selected property unit Download for the com…" at bounding box center [482, 97] width 74 height 16
click at [495, 95] on span "Download Takeoff Guide" at bounding box center [478, 98] width 59 height 7
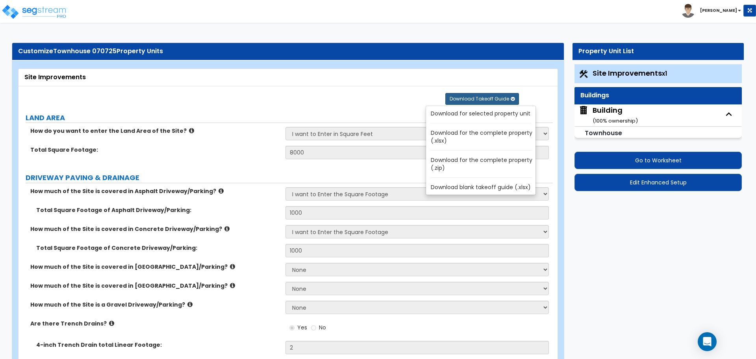
click at [382, 92] on div "Download Takeoff Guide Download for selected property unit Download for the com…" at bounding box center [290, 98] width 533 height 13
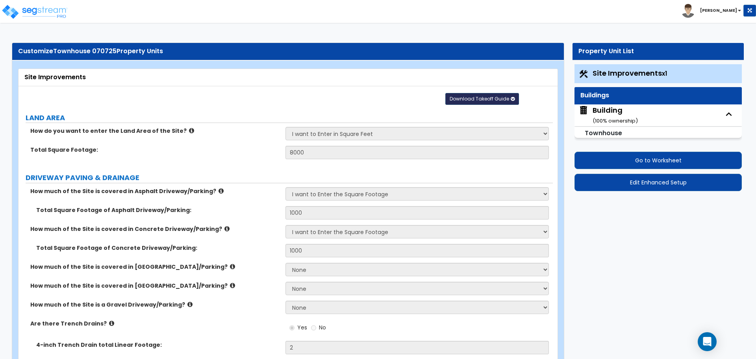
click at [507, 101] on button "Download Takeoff Guide" at bounding box center [482, 99] width 74 height 12
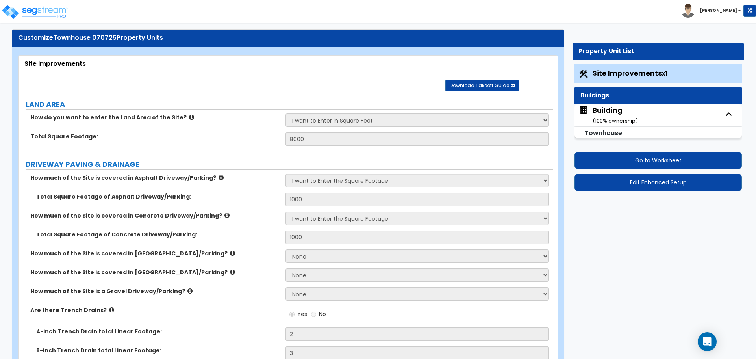
scroll to position [17, 0]
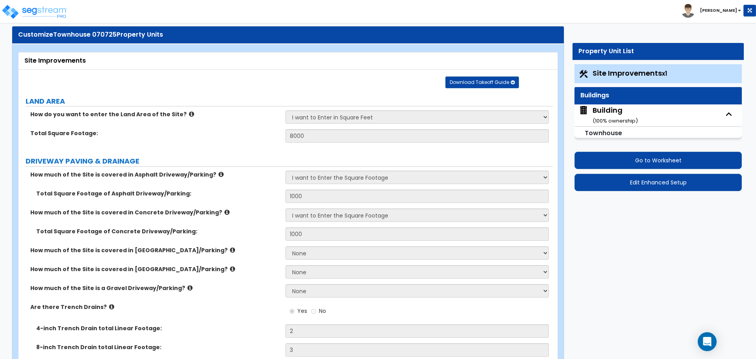
click at [597, 111] on div "Building ( 100 % ownership)" at bounding box center [614, 115] width 45 height 20
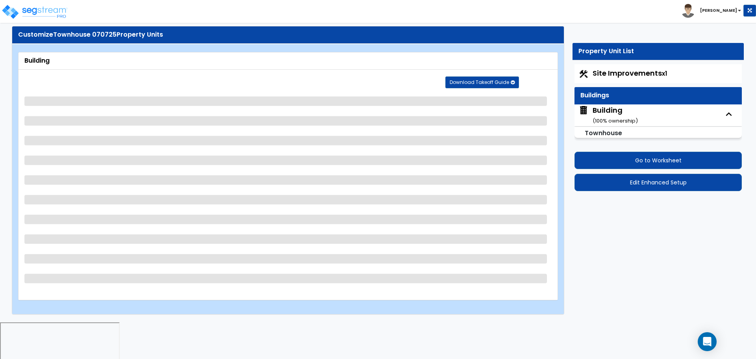
select select "2"
select select "6"
select select "1"
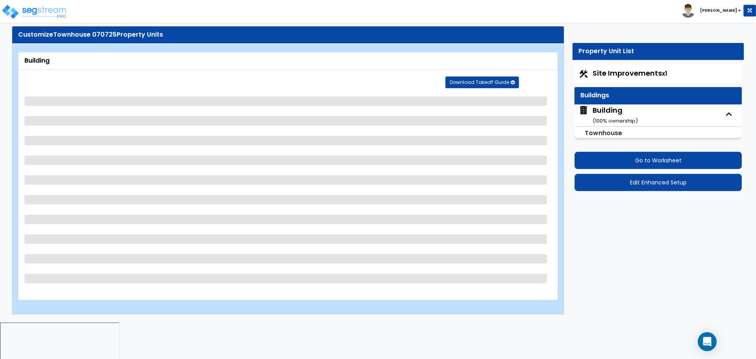
select select "3"
select select "10"
select select "7"
select select "5"
select select "3"
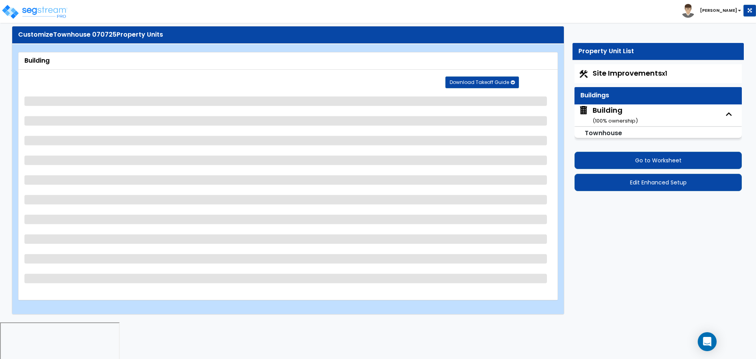
select select "2"
select select "3"
select select "1"
select select "2"
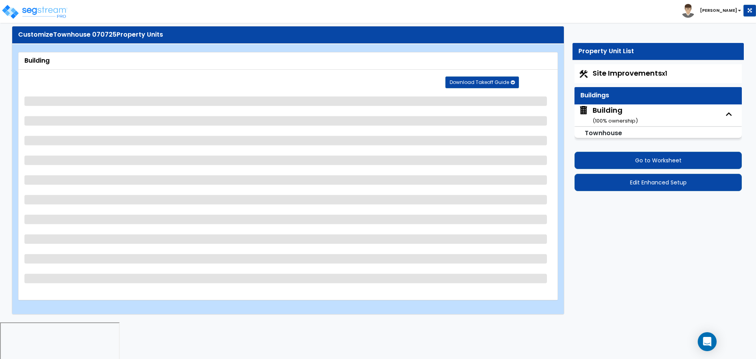
select select "1"
select select "2"
select select "5"
select select "4"
select select "1"
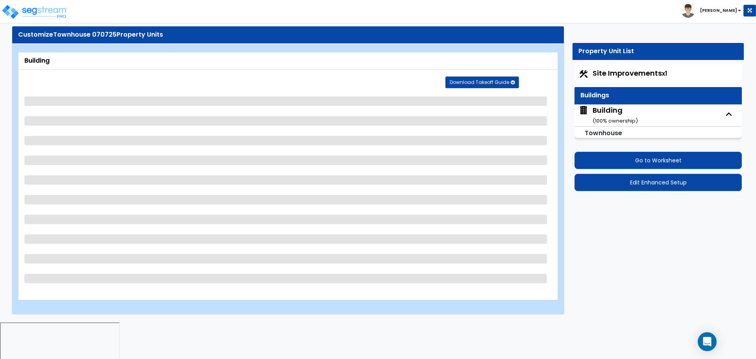
select select "1"
select select "2"
select select "5"
select select "2"
select select "1"
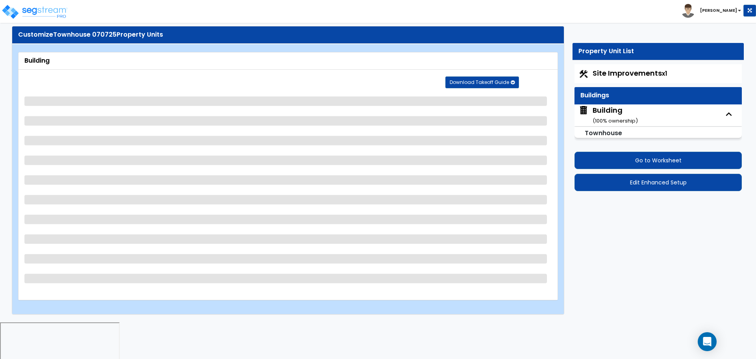
select select "3"
select select "4"
select select "5"
select select "1"
select select "3"
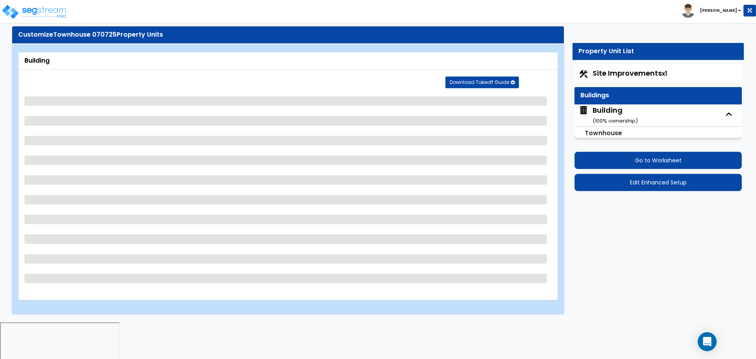
select select "4"
select select "2"
select select "1"
select select "2"
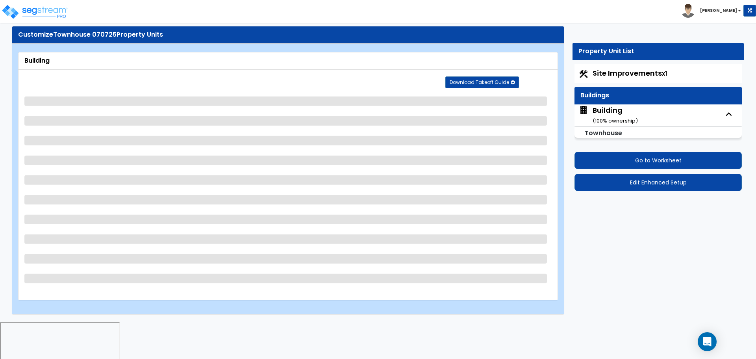
select select "2"
select select "5"
select select "3"
select select "2"
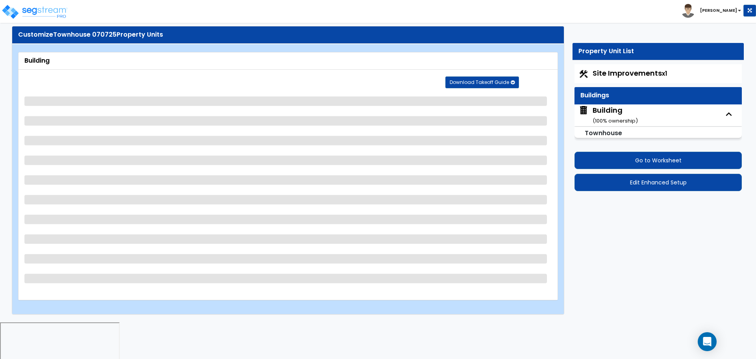
select select "1"
select select "7"
select select "1"
select select "5"
select select "6"
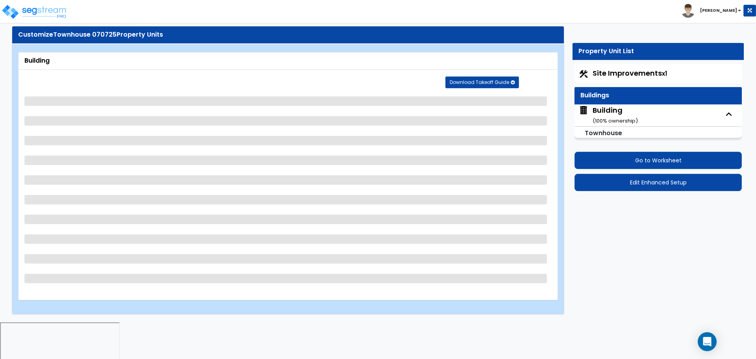
select select "3"
select select "1"
select select "3"
select select "2"
select select "1"
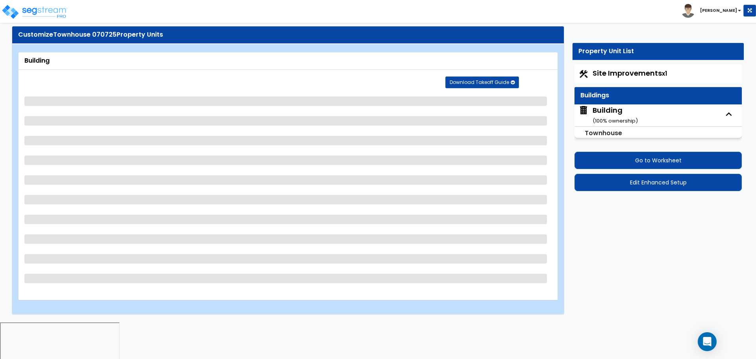
select select "2"
select select "8"
select select "4"
select select "1"
select select "3"
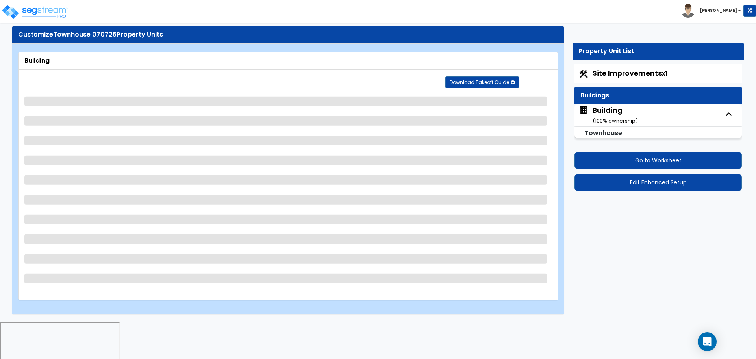
select select "3"
select select "2"
select select "1"
select select "2"
select select "1"
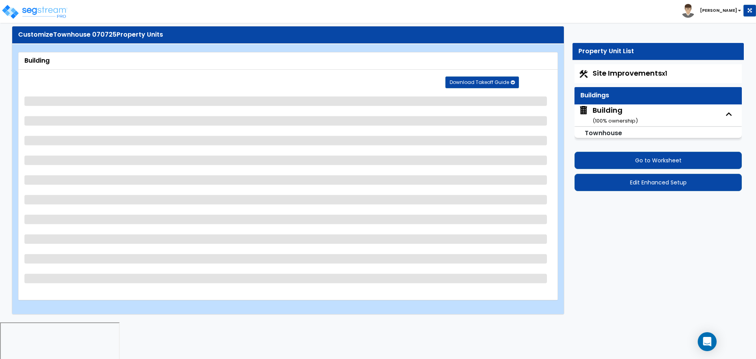
select select "1"
select select "4"
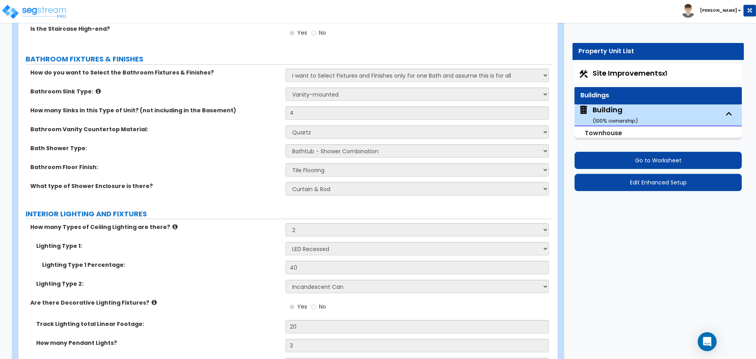
scroll to position [2378, 0]
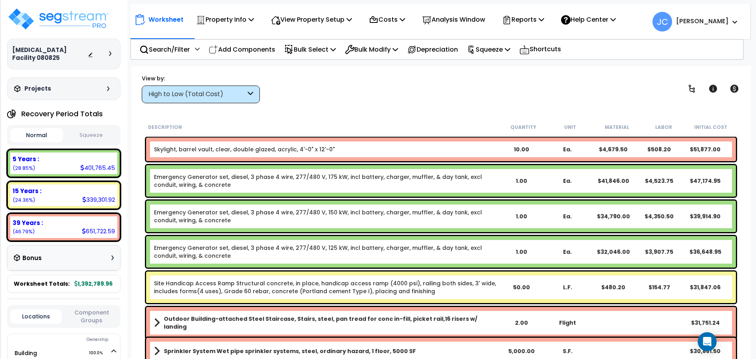
click at [106, 49] on div "[MEDICAL_DATA] Facility 080825" at bounding box center [63, 54] width 103 height 16
click at [110, 50] on div at bounding box center [102, 54] width 28 height 8
click at [111, 53] on icon at bounding box center [110, 53] width 2 height 5
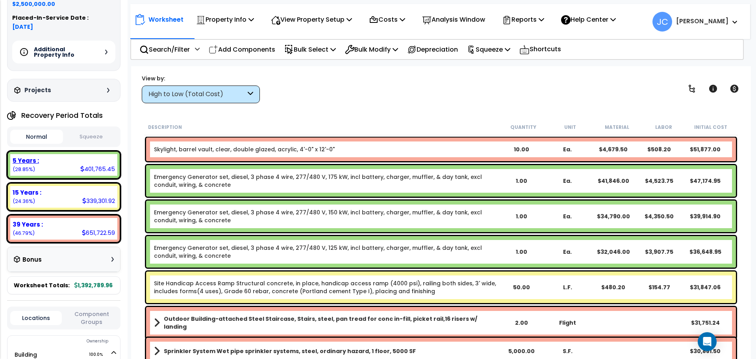
scroll to position [76, 0]
click at [306, 19] on p "View Property Setup" at bounding box center [311, 19] width 81 height 11
click at [312, 59] on link "View Questionnaire" at bounding box center [306, 54] width 78 height 16
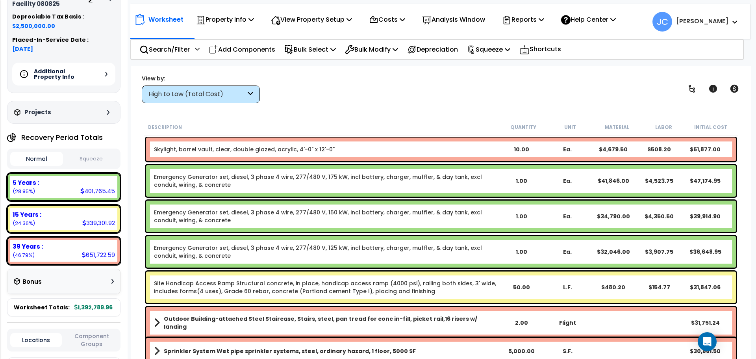
scroll to position [0, 0]
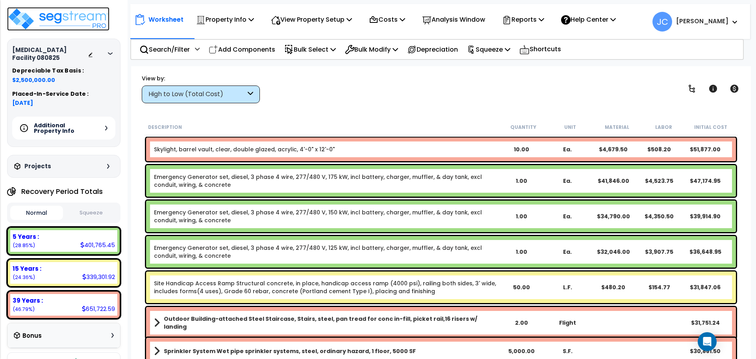
click at [86, 15] on img at bounding box center [58, 19] width 102 height 24
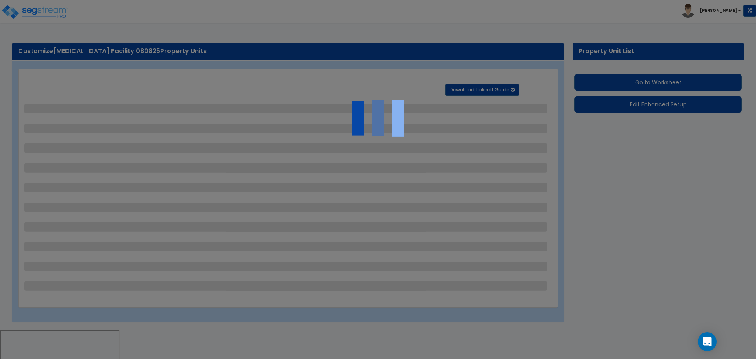
select select "2"
select select "3"
select select "1"
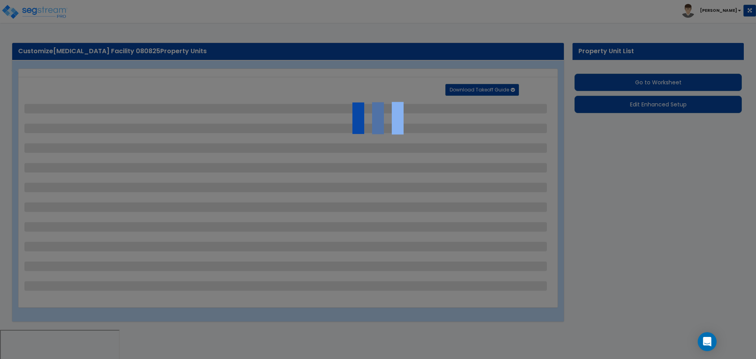
select select "2"
select select "3"
select select "1"
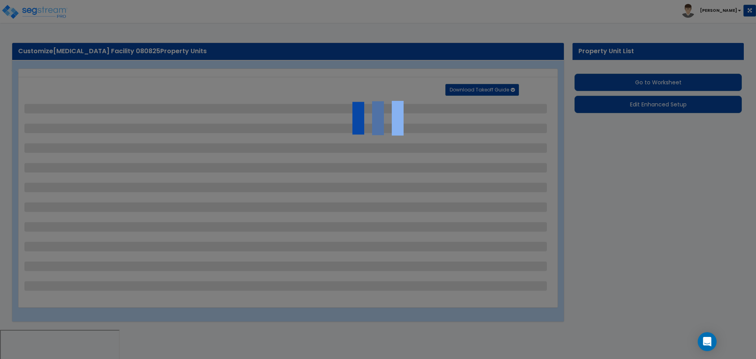
select select "2"
select select "3"
select select "2"
select select "1"
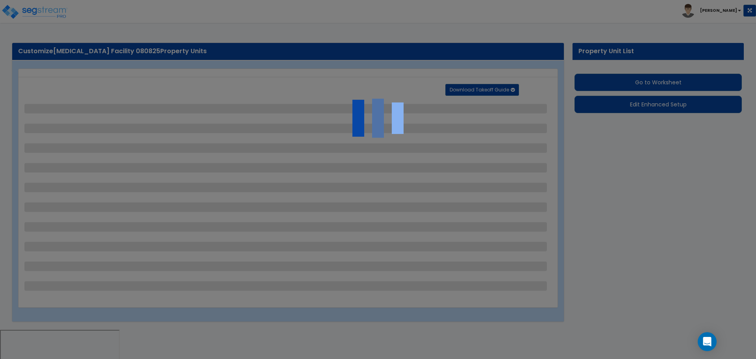
select select "1"
select select "2"
select select "1"
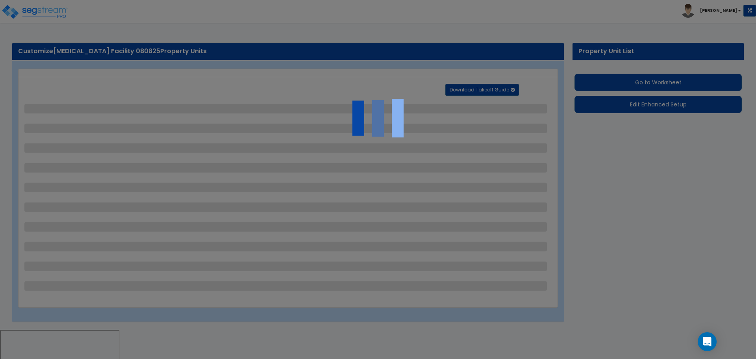
select select "1"
select select "11"
select select "2"
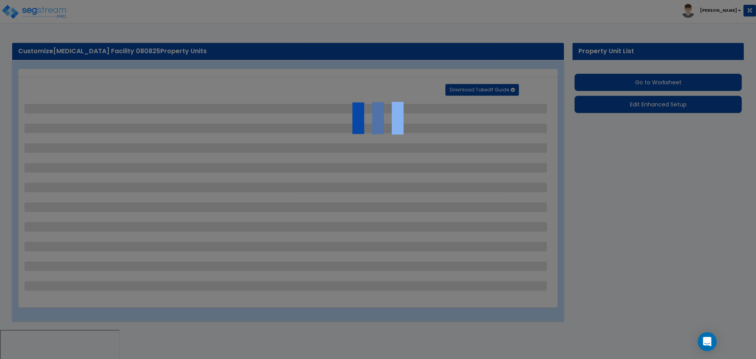
select select "3"
select select "2"
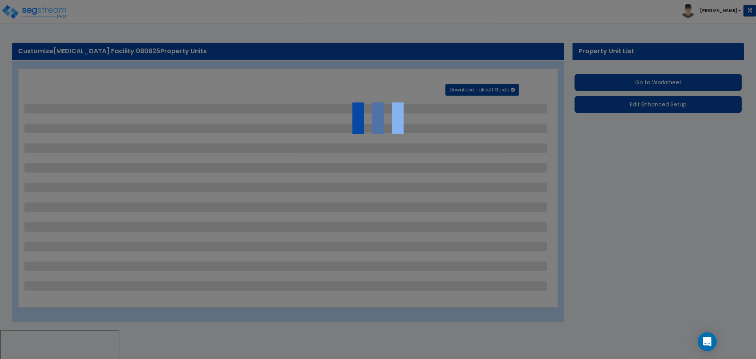
select select "7"
select select "2"
select select "1"
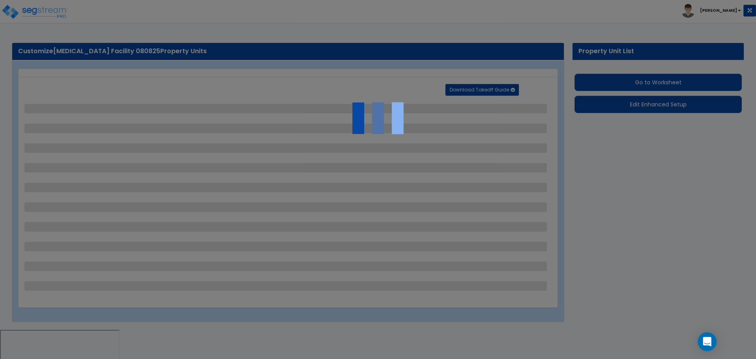
select select "20"
select select "2"
select select "5"
select select "4"
select select "1"
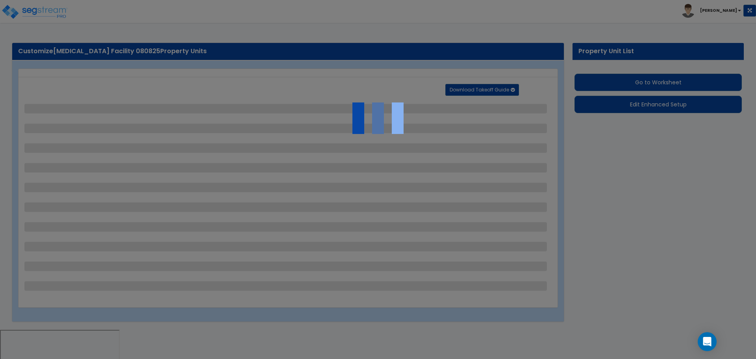
select select "4"
select select "1"
select select "2"
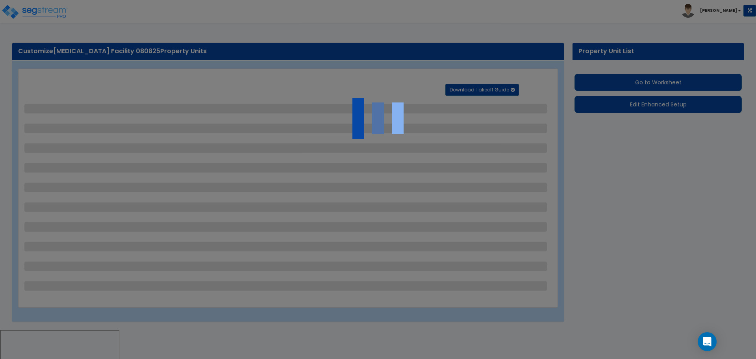
select select "1"
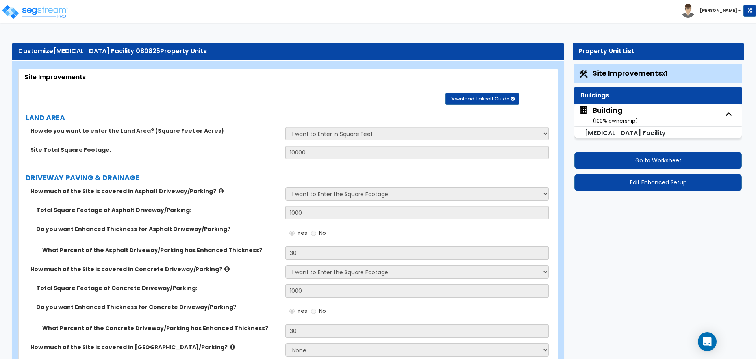
click at [597, 109] on div "Building ( 100 % ownership)" at bounding box center [614, 115] width 45 height 20
select select "3"
select select "1"
select select "2"
select select "4"
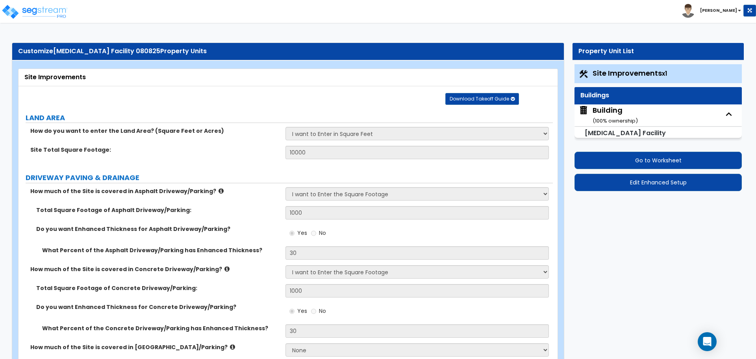
select select "1"
select select "4"
select select "2"
select select "1"
select select "6"
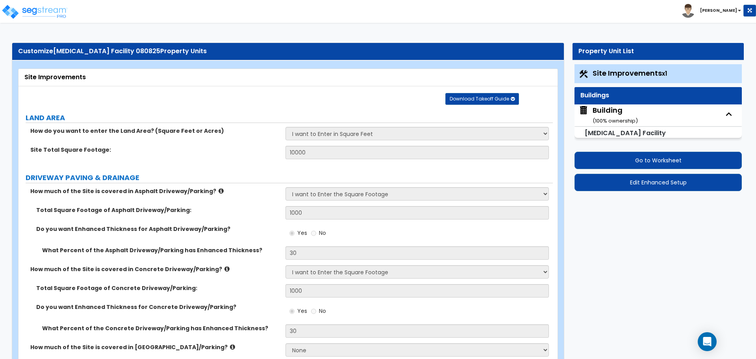
select select "3"
select select "5"
select select "7"
select select "10"
select select "3"
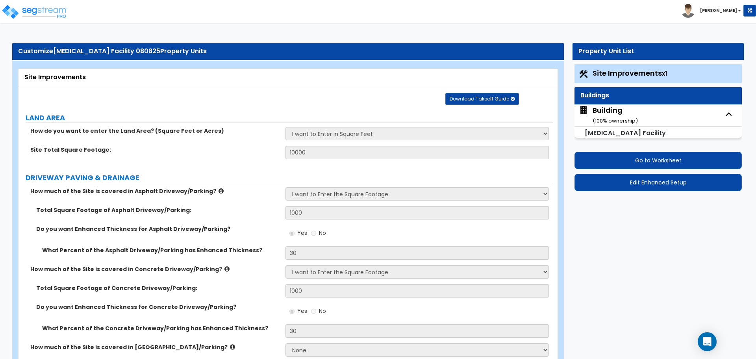
select select "1"
select select "4"
select select "1"
select select "3"
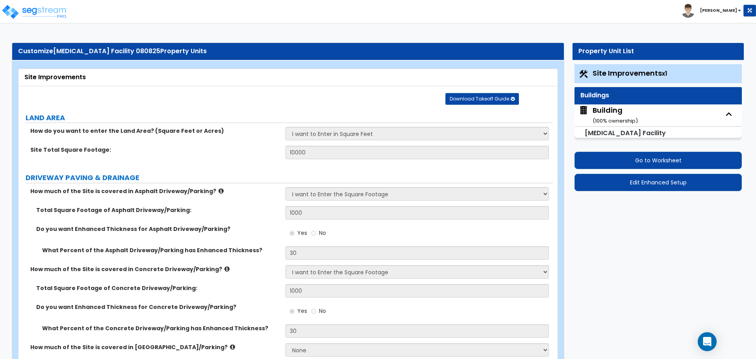
select select "1"
select select "2"
select select "3"
select select "4"
select select "2"
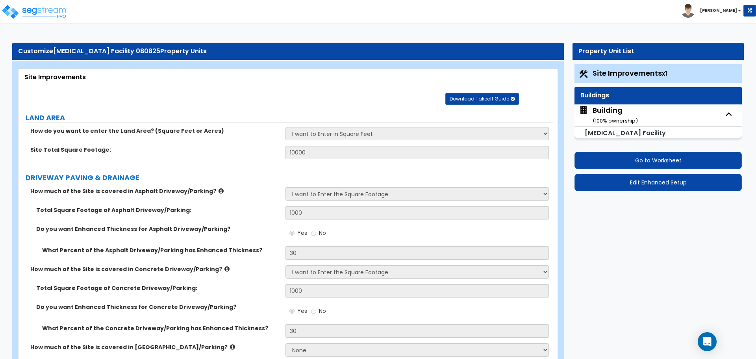
select select "1"
select select "2"
select select "1"
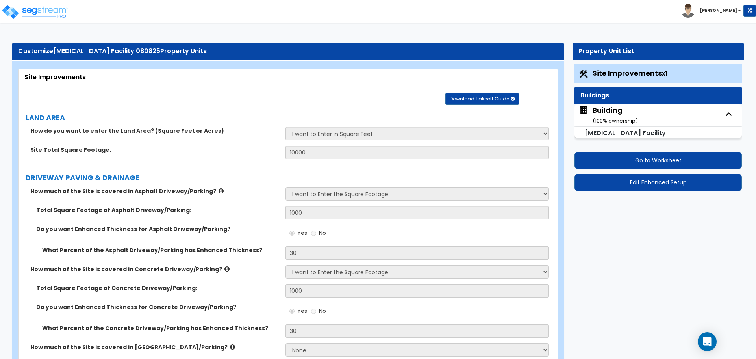
select select "2"
select select "3"
select select "1"
select select "2"
select select "3"
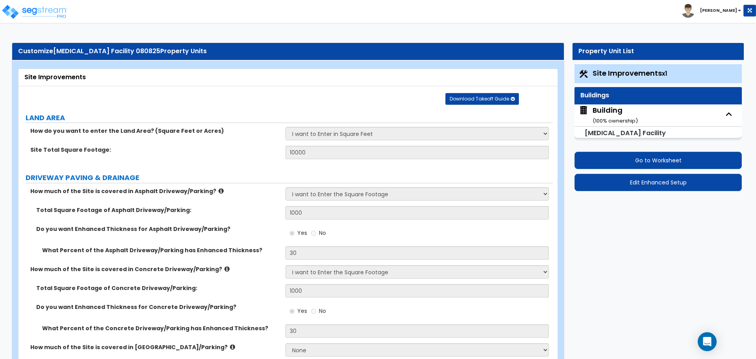
select select "2"
select select "8"
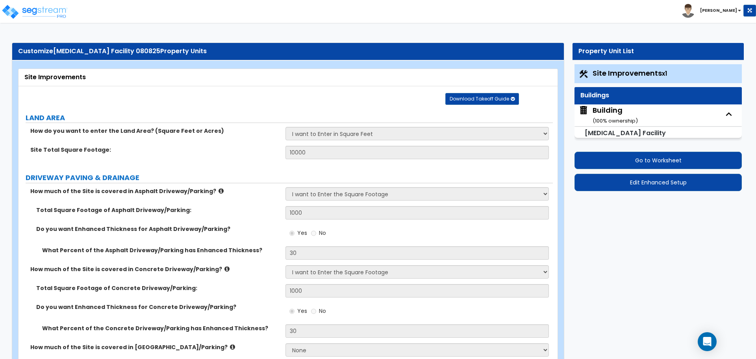
select select "4"
select select "5"
select select "1"
select select "2"
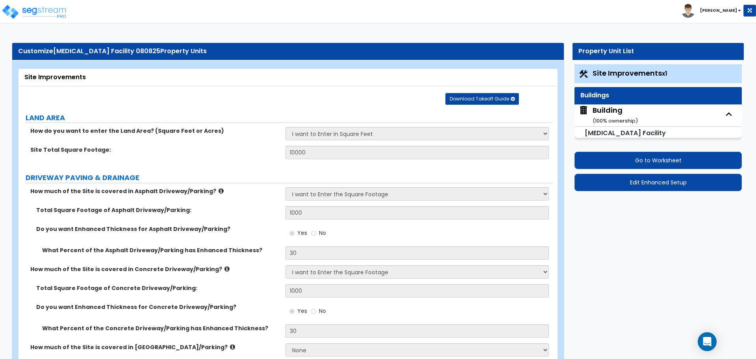
select select "5"
select select "4"
select select "8"
select select "1"
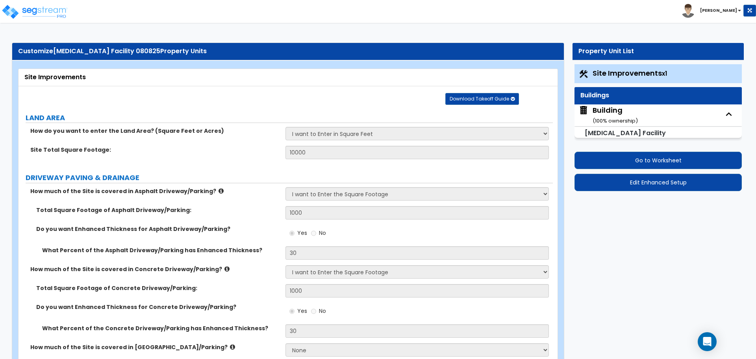
select select "2"
select select "1"
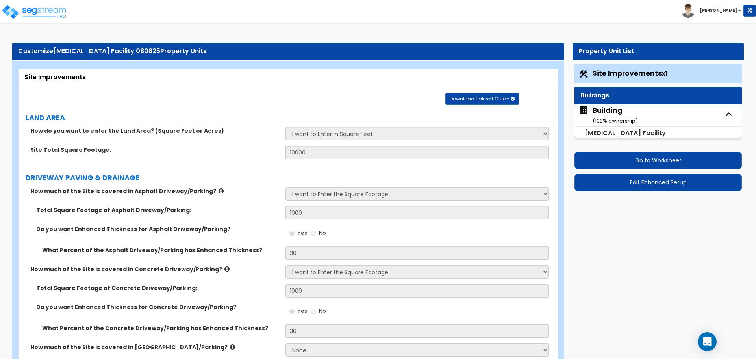
select select "1"
select select "3"
select select "1"
select select "2"
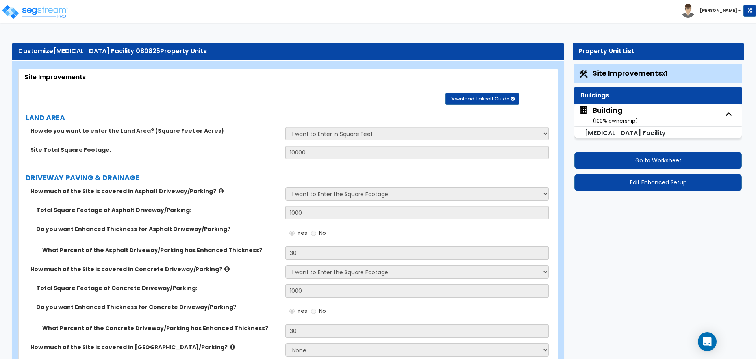
select select "3"
select select "5"
select select "6"
select select "7"
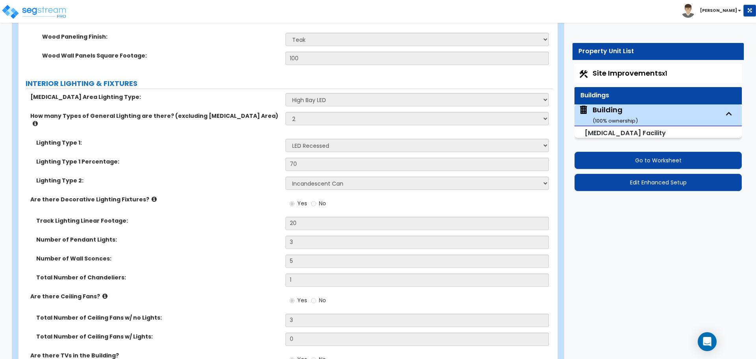
scroll to position [3388, 0]
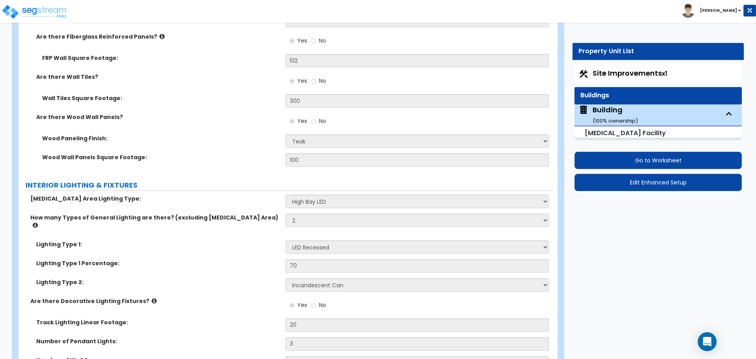
click at [609, 71] on span "Site Improvements x1" at bounding box center [629, 73] width 74 height 10
select select "2"
select select "3"
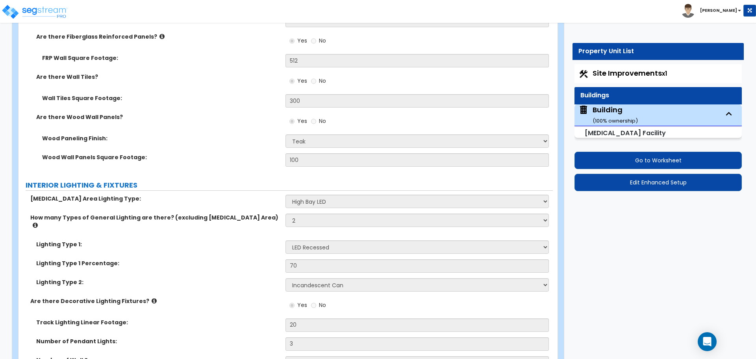
select select "1"
select select "2"
select select "3"
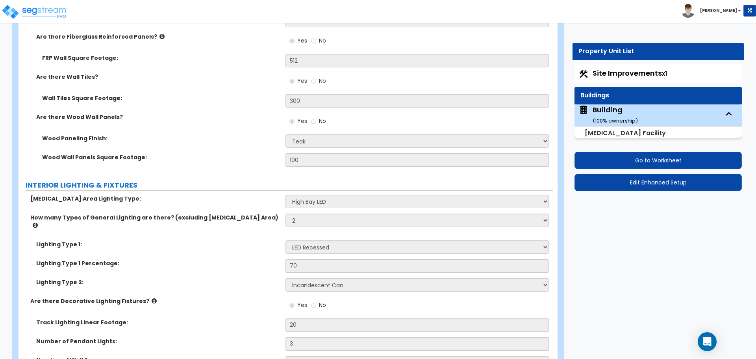
select select "2"
select select "1"
select select "2"
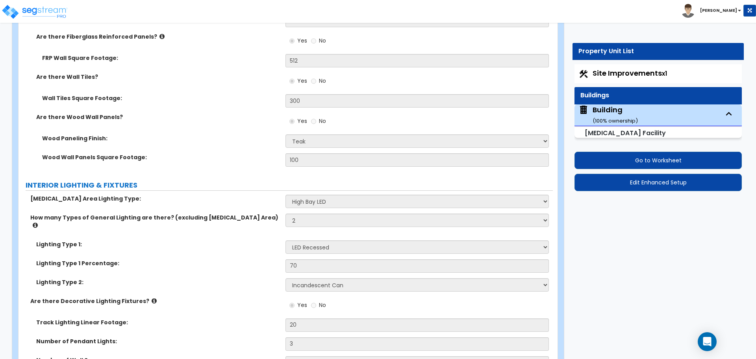
select select "2"
select select "1"
select select "11"
select select "2"
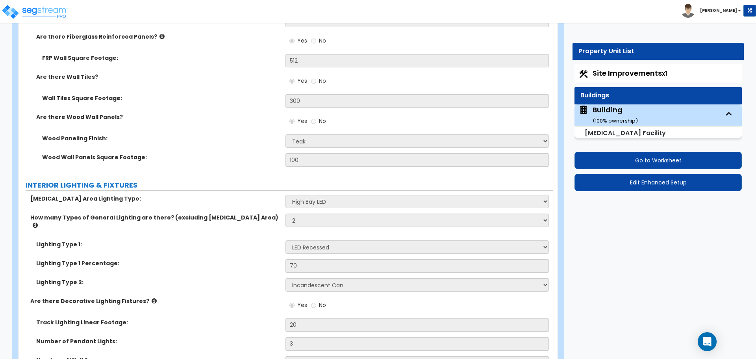
select select "2"
select select "3"
select select "2"
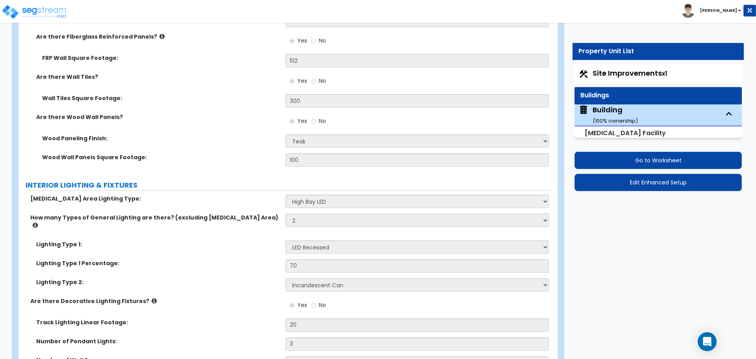
select select "2"
select select "7"
select select "2"
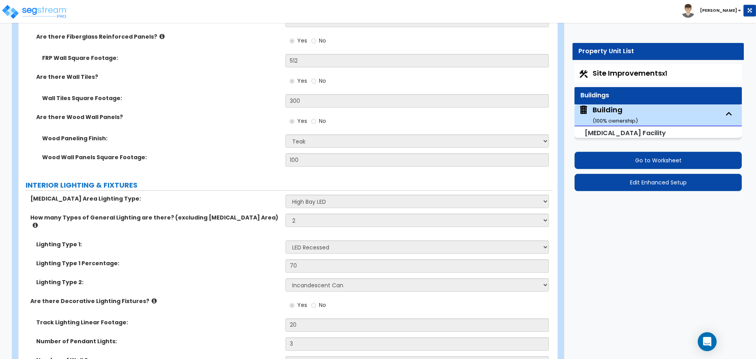
select select "1"
select select "20"
select select "2"
select select "5"
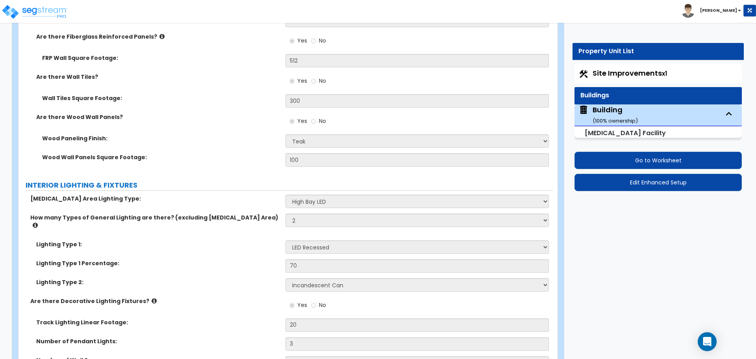
select select "4"
select select "1"
select select "4"
select select "1"
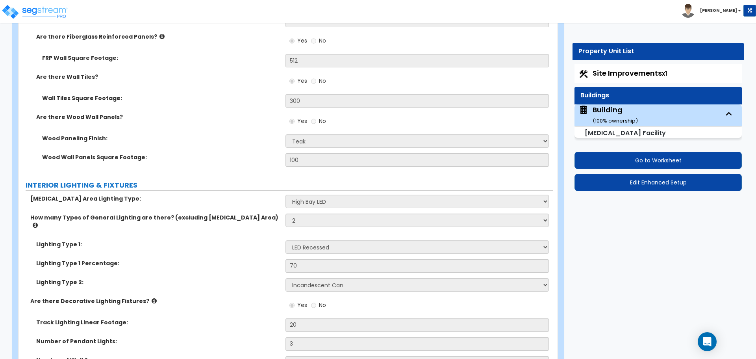
select select "1"
select select "2"
select select "1"
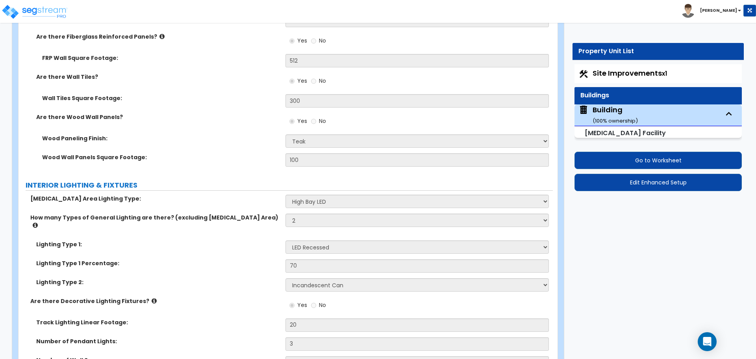
select select "1"
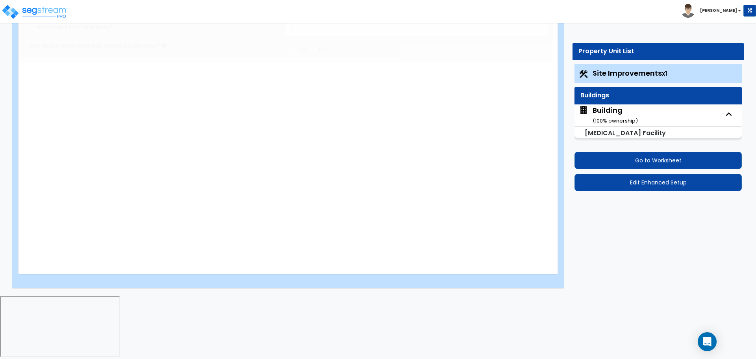
select select "2"
select select "3"
type input "1"
type input "2"
type input "3"
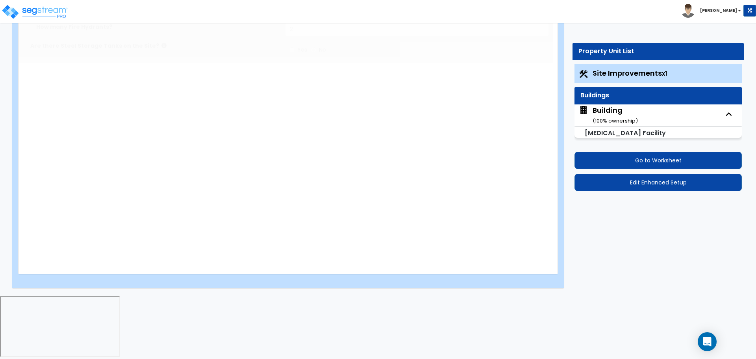
type input "4"
radio input "true"
select select "1"
type input "50"
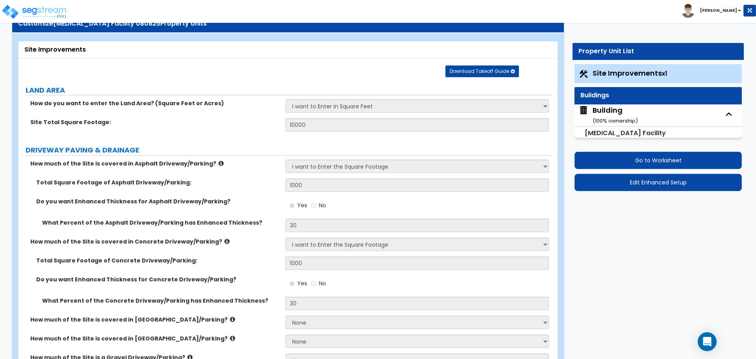
scroll to position [29, 0]
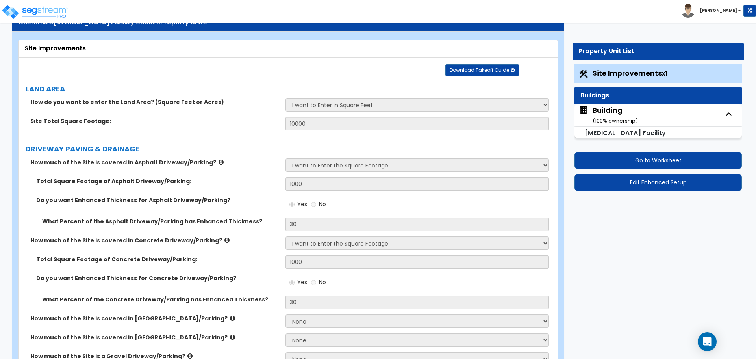
click at [602, 107] on div "Building ( 100 % ownership)" at bounding box center [614, 115] width 45 height 20
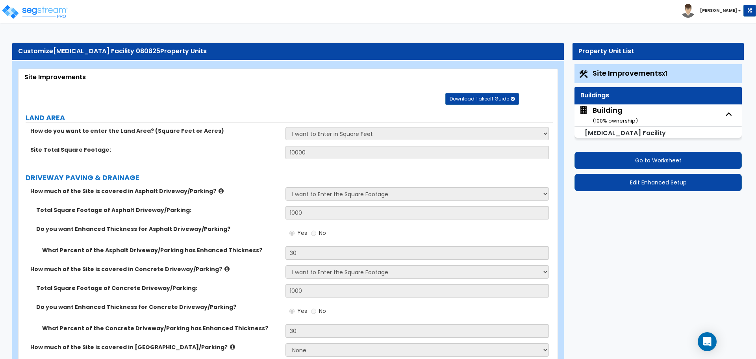
select select "3"
select select "1"
select select "2"
select select "4"
select select "1"
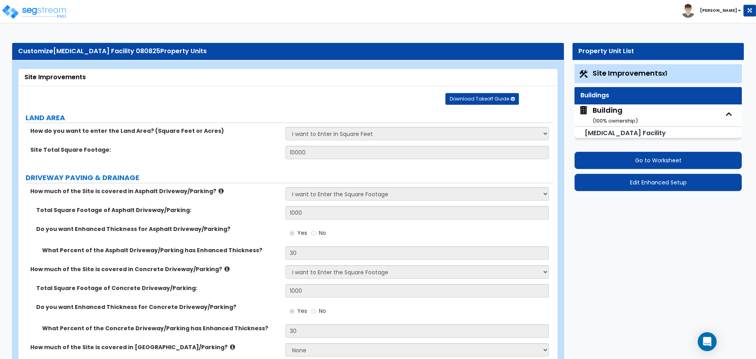
select select "4"
select select "2"
select select "1"
select select "6"
select select "3"
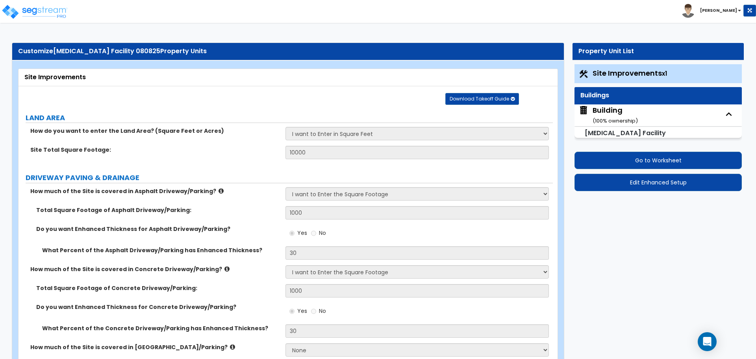
select select "5"
select select "7"
select select "10"
select select "3"
select select "1"
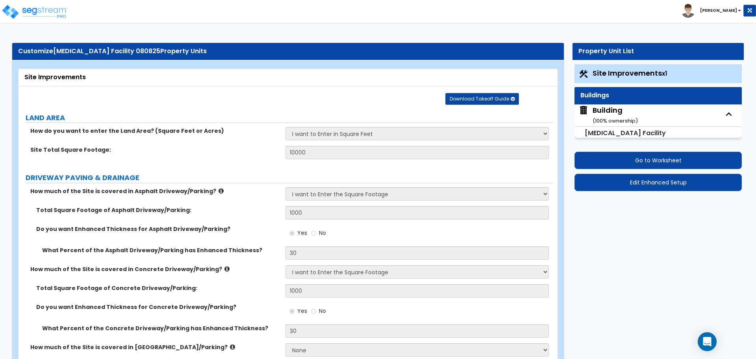
select select "4"
select select "1"
select select "3"
select select "1"
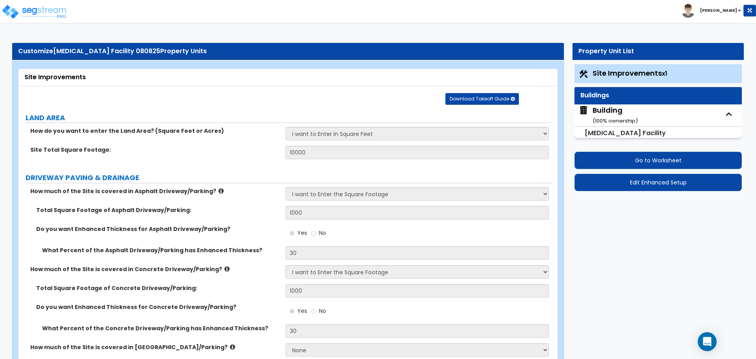
select select "2"
select select "3"
select select "4"
select select "2"
select select "1"
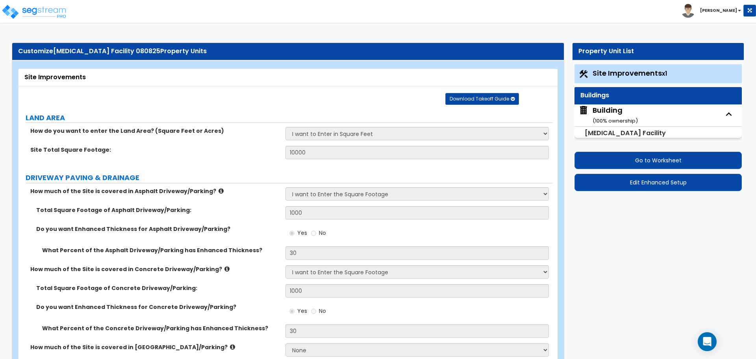
select select "2"
select select "1"
select select "2"
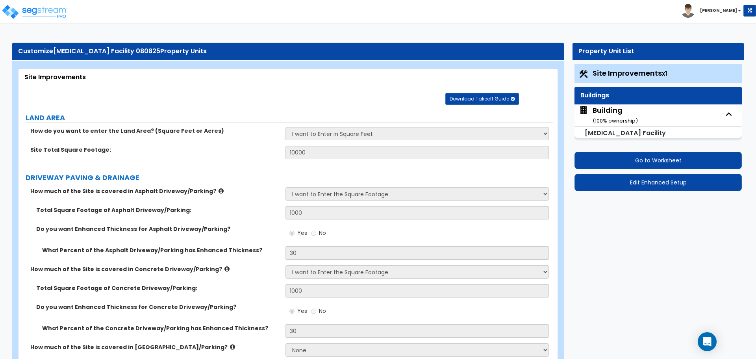
select select "3"
select select "1"
select select "2"
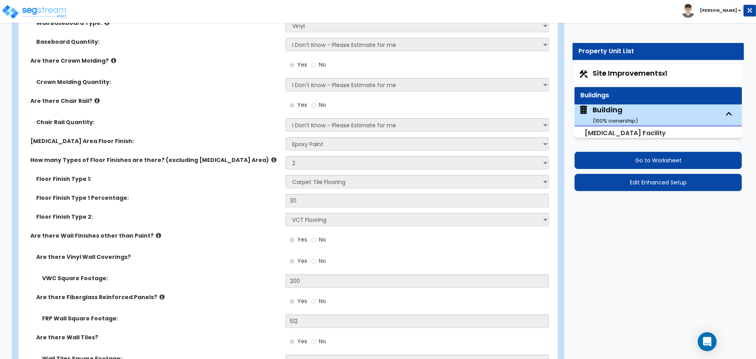
scroll to position [3129, 0]
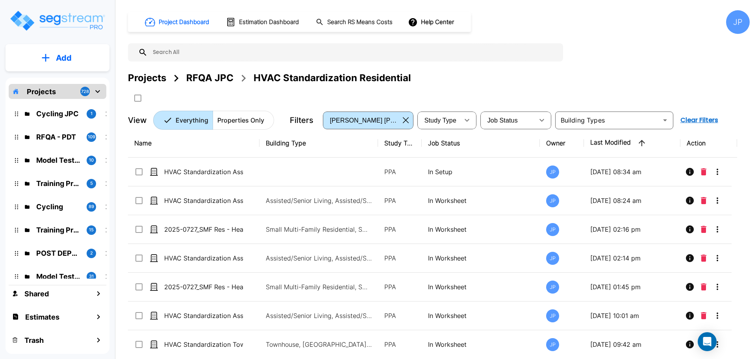
click at [152, 80] on div "Projects" at bounding box center [147, 78] width 38 height 14
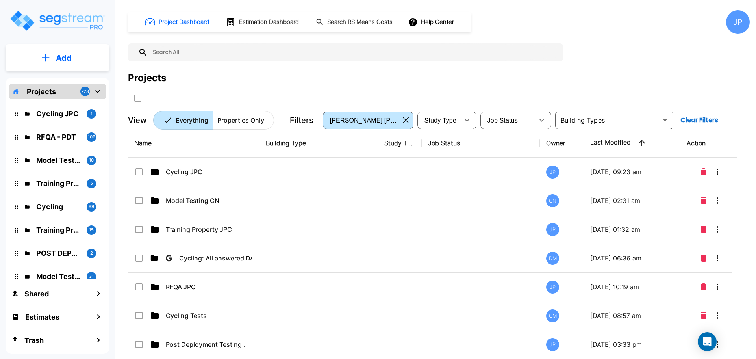
drag, startPoint x: 289, startPoint y: 164, endPoint x: 409, endPoint y: 52, distance: 163.7
click at [289, 164] on td at bounding box center [318, 171] width 118 height 29
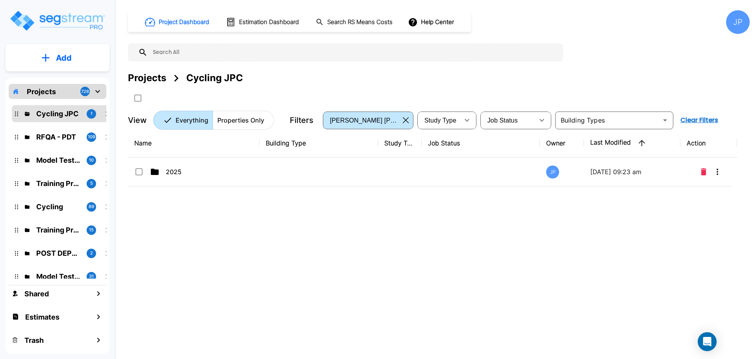
click at [316, 173] on td at bounding box center [318, 171] width 118 height 29
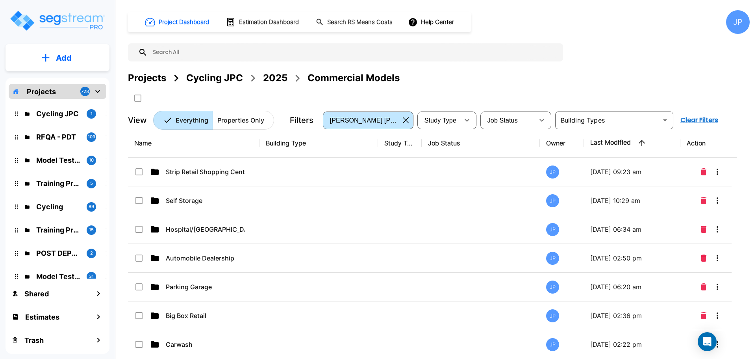
click at [332, 233] on td at bounding box center [318, 229] width 118 height 29
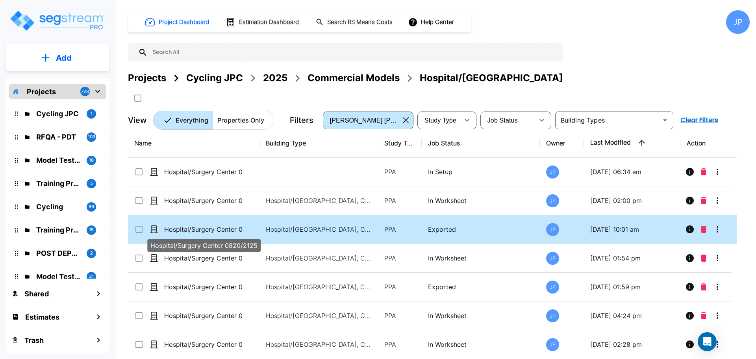
click at [236, 231] on p "Hospital/Surgery Center 0820/2125" at bounding box center [203, 228] width 79 height 9
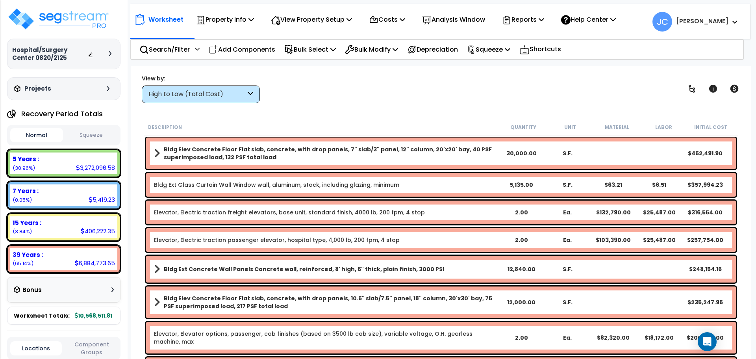
click at [229, 102] on div "High to Low (Total Cost)" at bounding box center [201, 94] width 118 height 18
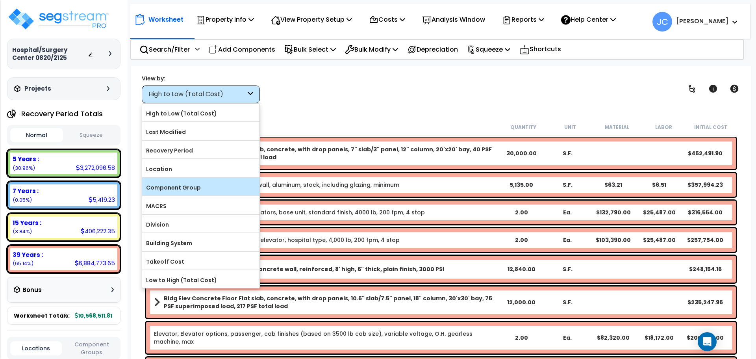
click at [209, 182] on label "Component Group" at bounding box center [200, 187] width 117 height 12
click at [0, 0] on input "Component Group" at bounding box center [0, 0] width 0 height 0
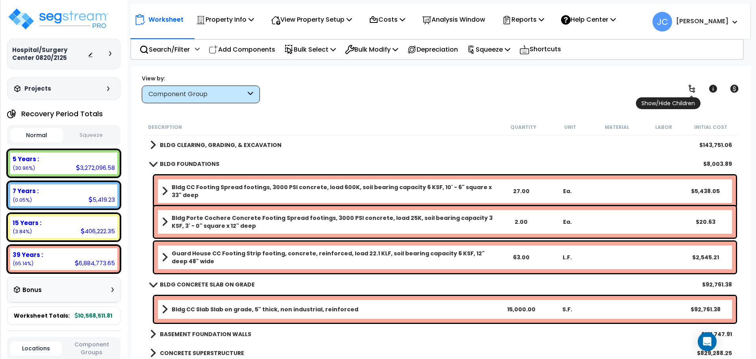
click at [690, 89] on icon at bounding box center [691, 88] width 9 height 9
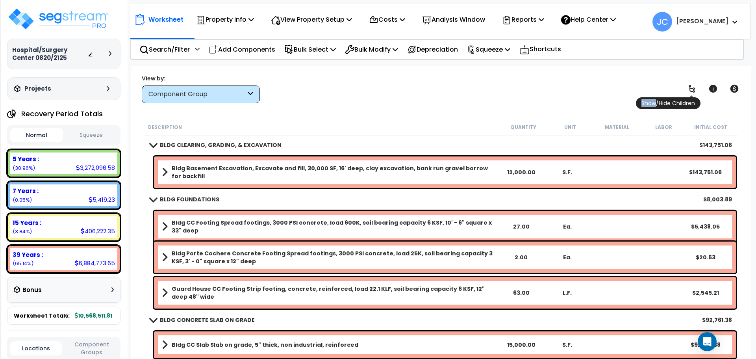
click at [691, 89] on icon at bounding box center [691, 88] width 9 height 9
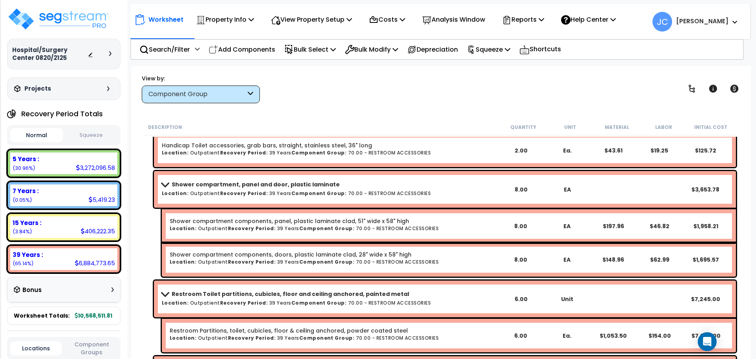
scroll to position [18116, 0]
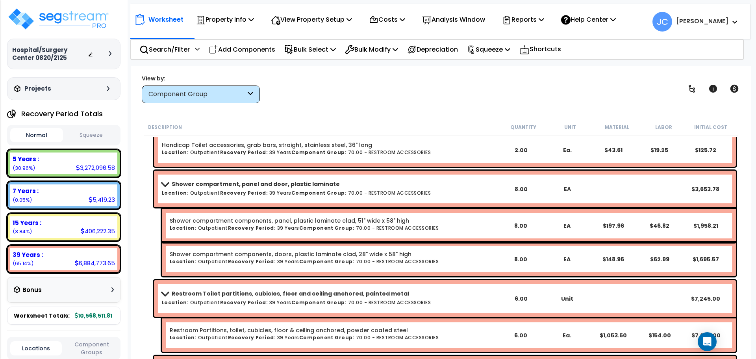
click at [111, 52] on icon at bounding box center [110, 53] width 2 height 5
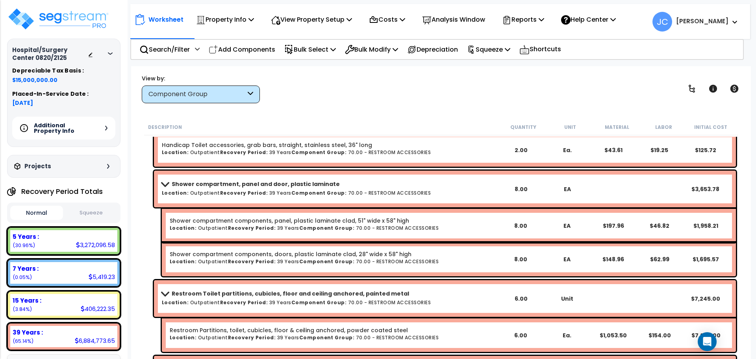
click at [76, 126] on h5 "Additional Property Info" at bounding box center [61, 127] width 55 height 11
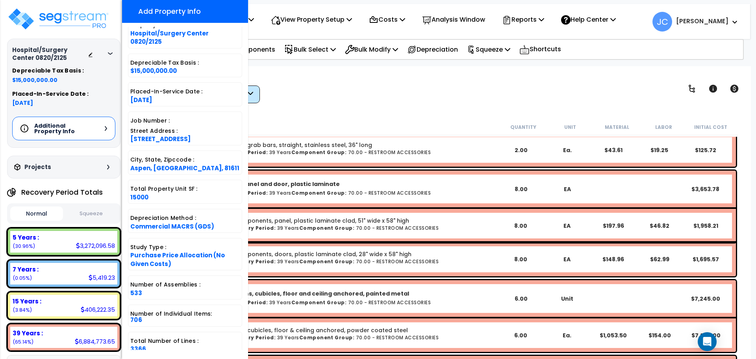
scroll to position [80, 0]
click at [377, 100] on div "View by: Component Group High to Low (Total Cost)" at bounding box center [441, 88] width 604 height 29
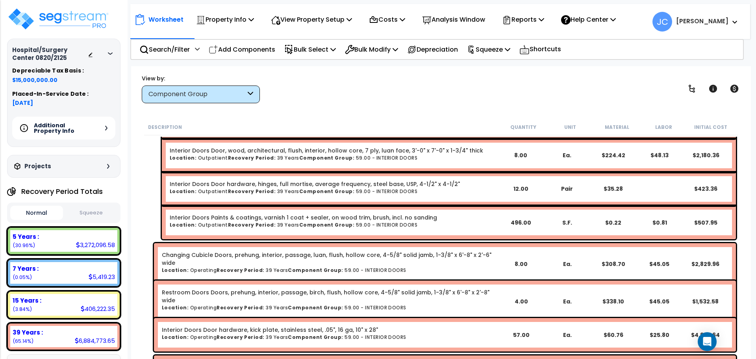
scroll to position [14454, 0]
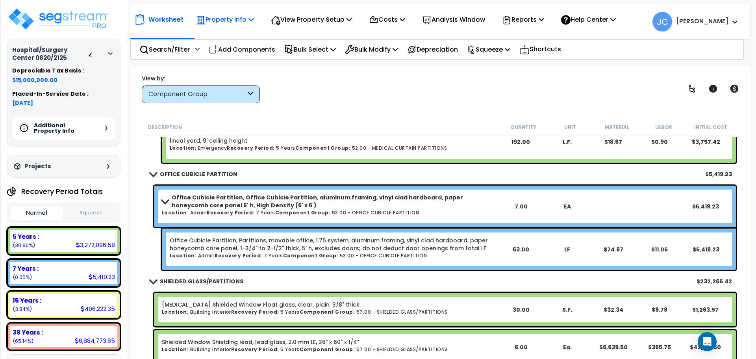
scroll to position [13936, 0]
